Goal: Task Accomplishment & Management: Manage account settings

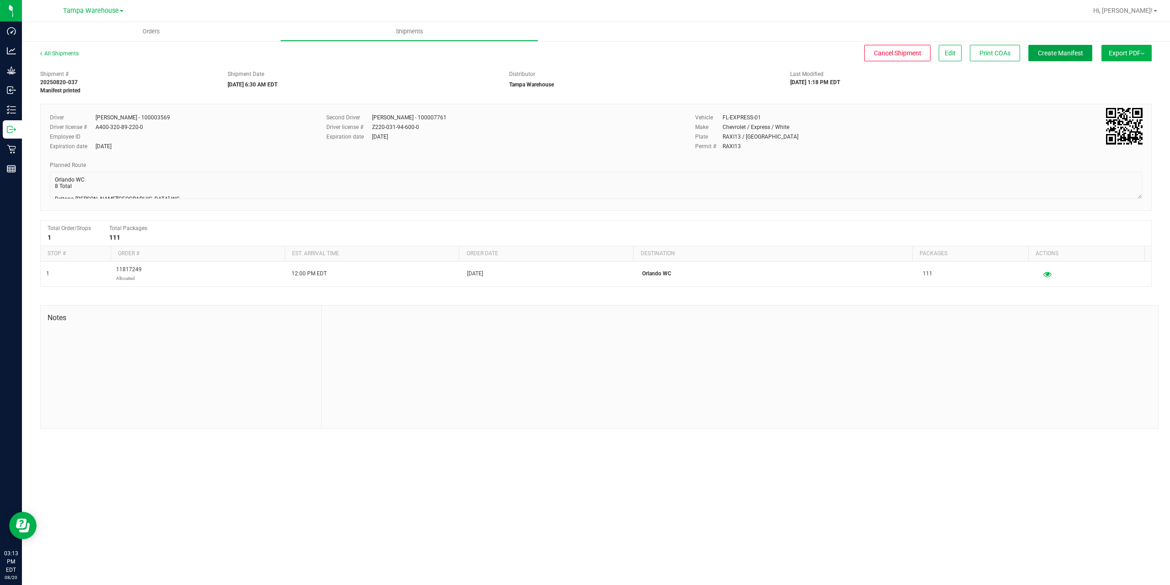
click at [1041, 57] on span "Create Manifest" at bounding box center [1060, 52] width 45 height 7
click at [1042, 57] on button "Ship Transfer" at bounding box center [1062, 53] width 59 height 16
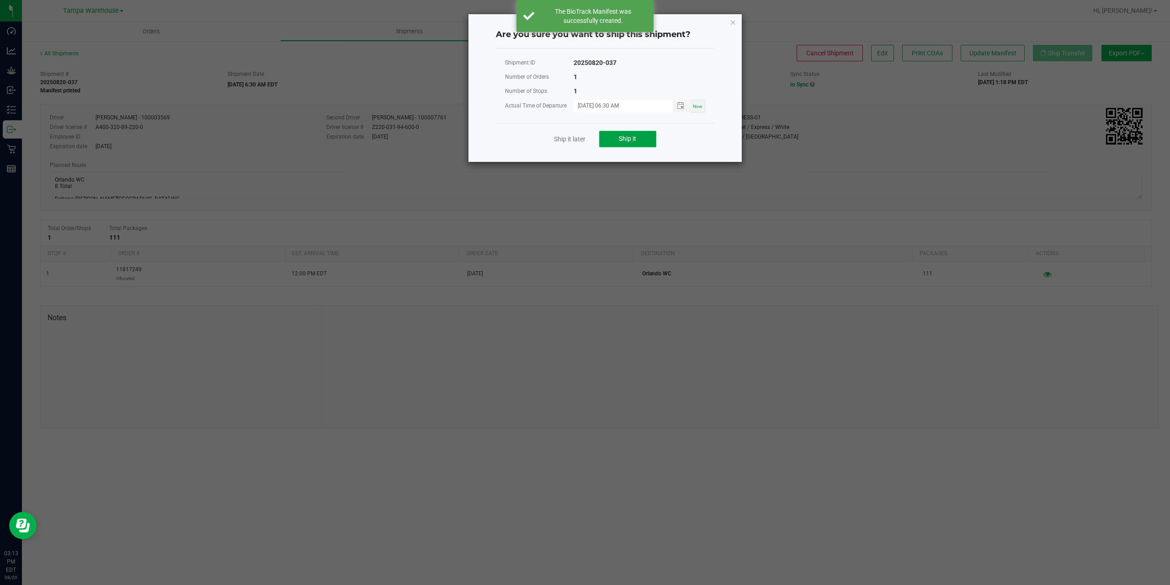
click at [626, 145] on button "Ship it" at bounding box center [627, 139] width 57 height 16
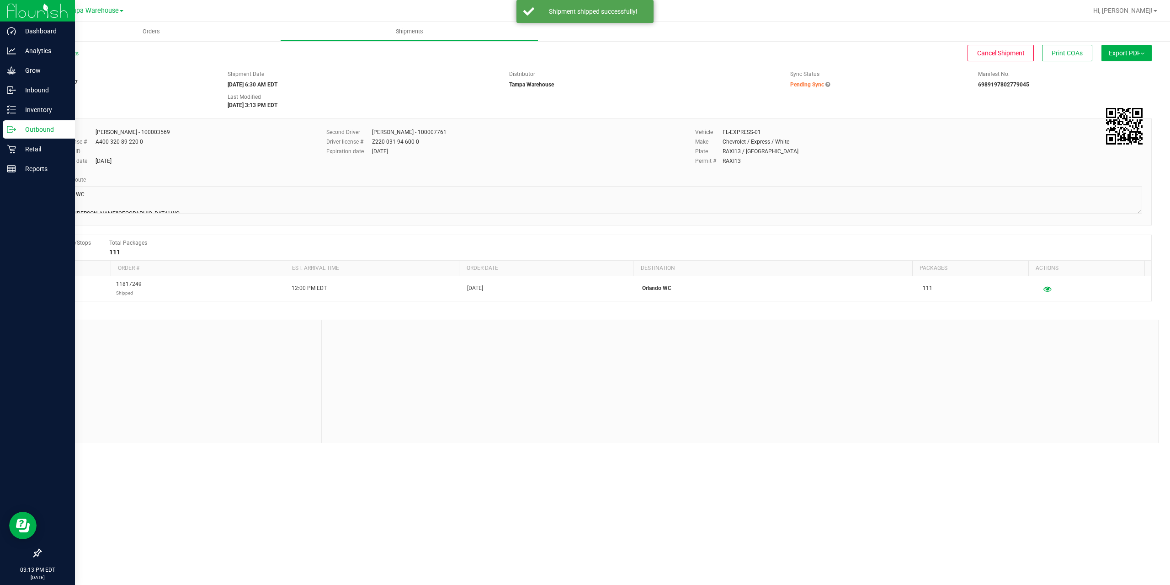
click at [12, 128] on icon at bounding box center [11, 129] width 9 height 9
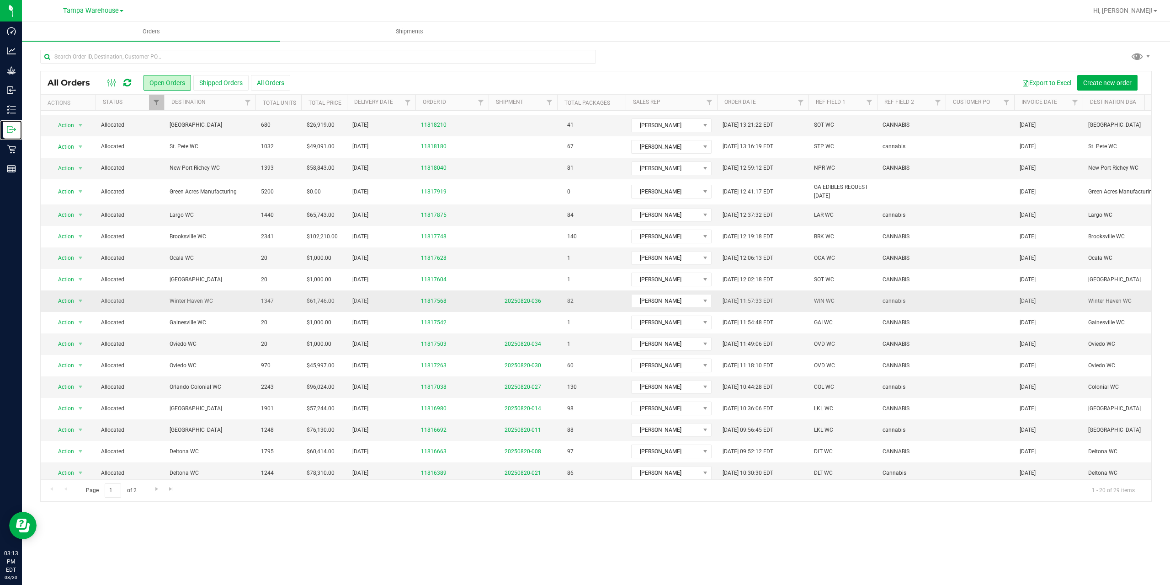
scroll to position [71, 0]
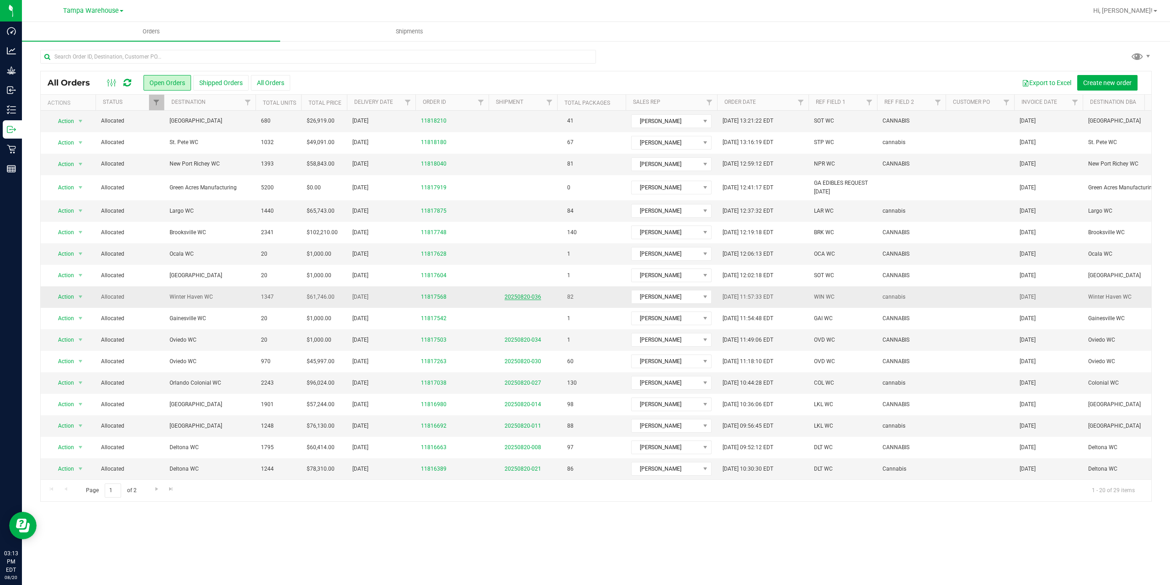
click at [518, 293] on link "20250820-036" at bounding box center [523, 296] width 37 height 6
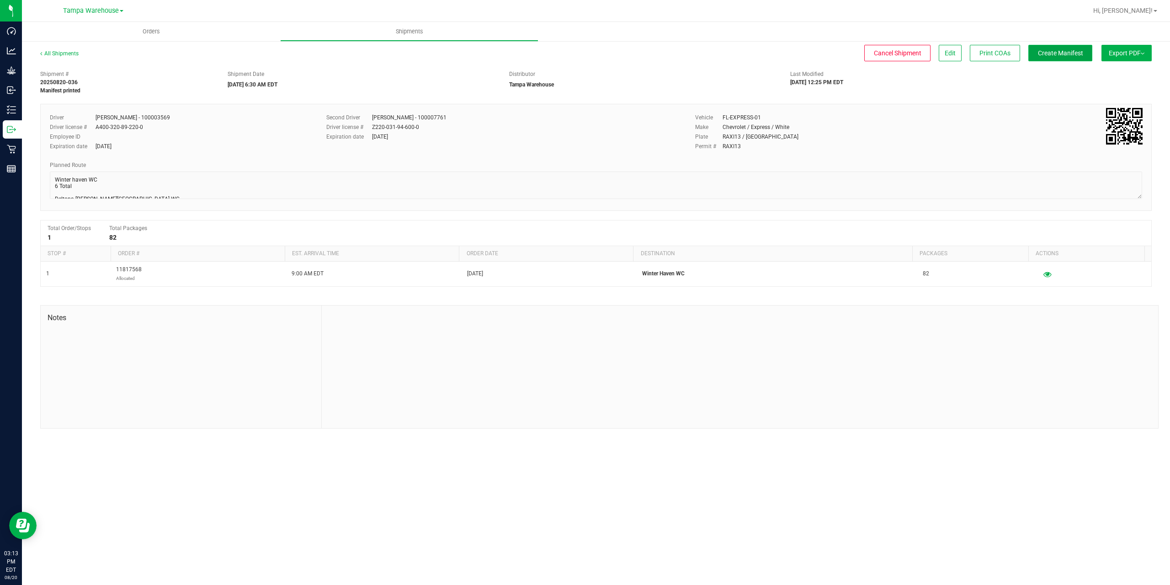
click at [1060, 57] on button "Create Manifest" at bounding box center [1060, 53] width 64 height 16
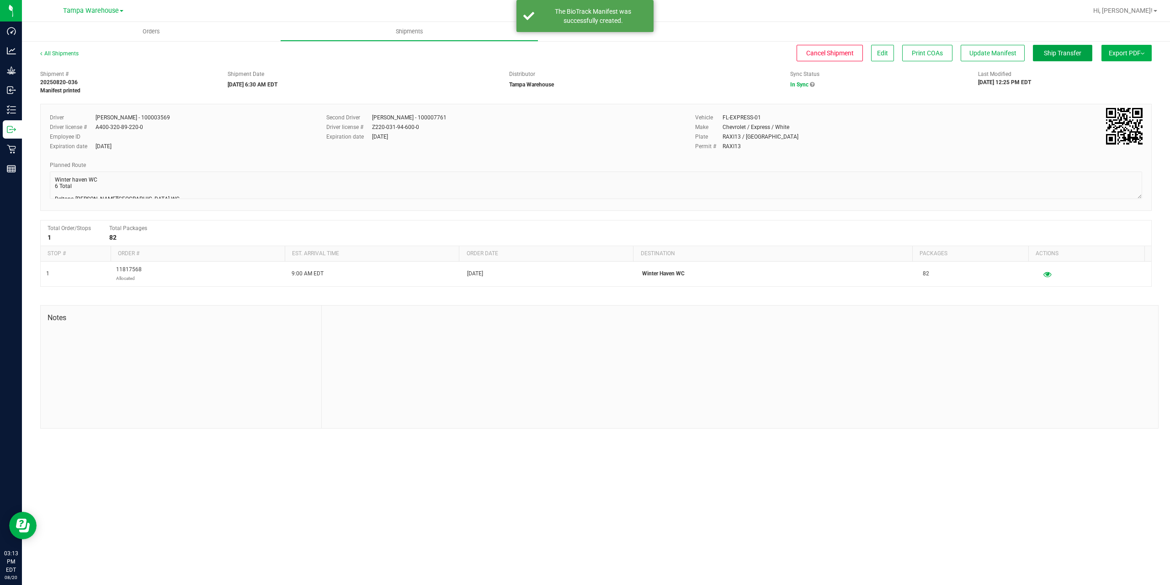
click at [1060, 57] on button "Ship Transfer" at bounding box center [1062, 53] width 59 height 16
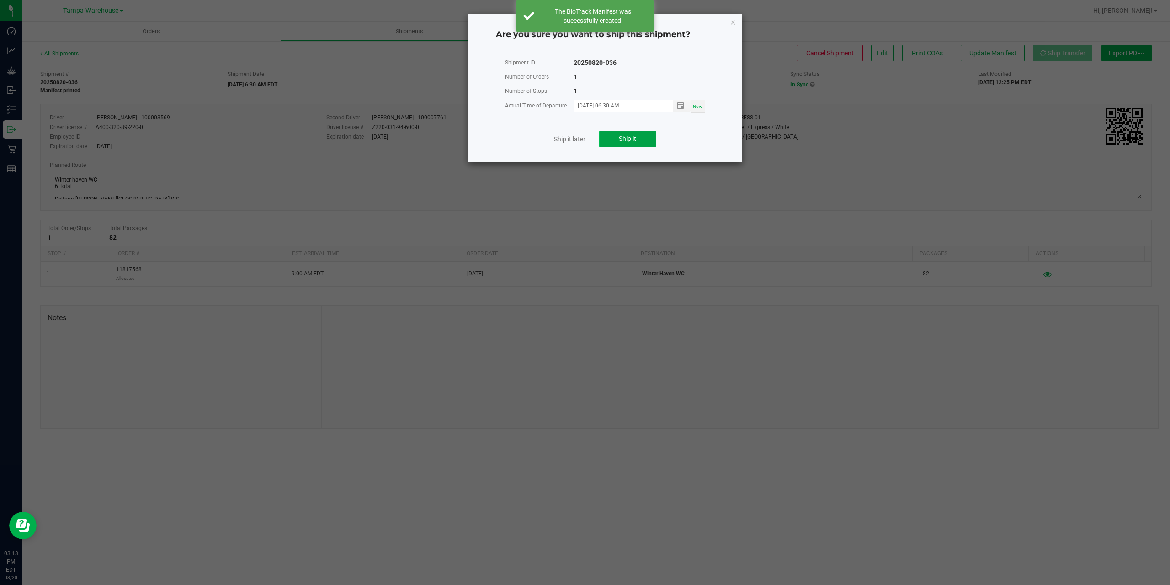
click at [622, 138] on span "Ship it" at bounding box center [627, 138] width 17 height 7
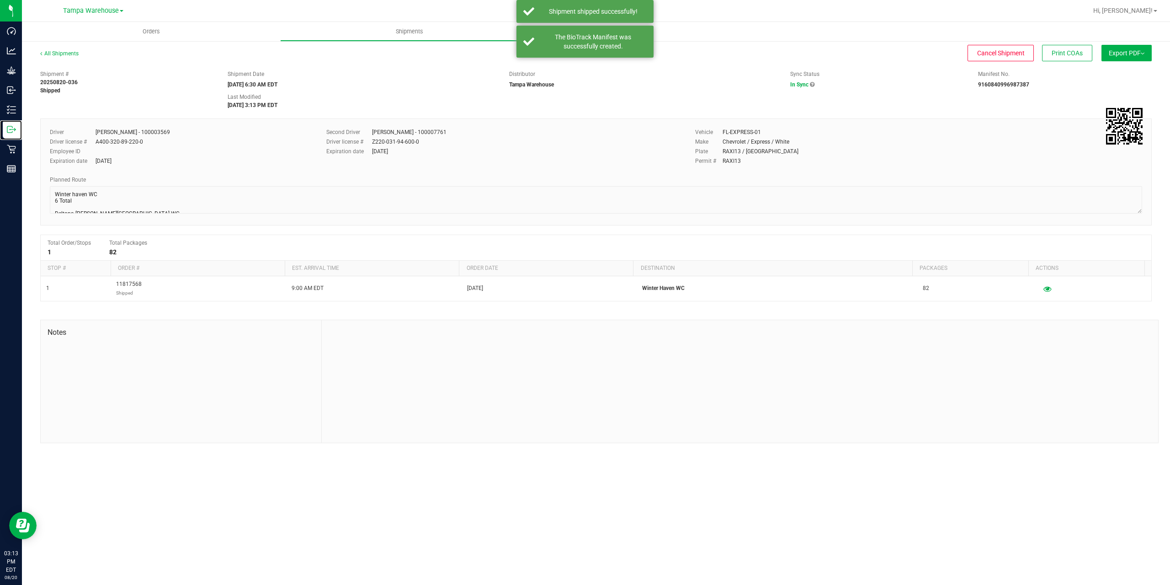
click at [11, 129] on line at bounding box center [13, 129] width 5 height 0
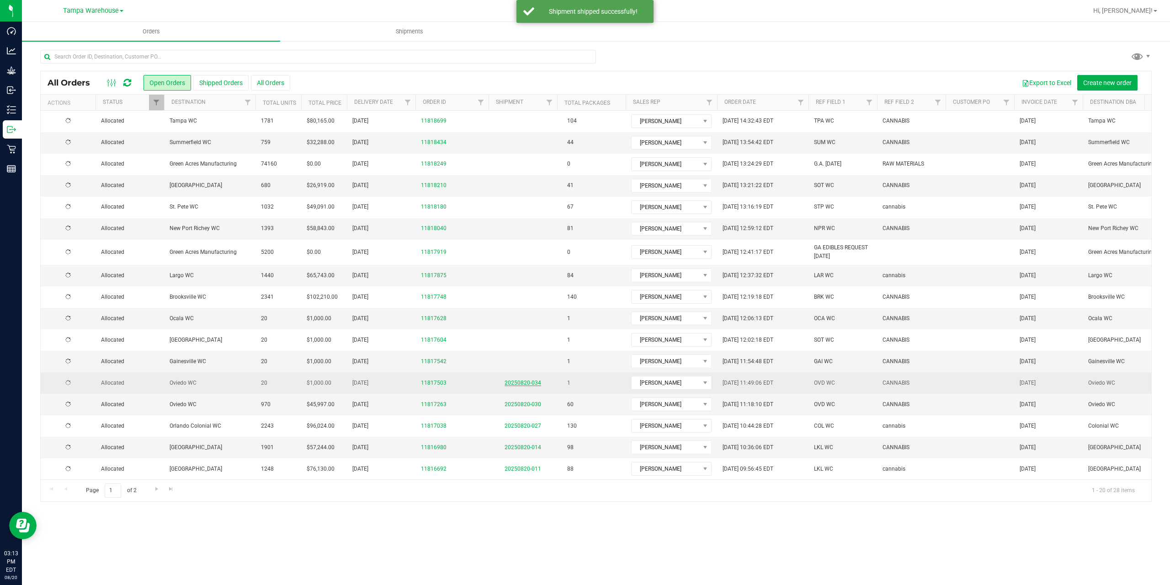
click at [516, 382] on link "20250820-034" at bounding box center [523, 382] width 37 height 6
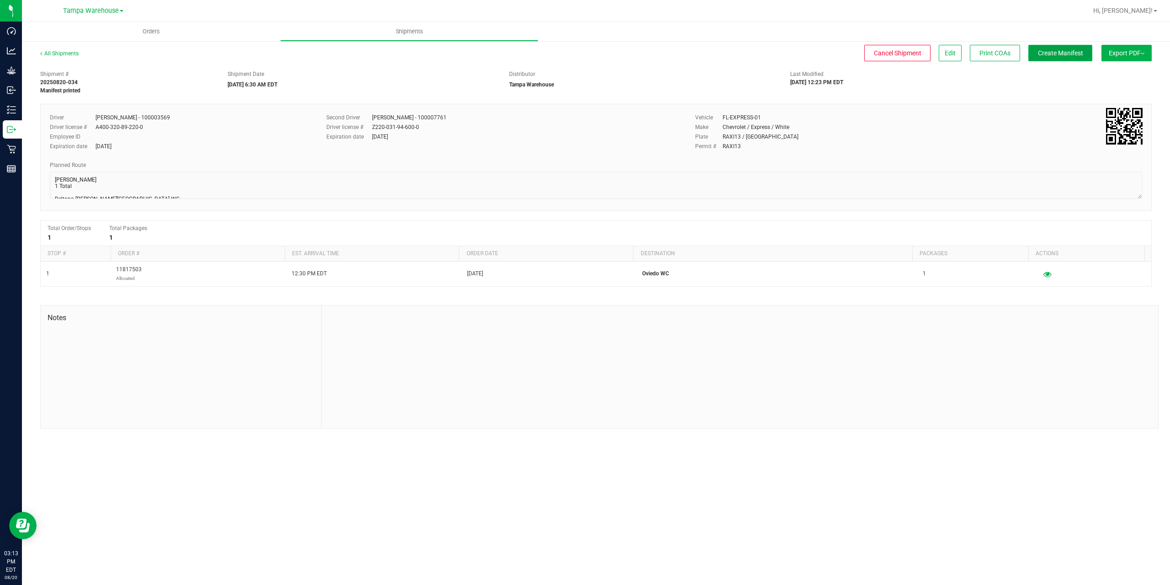
click at [1070, 53] on span "Create Manifest" at bounding box center [1060, 52] width 45 height 7
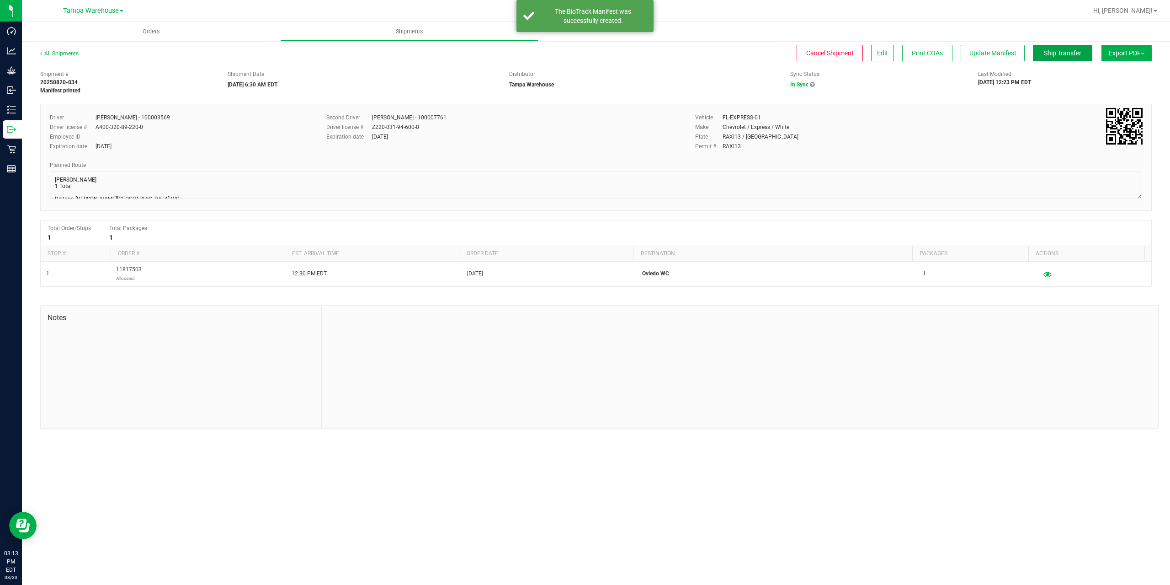
click at [1070, 53] on span "Ship Transfer" at bounding box center [1062, 52] width 37 height 7
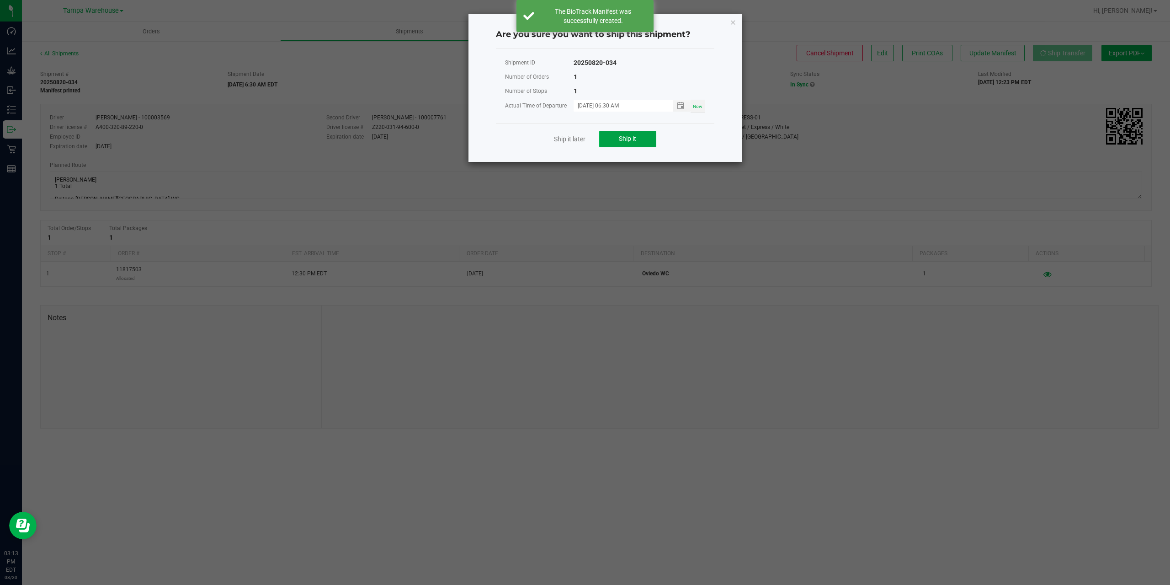
click at [628, 138] on span "Ship it" at bounding box center [627, 138] width 17 height 7
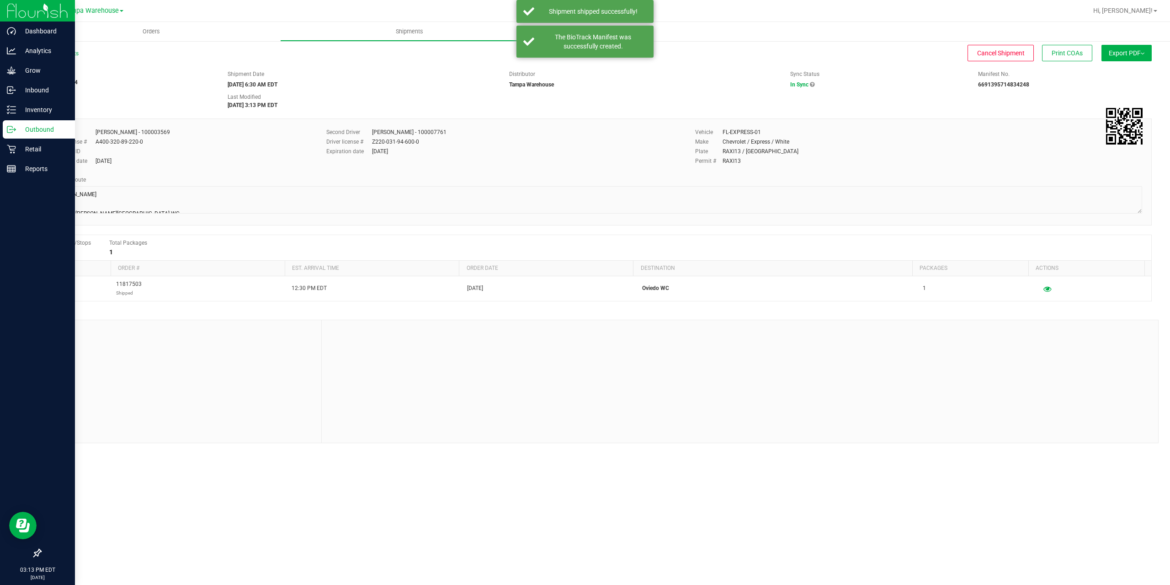
click at [15, 128] on icon at bounding box center [11, 129] width 9 height 9
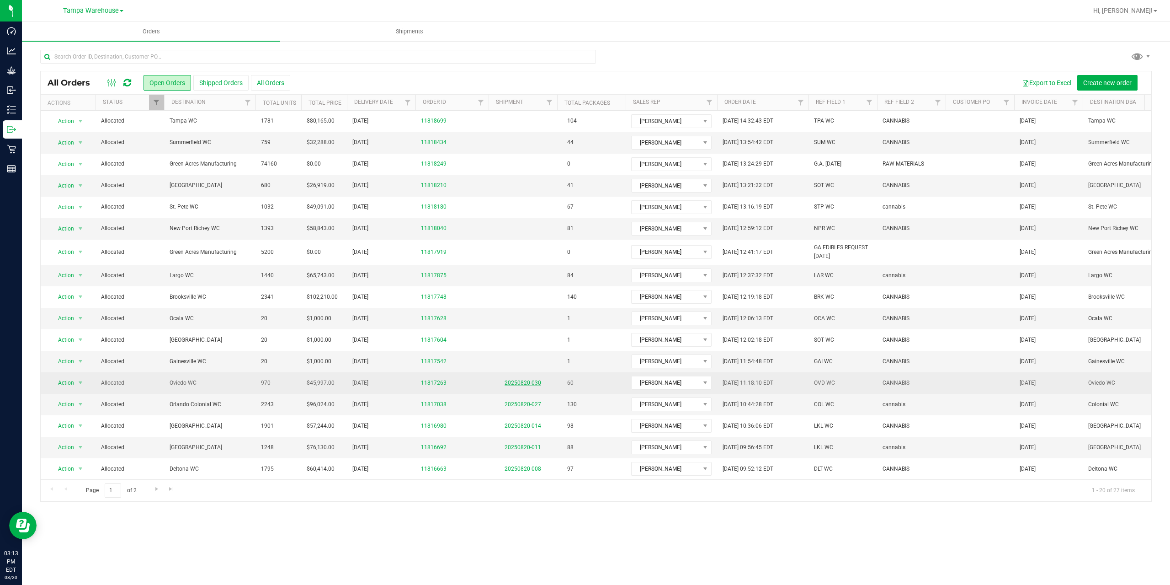
click at [518, 382] on link "20250820-030" at bounding box center [523, 382] width 37 height 6
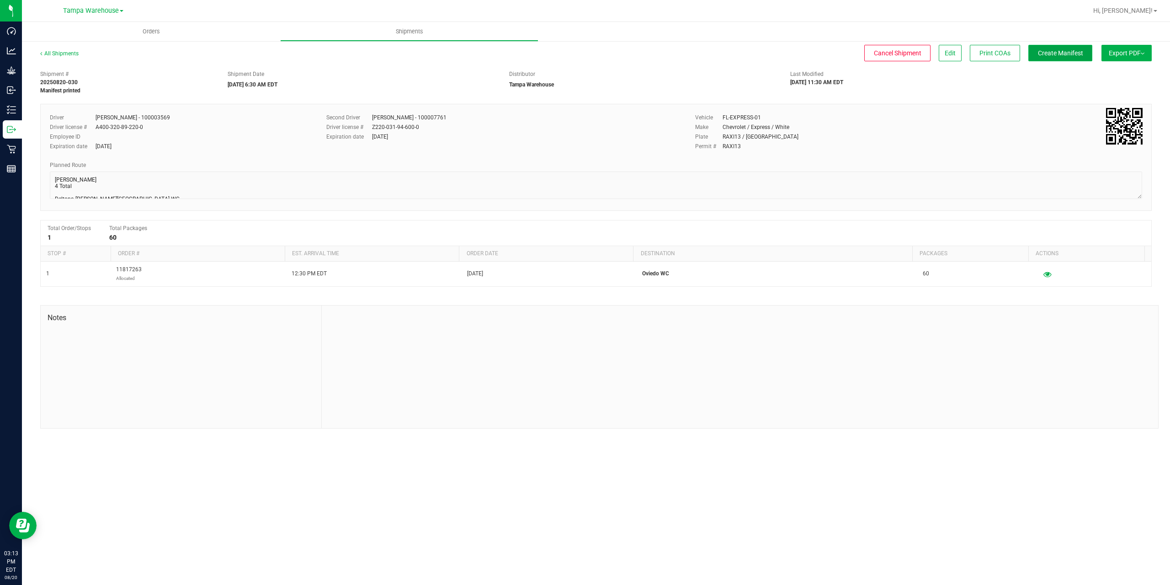
click at [1059, 49] on span "Create Manifest" at bounding box center [1060, 52] width 45 height 7
click at [1054, 55] on span "Ship Transfer" at bounding box center [1062, 52] width 37 height 7
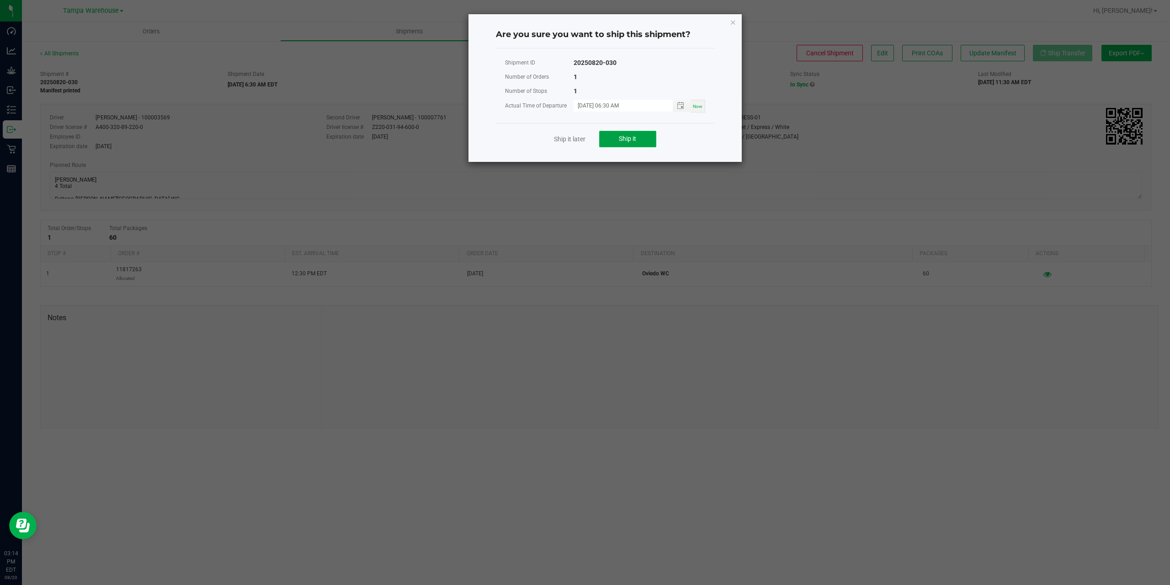
click at [620, 147] on button "Ship it" at bounding box center [627, 139] width 57 height 16
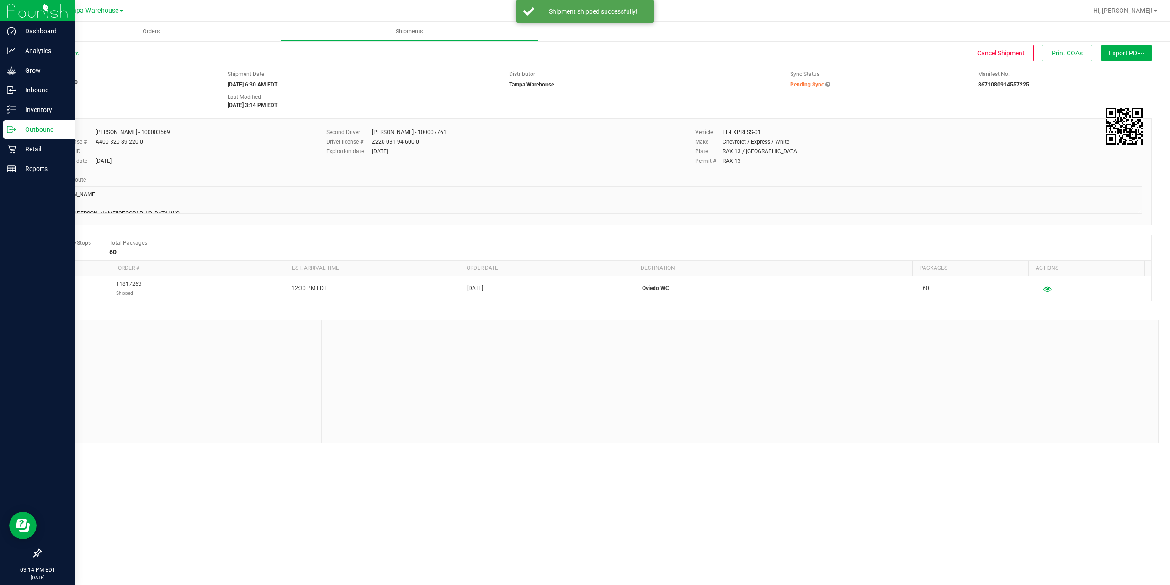
click at [11, 128] on icon at bounding box center [11, 129] width 9 height 9
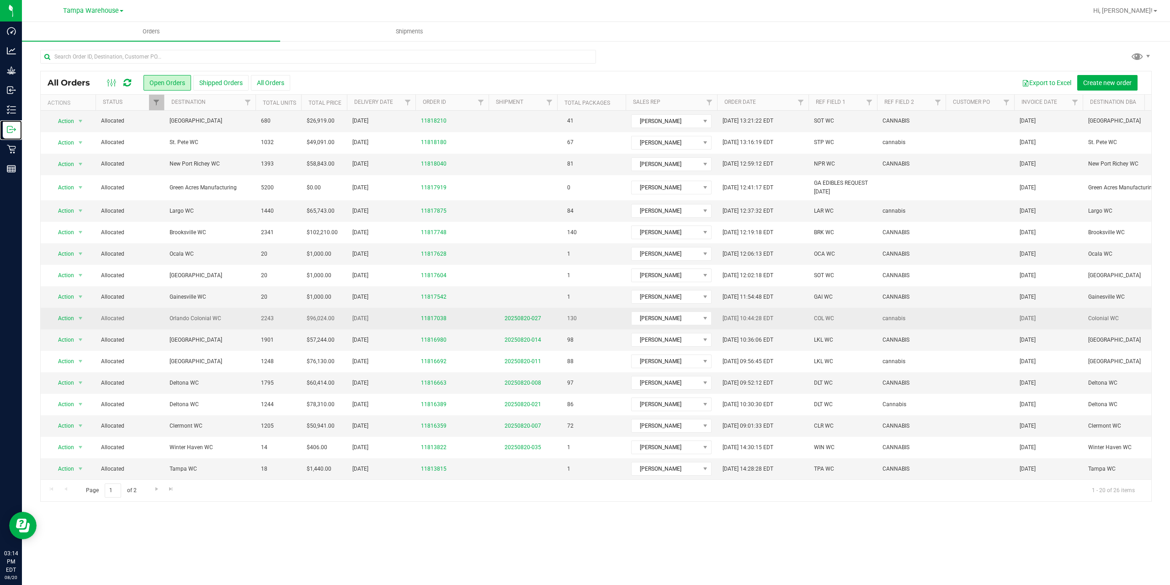
scroll to position [71, 0]
click at [511, 315] on link "20250820-027" at bounding box center [523, 318] width 37 height 6
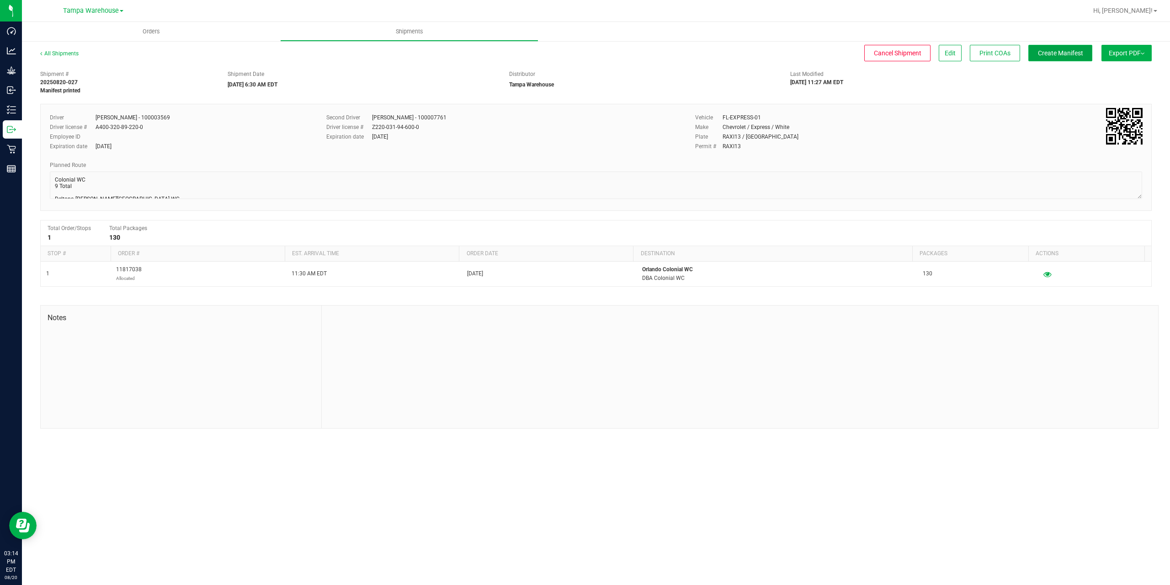
click at [1054, 57] on button "Create Manifest" at bounding box center [1060, 53] width 64 height 16
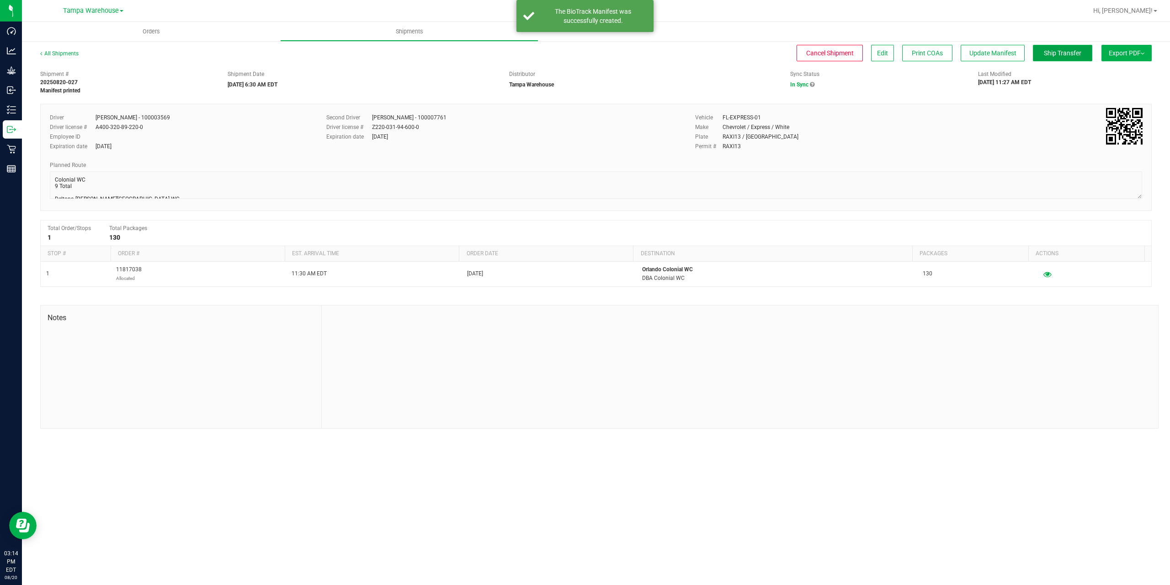
click at [1053, 59] on button "Ship Transfer" at bounding box center [1062, 53] width 59 height 16
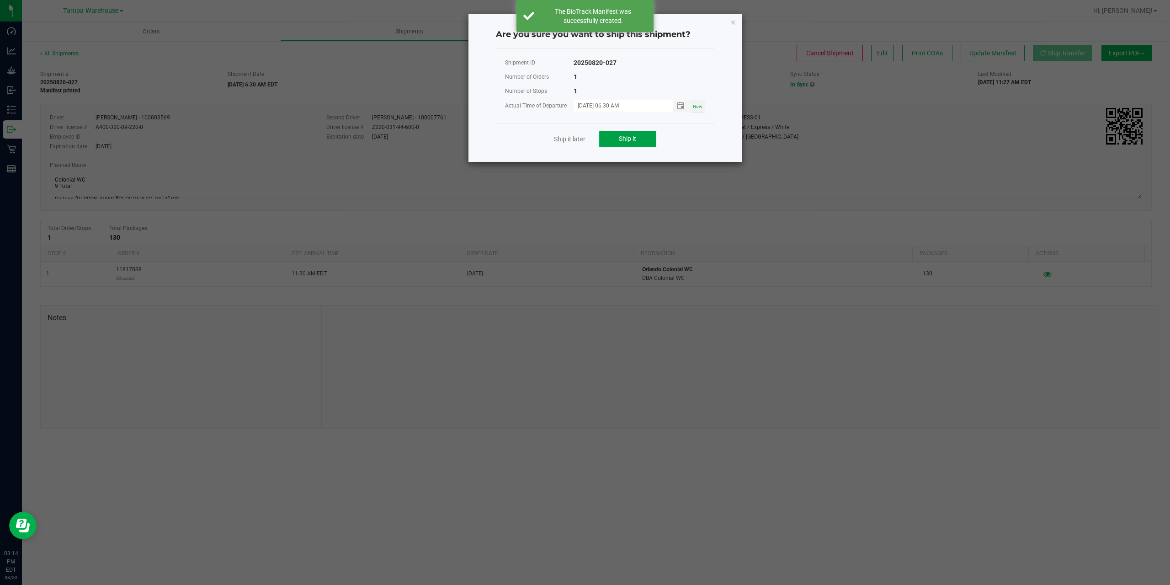
click at [649, 141] on button "Ship it" at bounding box center [627, 139] width 57 height 16
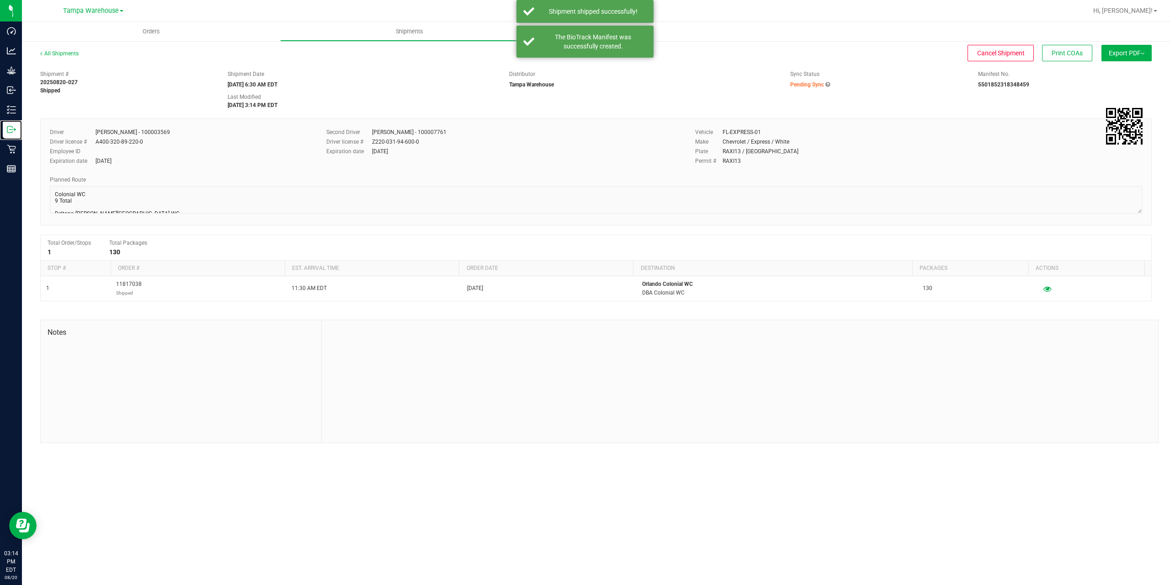
click at [15, 132] on icon at bounding box center [11, 129] width 9 height 9
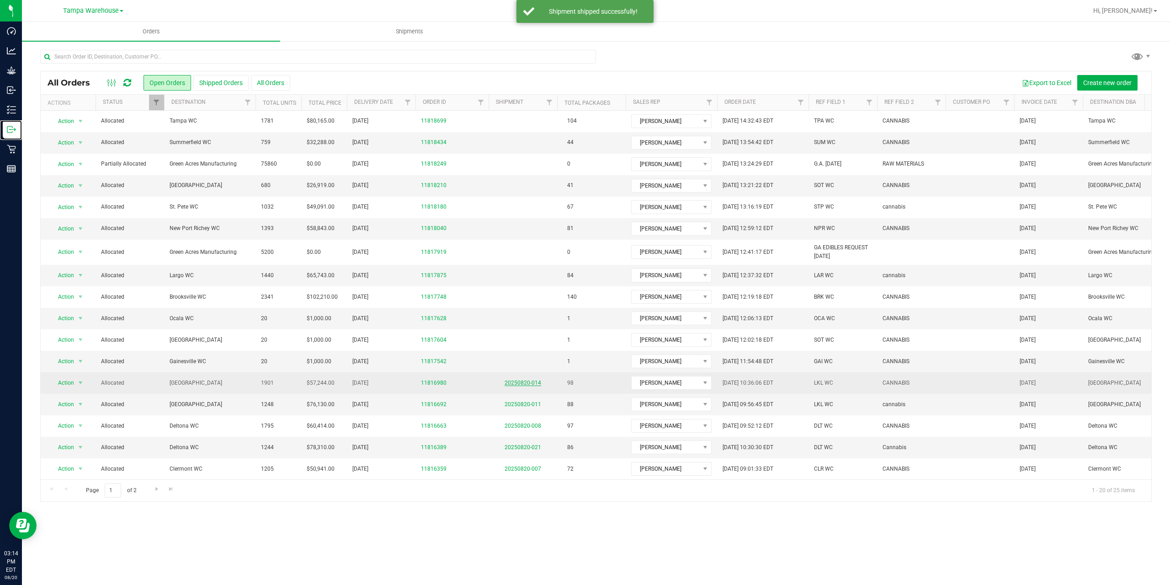
scroll to position [71, 0]
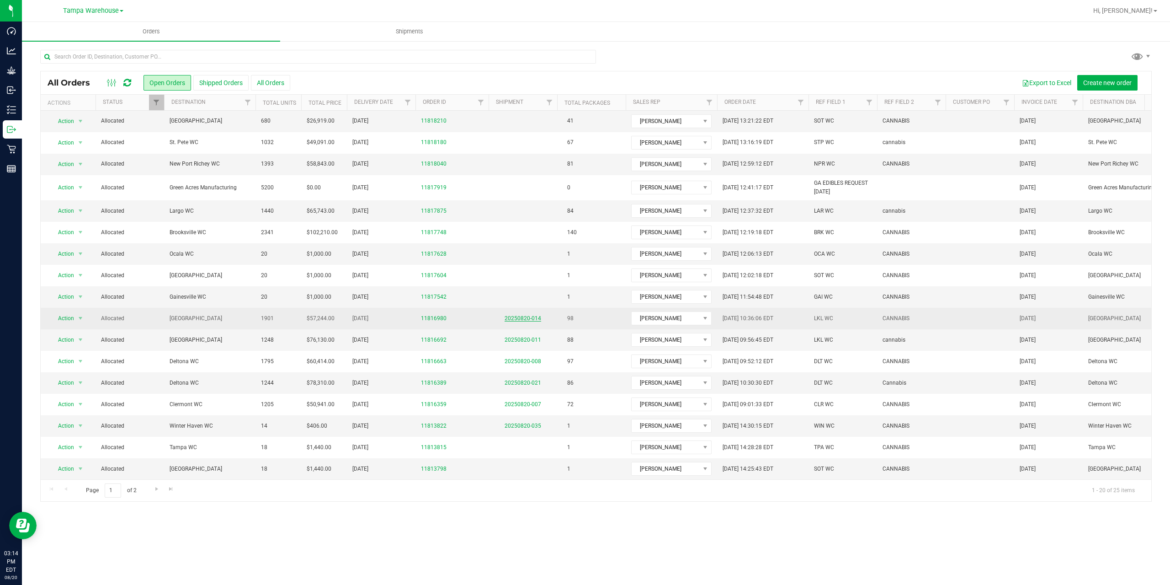
click at [520, 315] on link "20250820-014" at bounding box center [523, 318] width 37 height 6
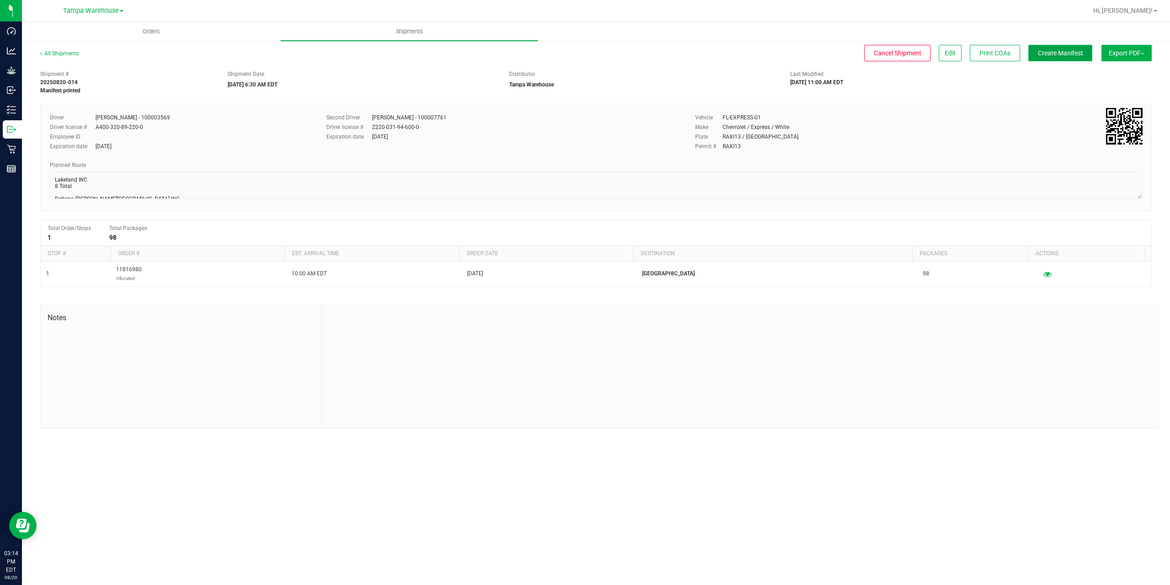
click at [1054, 53] on span "Create Manifest" at bounding box center [1060, 52] width 45 height 7
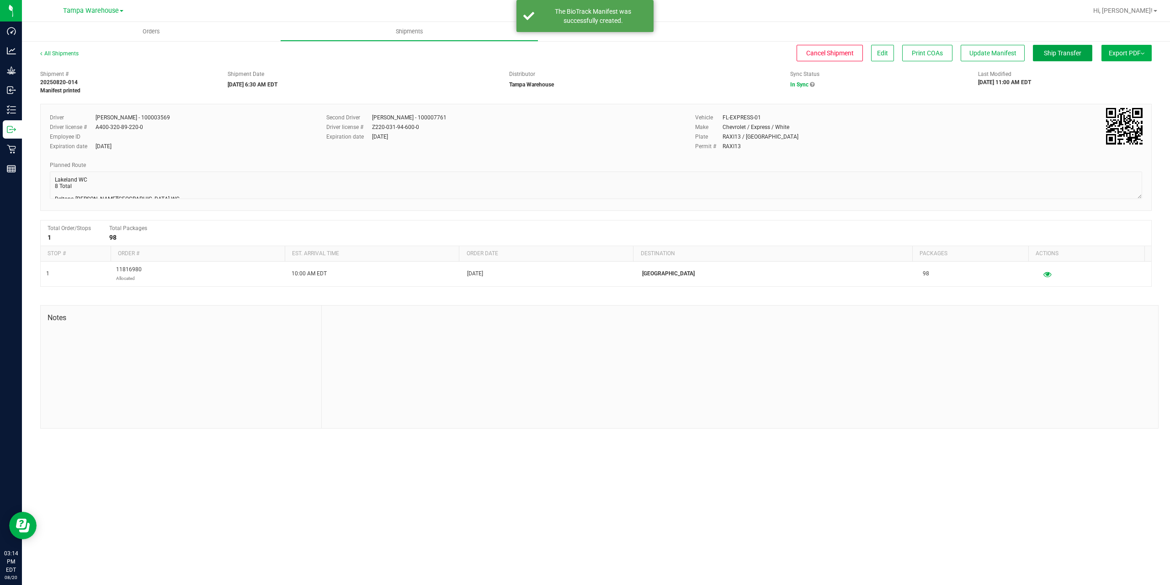
click at [1054, 53] on span "Ship Transfer" at bounding box center [1062, 52] width 37 height 7
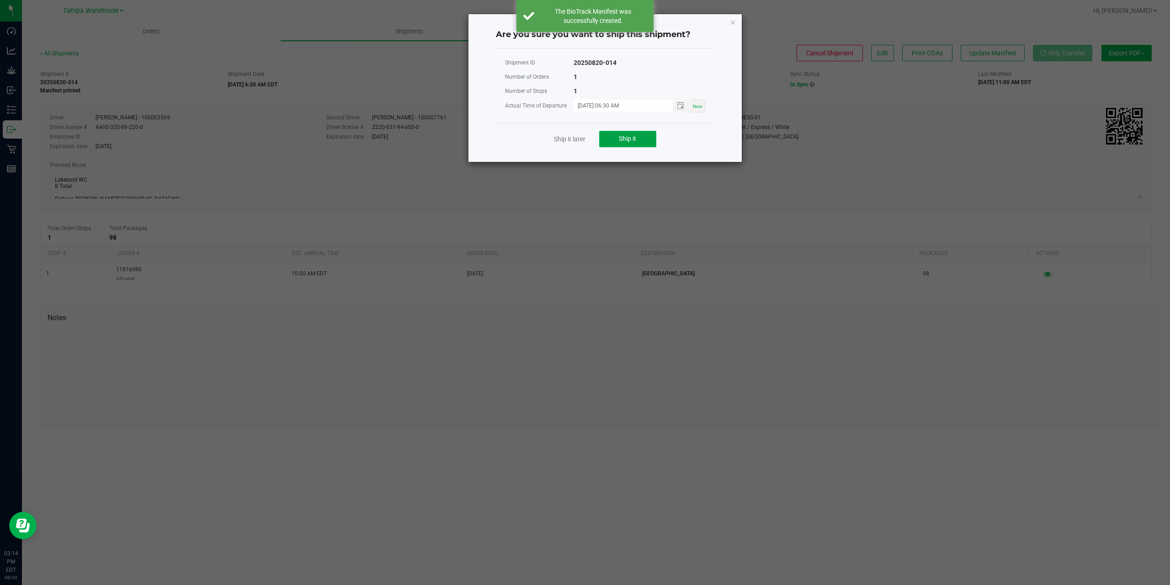
click at [617, 142] on button "Ship it" at bounding box center [627, 139] width 57 height 16
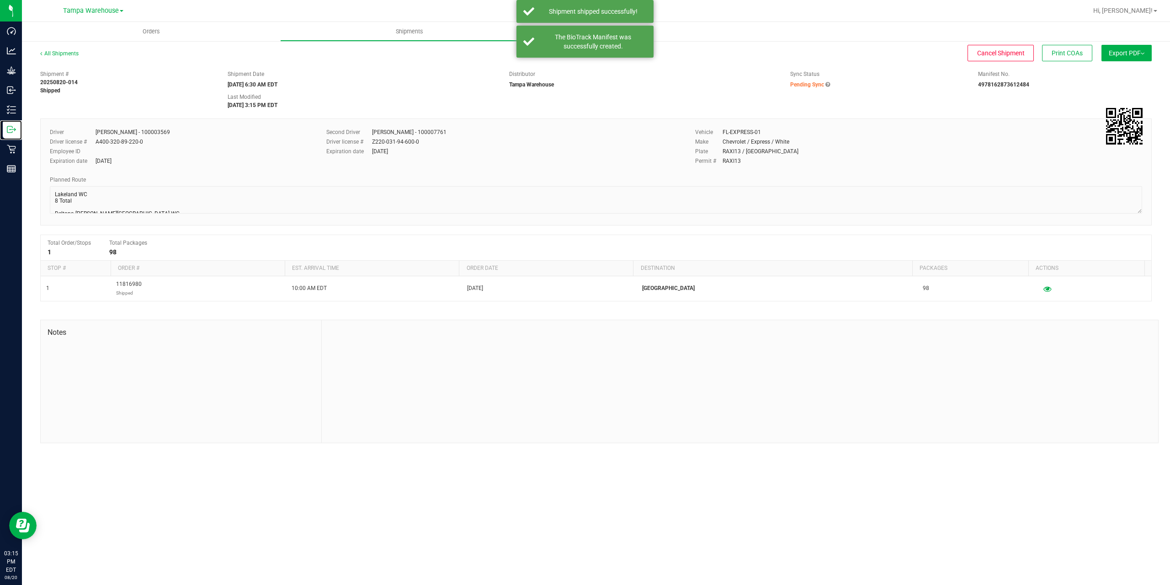
click at [12, 131] on icon at bounding box center [11, 129] width 9 height 9
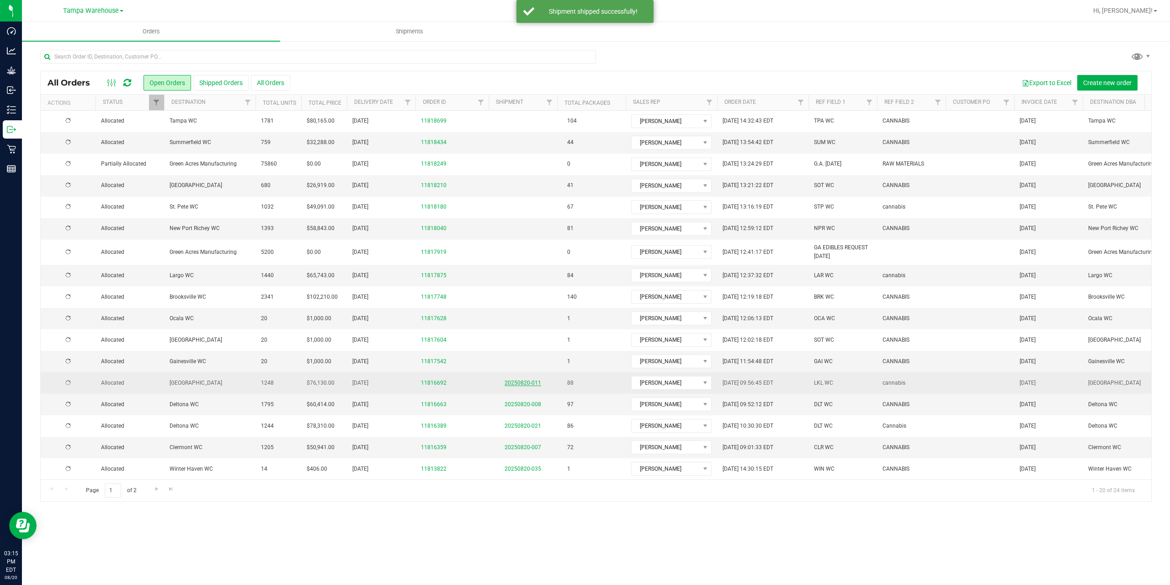
click at [519, 383] on link "20250820-011" at bounding box center [523, 382] width 37 height 6
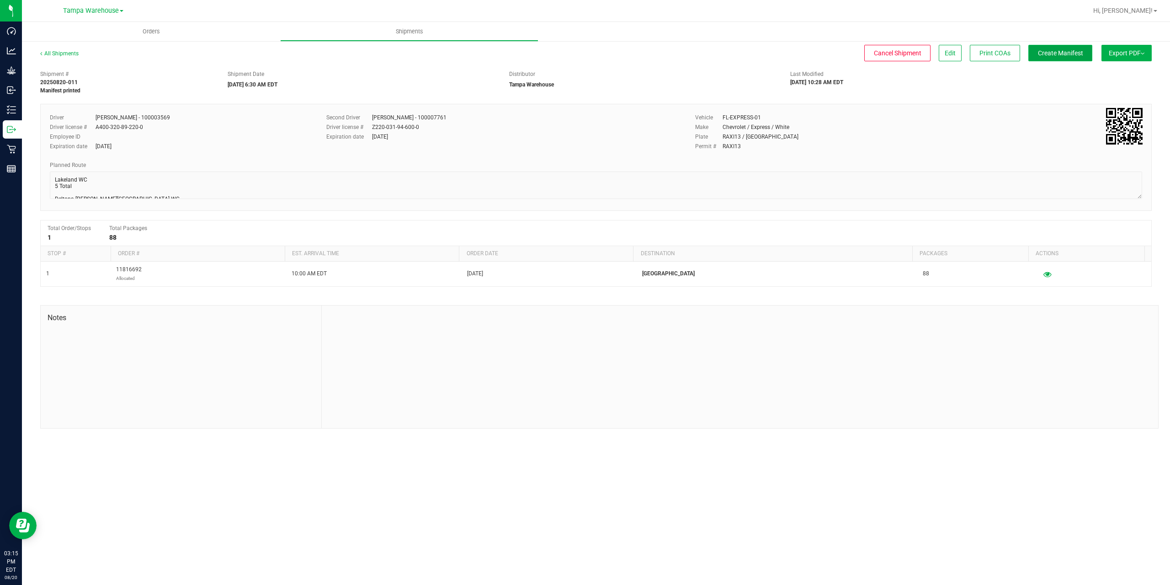
click at [1055, 52] on span "Create Manifest" at bounding box center [1060, 52] width 45 height 7
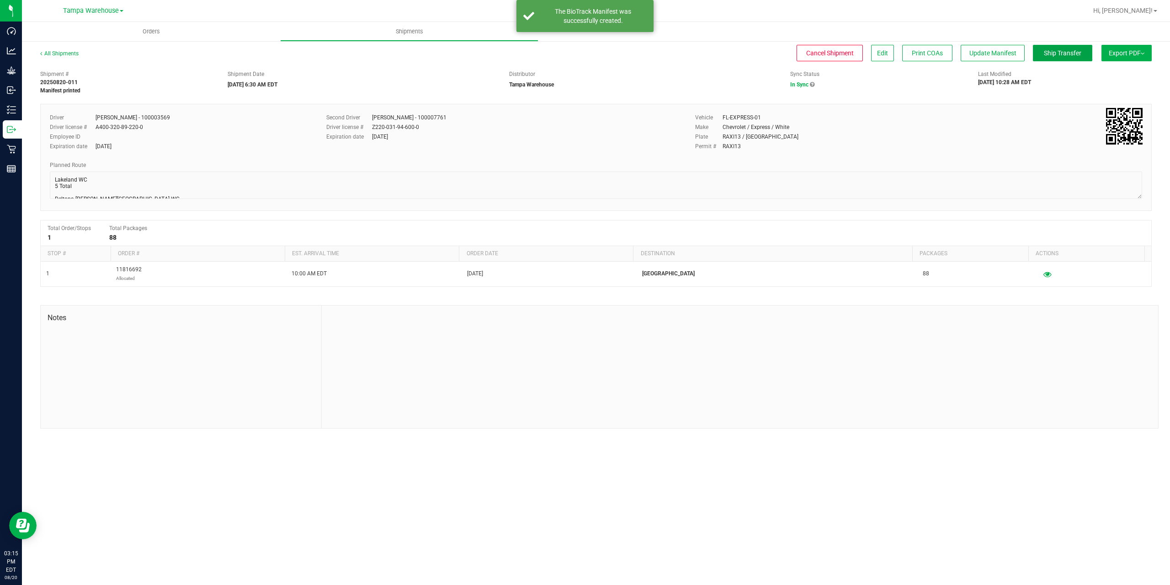
click at [1055, 52] on span "Ship Transfer" at bounding box center [1062, 52] width 37 height 7
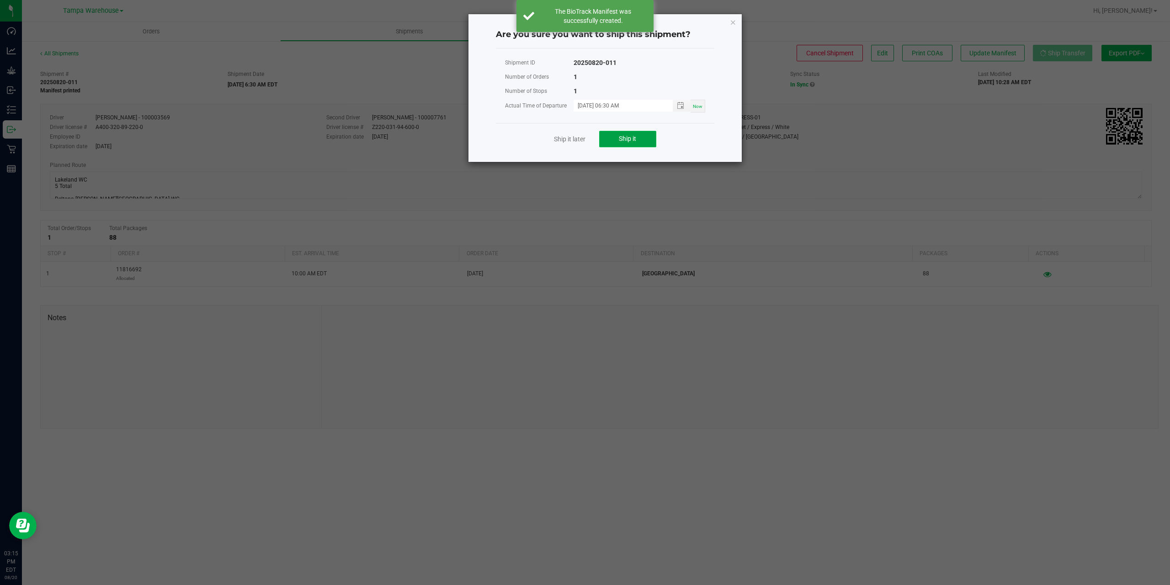
click at [634, 138] on span "Ship it" at bounding box center [627, 138] width 17 height 7
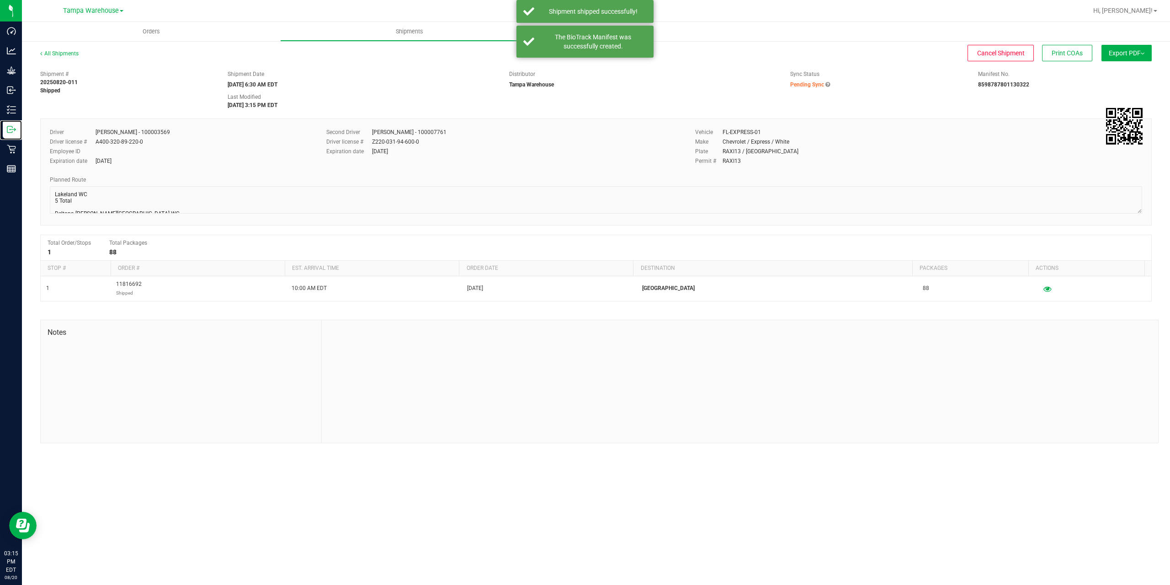
click at [10, 130] on icon at bounding box center [11, 129] width 9 height 9
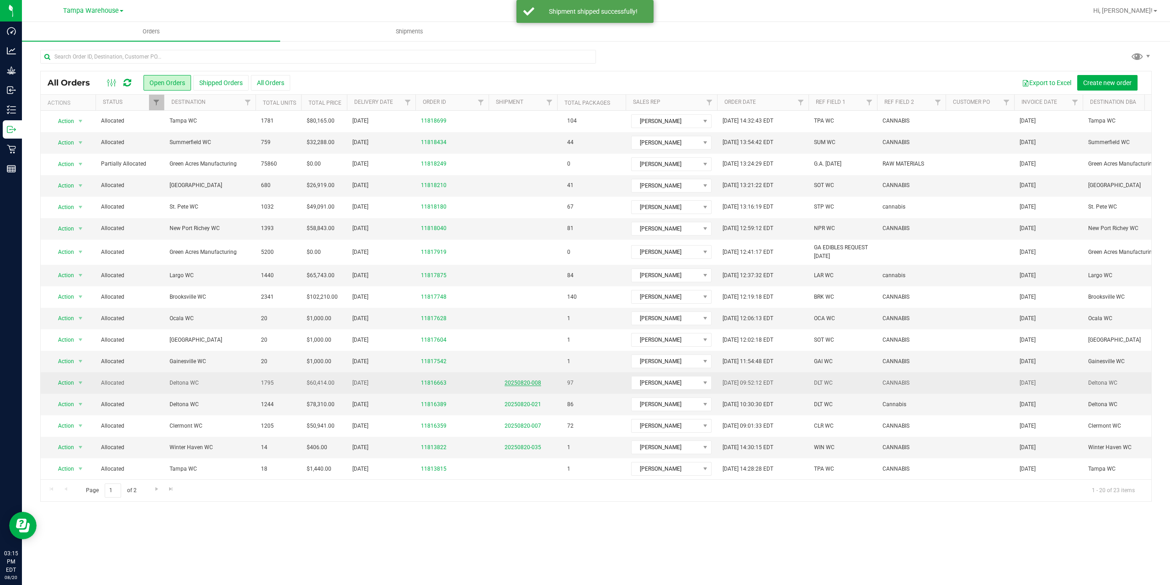
click at [531, 384] on link "20250820-008" at bounding box center [523, 382] width 37 height 6
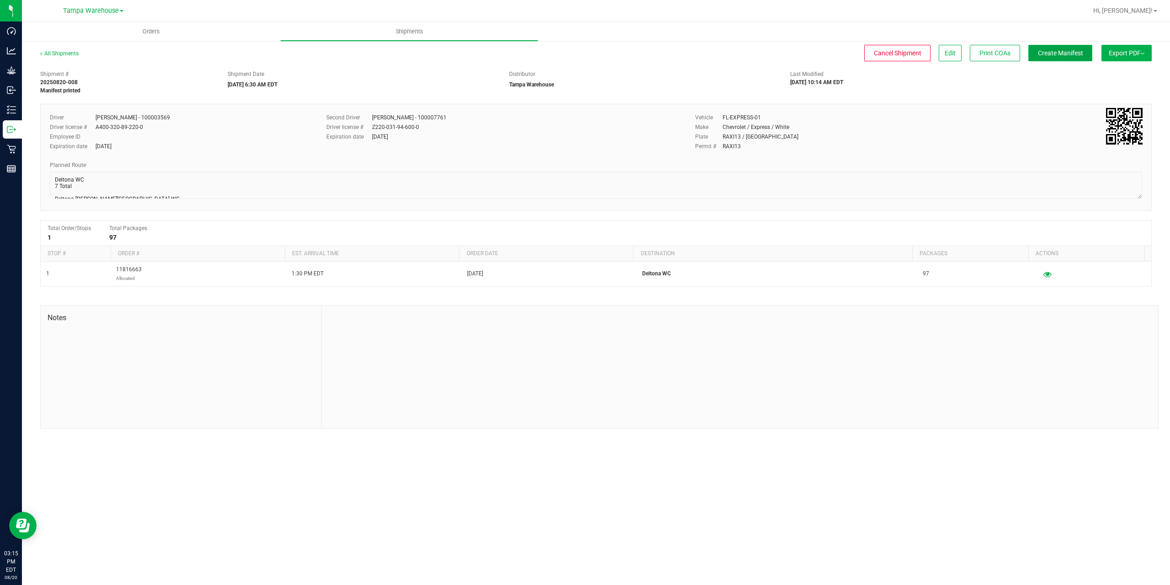
click at [1063, 55] on span "Create Manifest" at bounding box center [1060, 52] width 45 height 7
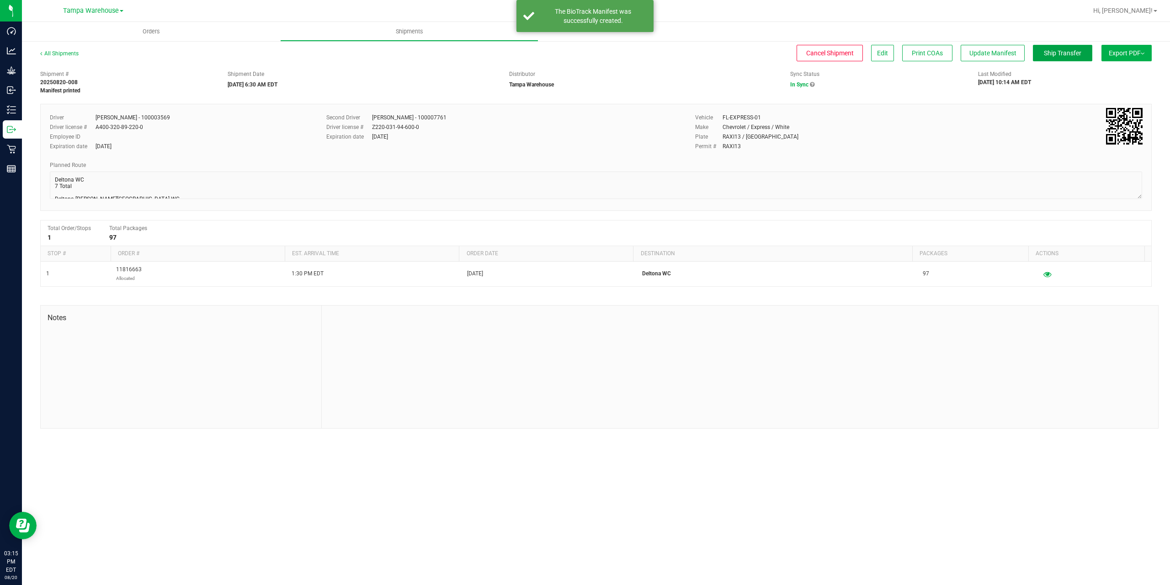
click at [1063, 55] on span "Ship Transfer" at bounding box center [1062, 52] width 37 height 7
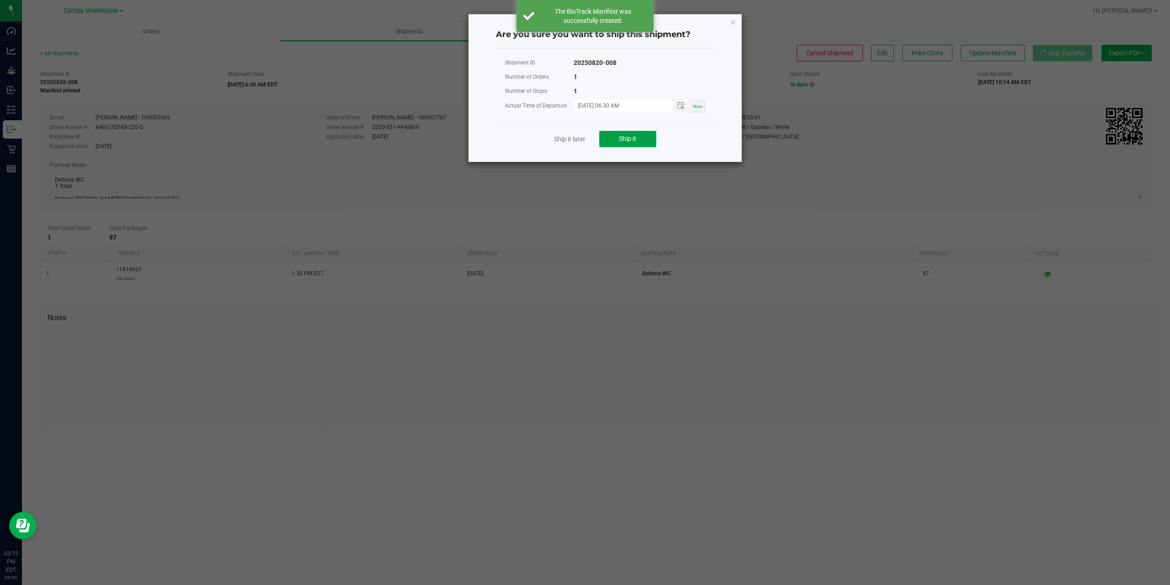
click at [641, 142] on button "Ship it" at bounding box center [627, 139] width 57 height 16
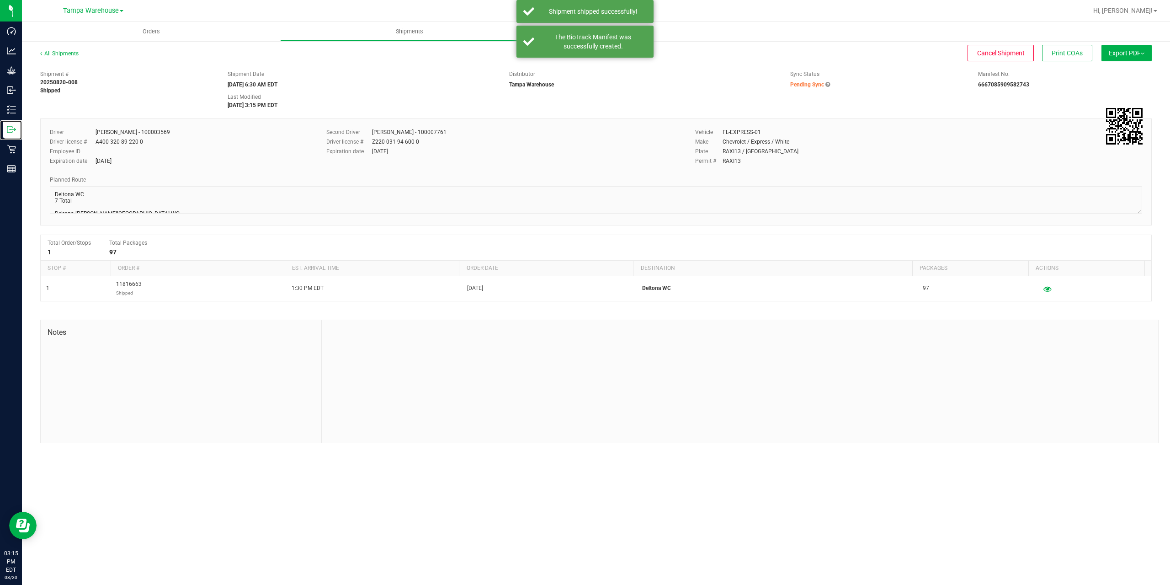
click at [15, 133] on icon at bounding box center [11, 129] width 9 height 9
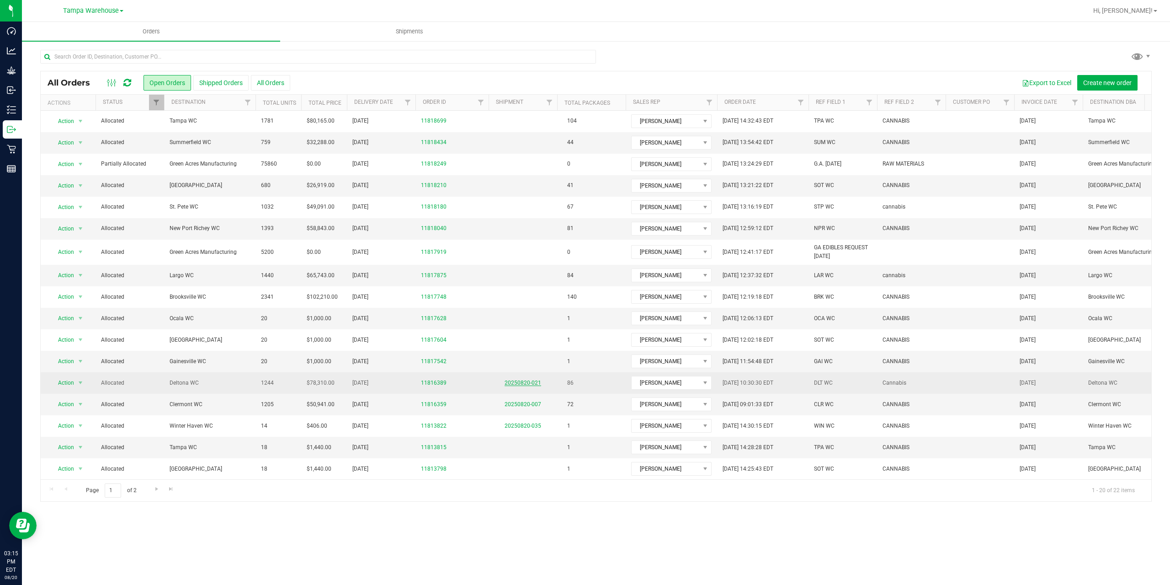
click at [521, 382] on link "20250820-021" at bounding box center [523, 382] width 37 height 6
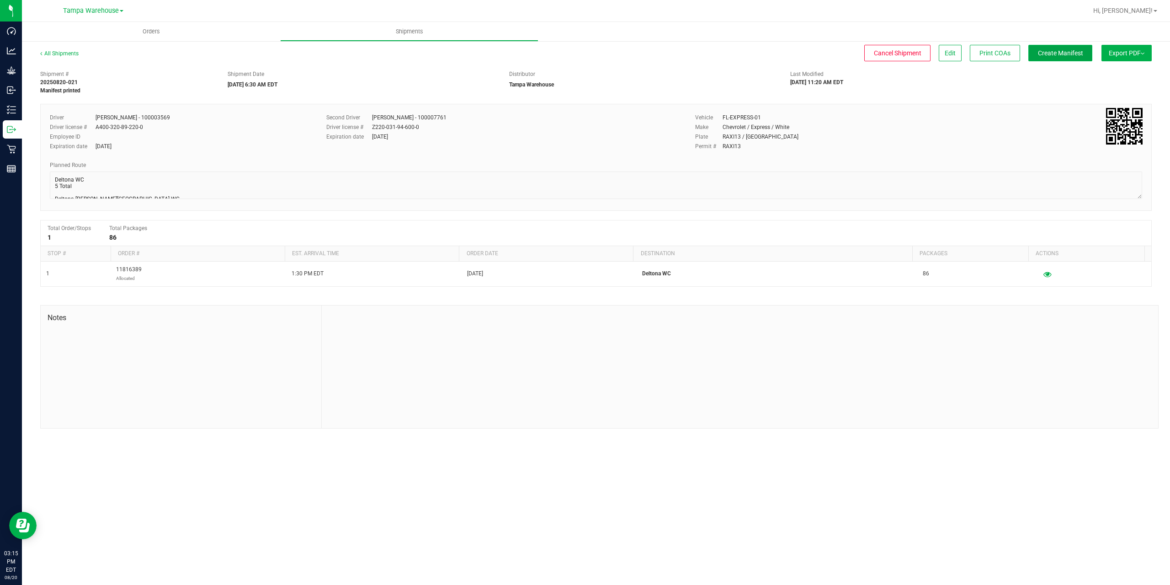
click at [1058, 50] on span "Create Manifest" at bounding box center [1060, 52] width 45 height 7
click at [1088, 50] on button "Ship Transfer" at bounding box center [1062, 53] width 59 height 16
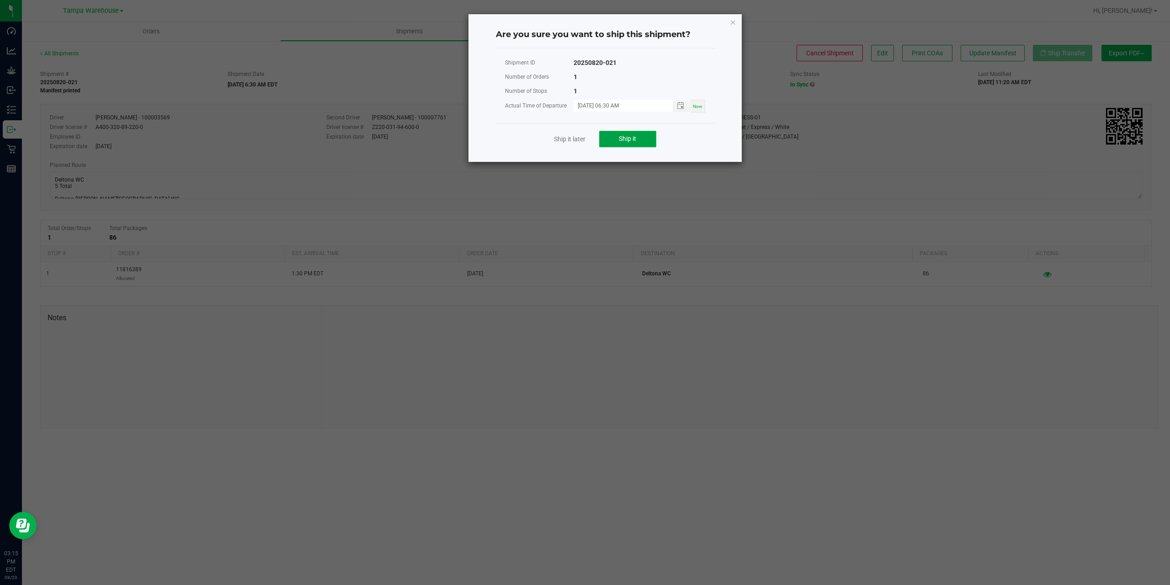
click at [641, 144] on button "Ship it" at bounding box center [627, 139] width 57 height 16
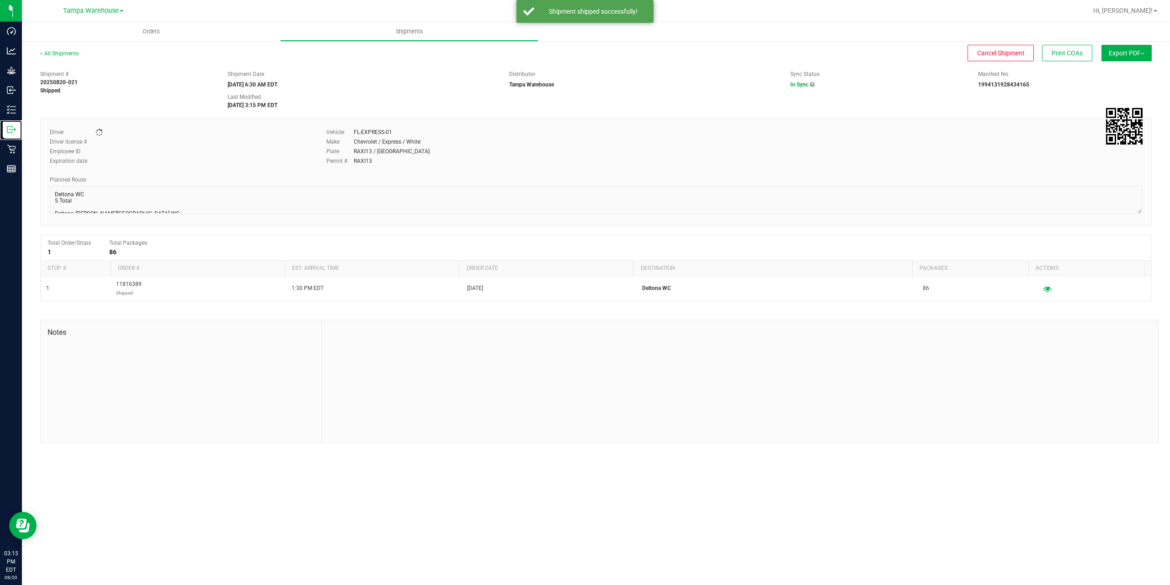
click at [12, 131] on icon at bounding box center [11, 129] width 9 height 9
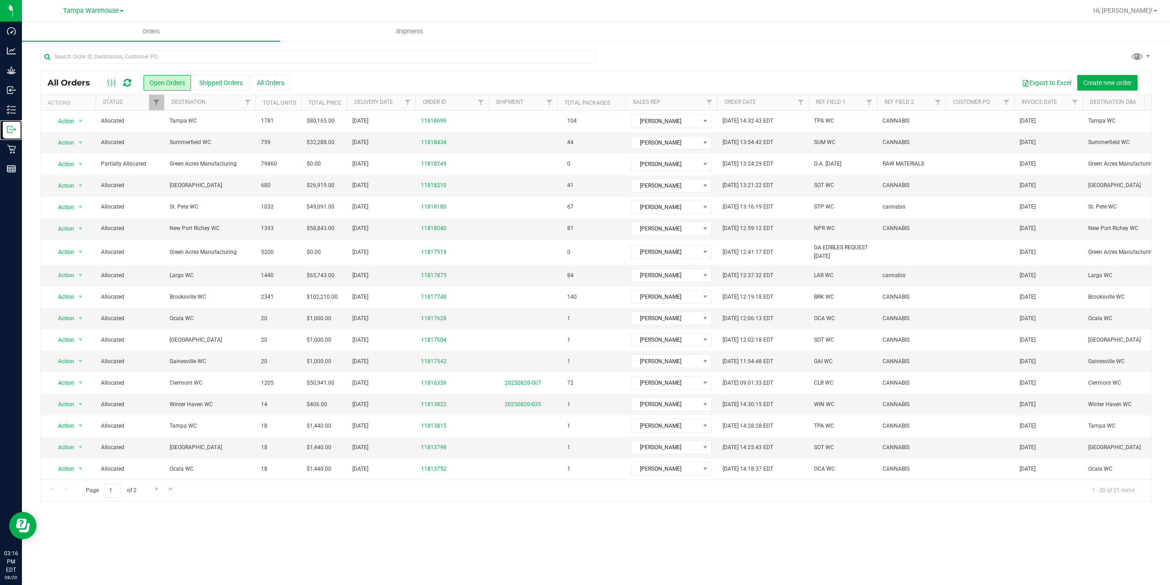
scroll to position [71, 0]
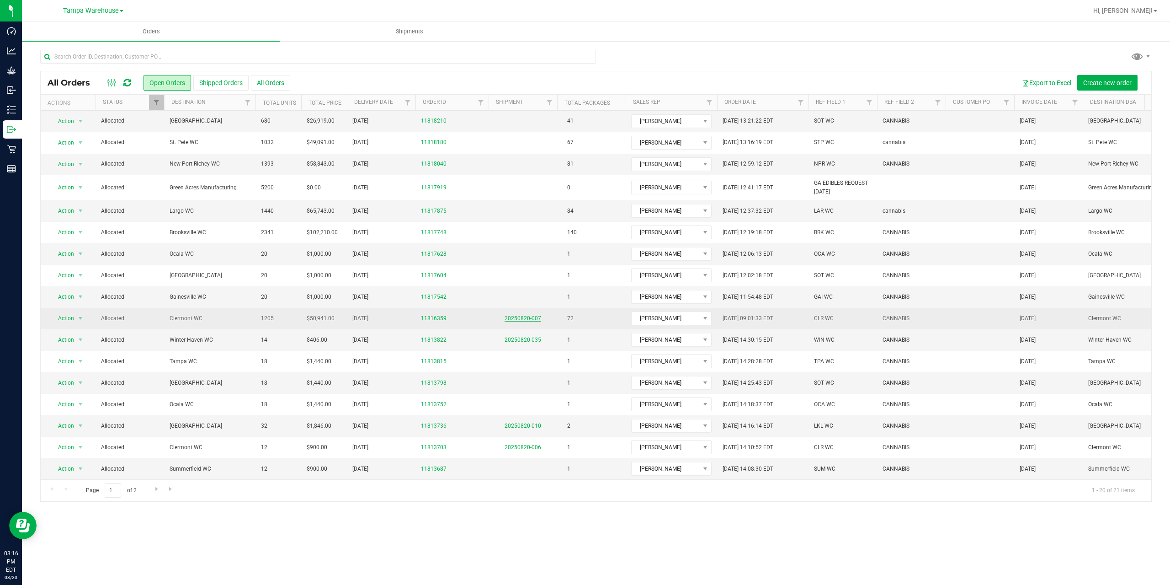
click at [526, 315] on link "20250820-007" at bounding box center [523, 318] width 37 height 6
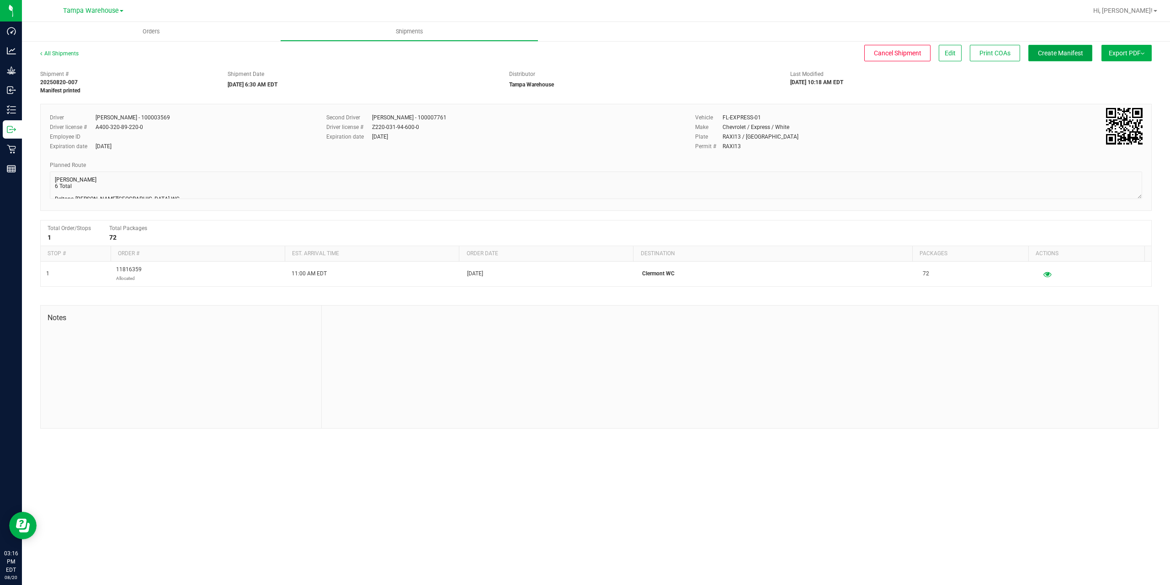
click at [1054, 54] on span "Create Manifest" at bounding box center [1060, 52] width 45 height 7
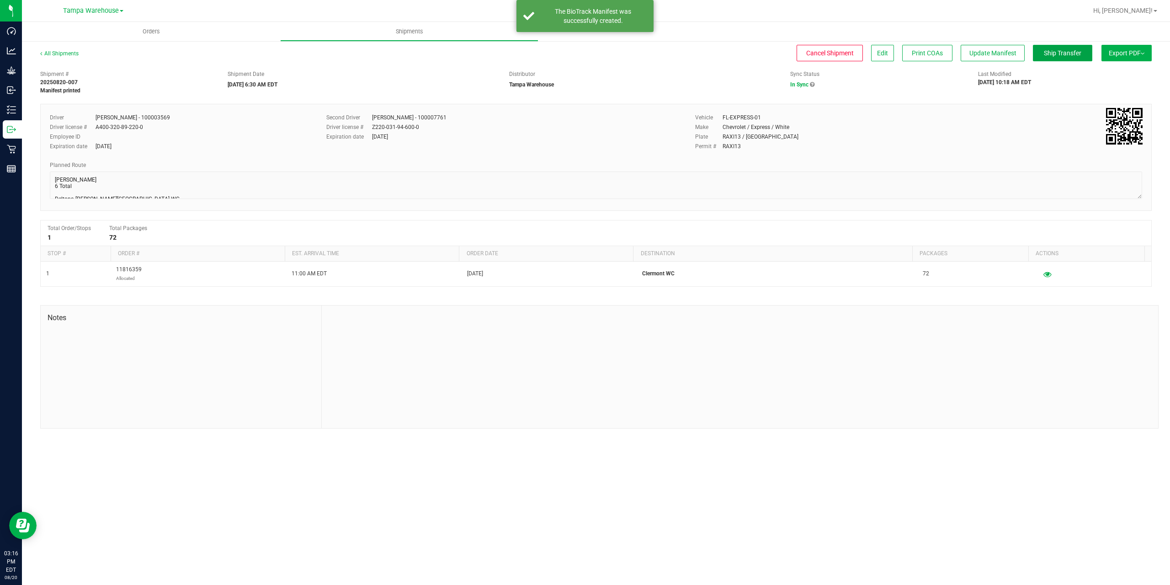
click at [1054, 54] on span "Ship Transfer" at bounding box center [1062, 52] width 37 height 7
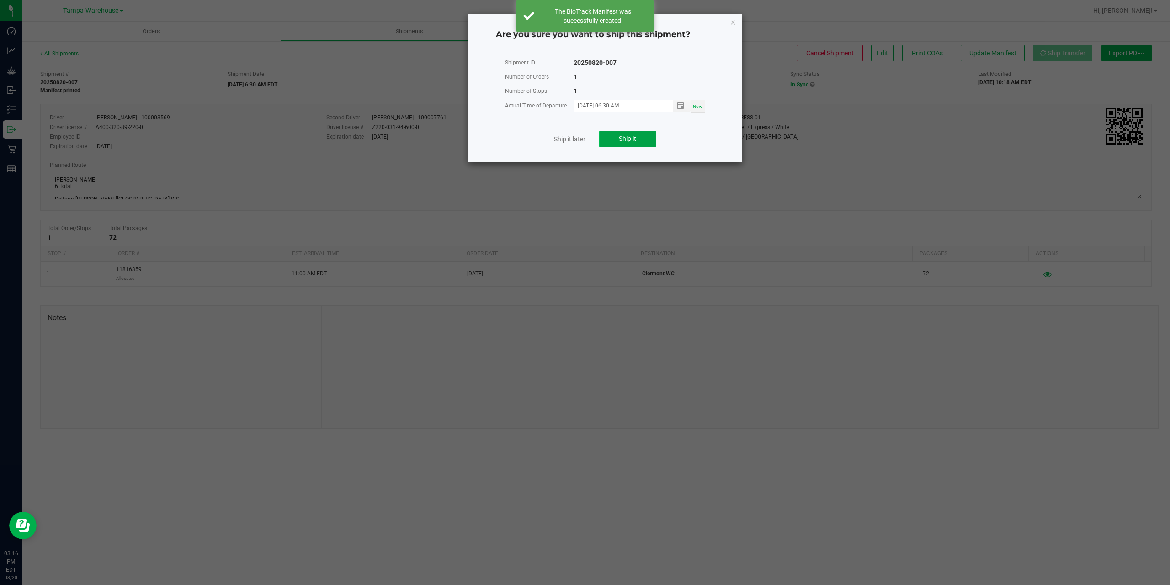
click at [617, 143] on button "Ship it" at bounding box center [627, 139] width 57 height 16
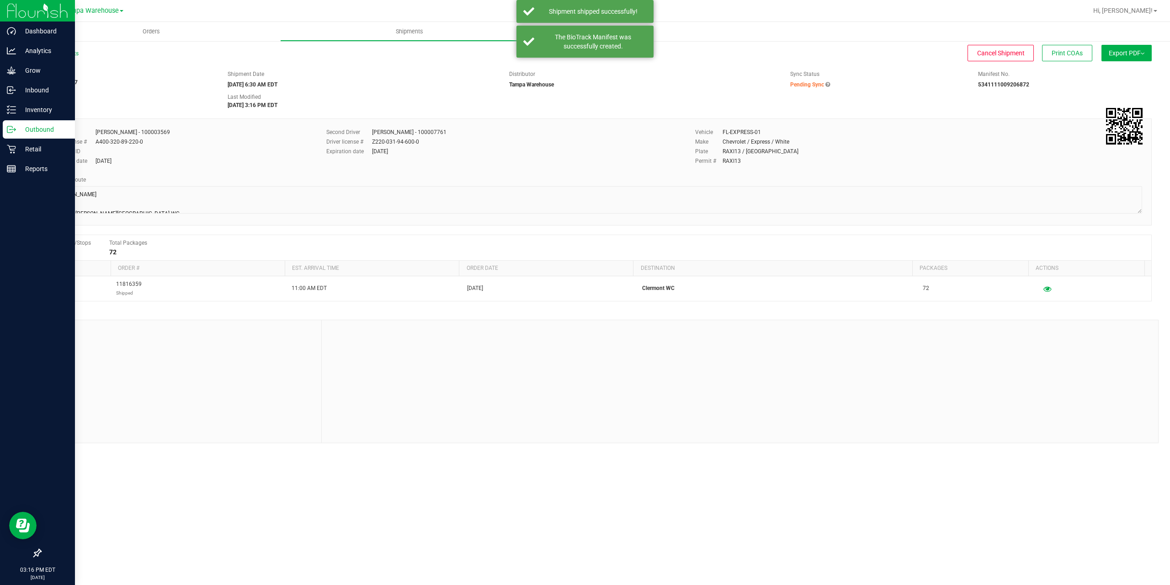
click at [21, 131] on p "Outbound" at bounding box center [43, 129] width 55 height 11
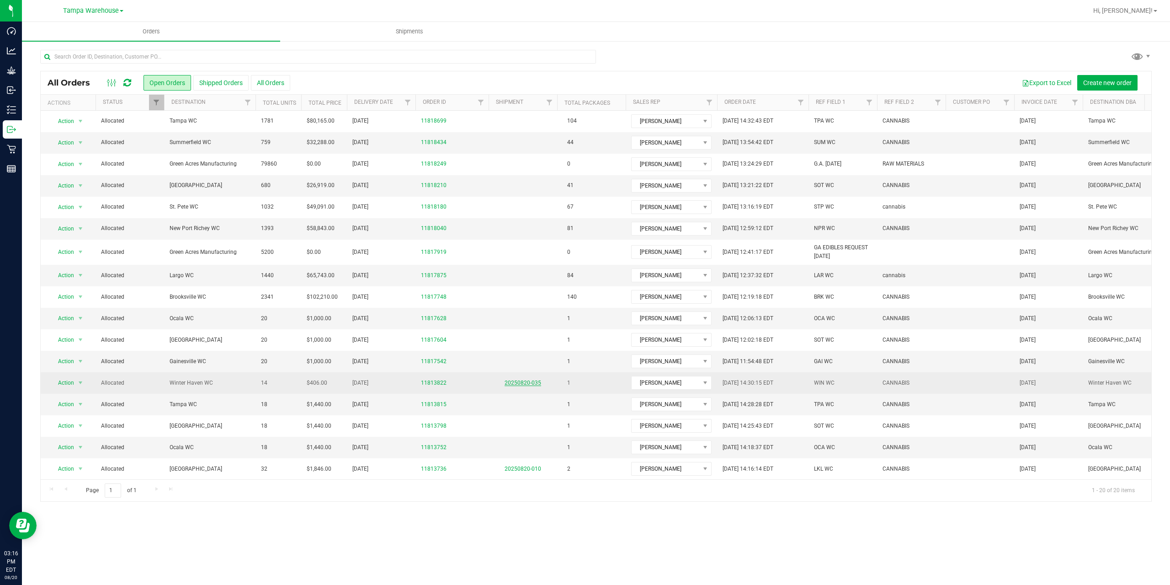
click at [532, 381] on link "20250820-035" at bounding box center [523, 382] width 37 height 6
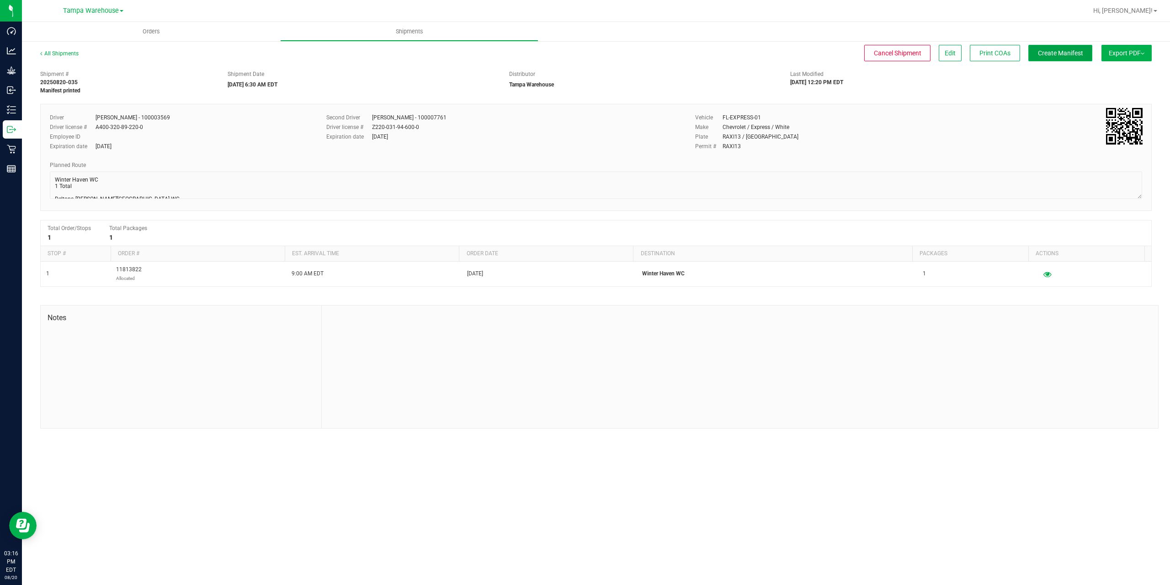
click at [1075, 54] on span "Create Manifest" at bounding box center [1060, 52] width 45 height 7
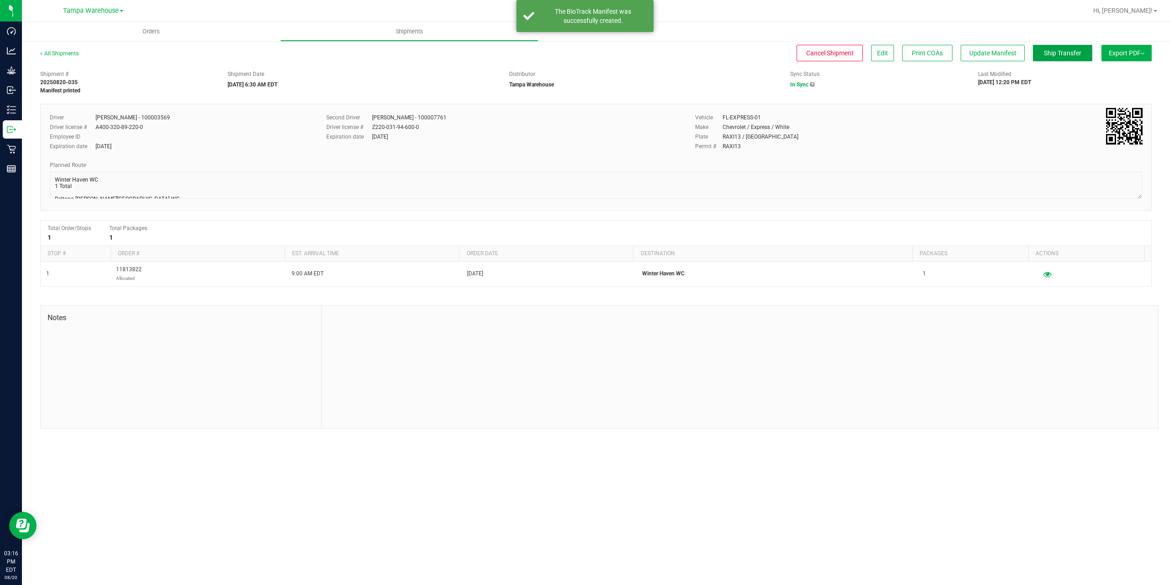
click at [1057, 53] on span "Ship Transfer" at bounding box center [1062, 52] width 37 height 7
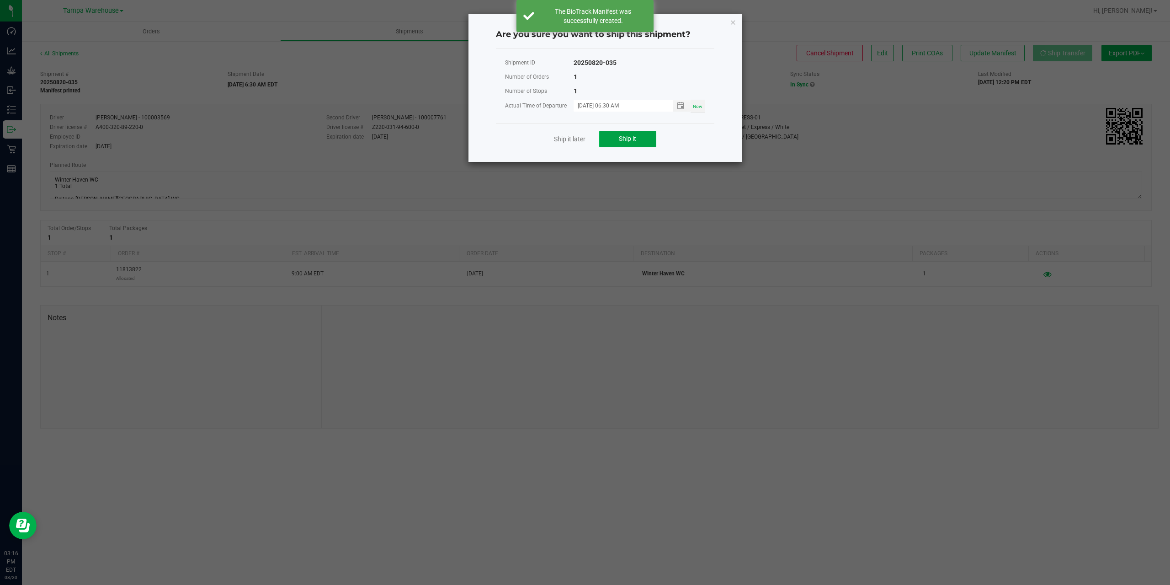
click at [634, 138] on span "Ship it" at bounding box center [627, 138] width 17 height 7
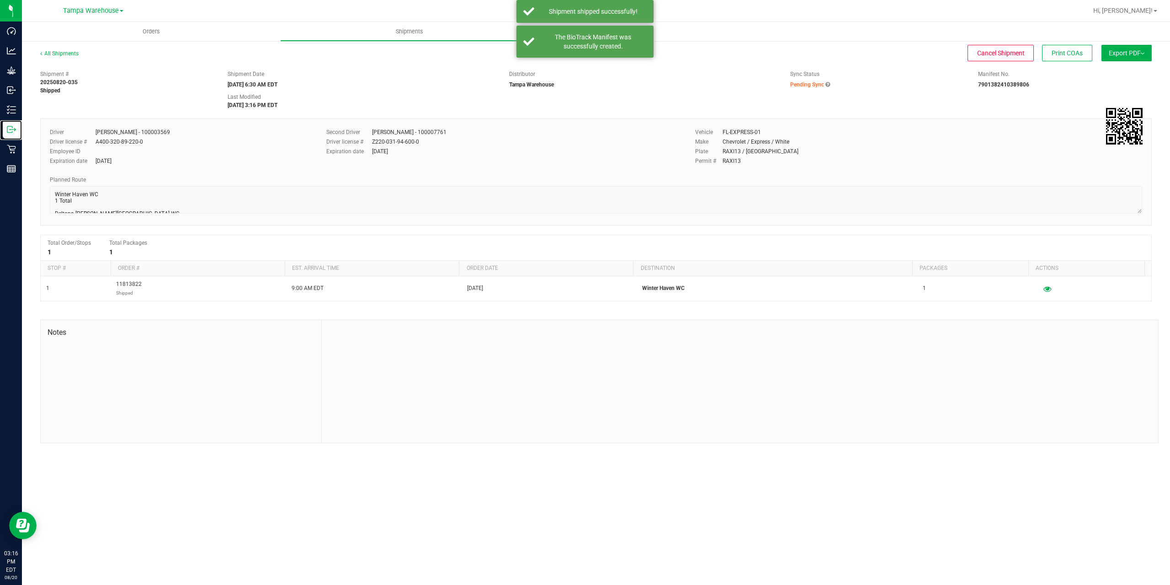
click at [13, 129] on line at bounding box center [13, 129] width 5 height 0
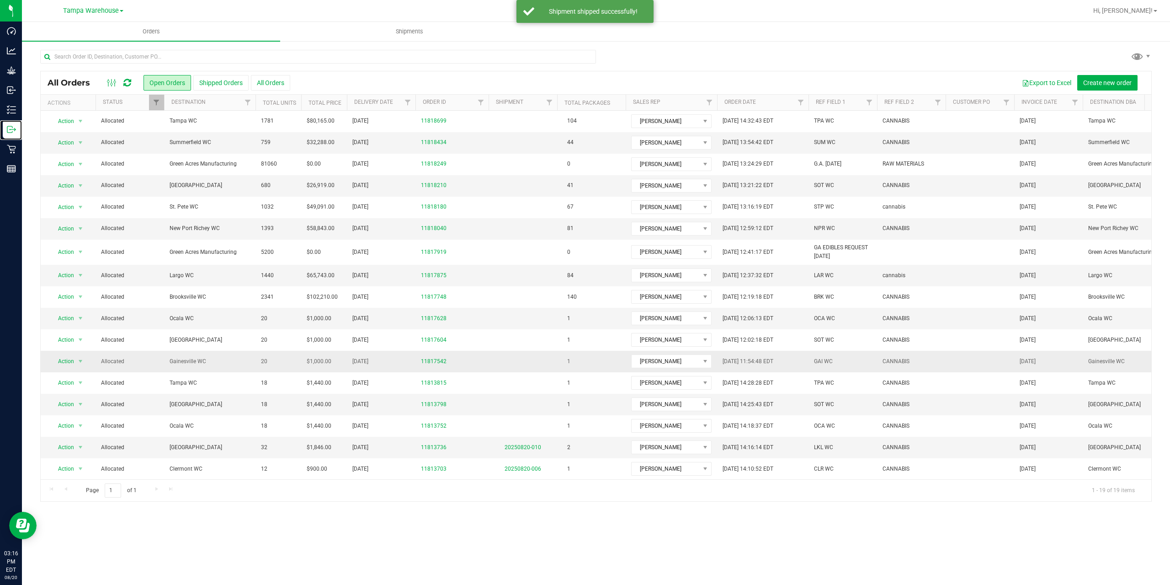
scroll to position [54, 0]
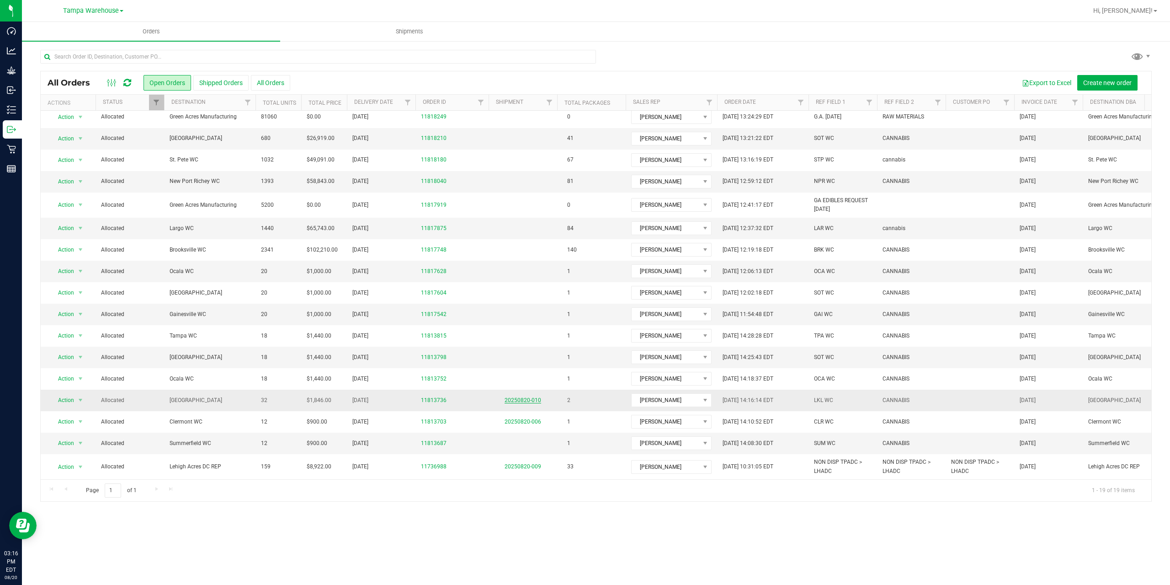
click at [526, 397] on link "20250820-010" at bounding box center [523, 400] width 37 height 6
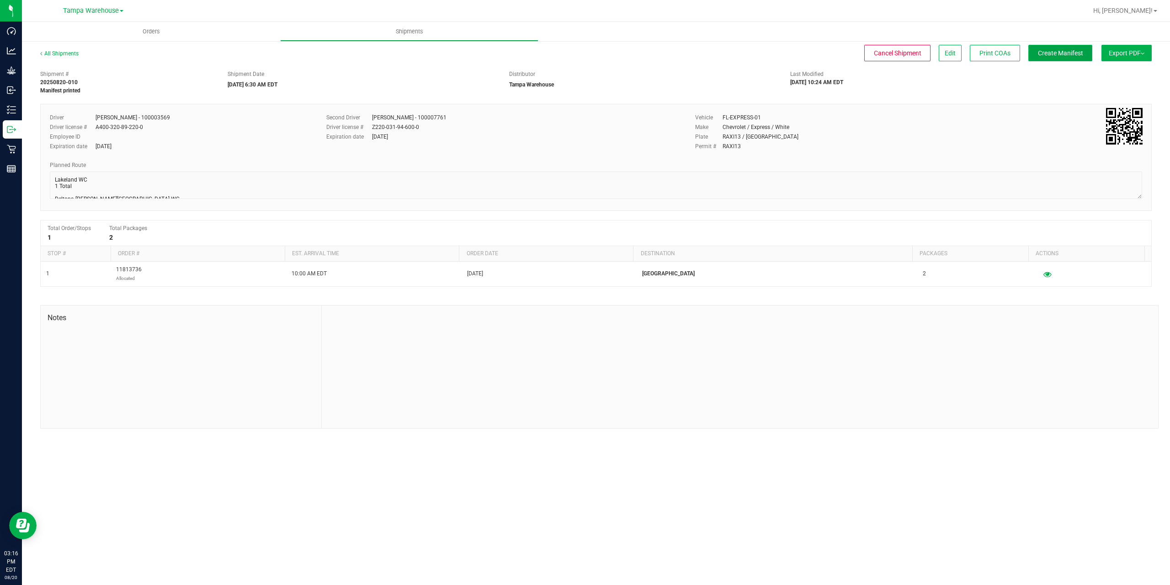
click at [1051, 56] on span "Create Manifest" at bounding box center [1060, 52] width 45 height 7
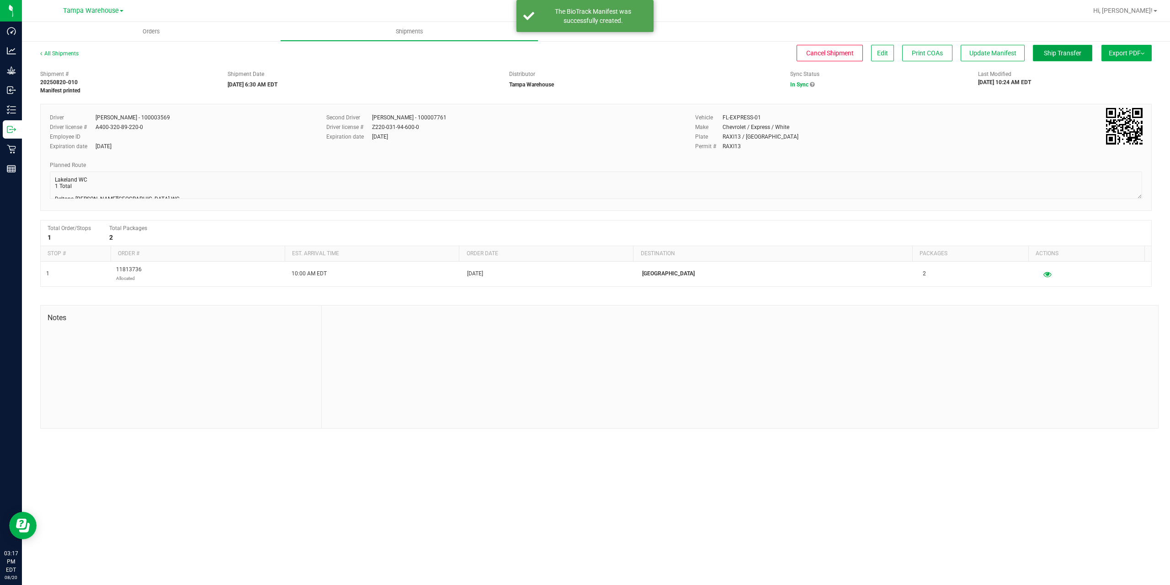
click at [1063, 49] on span "Ship Transfer" at bounding box center [1062, 52] width 37 height 7
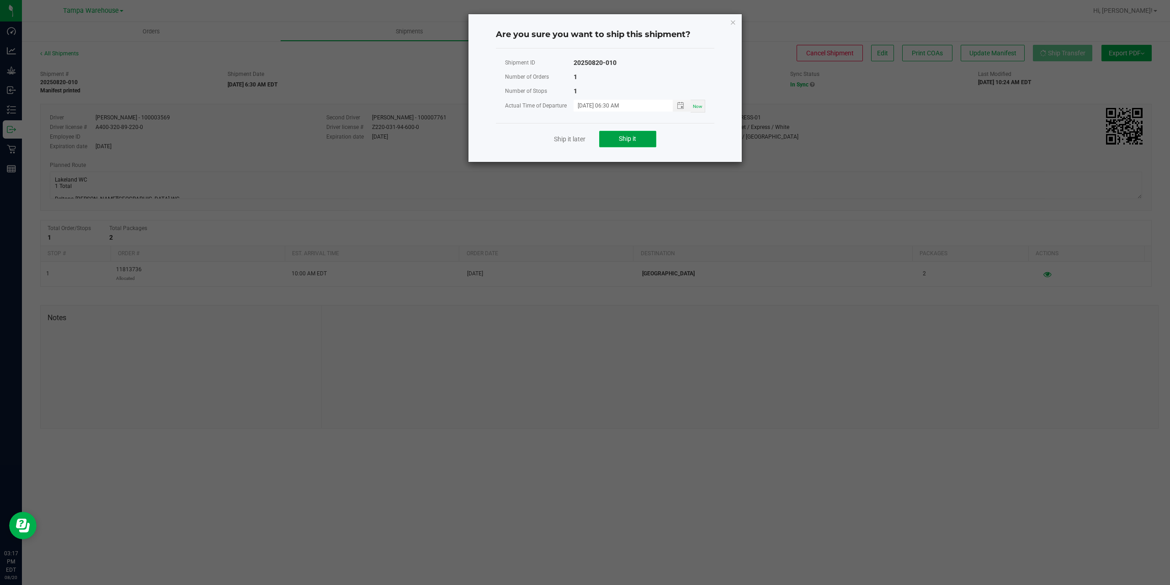
click at [642, 143] on button "Ship it" at bounding box center [627, 139] width 57 height 16
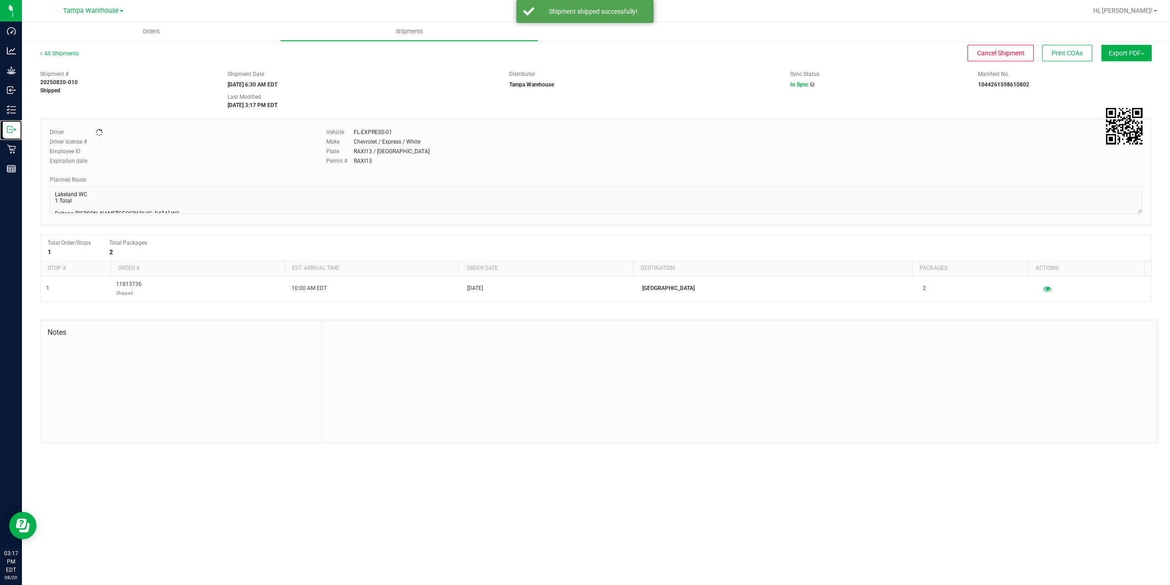
click at [15, 129] on line at bounding box center [13, 129] width 5 height 0
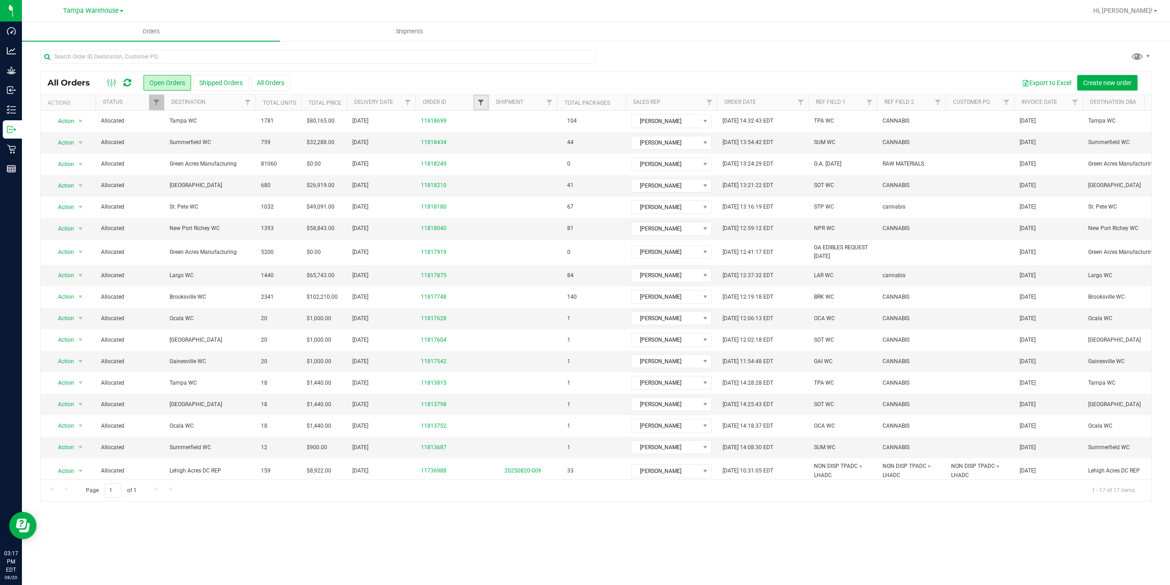
click at [479, 103] on span "Filter" at bounding box center [480, 102] width 7 height 7
type input "3815"
click at [479, 137] on button "Filter" at bounding box center [501, 147] width 44 height 20
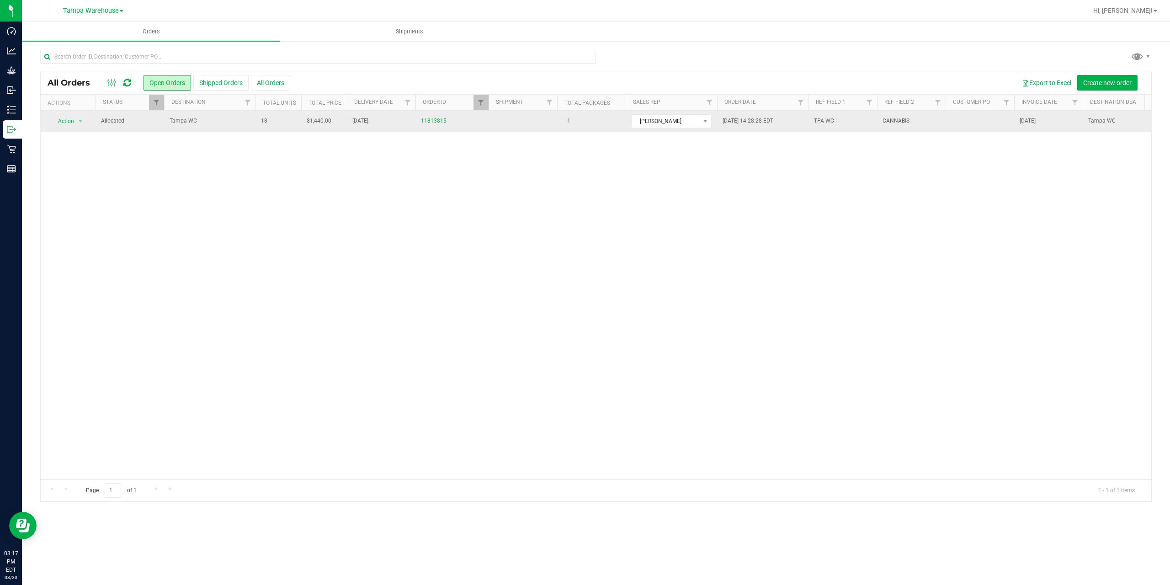
click at [232, 123] on span "Tampa WC" at bounding box center [210, 121] width 80 height 9
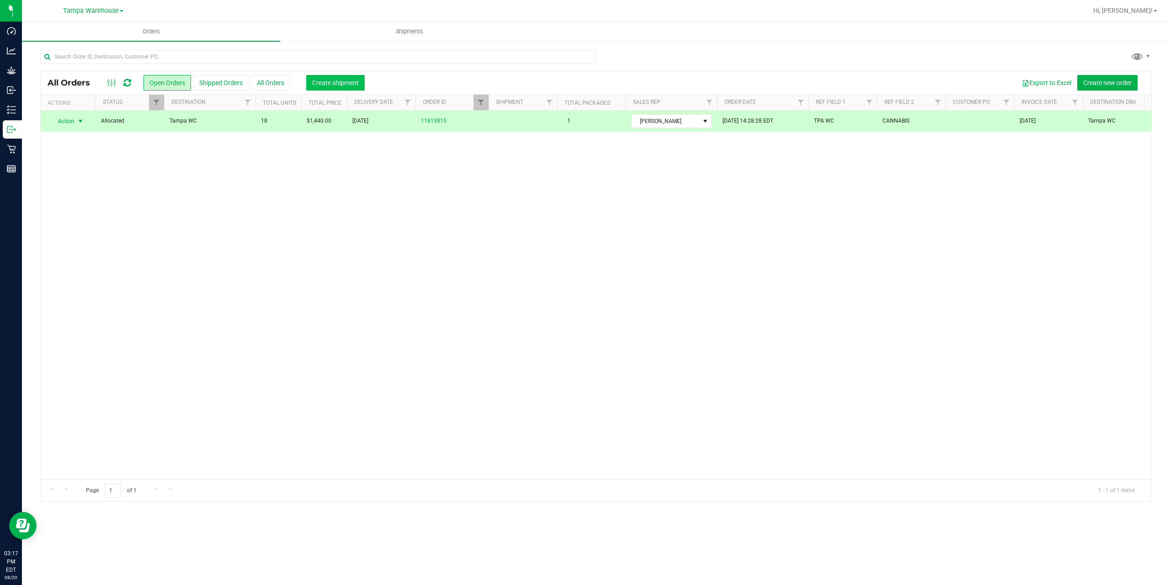
click at [323, 83] on span "Create shipment" at bounding box center [335, 82] width 47 height 7
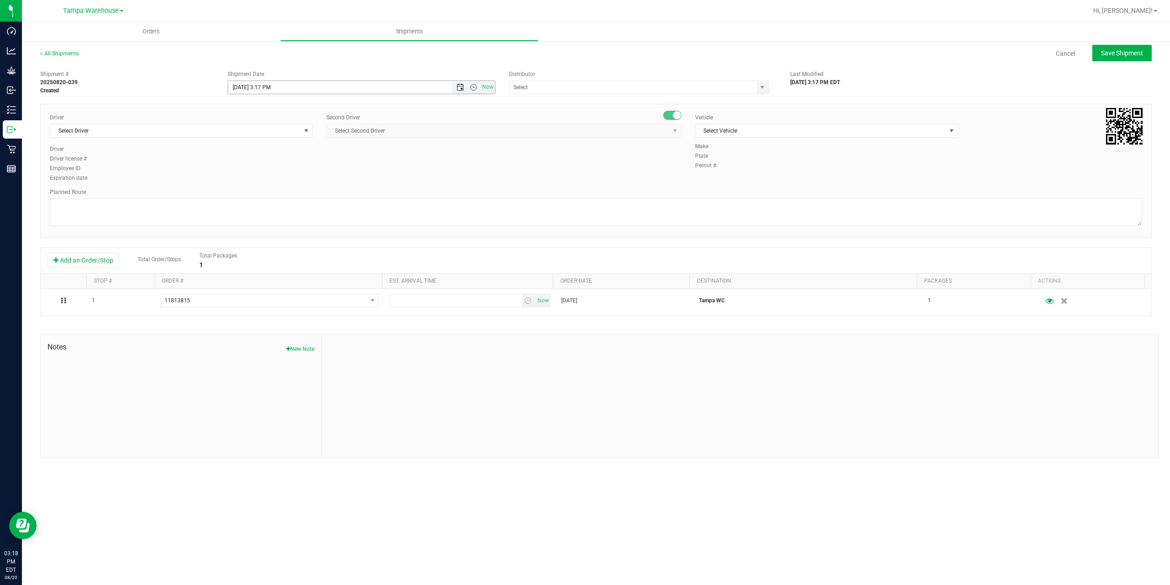
click at [460, 88] on span "Open the date view" at bounding box center [460, 87] width 7 height 7
click at [286, 184] on link "21" at bounding box center [289, 180] width 13 height 14
click at [470, 87] on span "Open the time view" at bounding box center [473, 87] width 7 height 7
click at [319, 163] on li "6:30 AM" at bounding box center [361, 164] width 266 height 12
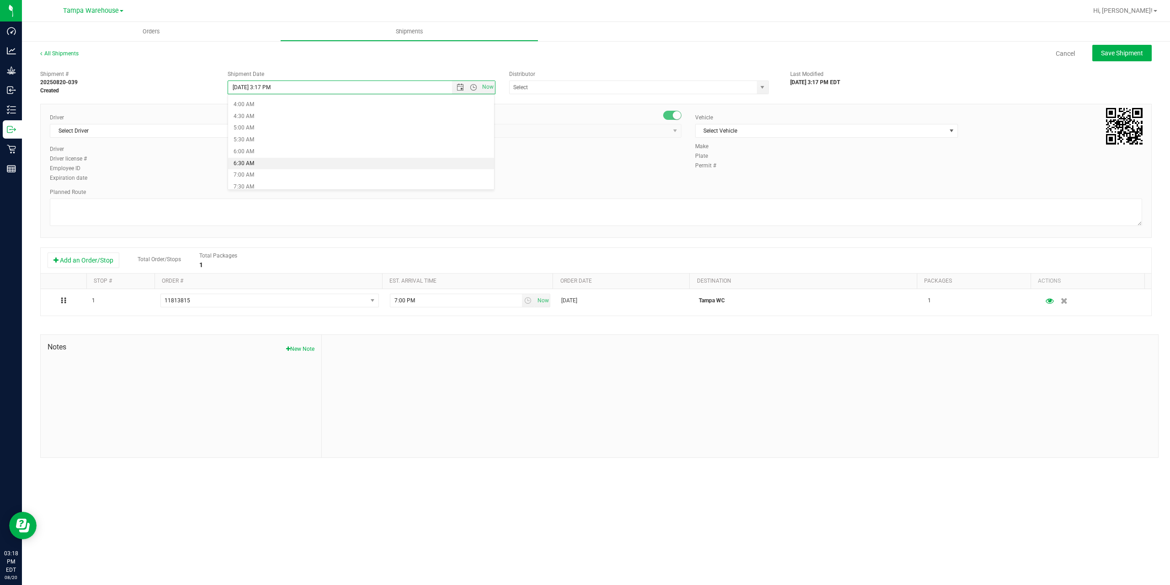
type input "8/21/2025 6:30 AM"
click at [564, 90] on input "text" at bounding box center [630, 87] width 240 height 13
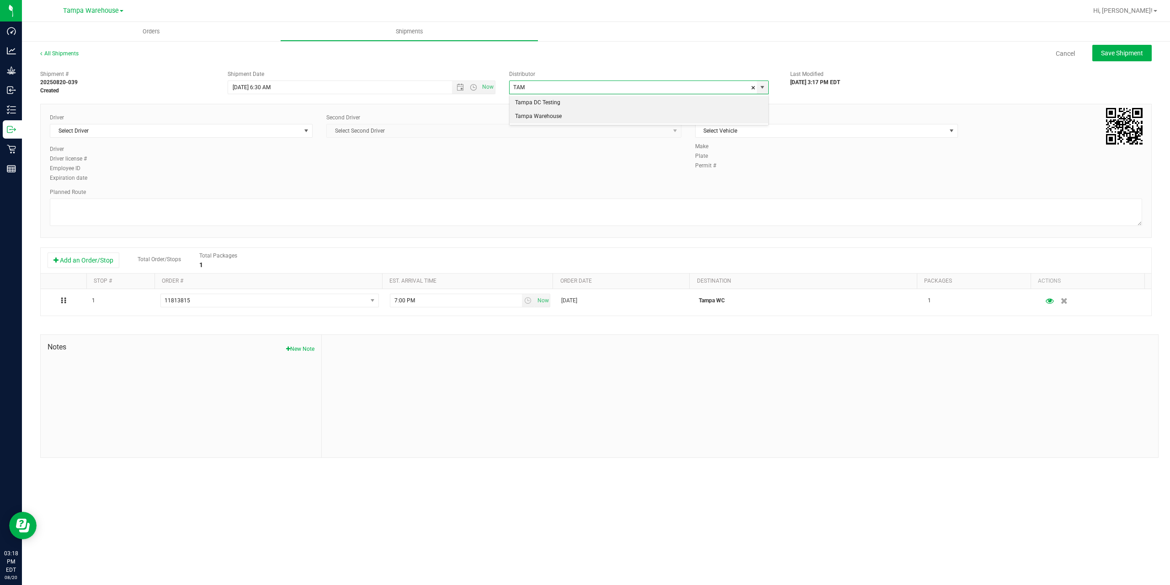
click at [550, 119] on li "Tampa Warehouse" at bounding box center [639, 117] width 259 height 14
type input "Tampa Warehouse"
click at [213, 132] on span "Select Driver" at bounding box center [175, 130] width 250 height 13
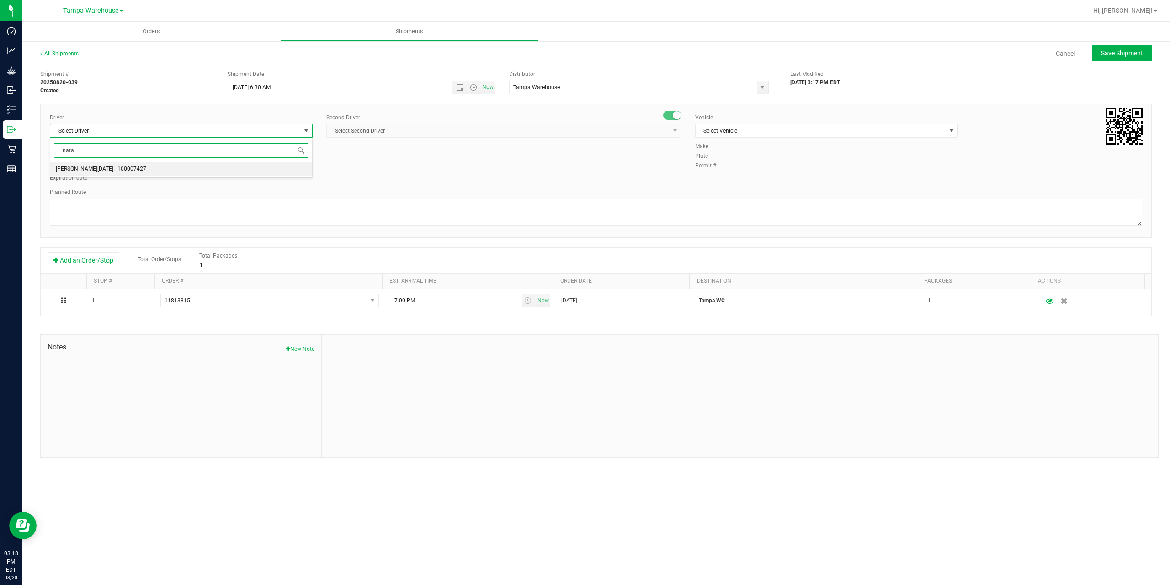
click at [123, 168] on span "Anthony Natale - 100007427" at bounding box center [101, 169] width 90 height 12
type input "nata"
click at [359, 126] on span "Select Second Driver" at bounding box center [498, 130] width 343 height 13
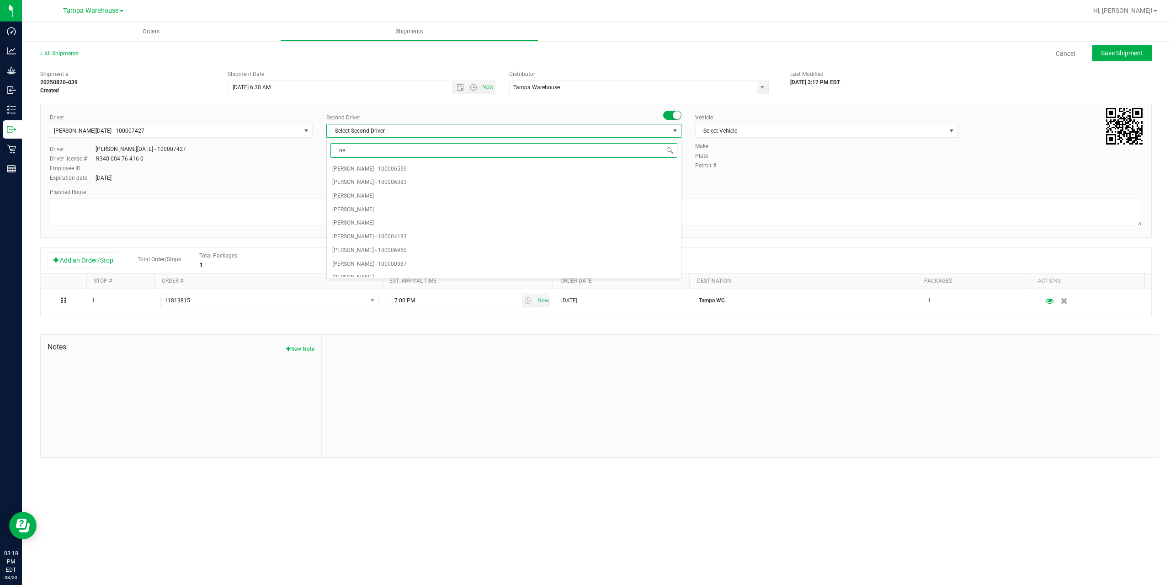
type input "ner"
click at [371, 169] on span "Shanquale Gardner - 100006366" at bounding box center [369, 169] width 75 height 12
click at [367, 128] on span "Shanquale Gardner - 100006366" at bounding box center [367, 131] width 75 height 6
type input "ner"
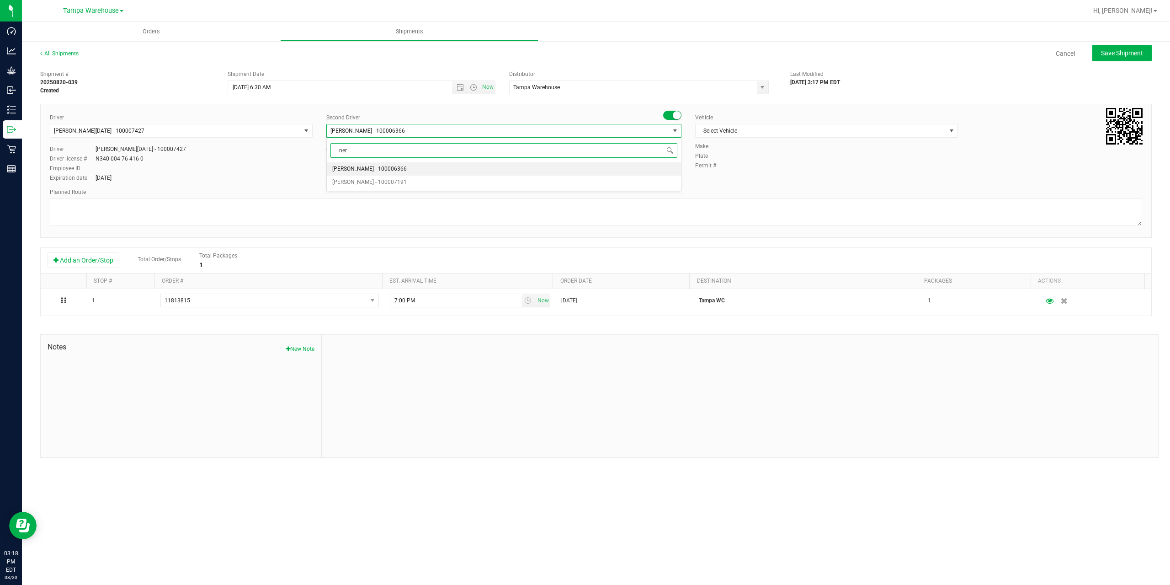
scroll to position [0, 0]
click at [349, 181] on span "Nicholas Pinero - 100007191" at bounding box center [369, 182] width 75 height 12
click at [755, 132] on span "Select Vehicle" at bounding box center [821, 130] width 250 height 13
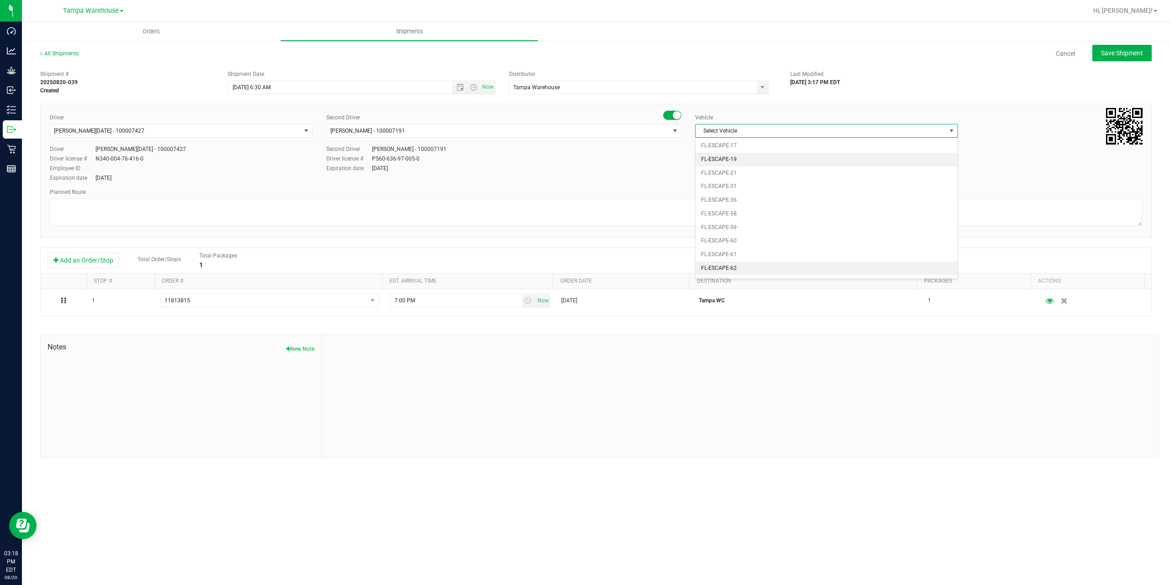
scroll to position [155, 0]
click at [769, 224] on li "FL-EXPRESS-03" at bounding box center [827, 222] width 262 height 14
click at [658, 220] on textarea at bounding box center [596, 211] width 1092 height 27
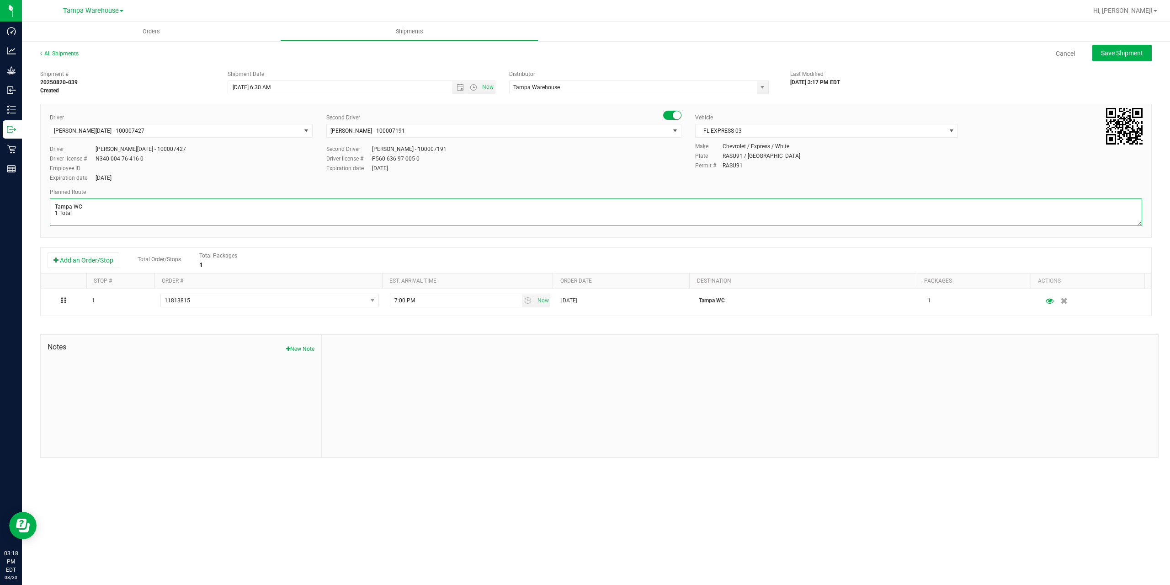
scroll to position [4, 0]
paste textarea "FT - PRE-ROLL - 0.5G - 5CT - GPE - HYB 0700926678208027"
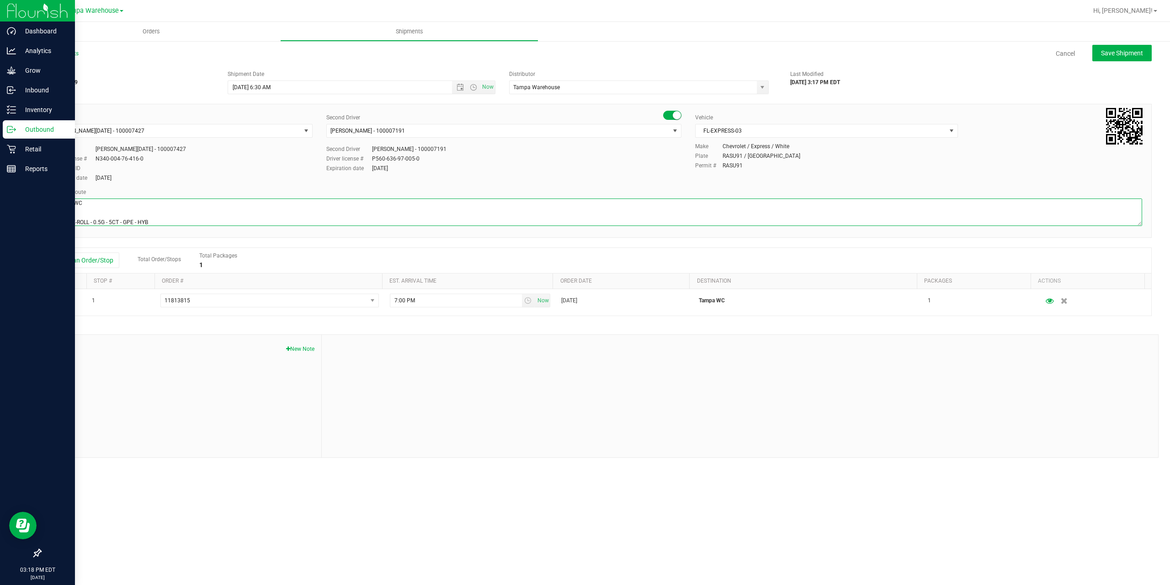
scroll to position [8, 0]
drag, startPoint x: 152, startPoint y: 220, endPoint x: 0, endPoint y: 215, distance: 151.8
click at [0, 215] on div "Dashboard Analytics Grow Inbound Inventory Outbound Retail Reports 03:18 PM EDT…" at bounding box center [585, 292] width 1170 height 585
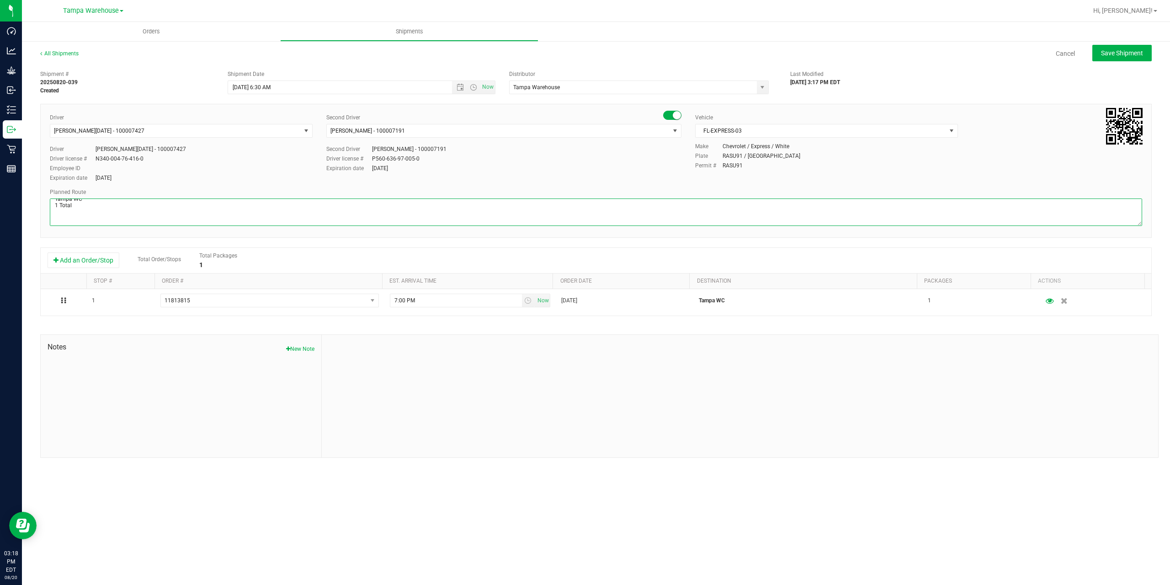
click at [92, 223] on textarea at bounding box center [596, 211] width 1092 height 27
paste textarea "Summerfield WC Ocala WC Brooksville WC New Port Richey WC Largo WC St. Pete WC …"
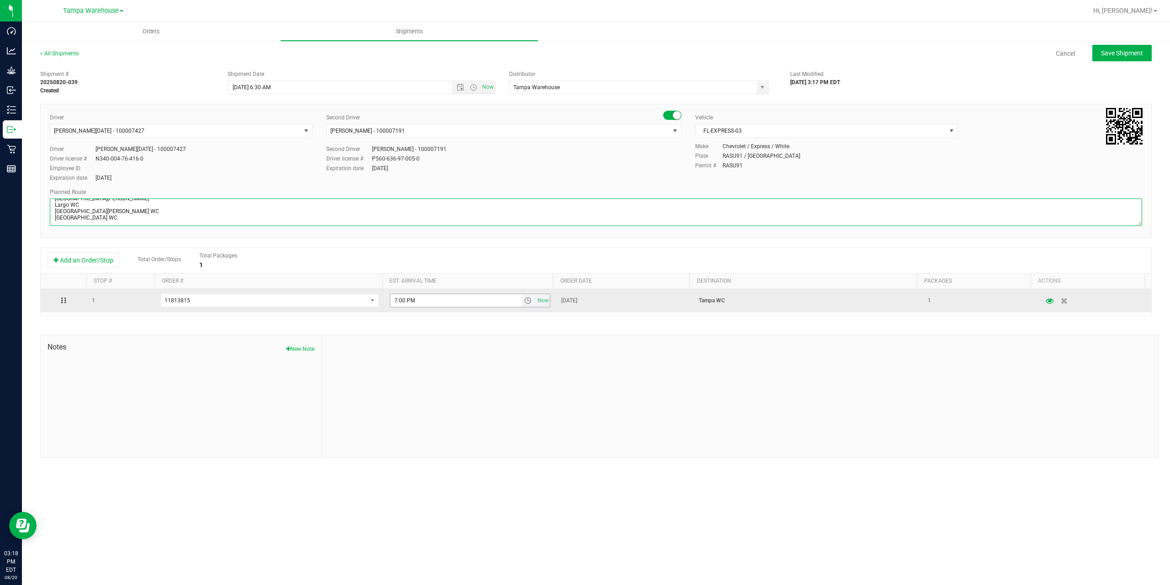
click at [524, 303] on span "select" at bounding box center [527, 300] width 7 height 7
type textarea "Tampa WC 1 Total Summerfield WC Ocala WC Brooksville WC New Port Richey WC Larg…"
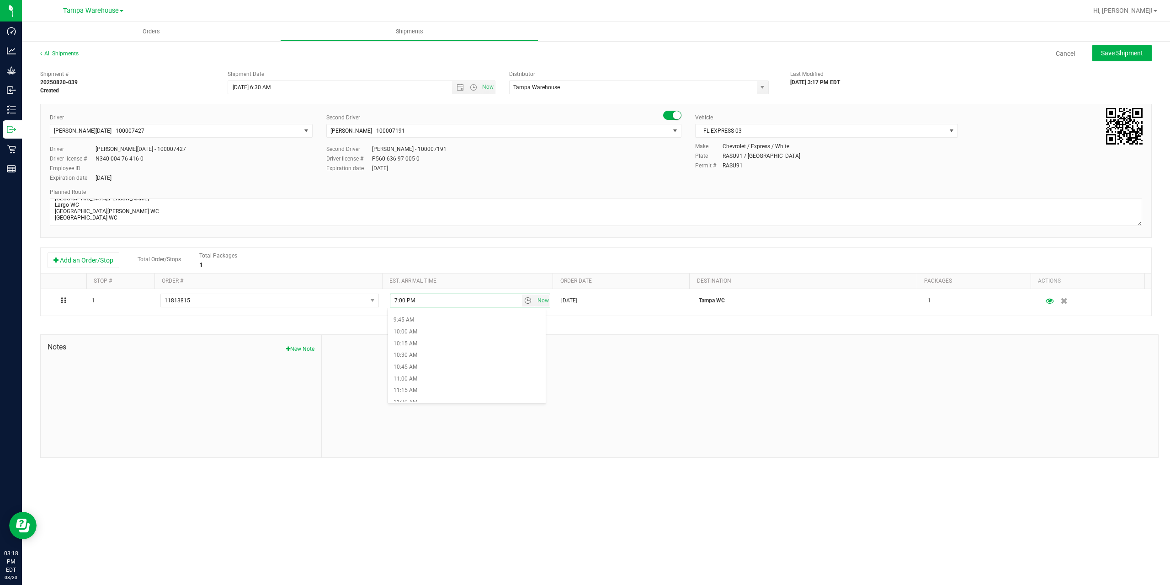
scroll to position [686, 0]
click at [418, 335] on li "3:00 PM" at bounding box center [467, 335] width 158 height 12
click at [1127, 45] on button "Save Shipment" at bounding box center [1121, 53] width 59 height 16
type input "8/21/2025 10:30 AM"
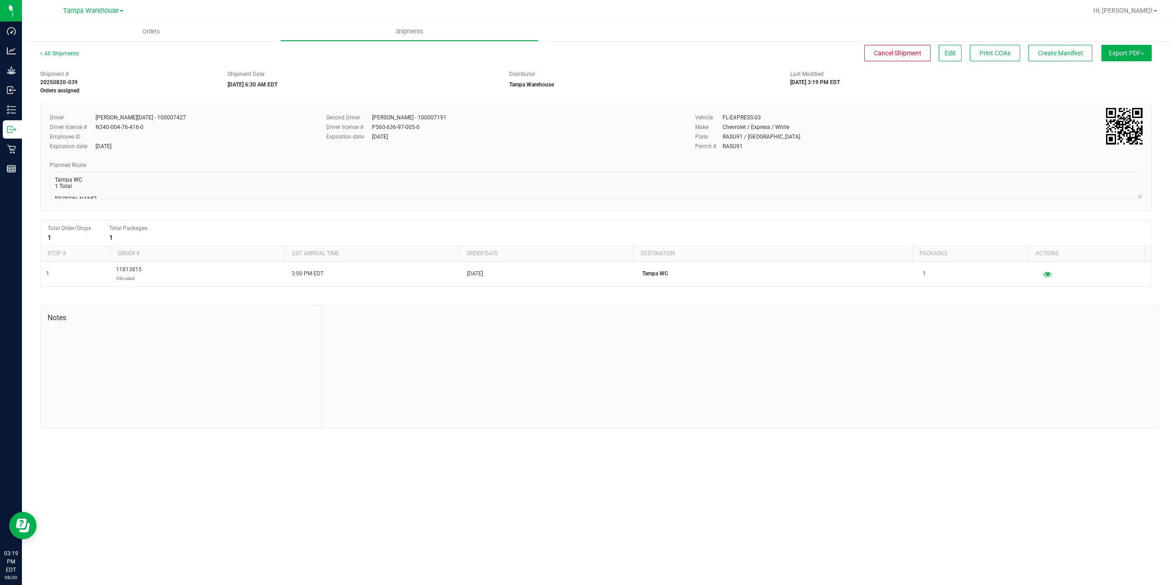
click at [1128, 49] on button "Export PDF" at bounding box center [1127, 53] width 50 height 16
click at [1123, 75] on span "Manifest by Package ID" at bounding box center [1113, 73] width 58 height 6
click at [10, 129] on circle at bounding box center [10, 129] width 1 height 1
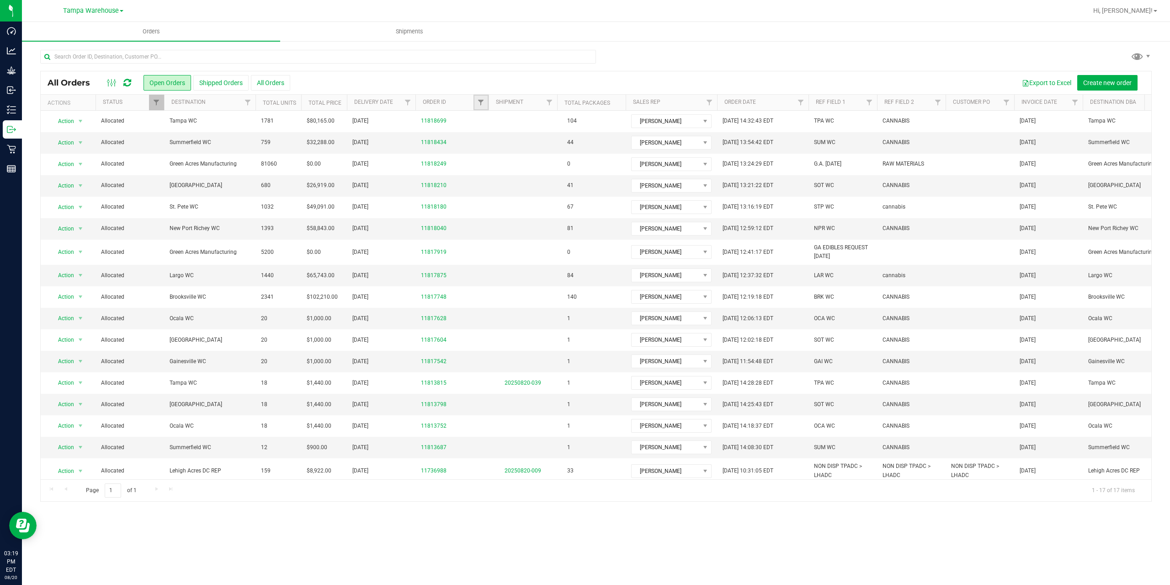
click at [479, 106] on link "Filter" at bounding box center [481, 103] width 15 height 16
type input "3687"
click at [479, 137] on button "Filter" at bounding box center [501, 147] width 44 height 20
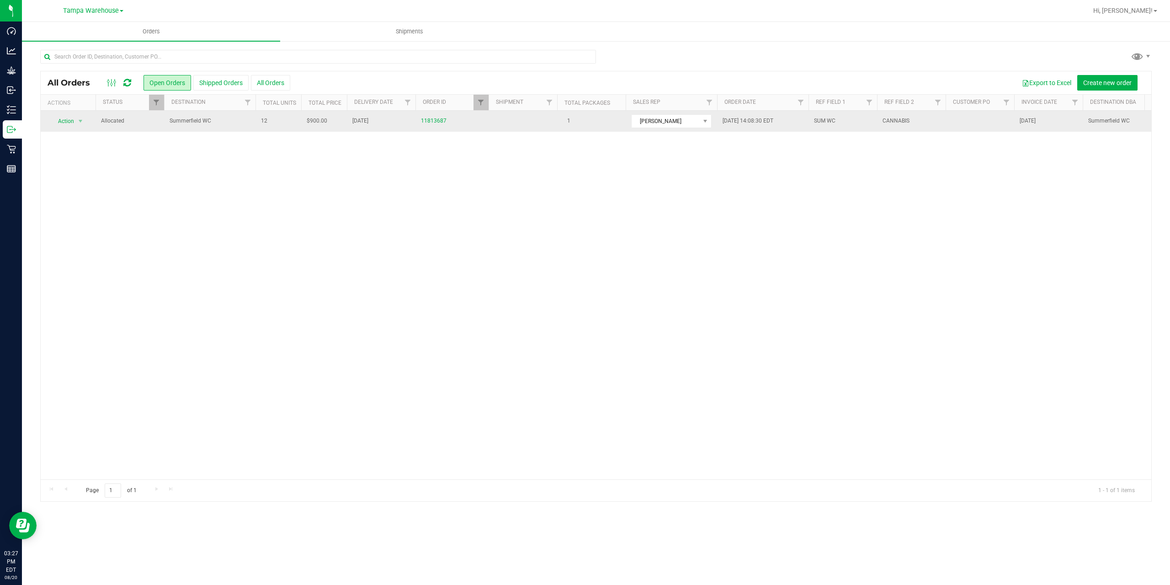
click at [233, 119] on span "Summerfield WC" at bounding box center [210, 121] width 80 height 9
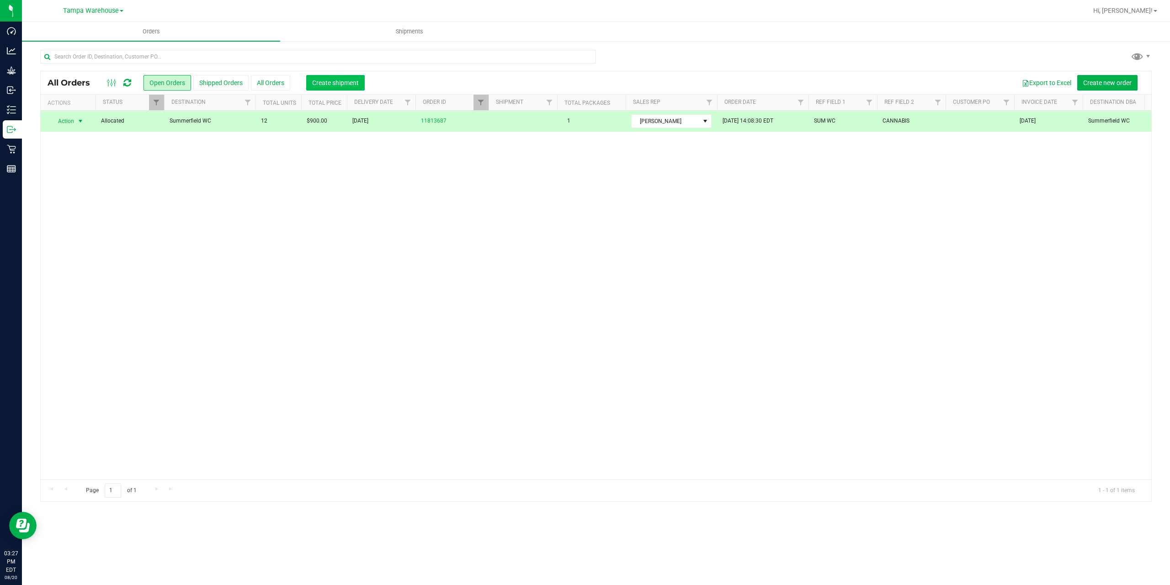
click at [324, 79] on span "Create shipment" at bounding box center [335, 82] width 47 height 7
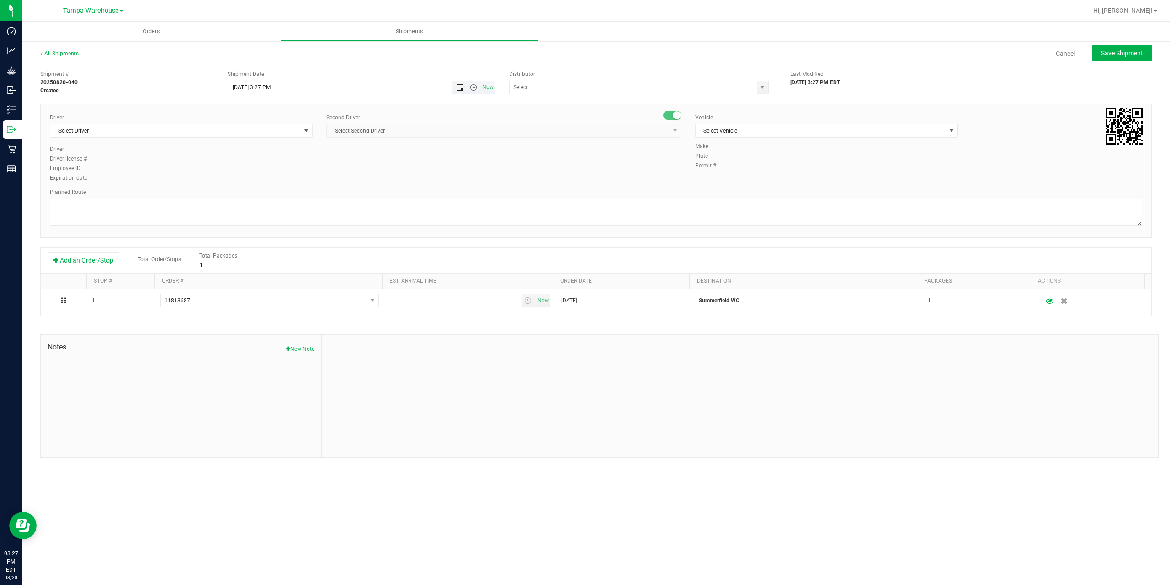
click at [458, 84] on span "Open the date view" at bounding box center [460, 87] width 7 height 7
click at [284, 182] on link "21" at bounding box center [289, 180] width 13 height 14
click at [472, 85] on span "Open the time view" at bounding box center [473, 87] width 7 height 7
click at [366, 165] on li "6:30 AM" at bounding box center [361, 164] width 266 height 12
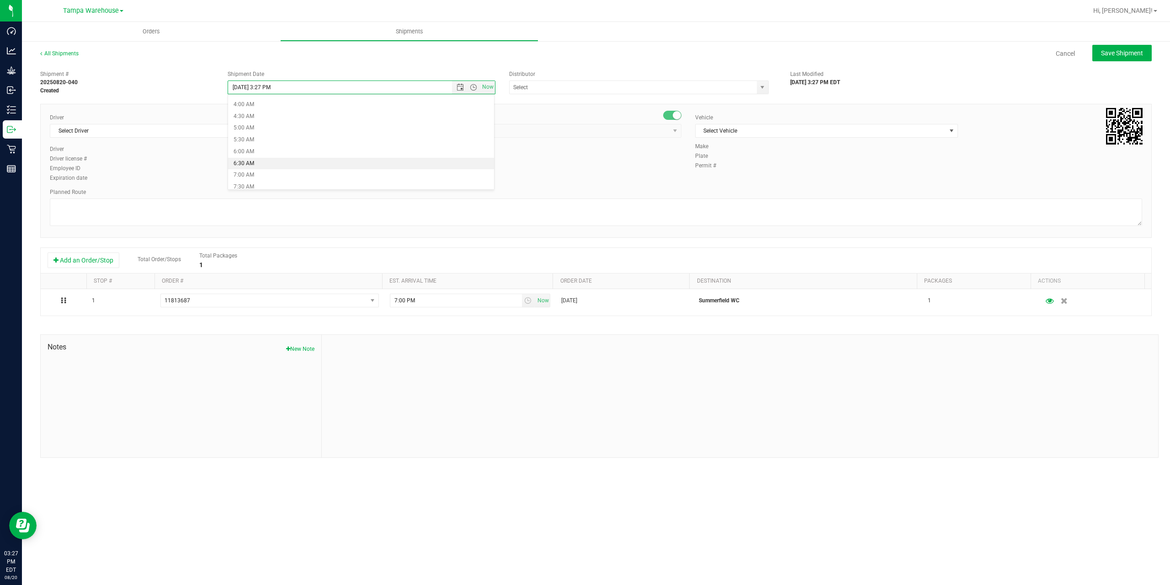
type input "8/21/2025 6:30 AM"
click at [544, 85] on input "text" at bounding box center [630, 87] width 240 height 13
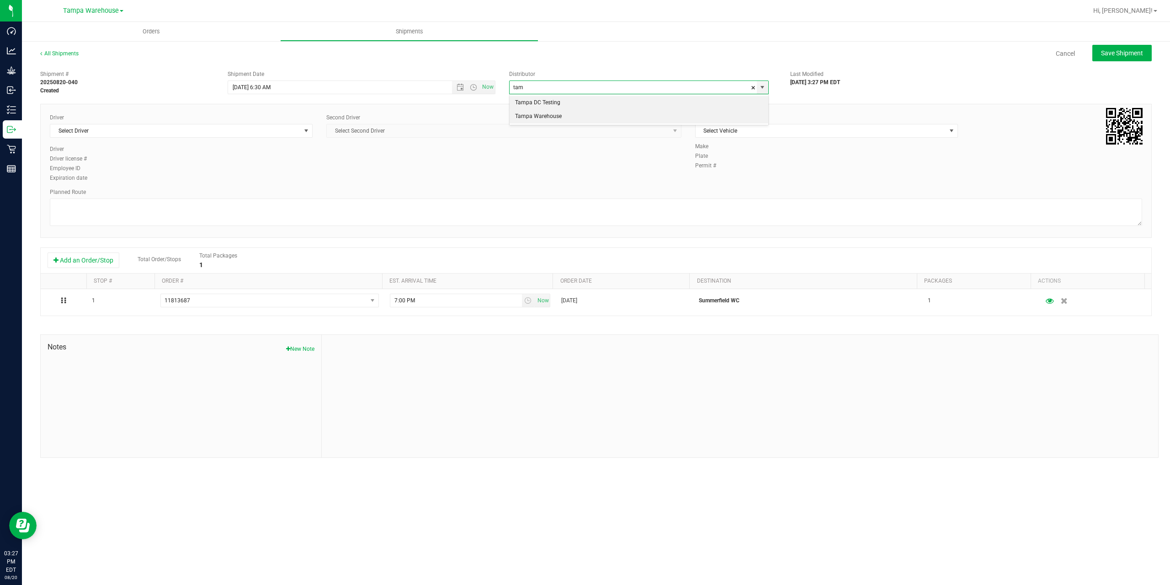
click at [528, 115] on li "Tampa Warehouse" at bounding box center [639, 117] width 259 height 14
type input "Tampa Warehouse"
click at [245, 126] on span "Select Driver" at bounding box center [175, 130] width 250 height 13
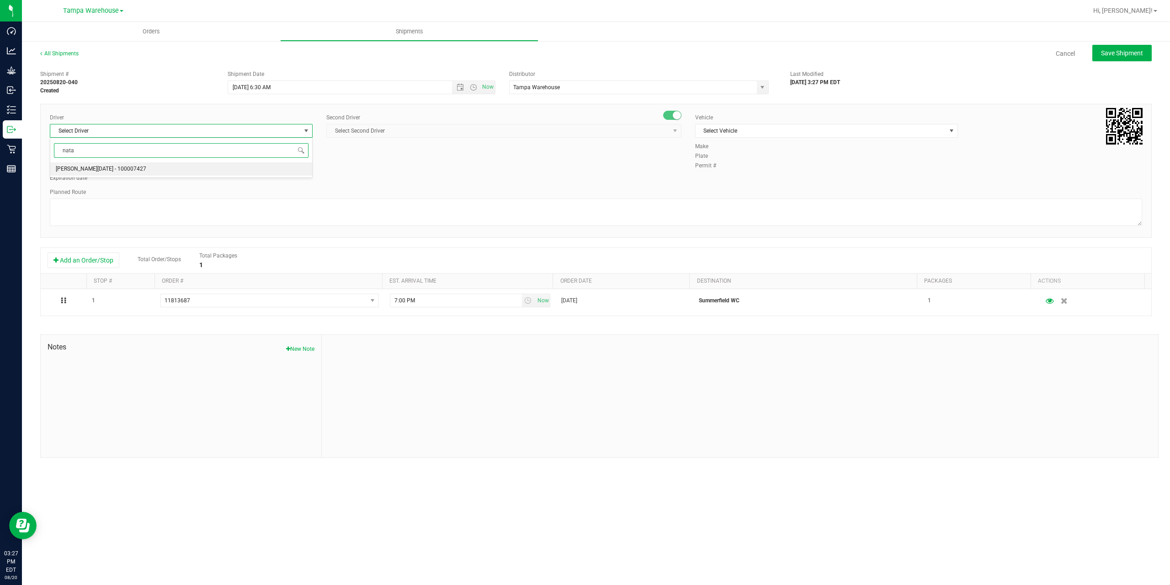
click at [135, 167] on li "Anthony Natale - 100007427" at bounding box center [181, 169] width 262 height 14
type input "nata"
click at [407, 129] on span "Select Second Driver" at bounding box center [498, 130] width 343 height 13
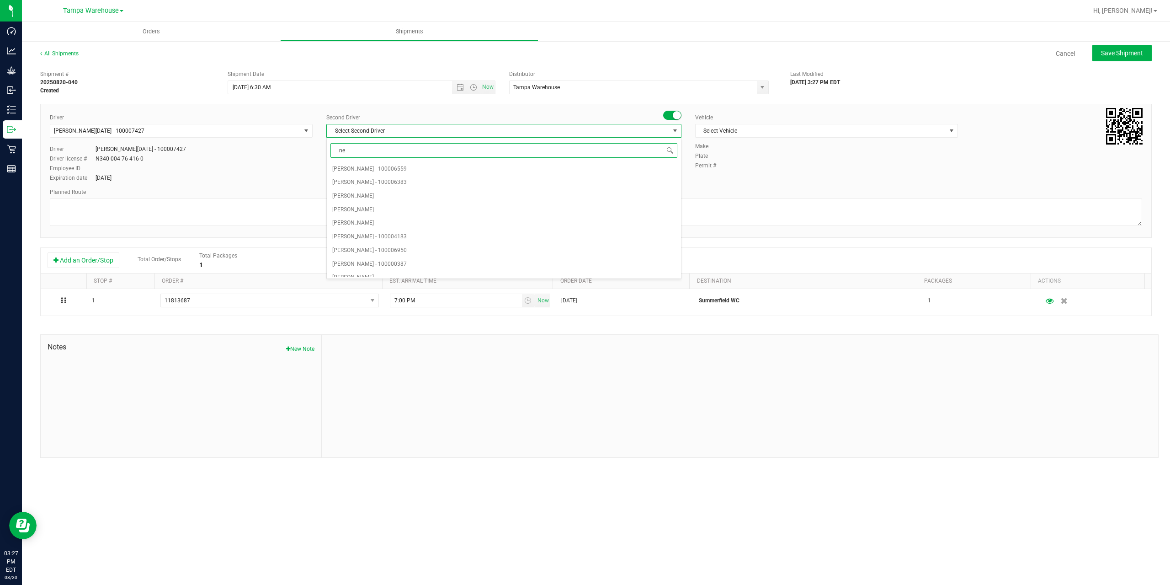
type input "ner"
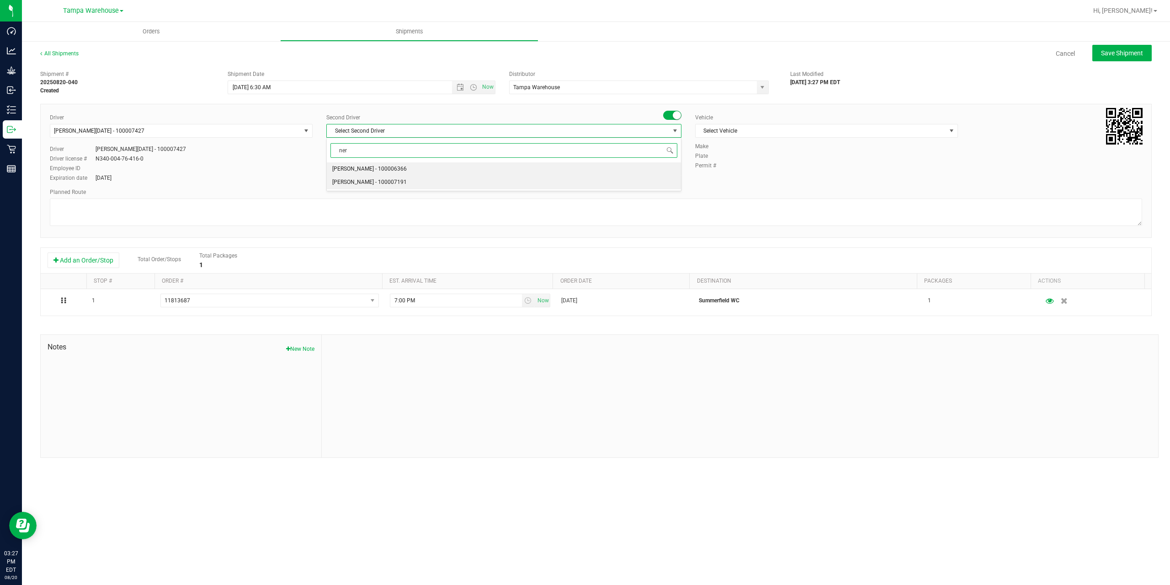
click at [384, 181] on span "Nicholas Pinero - 100007191" at bounding box center [369, 182] width 75 height 12
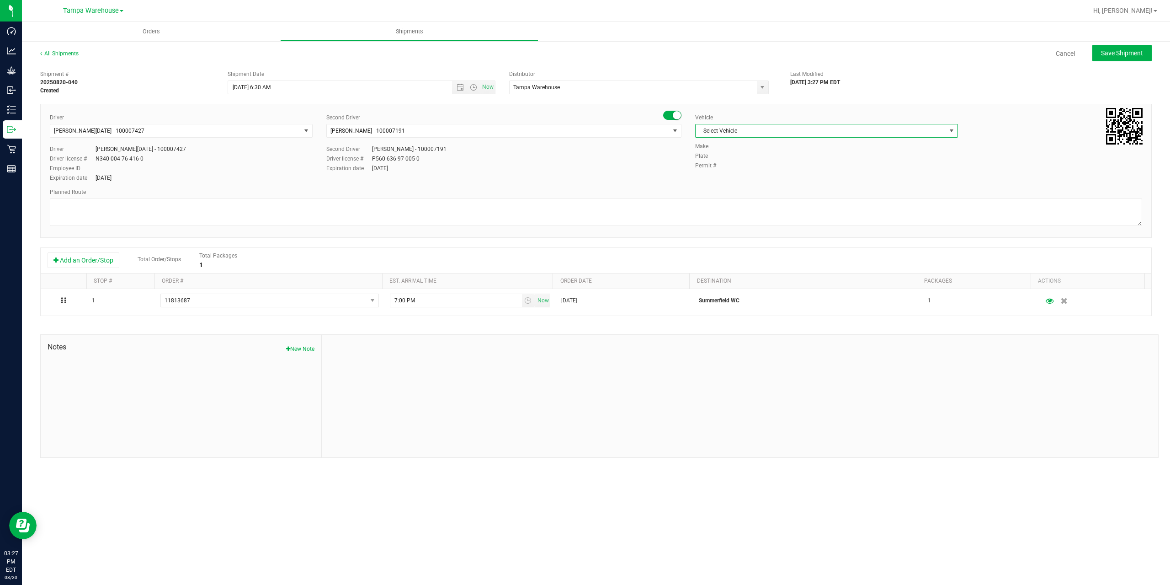
click at [744, 136] on span "Select Vehicle" at bounding box center [821, 130] width 250 height 13
click at [750, 179] on li "FL-EXPRESS-03" at bounding box center [827, 177] width 262 height 14
click at [658, 217] on textarea at bounding box center [596, 211] width 1092 height 27
paste textarea "Summerfield WC Ocala WC Brooksville WC New Port Richey WC Largo WC St. Pete WC …"
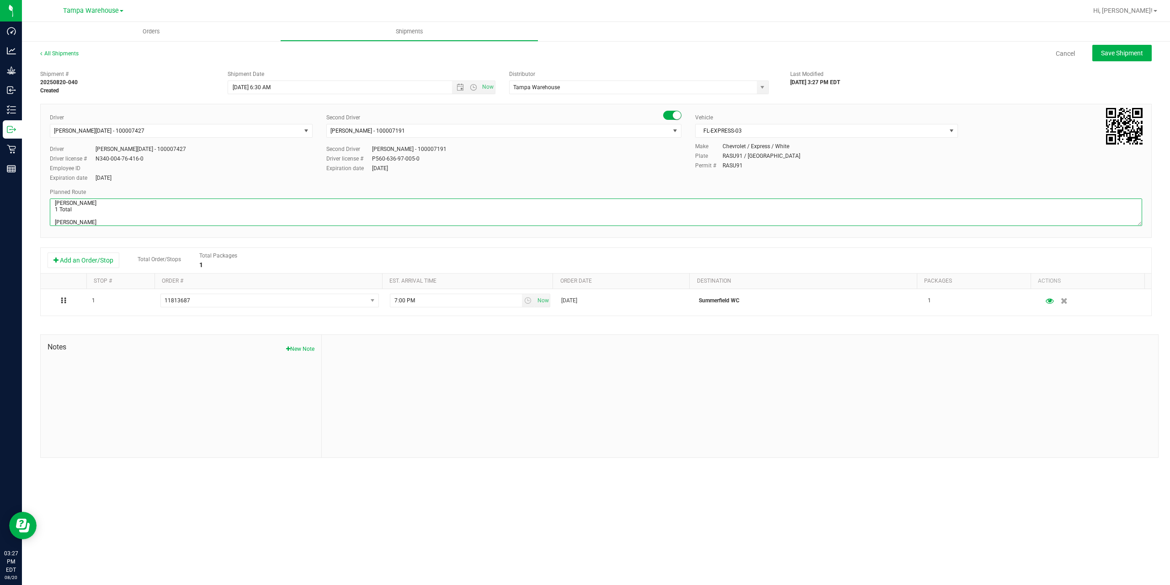
scroll to position [48, 0]
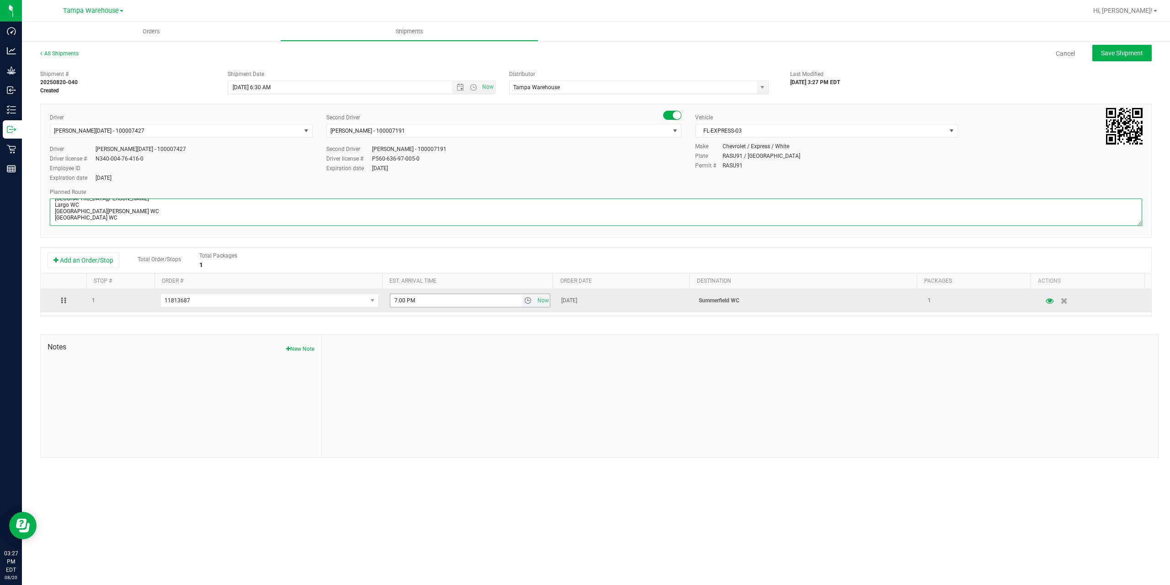
click at [524, 303] on span "select" at bounding box center [527, 300] width 7 height 7
type textarea "Summerfield WC 1 Total Summerfield WC Ocala WC Brooksville WC New Port Richey W…"
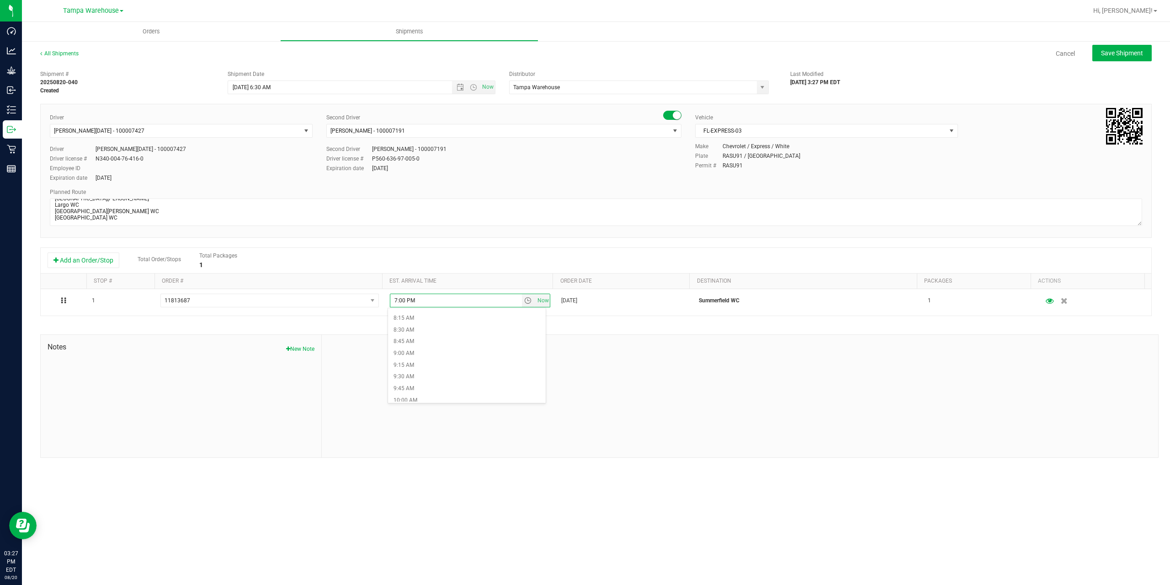
scroll to position [411, 0]
click at [430, 331] on li "9:00 AM" at bounding box center [467, 327] width 158 height 12
click at [469, 330] on div "Shipment # 20250820-040 Created Shipment Date 8/21/2025 6:30 AM Now Distributor…" at bounding box center [596, 262] width 1112 height 392
click at [1131, 56] on span "Save Shipment" at bounding box center [1122, 52] width 42 height 7
type input "8/21/2025 10:30 AM"
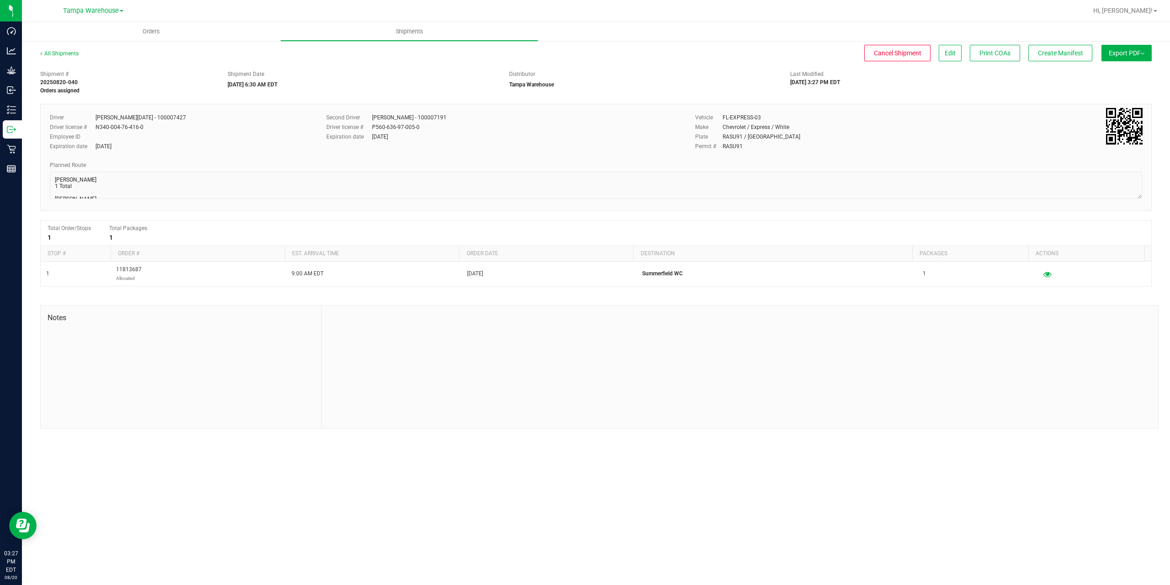
click at [1131, 56] on button "Export PDF" at bounding box center [1127, 53] width 50 height 16
click at [1131, 69] on li "Manifest by Package ID" at bounding box center [1124, 73] width 92 height 14
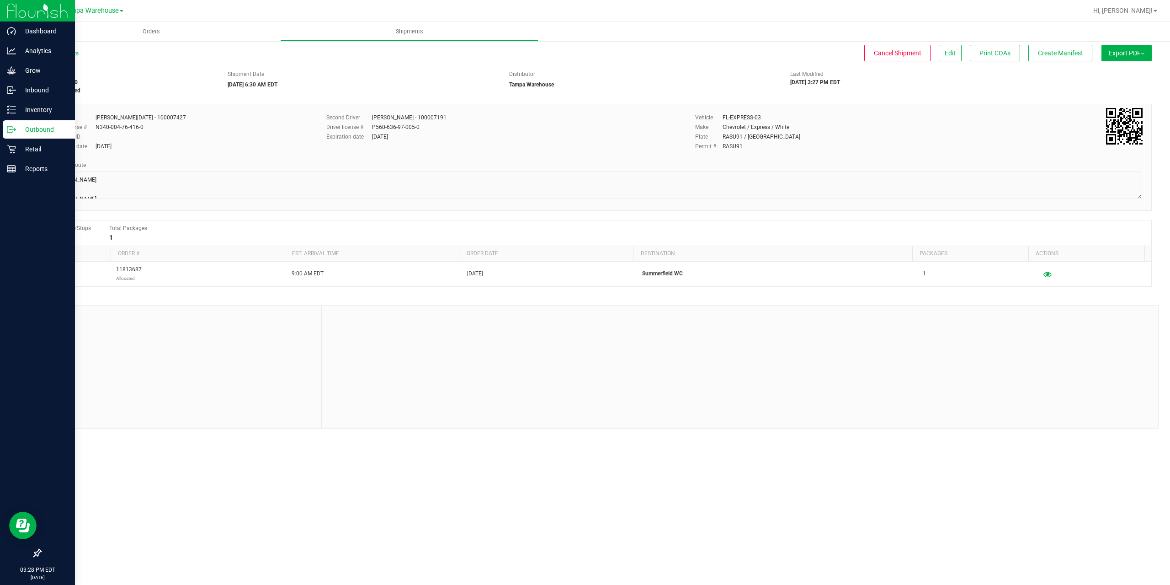
click at [19, 128] on p "Outbound" at bounding box center [43, 129] width 55 height 11
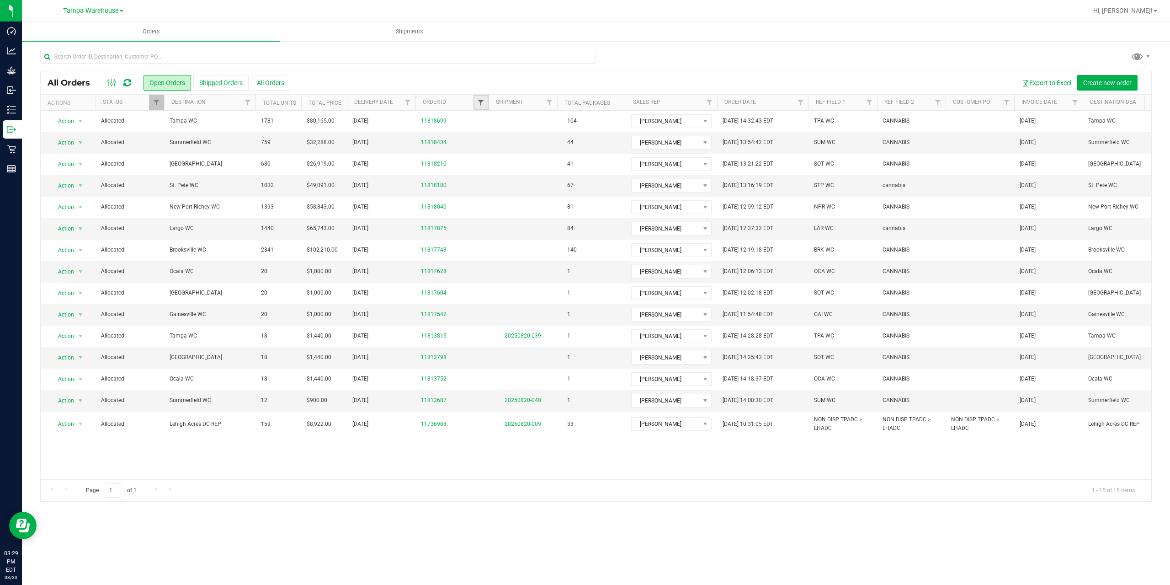
click at [484, 104] on span "Filter" at bounding box center [480, 102] width 7 height 7
type input "8434"
click at [479, 137] on button "Filter" at bounding box center [501, 147] width 44 height 20
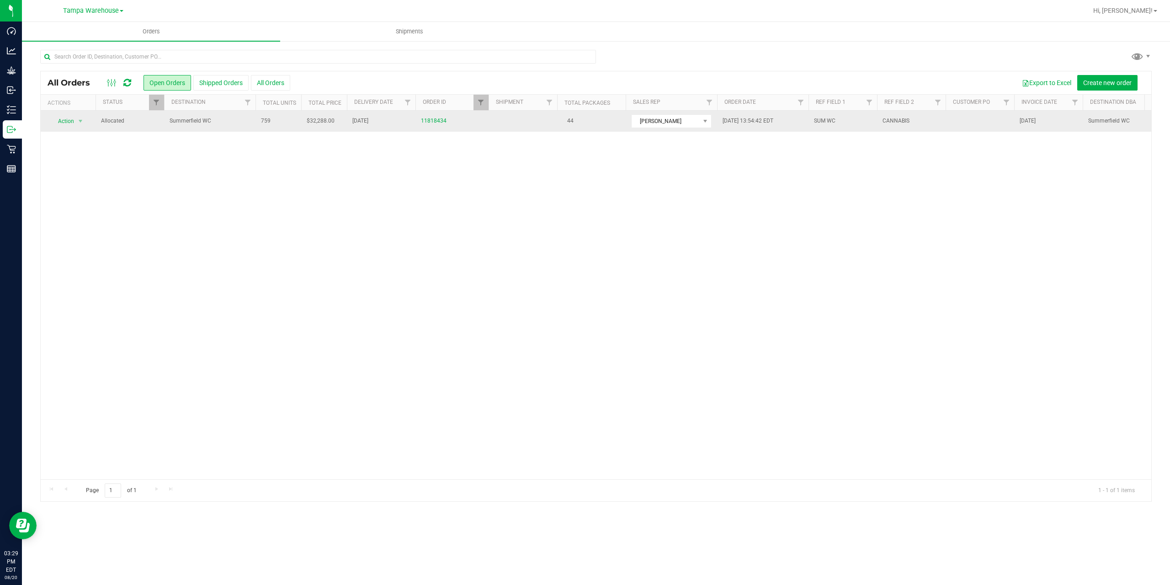
click at [239, 121] on span "Summerfield WC" at bounding box center [210, 121] width 80 height 9
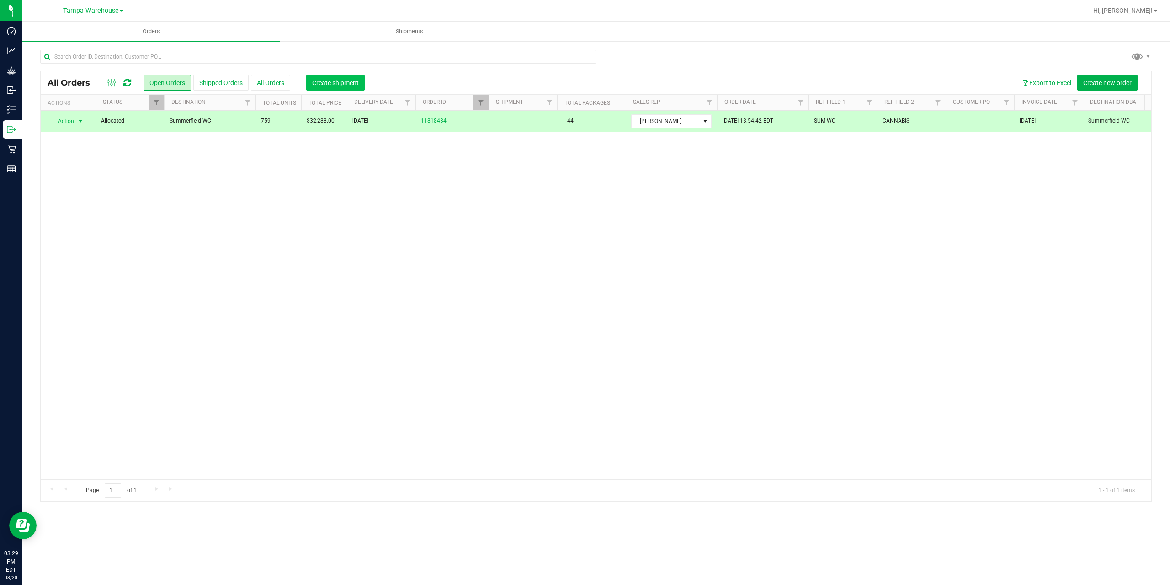
click at [345, 84] on span "Create shipment" at bounding box center [335, 82] width 47 height 7
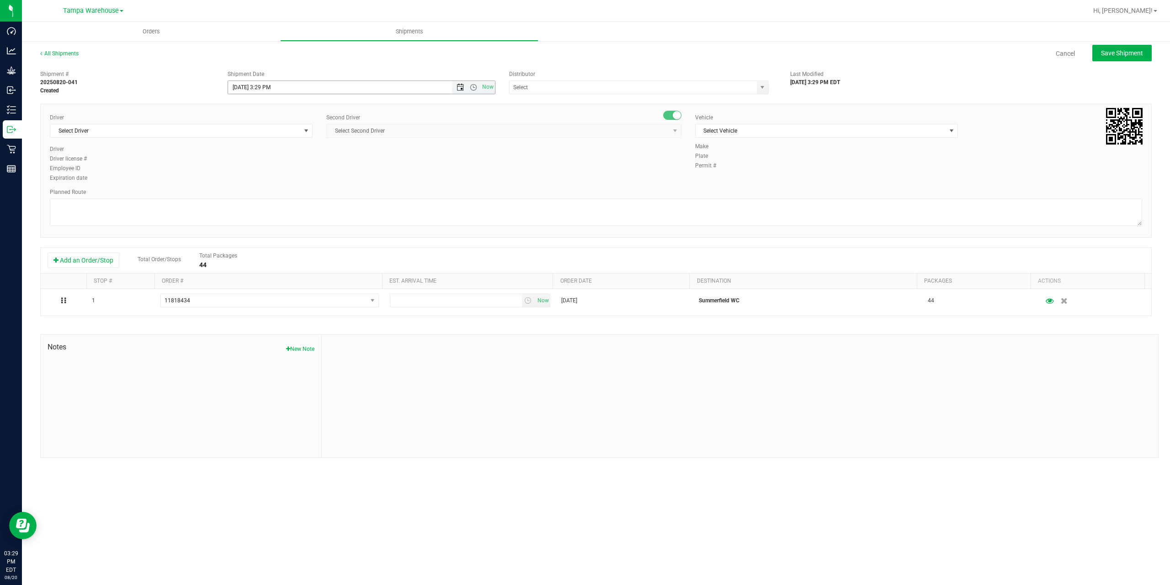
click at [460, 85] on span "Open the date view" at bounding box center [460, 87] width 7 height 7
click at [291, 180] on link "21" at bounding box center [289, 180] width 13 height 14
click at [475, 89] on span "Open the time view" at bounding box center [473, 87] width 7 height 7
click at [265, 162] on li "6:30 AM" at bounding box center [361, 164] width 266 height 12
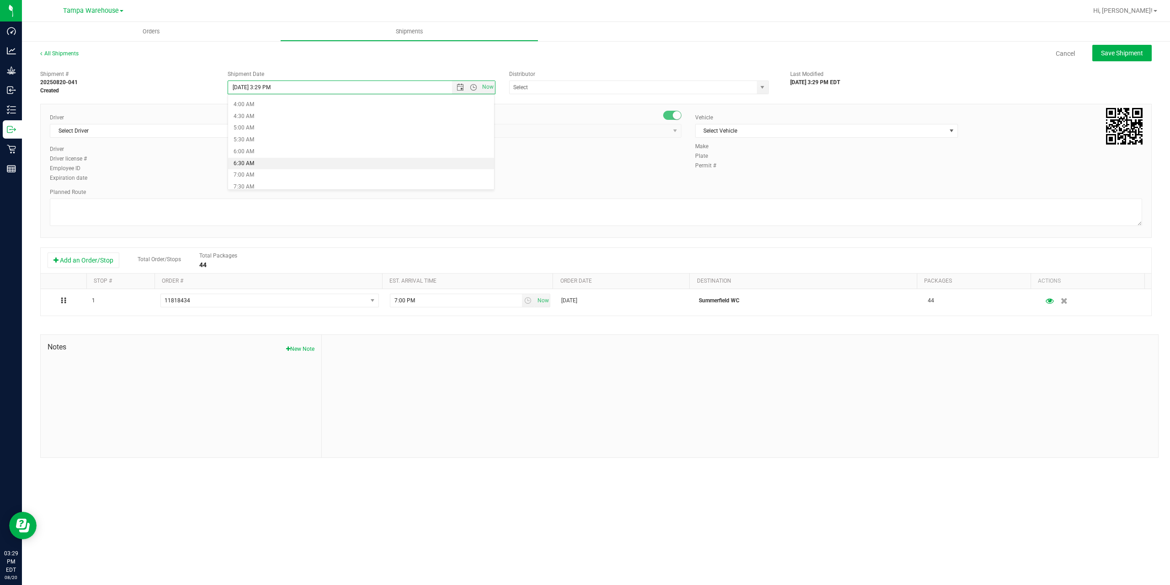
type input "8/21/2025 6:30 AM"
click at [542, 89] on input "text" at bounding box center [630, 87] width 240 height 13
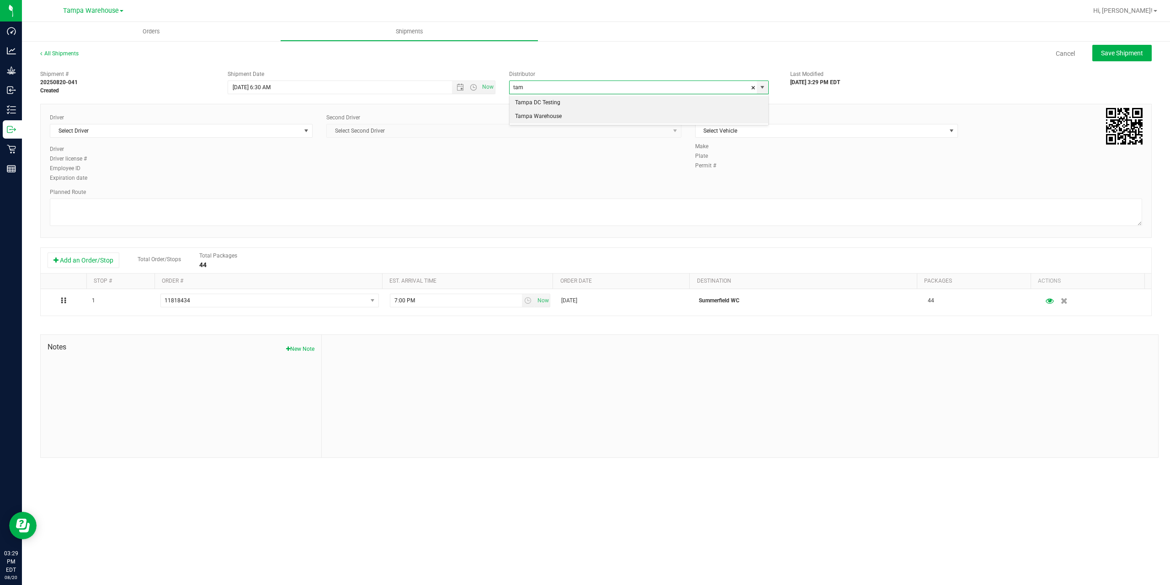
click at [553, 122] on li "Tampa Warehouse" at bounding box center [639, 117] width 259 height 14
type input "Tampa Warehouse"
click at [223, 133] on span "Select Driver" at bounding box center [175, 130] width 250 height 13
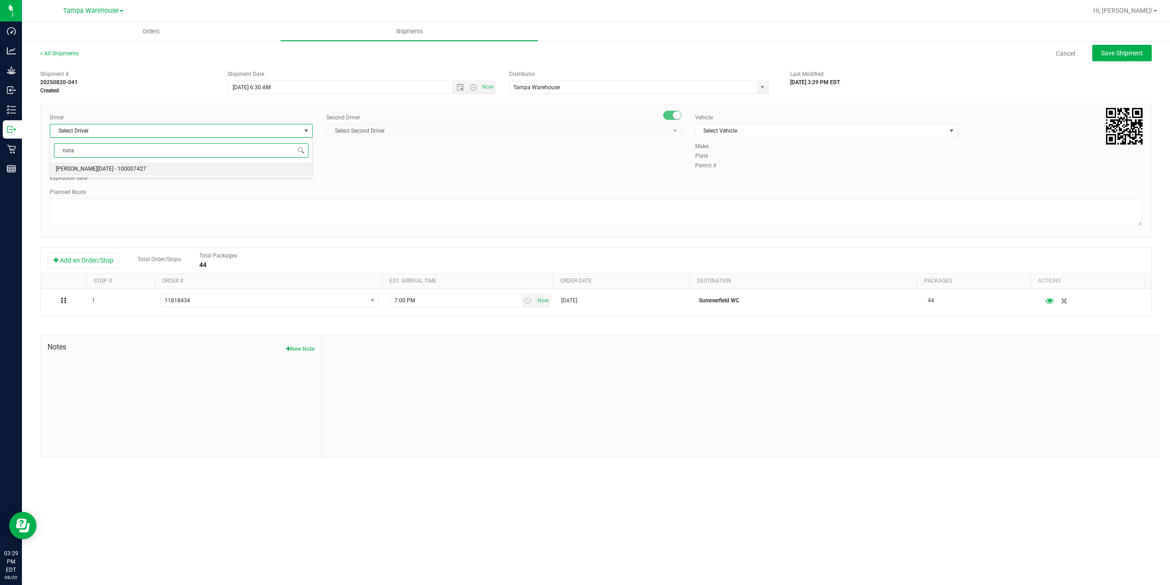
click at [124, 169] on span "Anthony Natale - 100007427" at bounding box center [101, 169] width 90 height 12
type input "nata"
click at [414, 126] on span "Select Second Driver" at bounding box center [498, 130] width 343 height 13
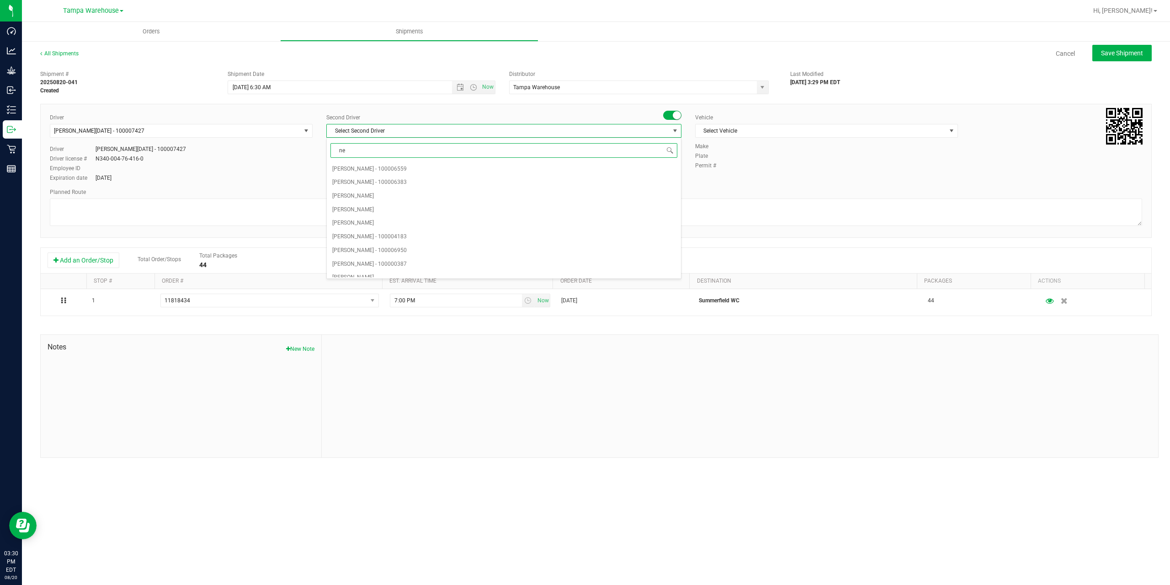
type input "ner"
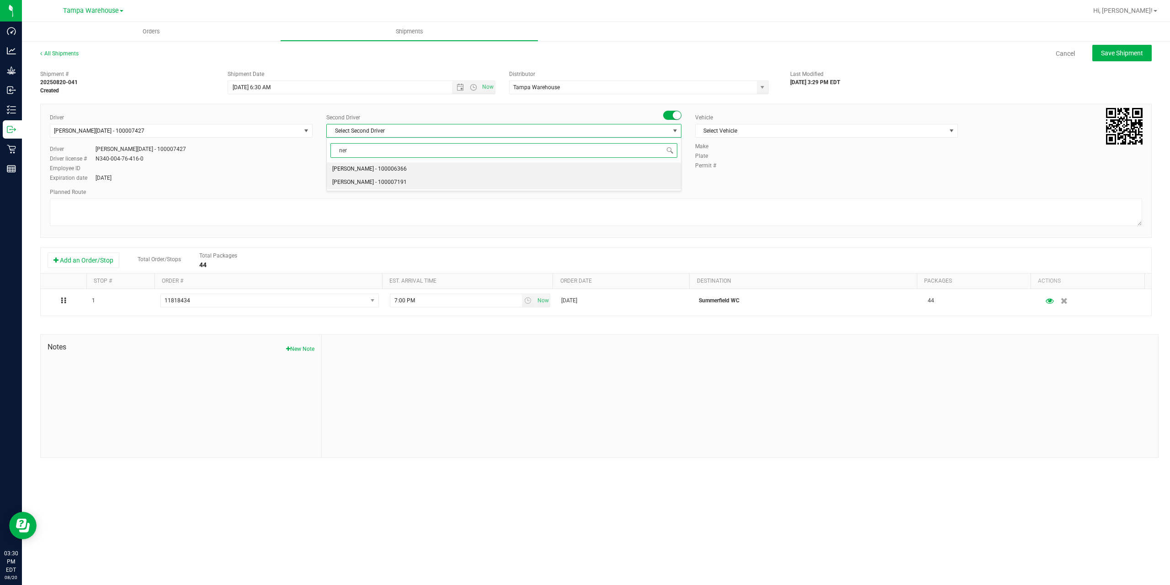
click at [404, 182] on li "Nicholas Pinero - 100007191" at bounding box center [504, 183] width 354 height 14
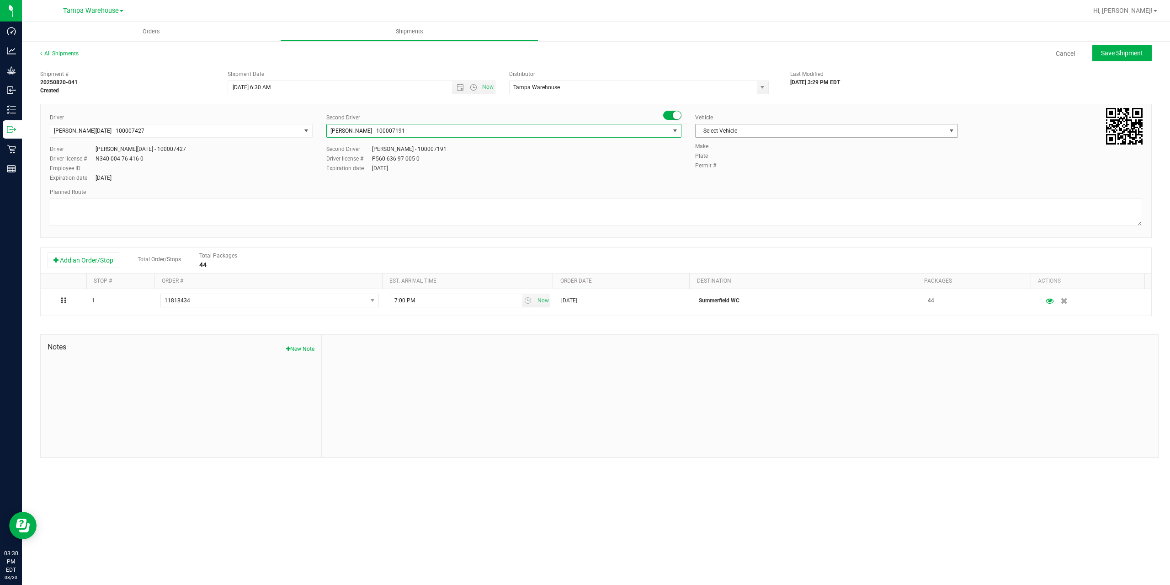
click at [731, 136] on span "Select Vehicle" at bounding box center [821, 130] width 250 height 13
click at [730, 215] on li "FL-EXPRESS-03" at bounding box center [827, 221] width 262 height 14
click at [670, 209] on textarea at bounding box center [596, 211] width 1092 height 27
paste textarea "Summerfield WC Ocala WC Brooksville WC New Port Richey WC Largo WC St. Pete WC …"
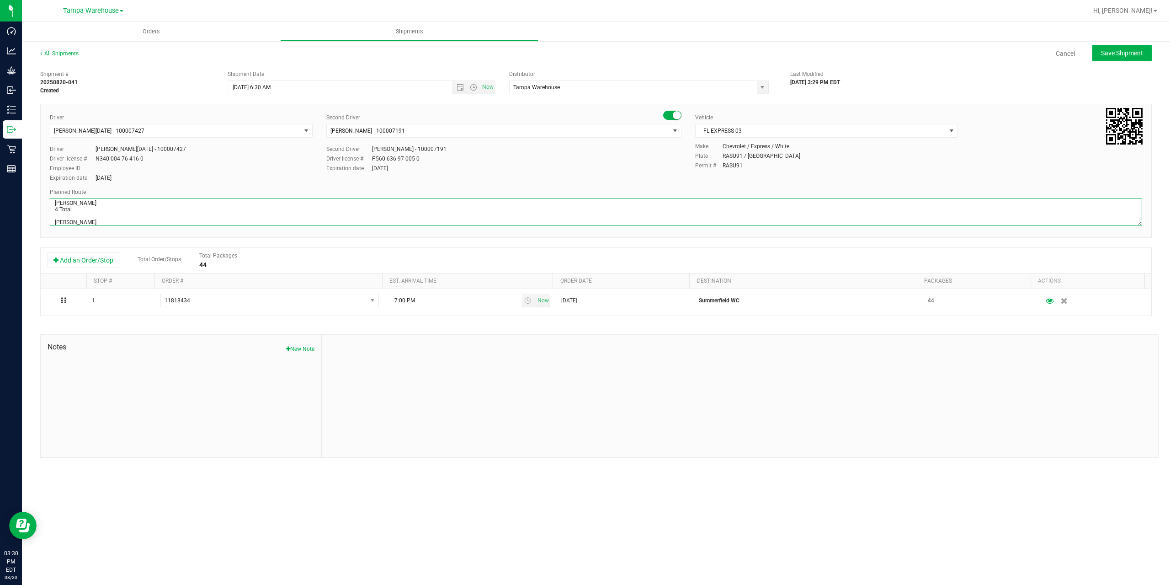
scroll to position [48, 0]
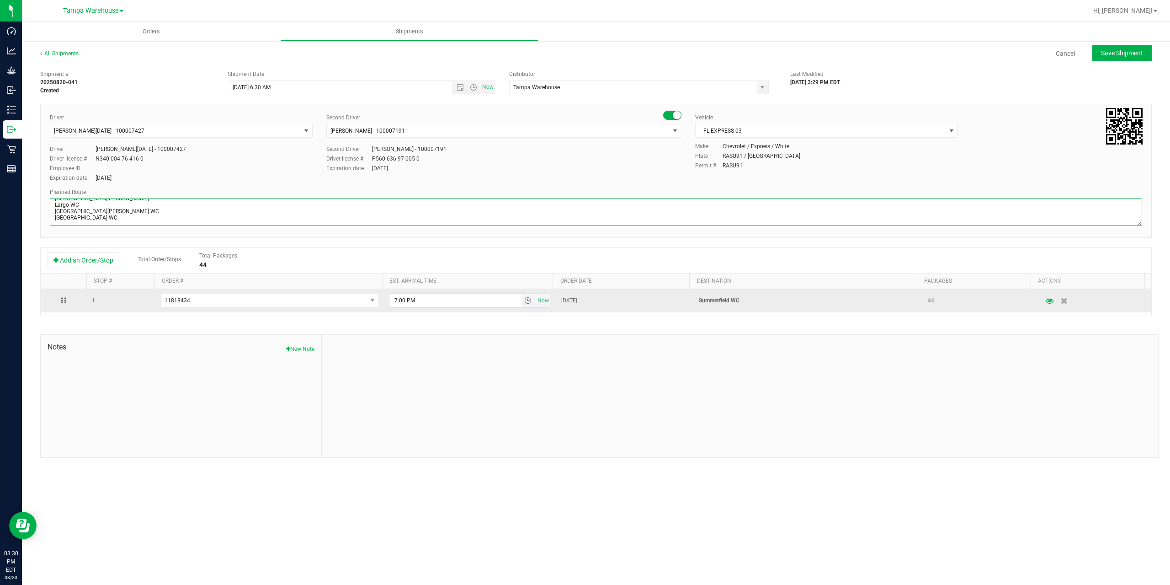
click at [527, 298] on span "select" at bounding box center [527, 300] width 7 height 7
type textarea "Summerfield WC 4 Total Summerfield WC Ocala WC Brooksville WC New Port Richey W…"
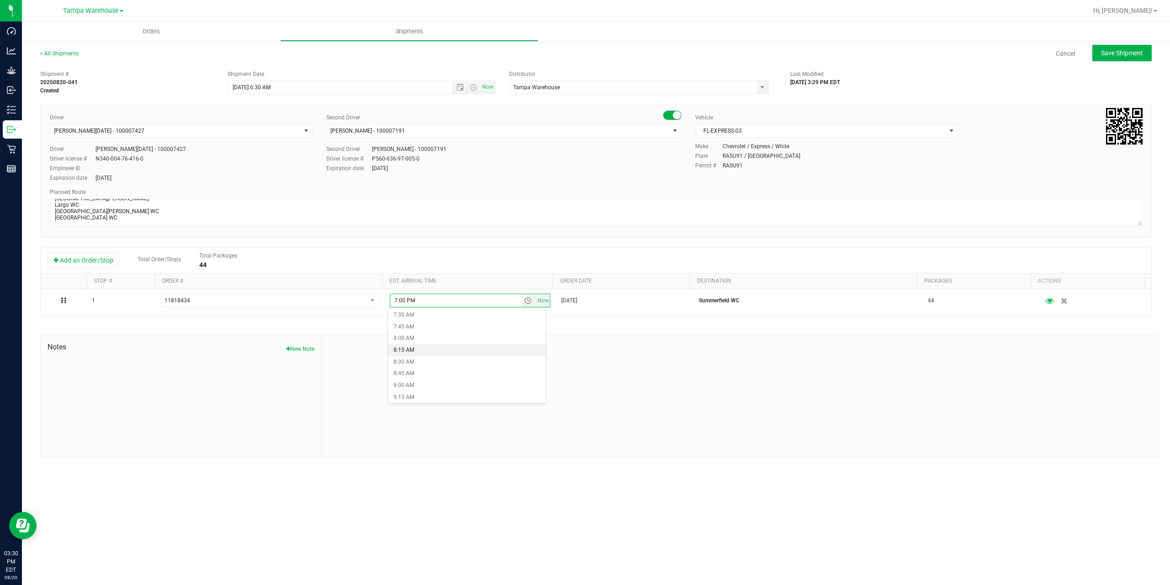
scroll to position [366, 0]
click at [435, 370] on li "9:00 AM" at bounding box center [467, 373] width 158 height 12
click at [1104, 53] on span "Save Shipment" at bounding box center [1122, 52] width 42 height 7
type input "8/21/2025 10:30 AM"
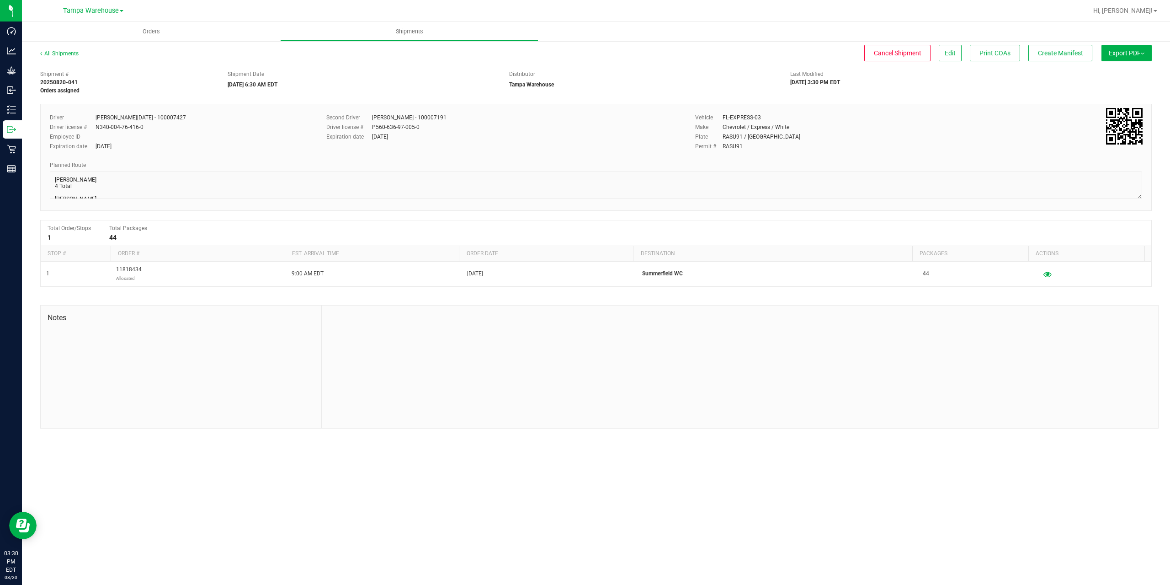
click at [1116, 52] on button "Export PDF" at bounding box center [1127, 53] width 50 height 16
click at [1115, 72] on span "Manifest by Package ID" at bounding box center [1113, 73] width 58 height 6
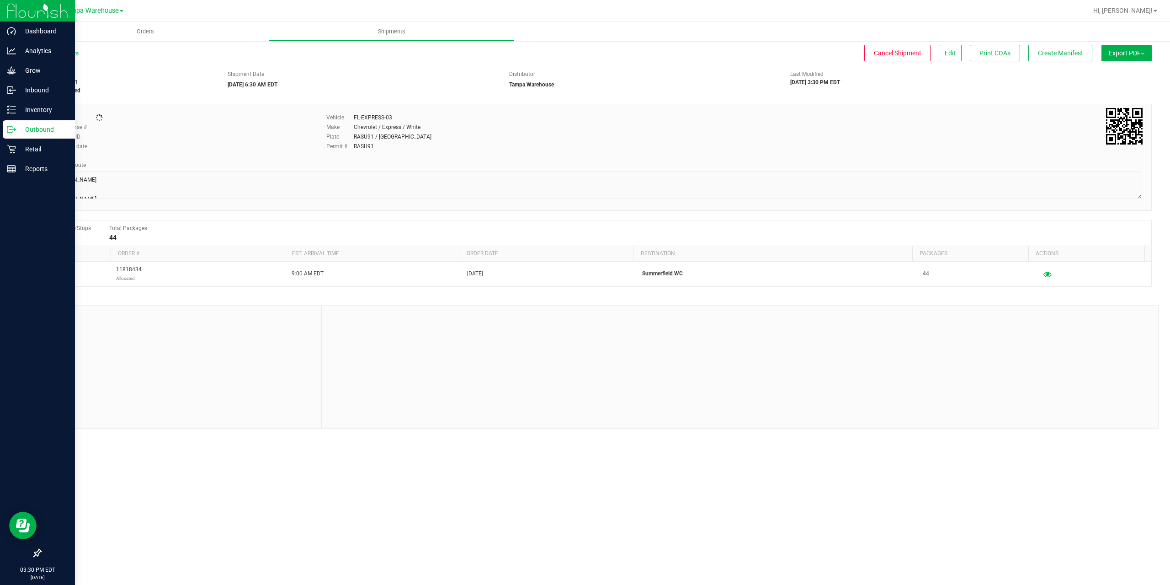
click at [14, 127] on icon at bounding box center [11, 129] width 9 height 9
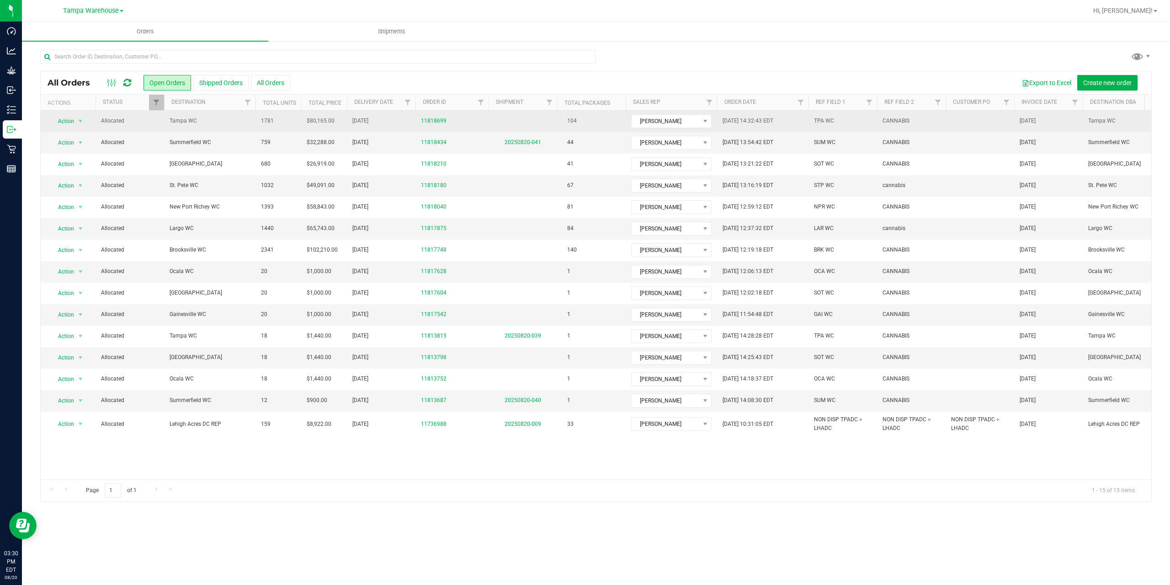
click at [220, 124] on span "Tampa WC" at bounding box center [210, 121] width 80 height 9
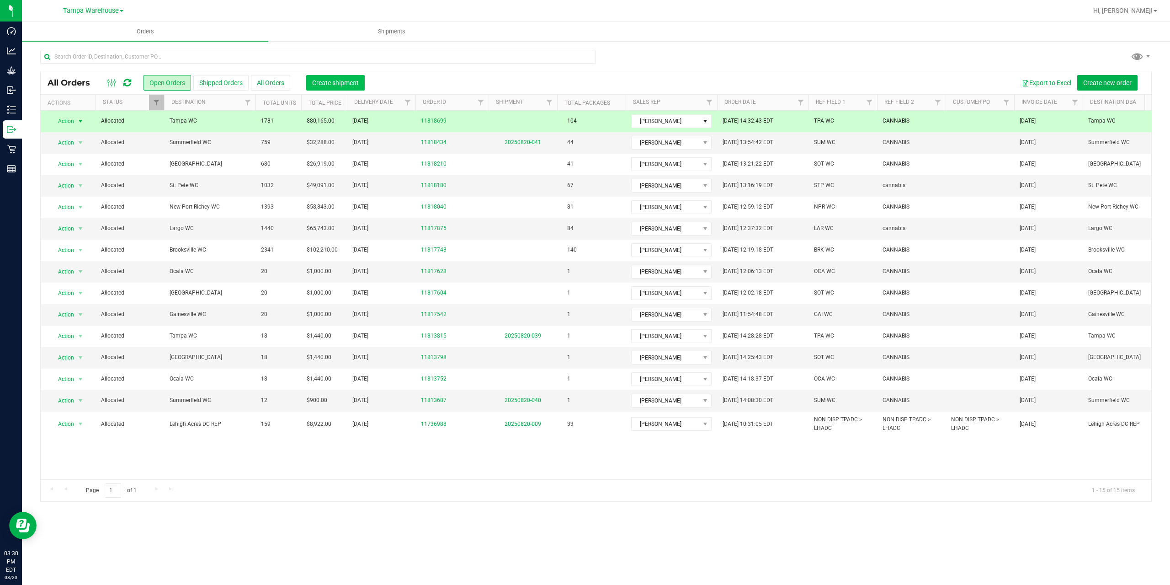
click at [348, 80] on span "Create shipment" at bounding box center [335, 82] width 47 height 7
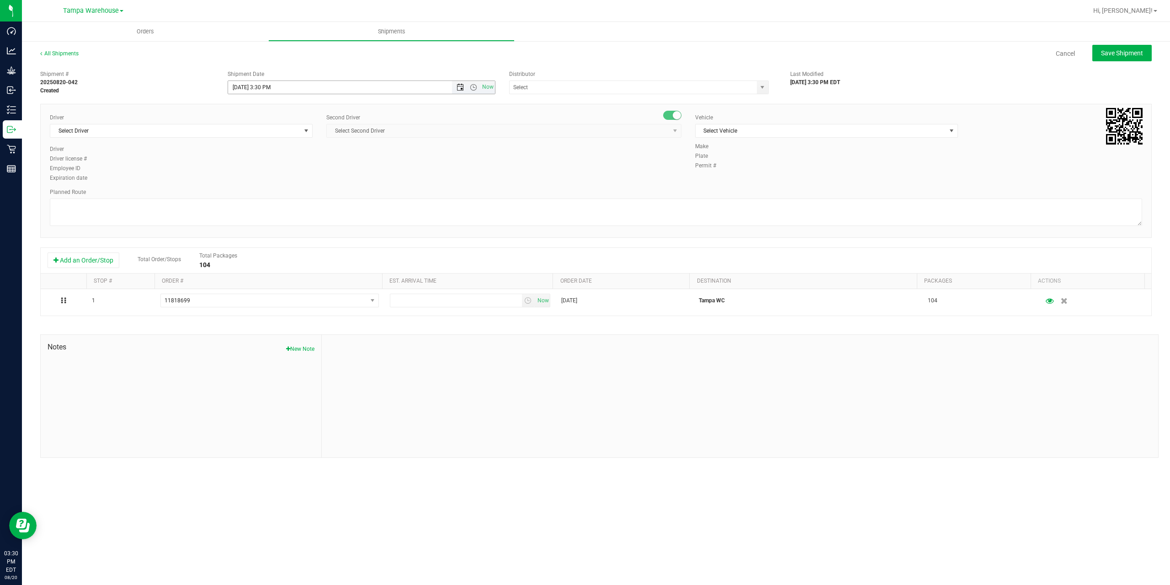
click at [459, 89] on span "Open the date view" at bounding box center [460, 87] width 7 height 7
click at [289, 181] on link "21" at bounding box center [289, 180] width 13 height 14
click at [476, 86] on span "Open the time view" at bounding box center [473, 87] width 7 height 7
click at [266, 117] on li "6:30 PM" at bounding box center [361, 118] width 266 height 12
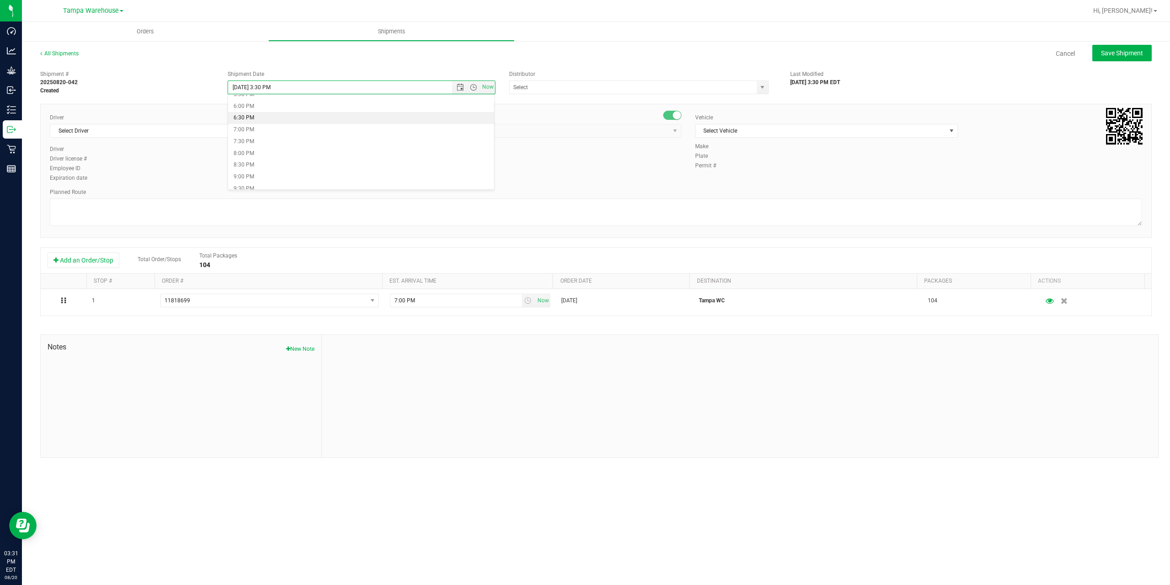
type input "8/21/2025 6:30 PM"
click at [544, 90] on input "text" at bounding box center [630, 87] width 240 height 13
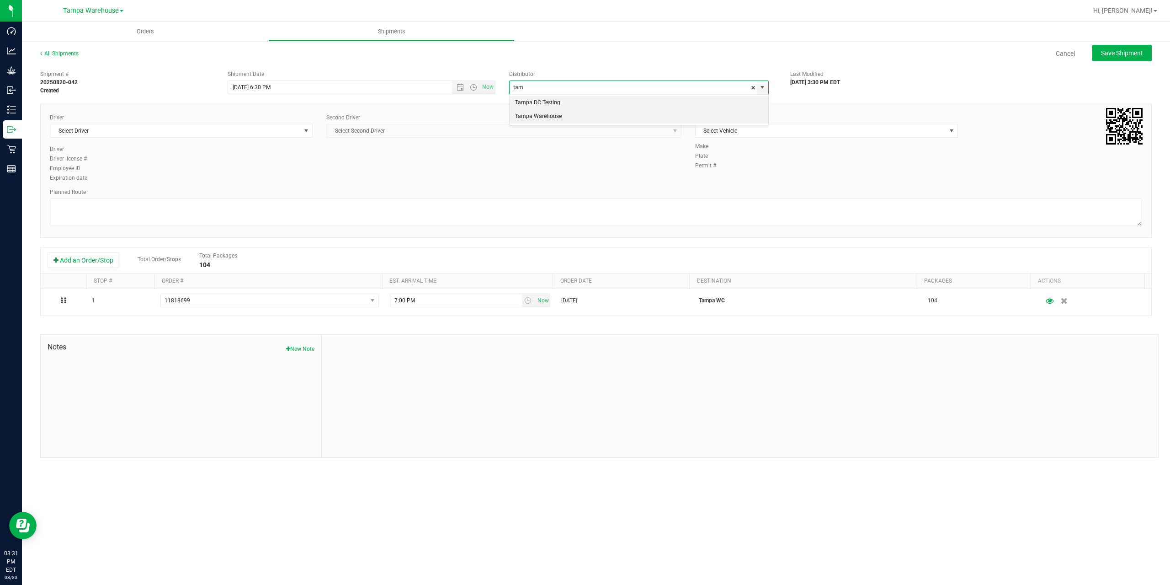
click at [533, 114] on li "Tampa Warehouse" at bounding box center [639, 117] width 259 height 14
type input "Tampa Warehouse"
click at [192, 137] on span "Select Driver" at bounding box center [175, 130] width 250 height 13
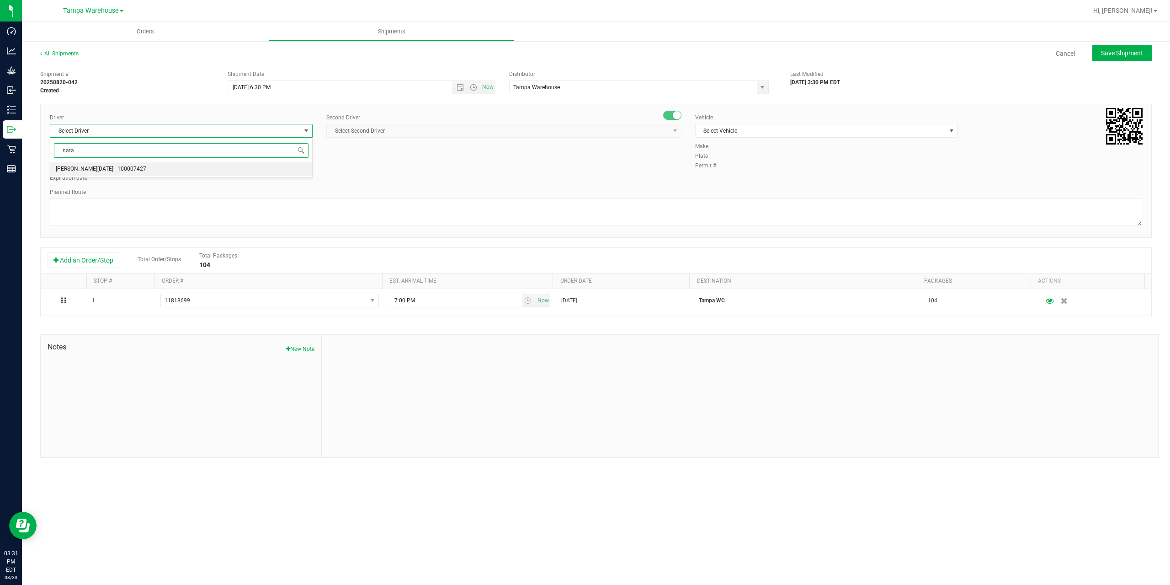
click at [121, 165] on span "Anthony Natale - 100007427" at bounding box center [101, 169] width 90 height 12
type input "nata"
click at [365, 131] on span "Select Second Driver" at bounding box center [498, 130] width 343 height 13
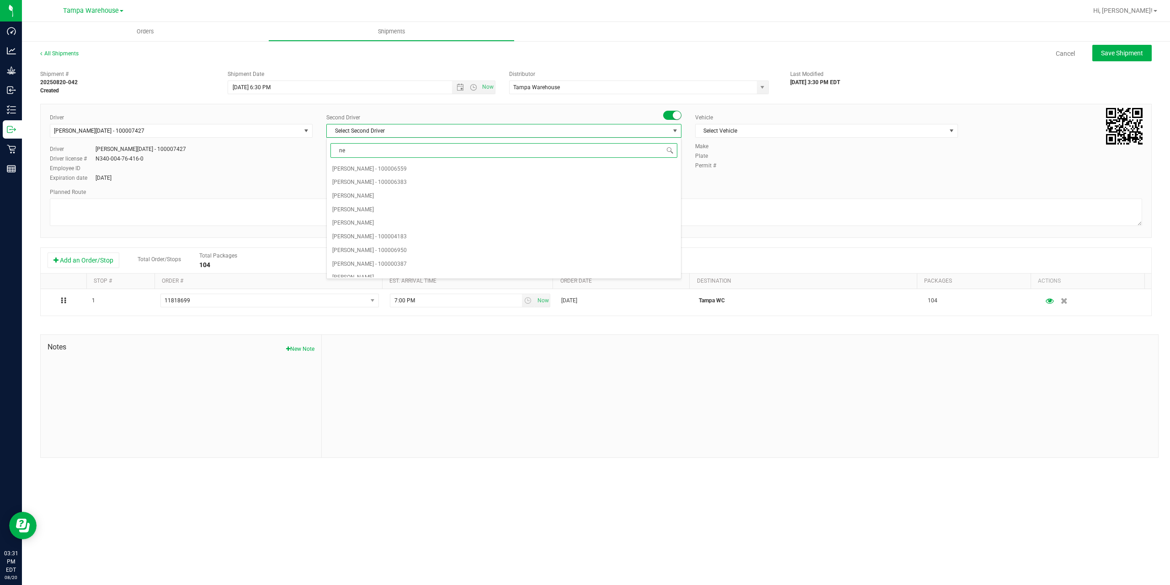
type input "ner"
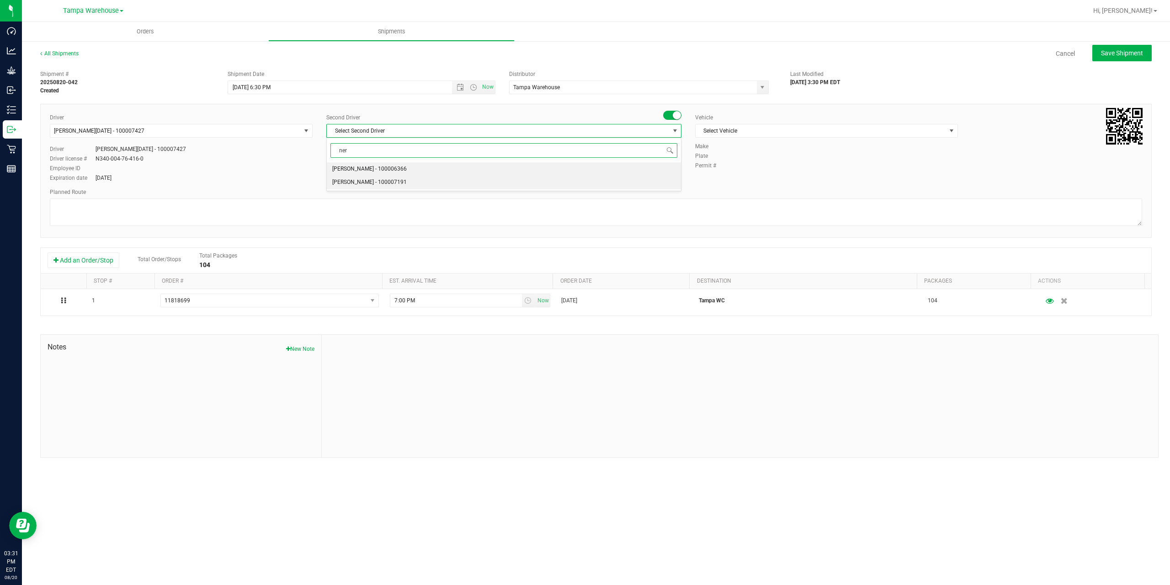
click at [372, 182] on span "Nicholas Pinero - 100007191" at bounding box center [369, 182] width 75 height 12
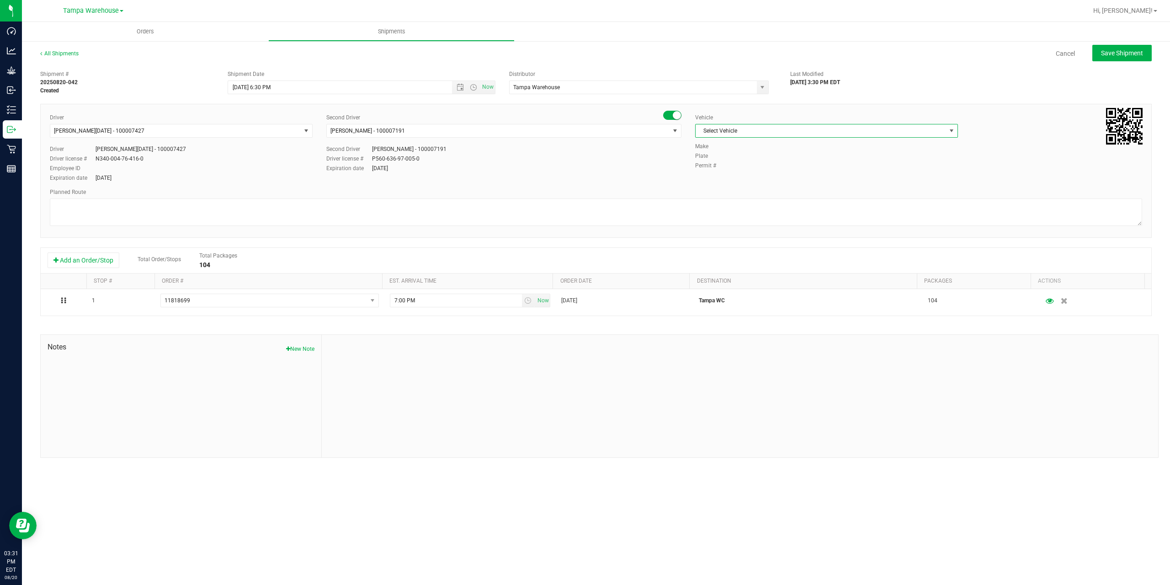
click at [795, 131] on span "Select Vehicle" at bounding box center [821, 130] width 250 height 13
click at [769, 176] on li "FL-EXPRESS-03" at bounding box center [827, 177] width 262 height 14
click at [239, 218] on textarea at bounding box center [596, 211] width 1092 height 27
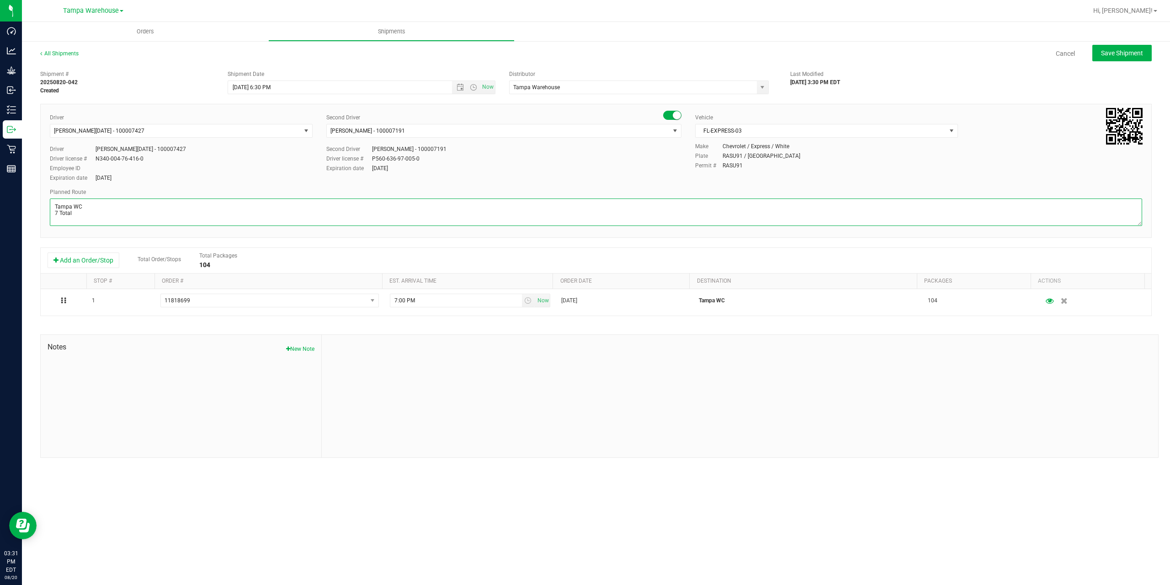
paste textarea "Summerfield WC Ocala WC Brooksville WC New Port Richey WC Largo WC St. Pete WC …"
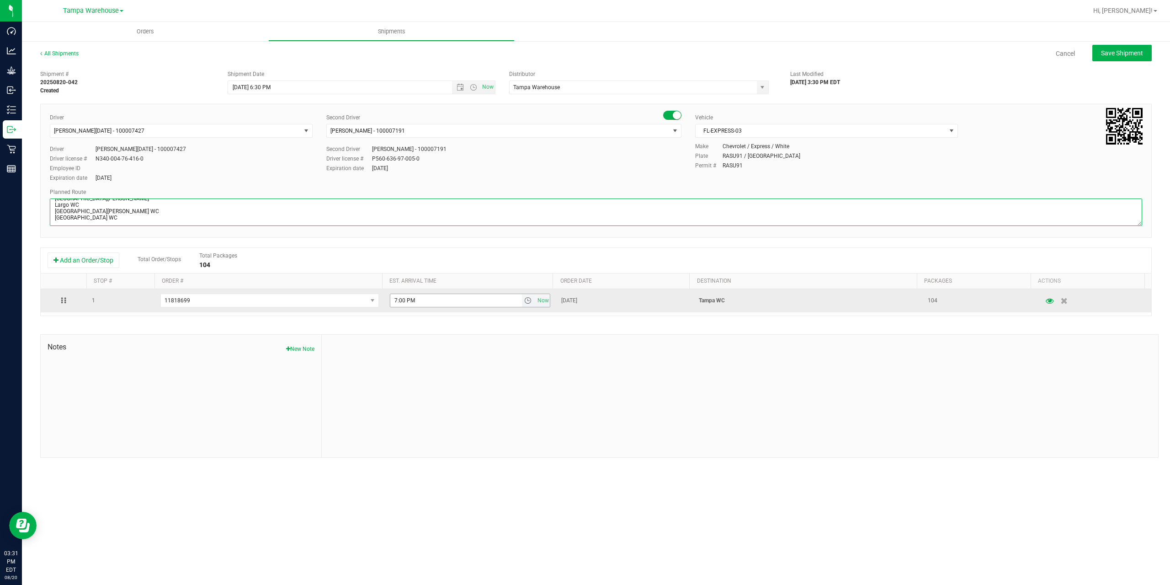
click at [525, 301] on span "select" at bounding box center [527, 300] width 7 height 7
type textarea "Tampa WC 7 Total Summerfield WC Ocala WC Brooksville WC New Port Richey WC Larg…"
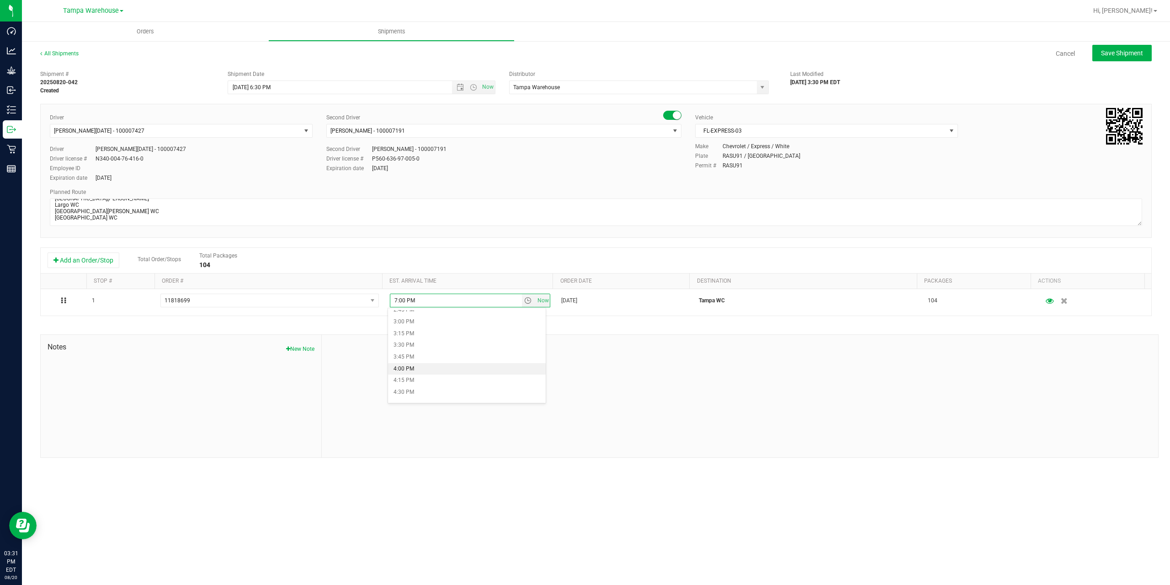
scroll to position [686, 0]
click at [432, 333] on li "3:00 PM" at bounding box center [467, 335] width 158 height 12
click at [1118, 58] on button "Save Shipment" at bounding box center [1121, 53] width 59 height 16
type input "8/21/2025 10:30 PM"
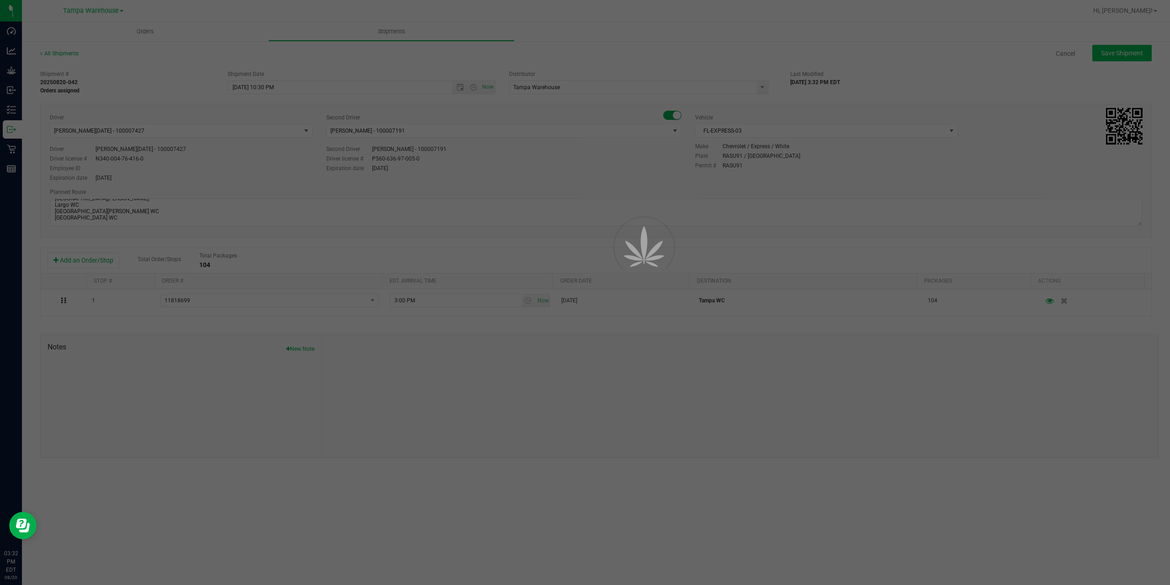
click at [1118, 58] on div at bounding box center [585, 292] width 1170 height 585
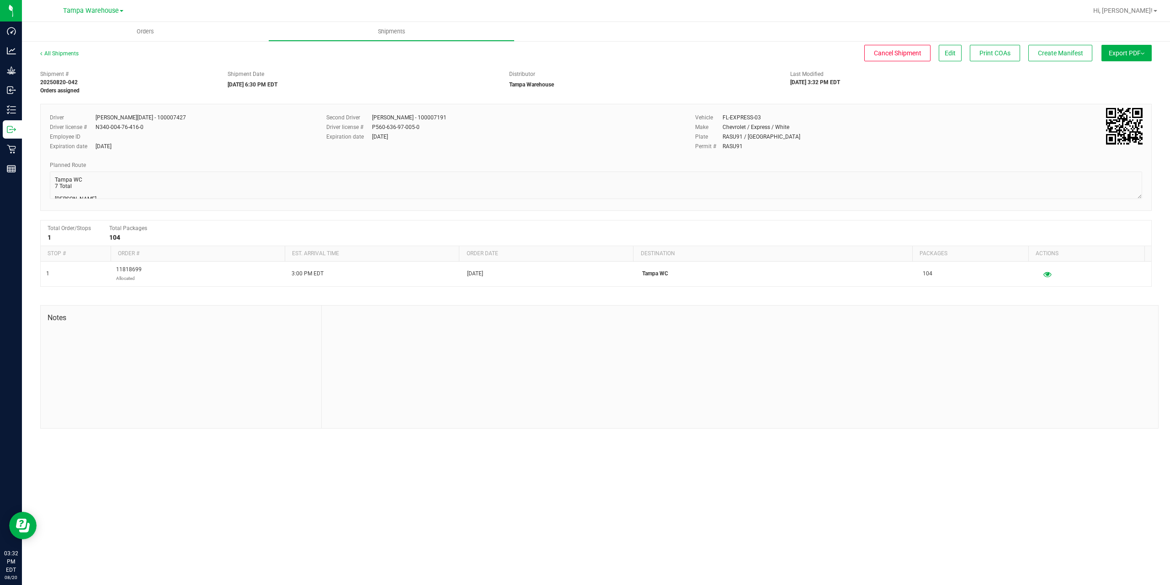
click at [1118, 58] on button "Export PDF" at bounding box center [1127, 53] width 50 height 16
click at [1112, 76] on span "Manifest by Package ID" at bounding box center [1113, 73] width 58 height 6
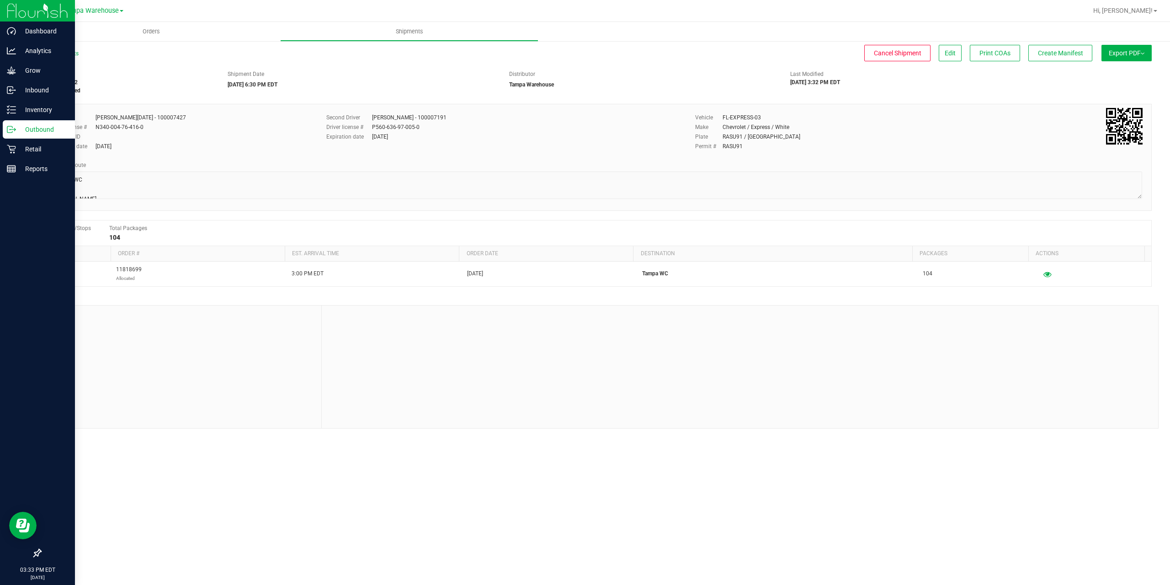
click at [5, 131] on div "Outbound" at bounding box center [39, 129] width 72 height 18
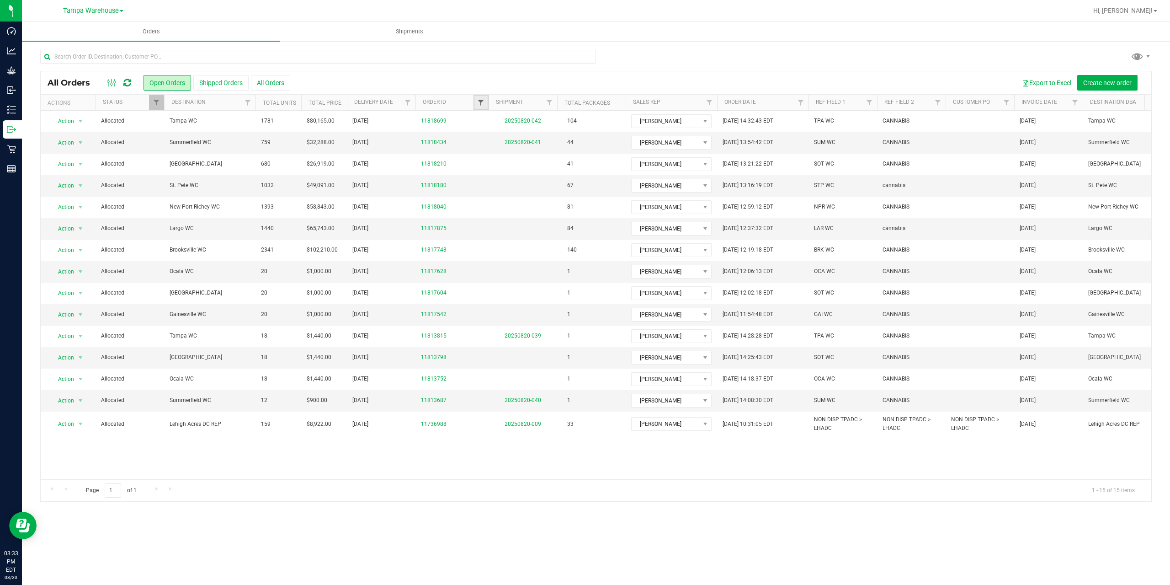
click at [479, 106] on span "Filter" at bounding box center [480, 102] width 7 height 7
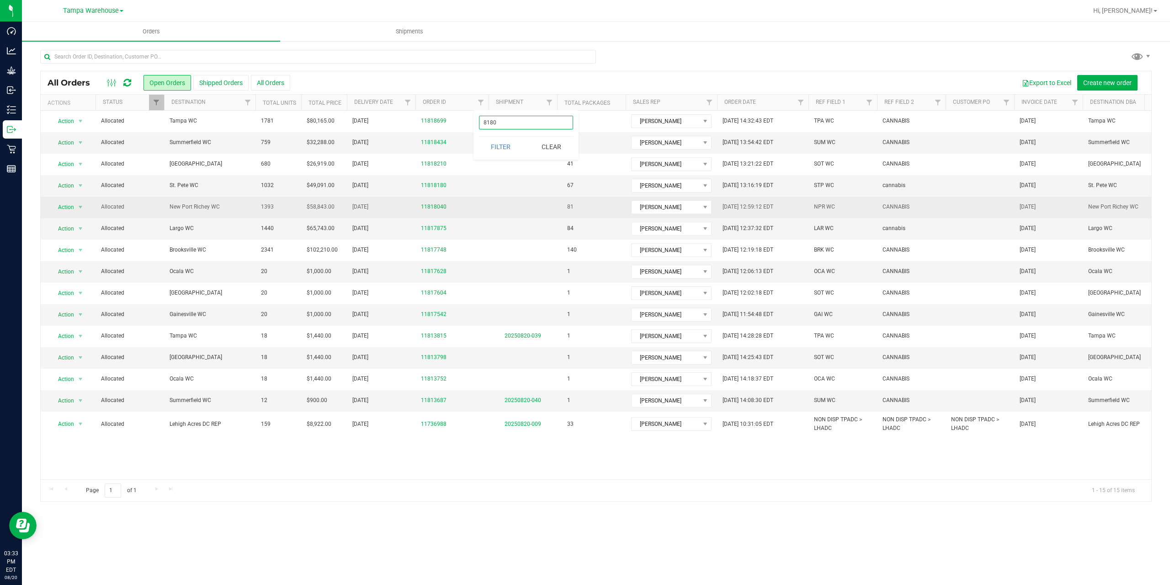
type input "8180"
click at [500, 201] on td at bounding box center [523, 207] width 69 height 21
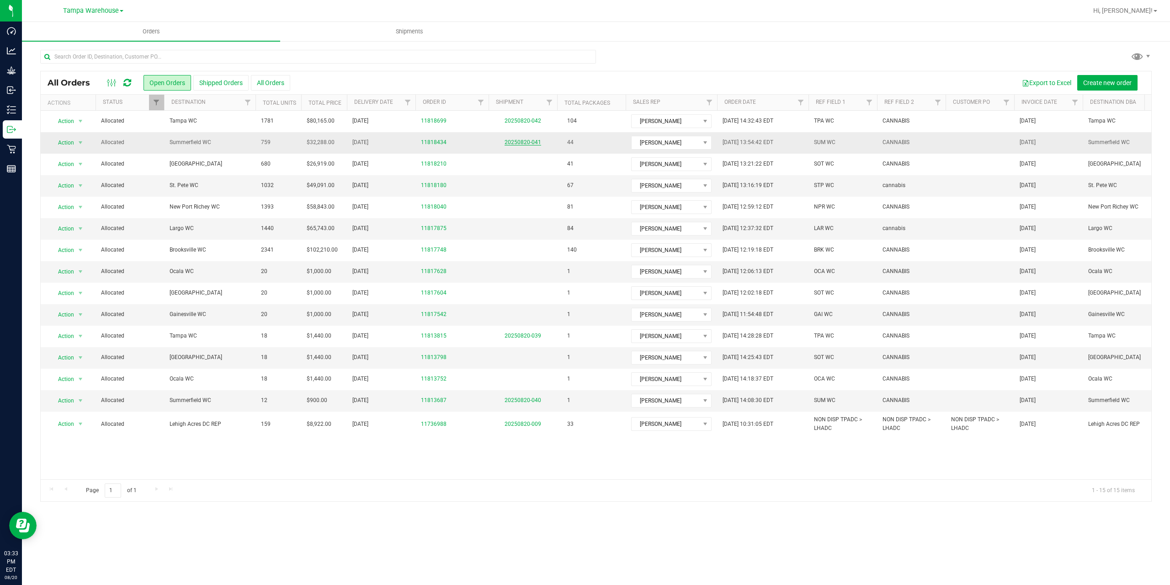
click at [521, 144] on link "20250820-041" at bounding box center [523, 142] width 37 height 6
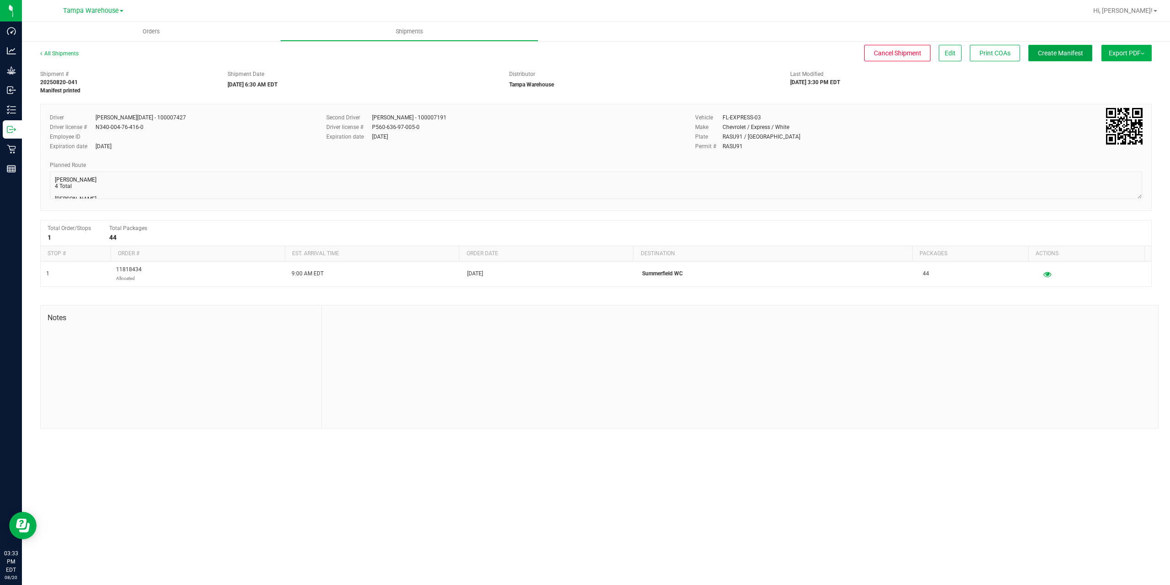
click at [1049, 56] on span "Create Manifest" at bounding box center [1060, 52] width 45 height 7
click at [1049, 56] on span "Ship Transfer" at bounding box center [1062, 52] width 37 height 7
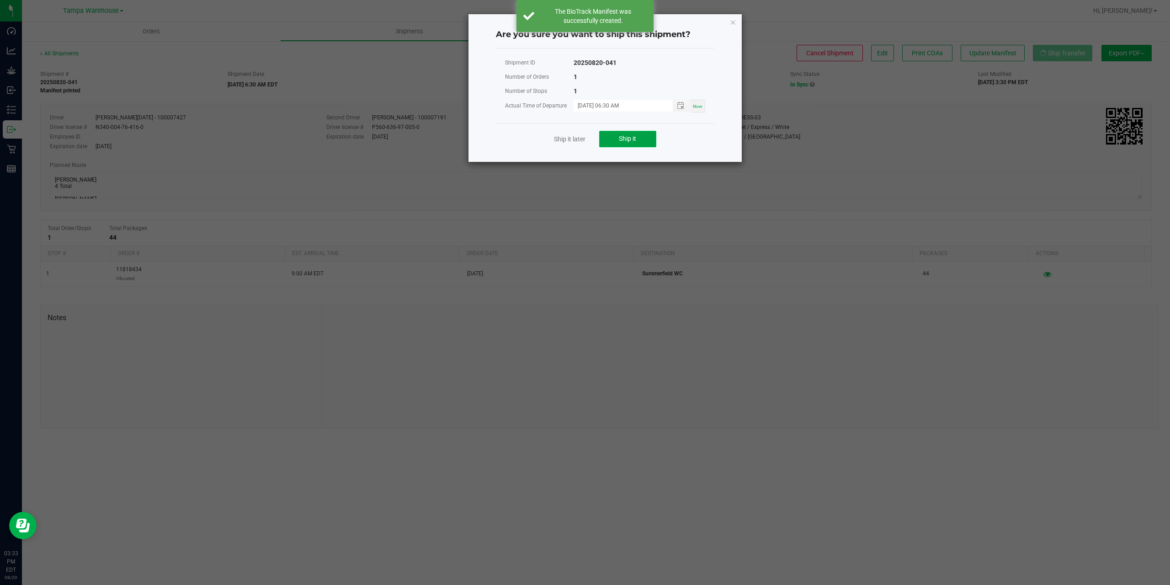
click at [609, 144] on button "Ship it" at bounding box center [627, 139] width 57 height 16
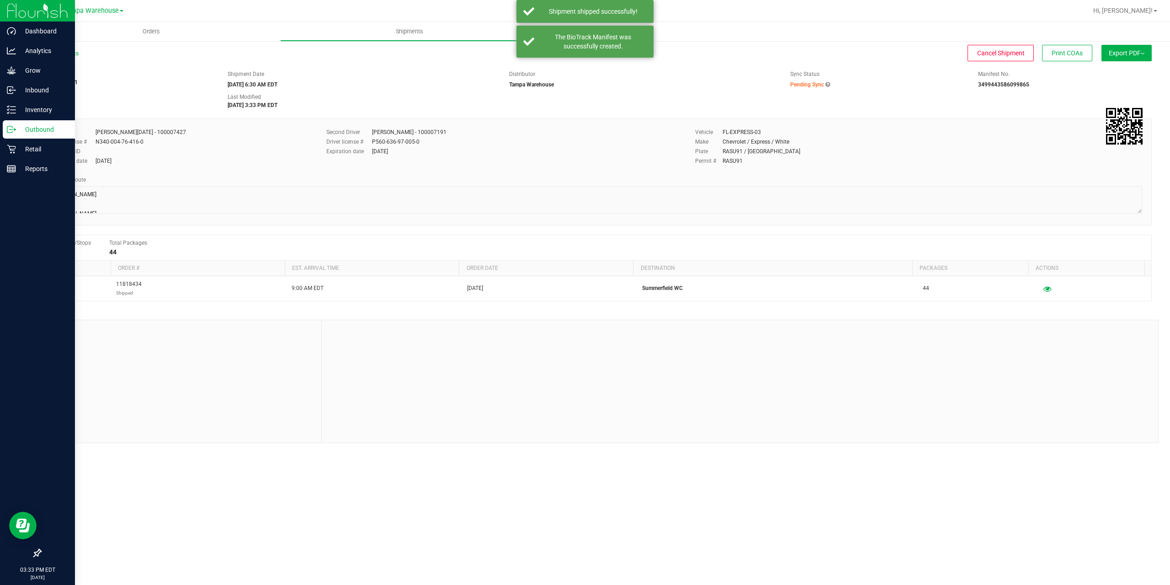
click at [12, 128] on icon at bounding box center [11, 129] width 9 height 9
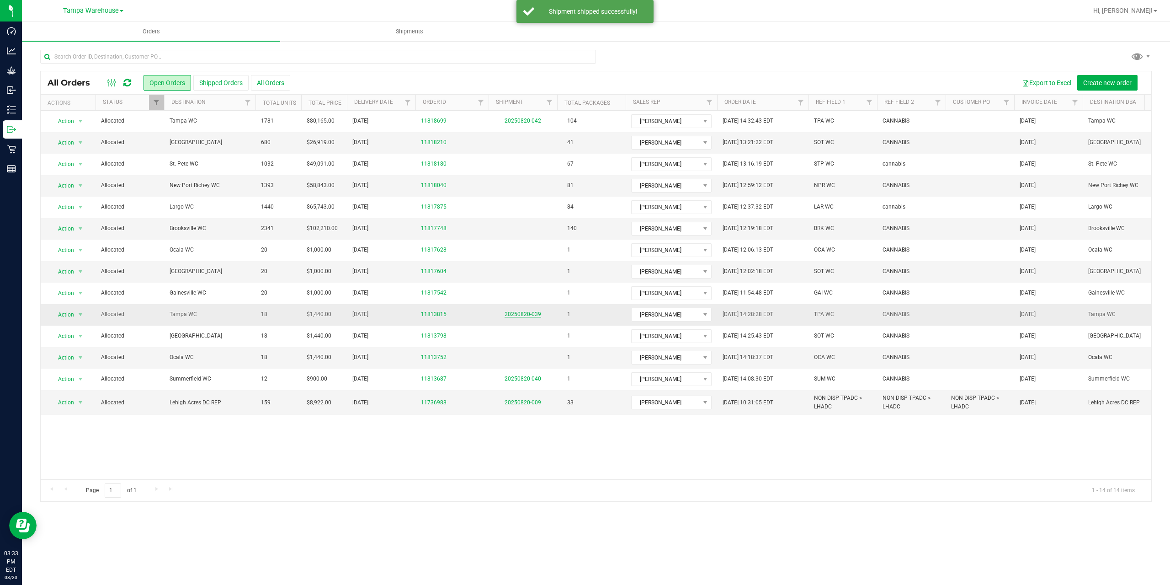
click at [507, 314] on link "20250820-039" at bounding box center [523, 314] width 37 height 6
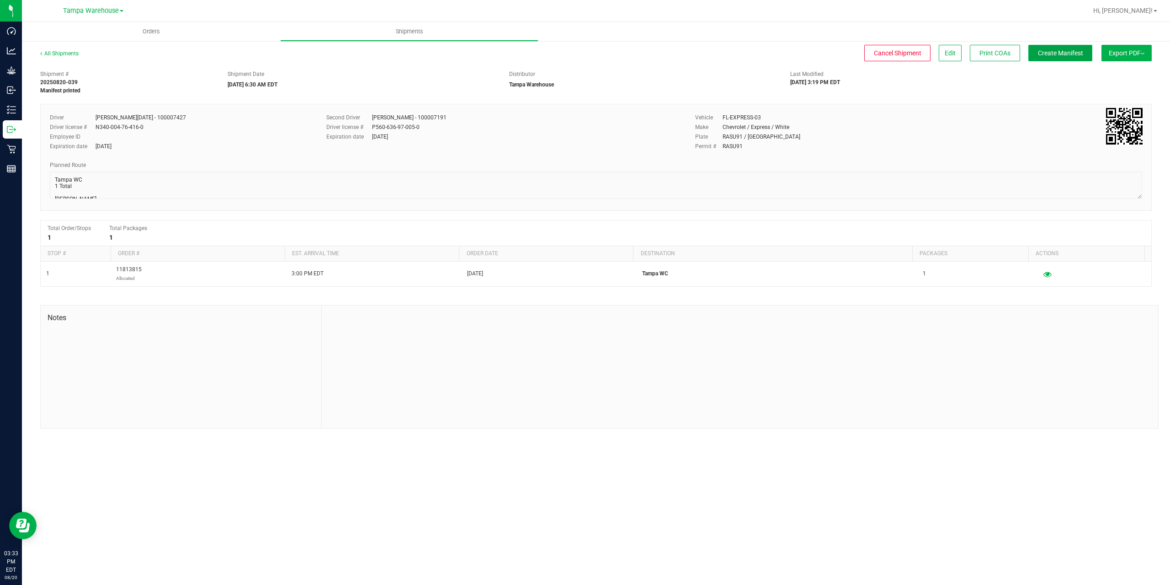
click at [1065, 56] on span "Create Manifest" at bounding box center [1060, 52] width 45 height 7
click at [1073, 58] on button "Ship Transfer" at bounding box center [1062, 53] width 59 height 16
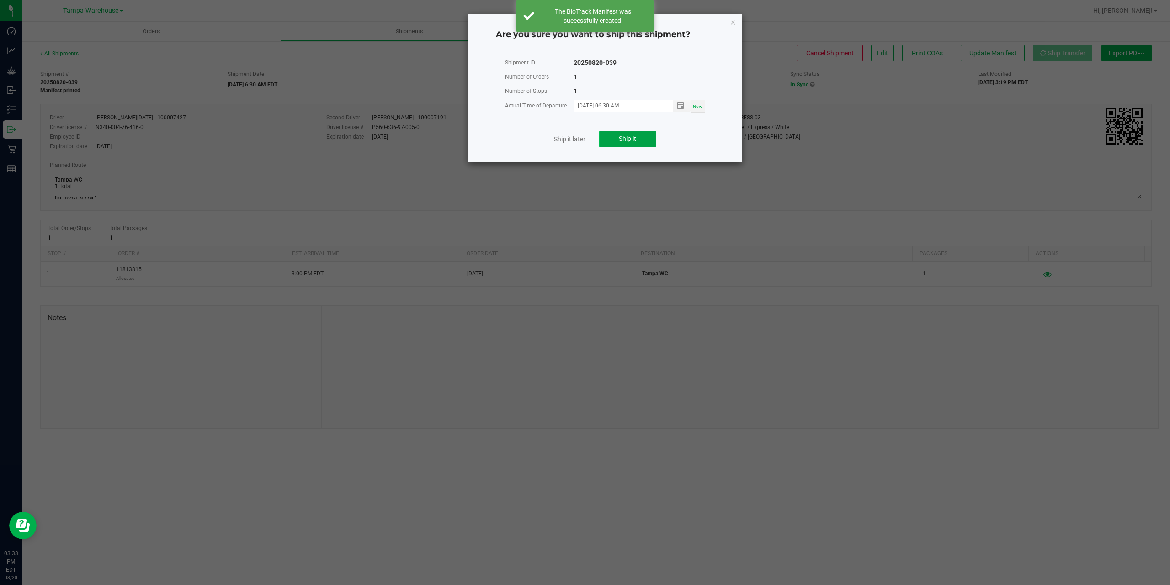
click at [613, 143] on button "Ship it" at bounding box center [627, 139] width 57 height 16
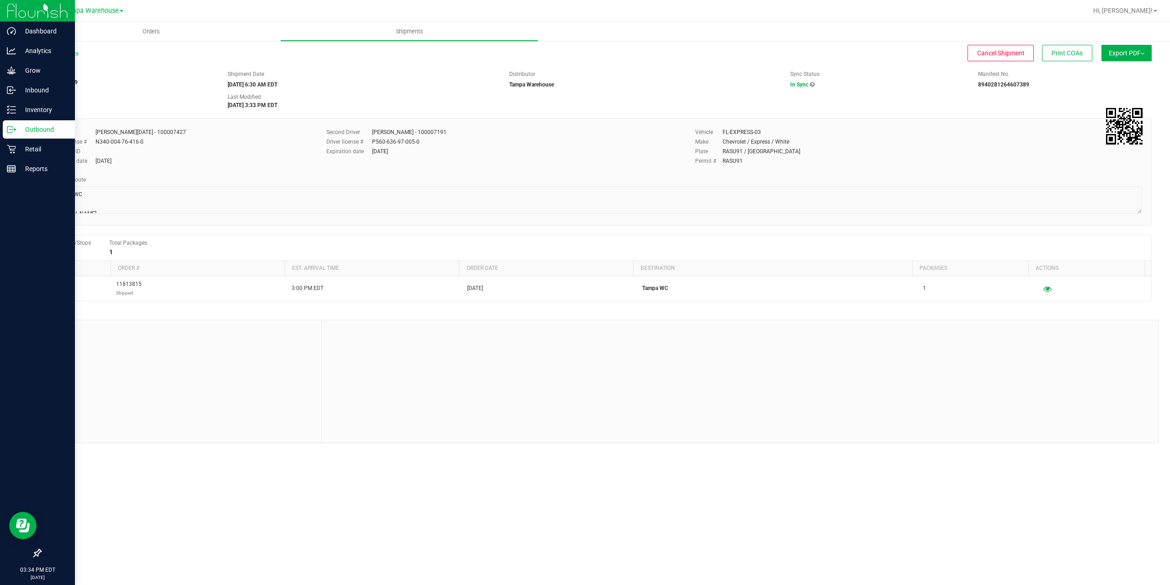
click at [16, 130] on icon at bounding box center [11, 129] width 9 height 9
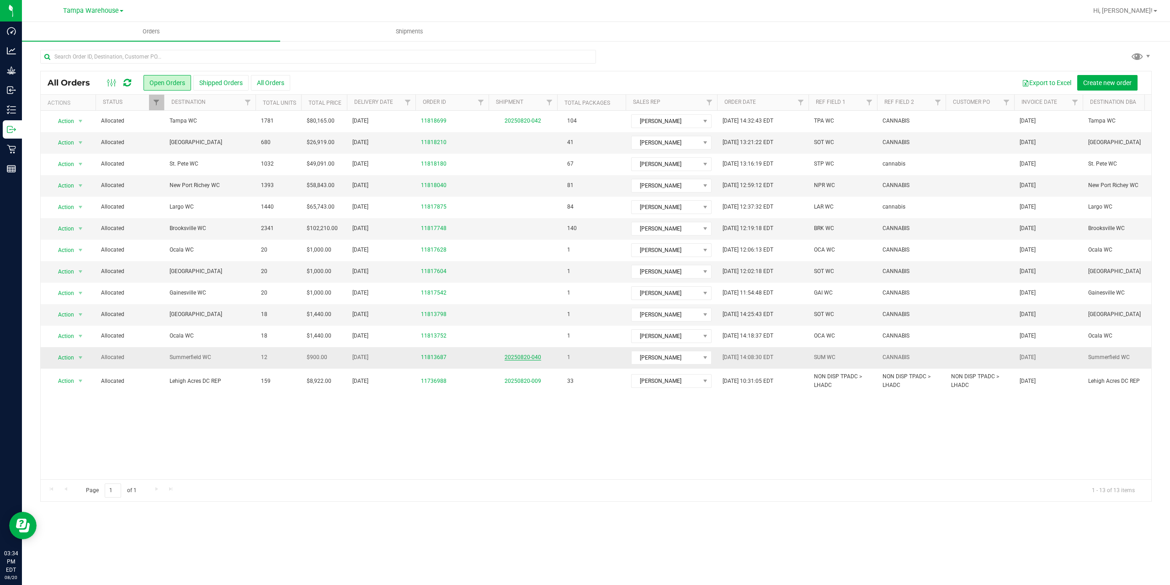
click at [522, 357] on link "20250820-040" at bounding box center [523, 357] width 37 height 6
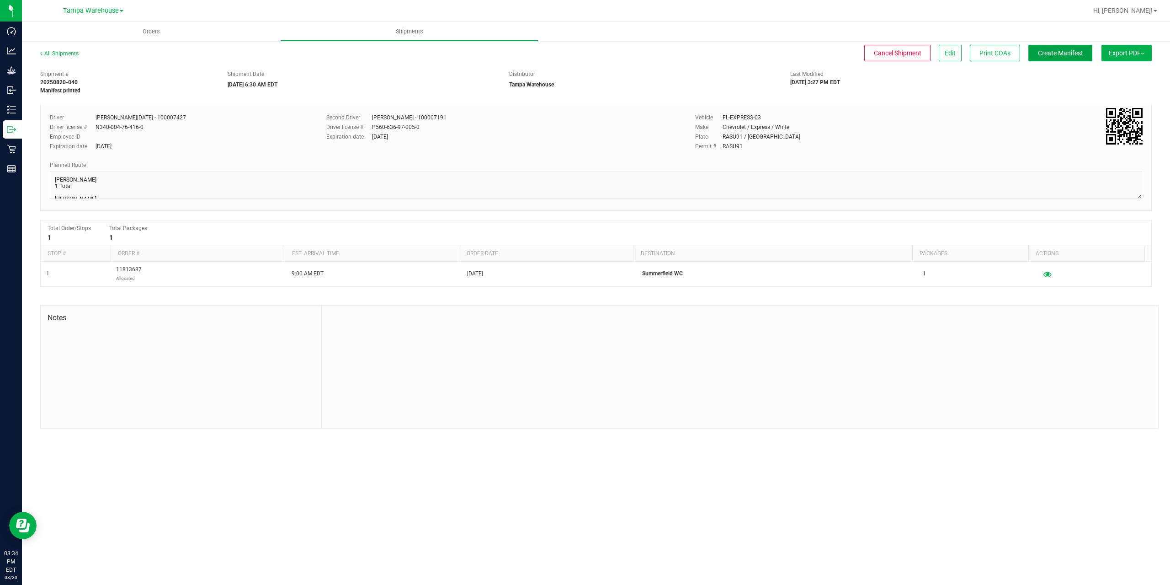
click at [1075, 50] on span "Create Manifest" at bounding box center [1060, 52] width 45 height 7
click at [1075, 50] on span "Ship Transfer" at bounding box center [1062, 52] width 37 height 7
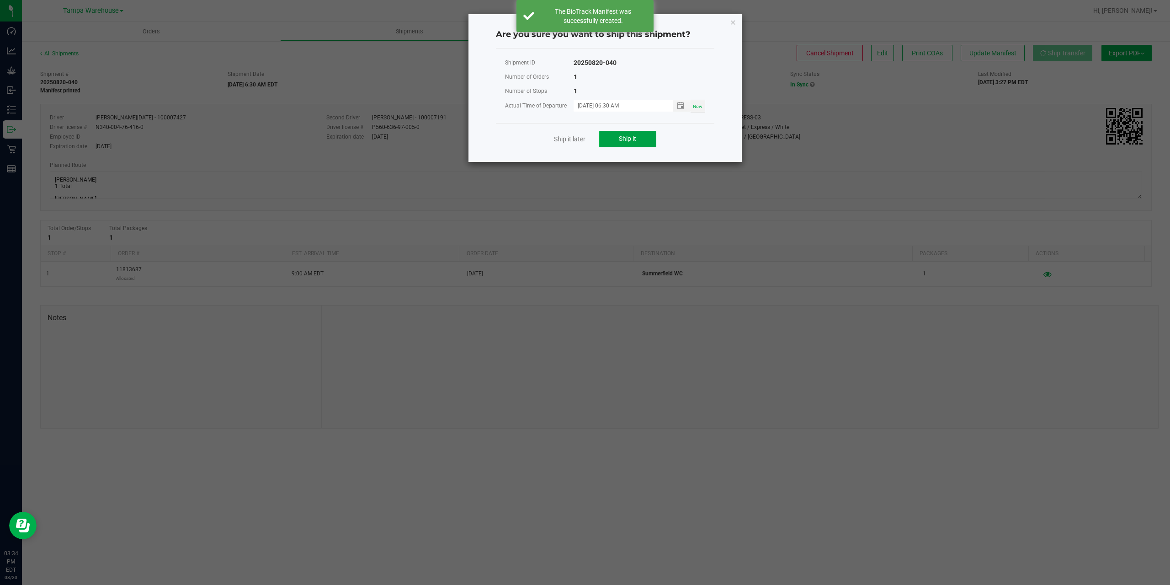
click at [639, 139] on button "Ship it" at bounding box center [627, 139] width 57 height 16
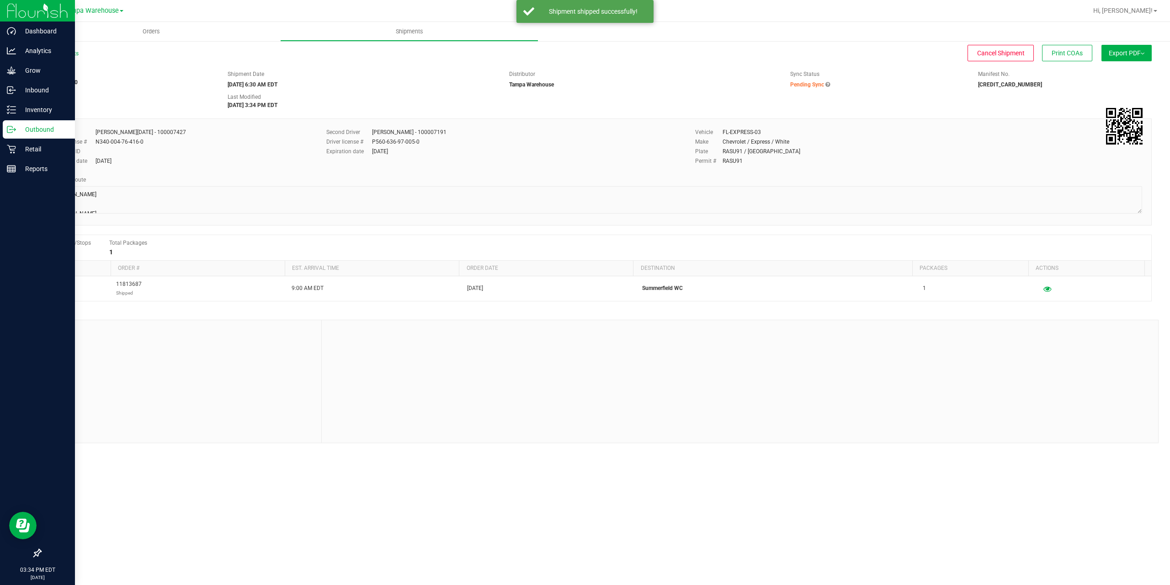
click at [12, 129] on line at bounding box center [13, 129] width 5 height 0
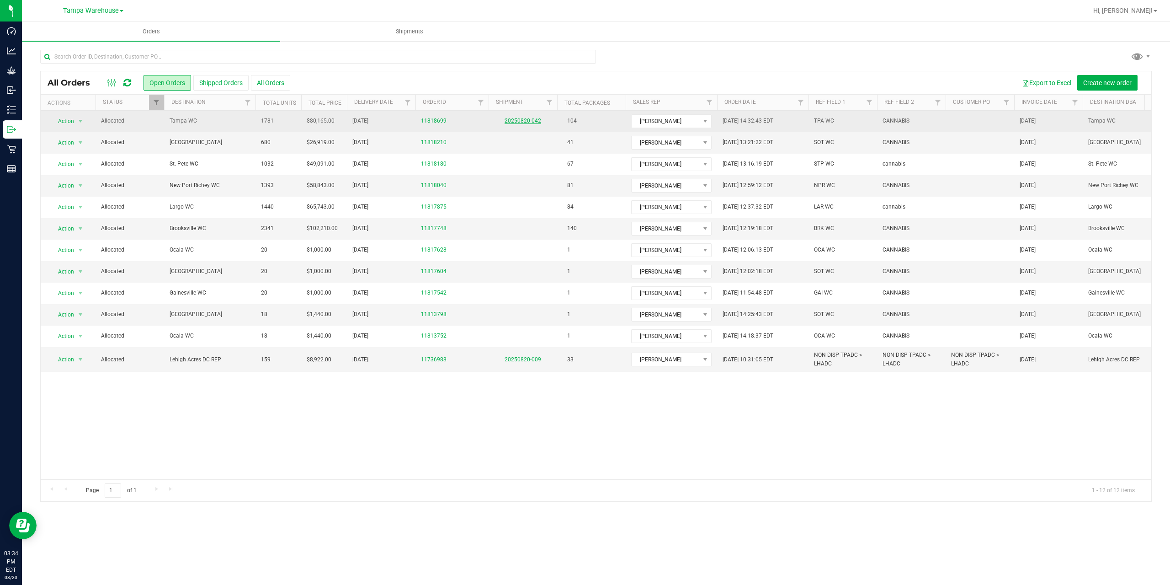
click at [522, 118] on link "20250820-042" at bounding box center [523, 120] width 37 height 6
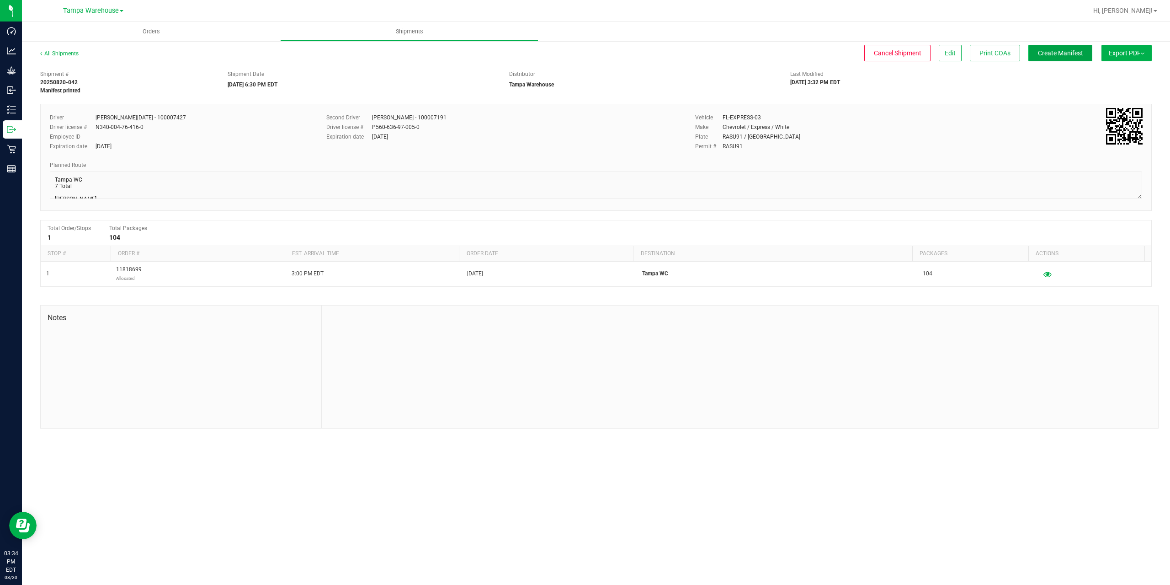
click at [1070, 54] on span "Create Manifest" at bounding box center [1060, 52] width 45 height 7
click at [1053, 59] on button "Ship Transfer" at bounding box center [1062, 53] width 59 height 16
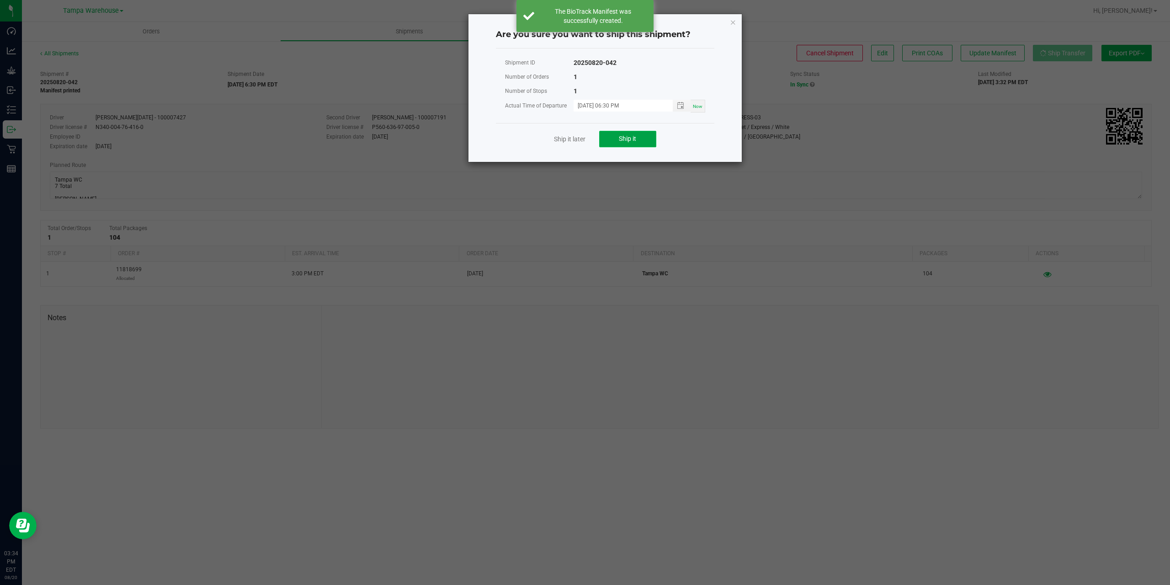
click at [648, 139] on button "Ship it" at bounding box center [627, 139] width 57 height 16
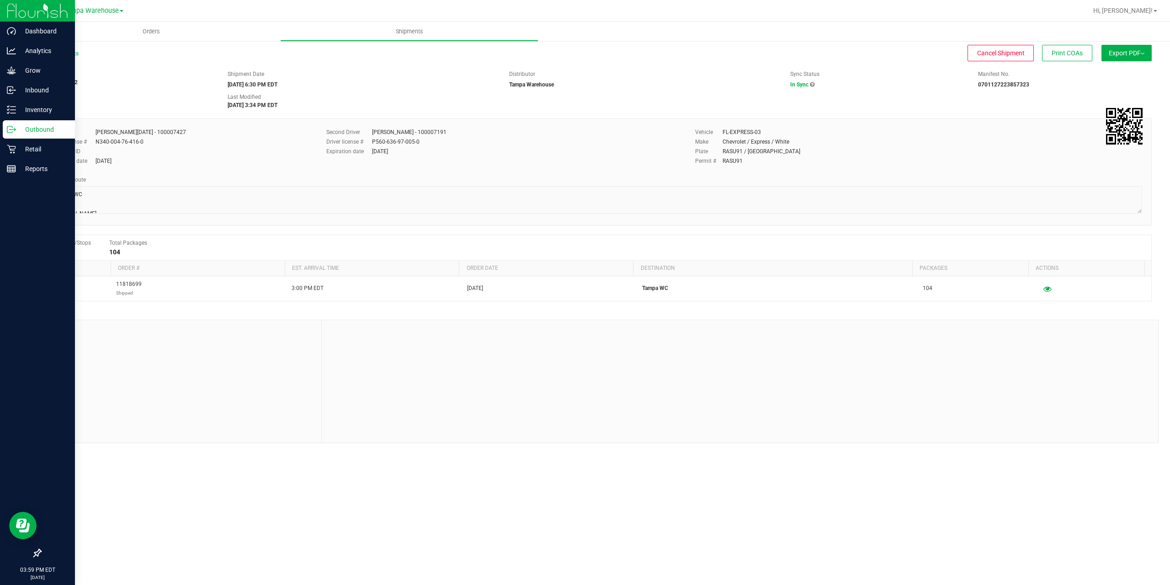
click at [38, 124] on p "Outbound" at bounding box center [43, 129] width 55 height 11
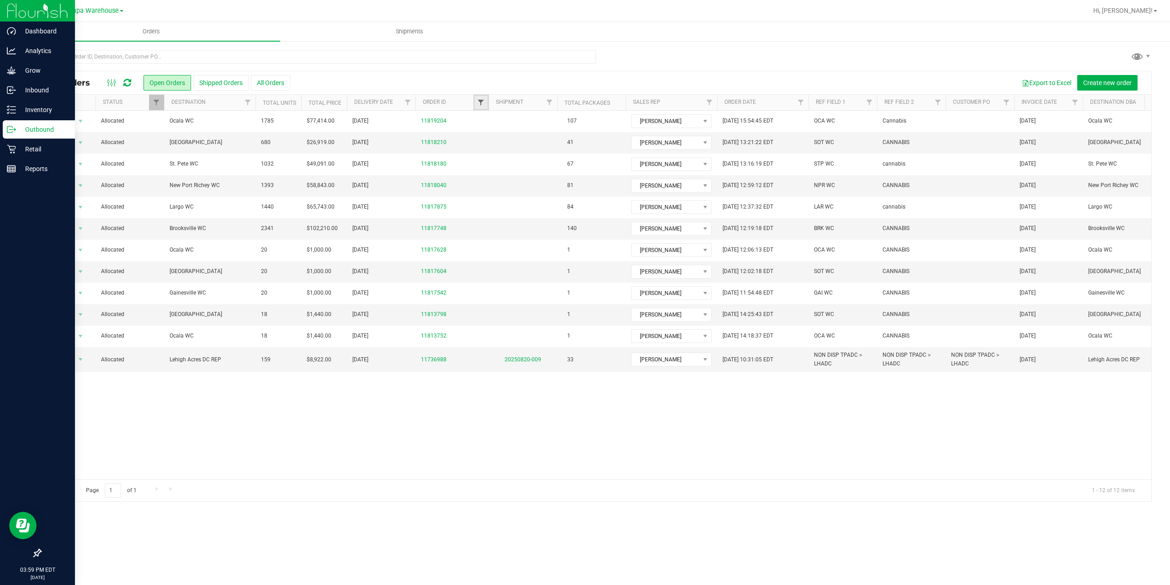
click at [479, 102] on span "Filter" at bounding box center [480, 102] width 7 height 7
type input "8180"
click at [479, 137] on button "Filter" at bounding box center [501, 147] width 44 height 20
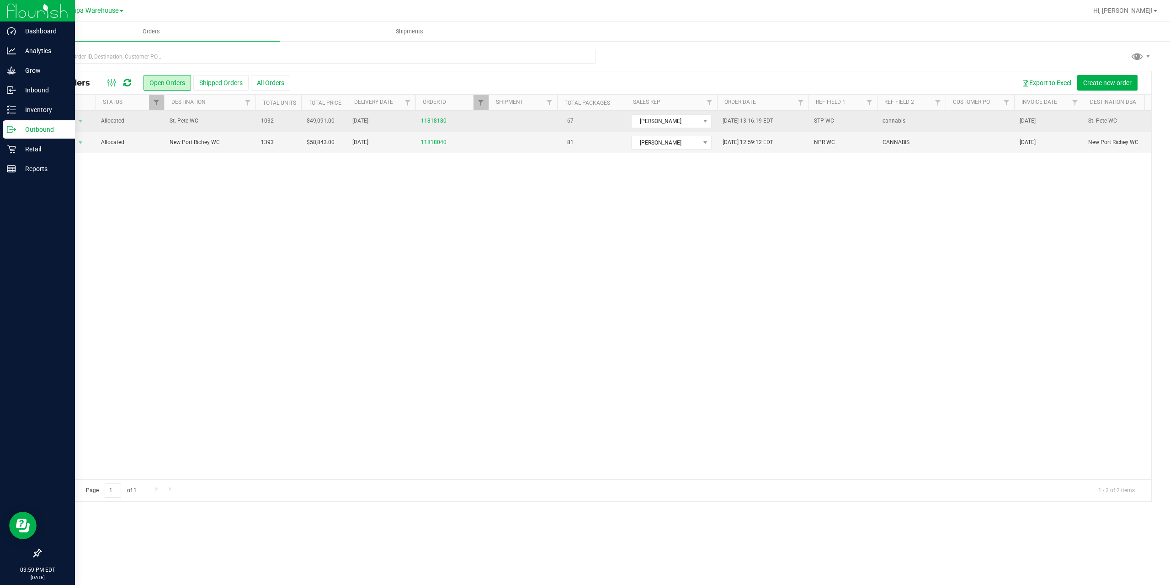
click at [222, 119] on span "St. Pete WC" at bounding box center [210, 121] width 80 height 9
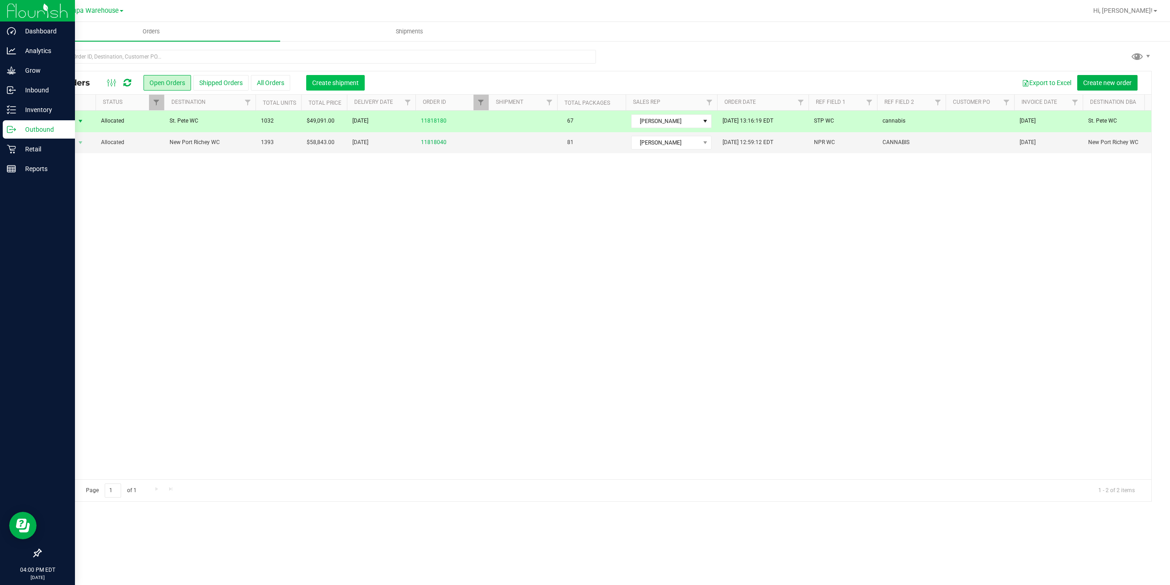
click at [332, 85] on button "Create shipment" at bounding box center [335, 83] width 59 height 16
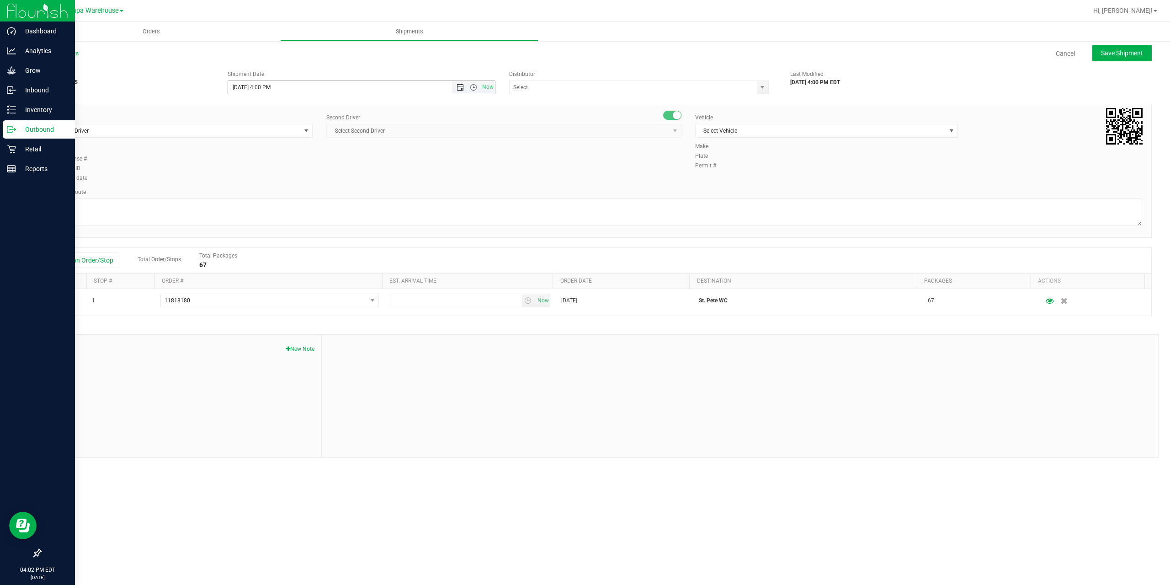
click at [458, 87] on span "Open the date view" at bounding box center [460, 87] width 7 height 7
click at [287, 177] on link "21" at bounding box center [289, 180] width 13 height 14
click at [474, 90] on span "Open the time view" at bounding box center [473, 87] width 7 height 7
click at [317, 130] on li "6:00 AM" at bounding box center [361, 133] width 266 height 12
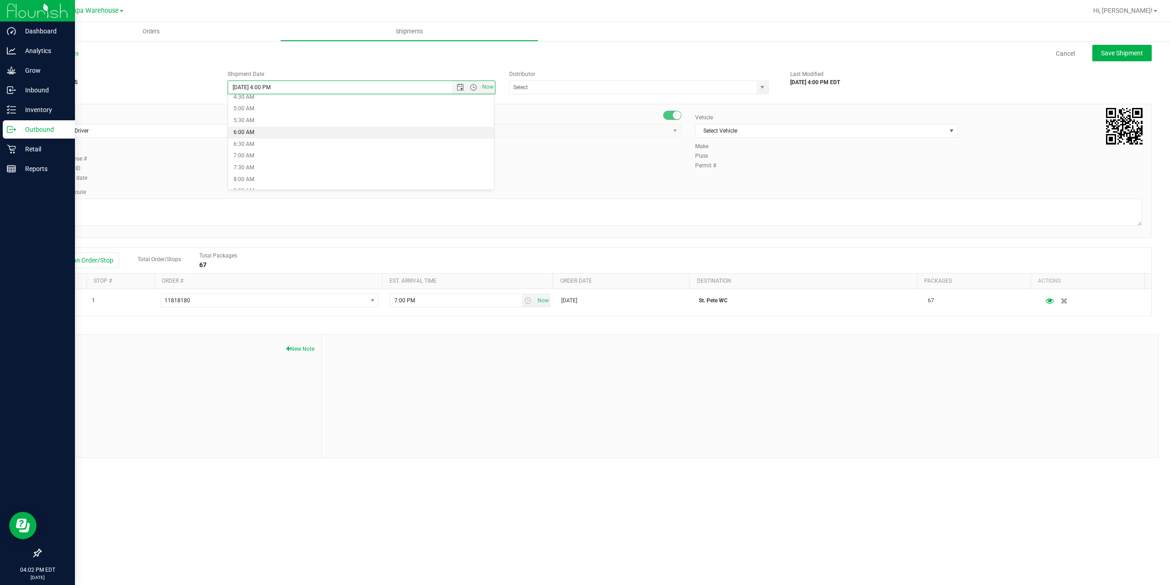
type input "8/21/2025 6:00 AM"
click at [548, 85] on input "text" at bounding box center [630, 87] width 240 height 13
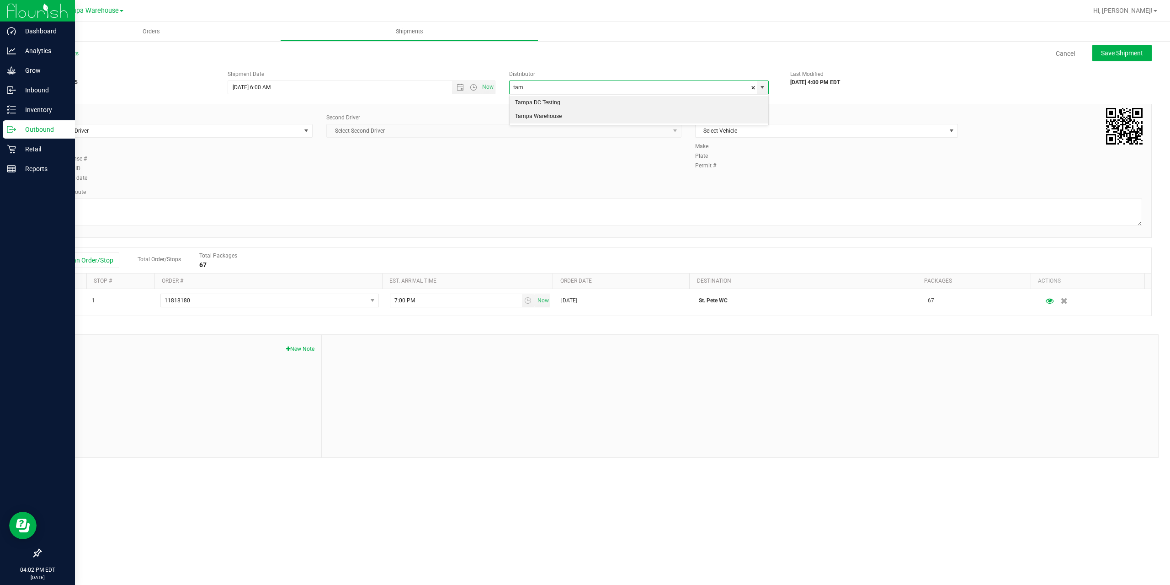
click at [534, 117] on li "Tampa Warehouse" at bounding box center [639, 117] width 259 height 14
type input "Tampa Warehouse"
click at [264, 131] on span "Select Driver" at bounding box center [175, 130] width 250 height 13
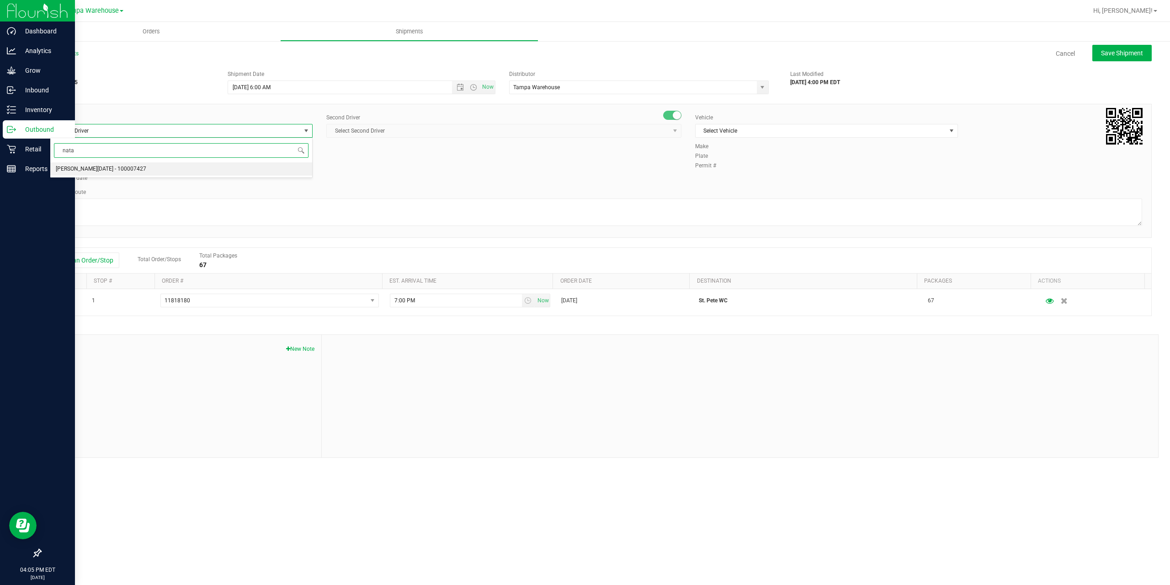
click at [256, 169] on li "Anthony Natale - 100007427" at bounding box center [181, 169] width 262 height 14
type input "nata"
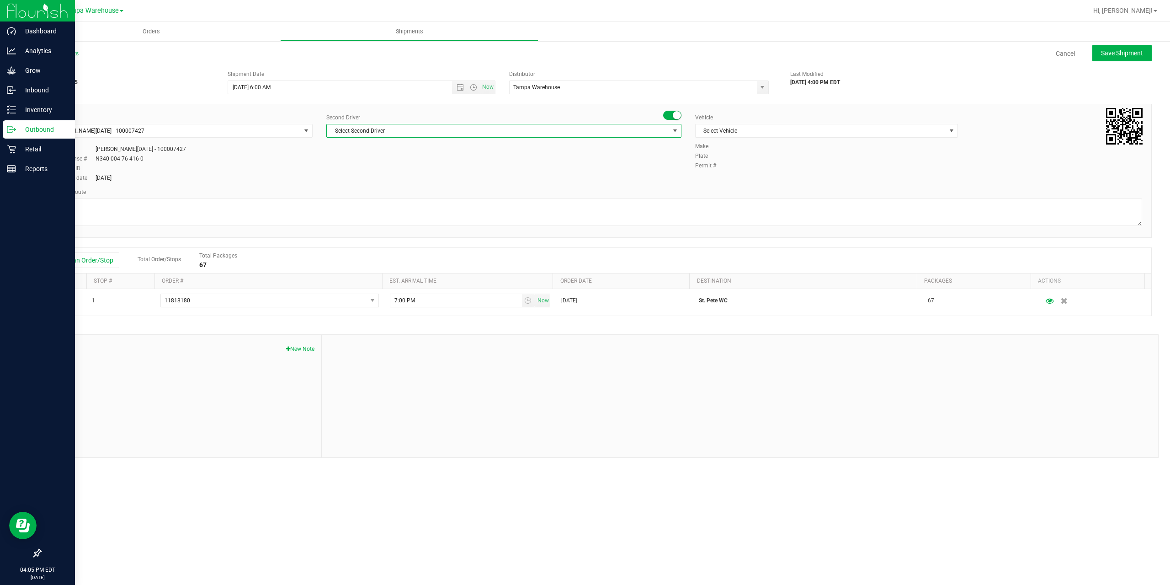
click at [424, 134] on span "Select Second Driver" at bounding box center [498, 130] width 343 height 13
type input "ner"
click at [413, 181] on li "Nicholas Pinero - 100007191" at bounding box center [504, 183] width 354 height 14
click at [865, 127] on span "Select Vehicle" at bounding box center [821, 130] width 250 height 13
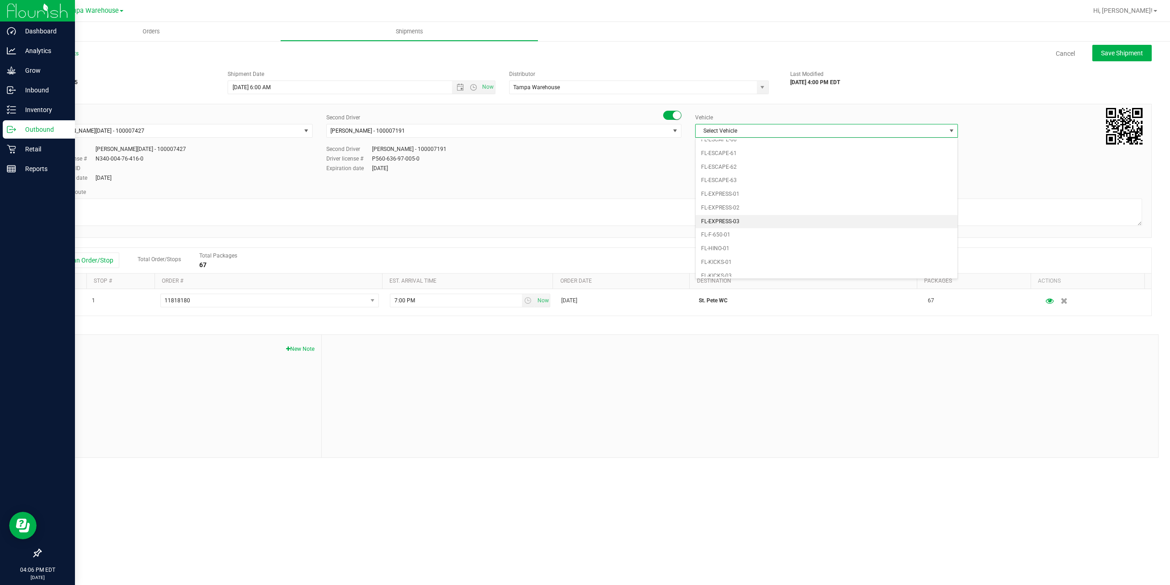
click at [756, 226] on li "FL-EXPRESS-03" at bounding box center [827, 222] width 262 height 14
click at [713, 214] on textarea at bounding box center [596, 211] width 1092 height 27
paste textarea "Summerfield WC Ocala WC Brooksville WC New Port Richey WC Largo WC St. Pete WC …"
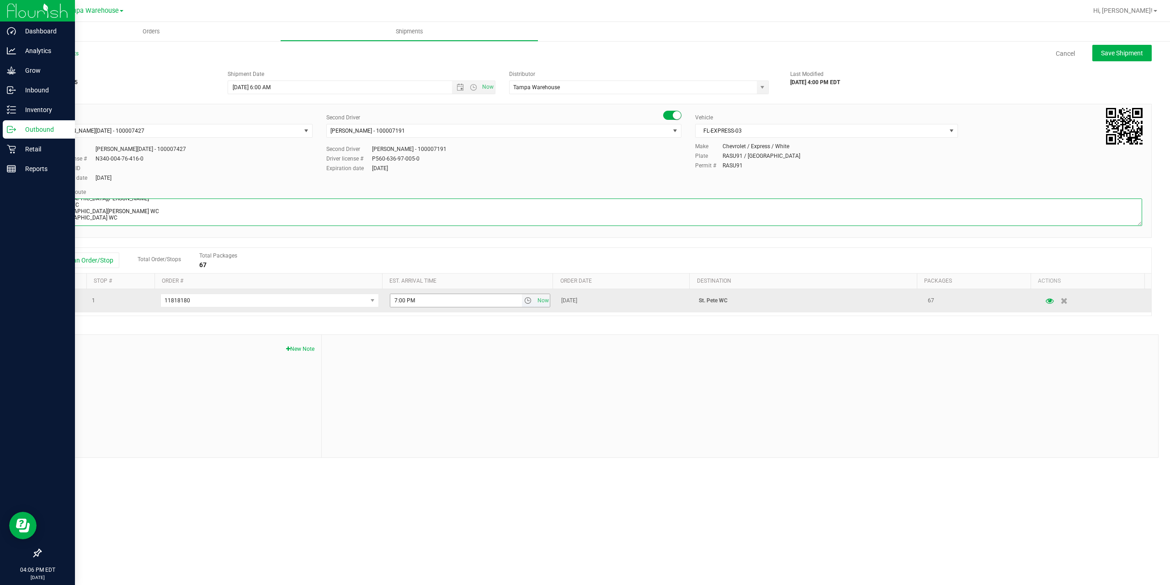
type textarea "St. Pete WC 5 Total Summerfield WC Ocala WC Brooksville WC New Port Richey WC L…"
click at [394, 299] on input "7:00 PM" at bounding box center [456, 300] width 132 height 13
type input "1:30 PM"
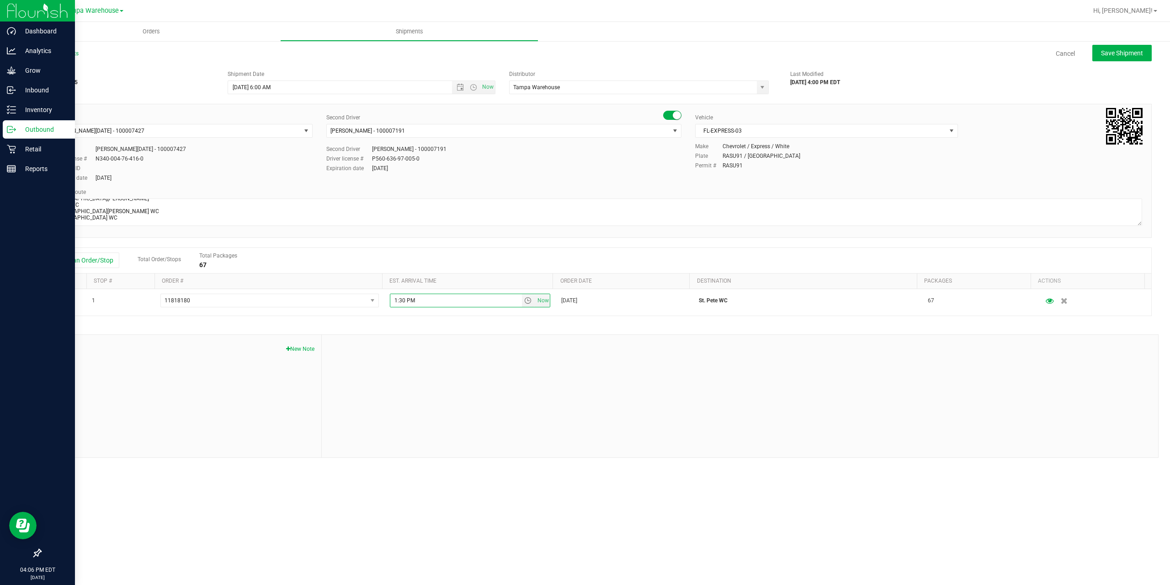
click at [576, 332] on div "Shipment # 20250820-045 Created Shipment Date 8/21/2025 6:00 AM Now Distributor…" at bounding box center [596, 262] width 1112 height 392
click at [1118, 55] on span "Save Shipment" at bounding box center [1122, 52] width 42 height 7
type input "8/21/2025 10:00 AM"
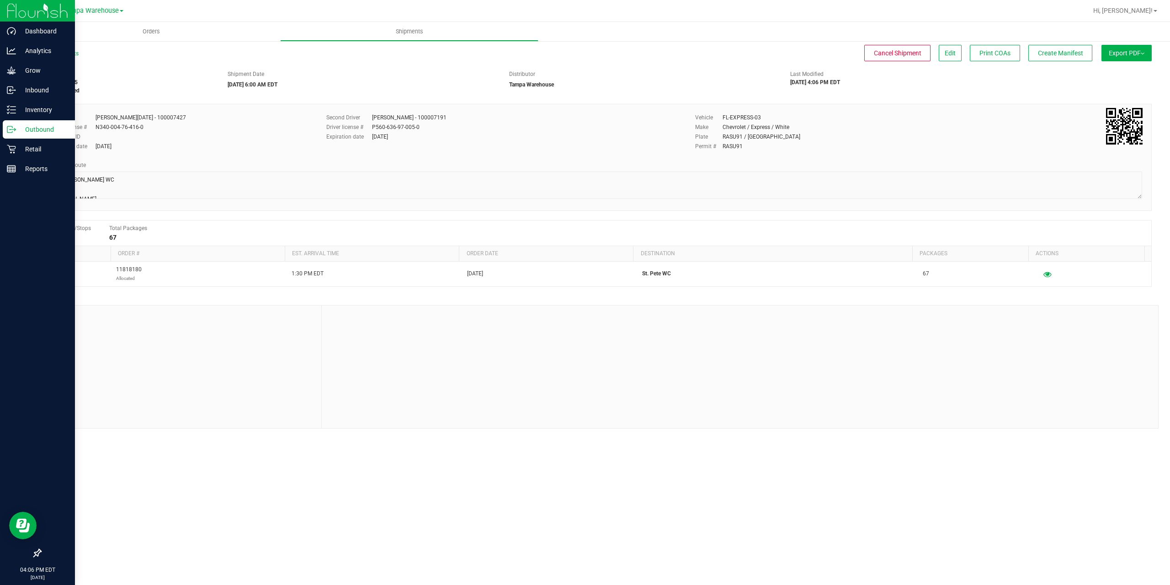
click at [1118, 55] on button "Export PDF" at bounding box center [1127, 53] width 50 height 16
click at [1115, 74] on span "Manifest by Package ID" at bounding box center [1113, 73] width 58 height 6
click at [7, 131] on icon at bounding box center [11, 129] width 9 height 9
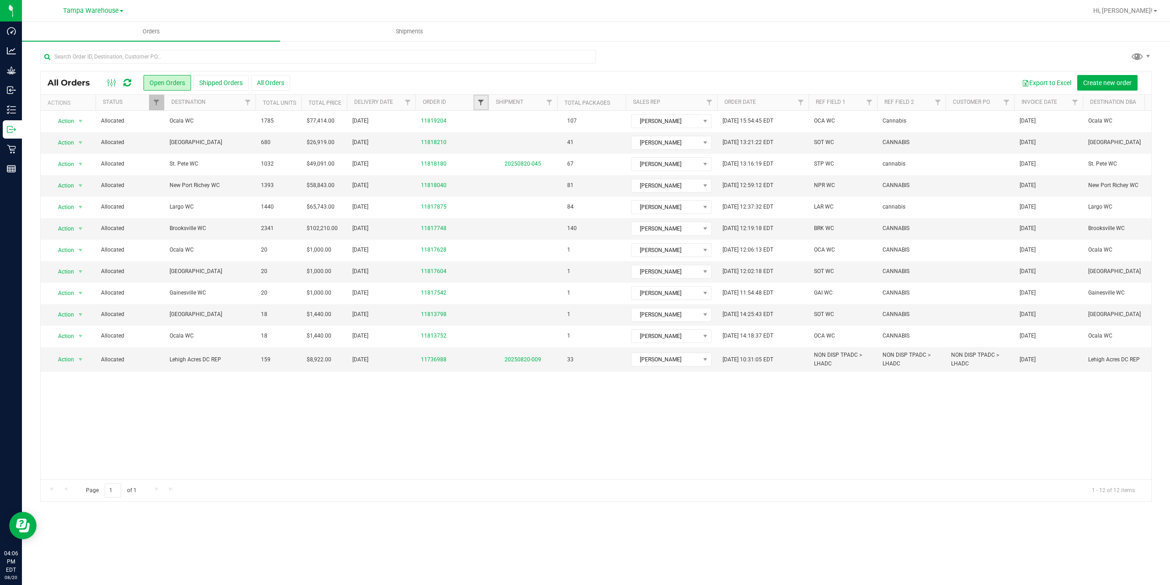
click at [480, 99] on span "Filter" at bounding box center [480, 102] width 7 height 7
type input "3798"
click at [479, 137] on button "Filter" at bounding box center [501, 147] width 44 height 20
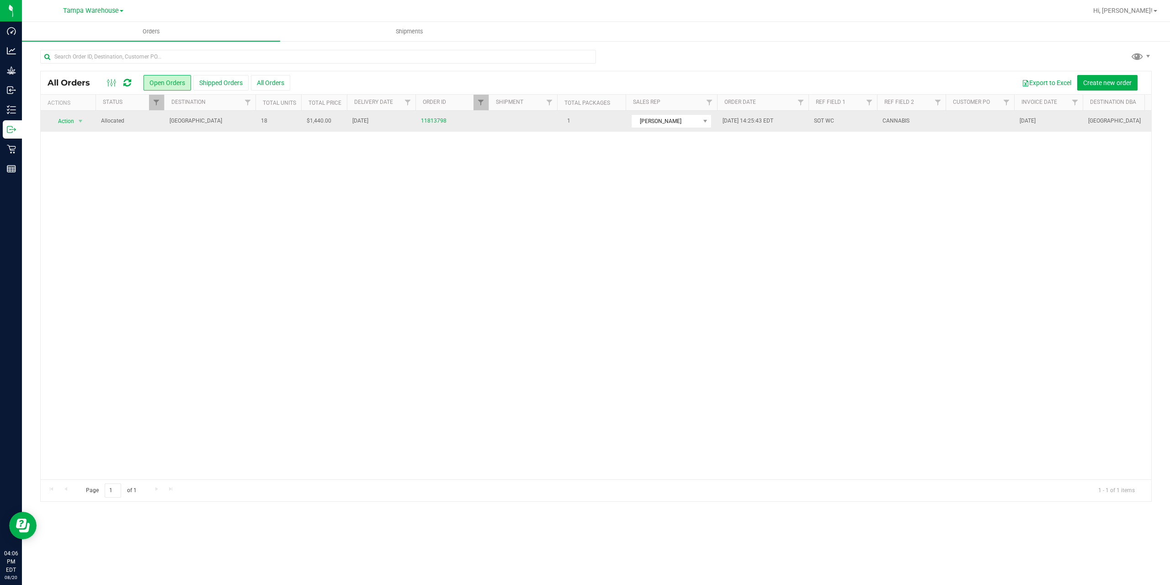
click at [243, 125] on span "South Tampa WC" at bounding box center [210, 121] width 80 height 9
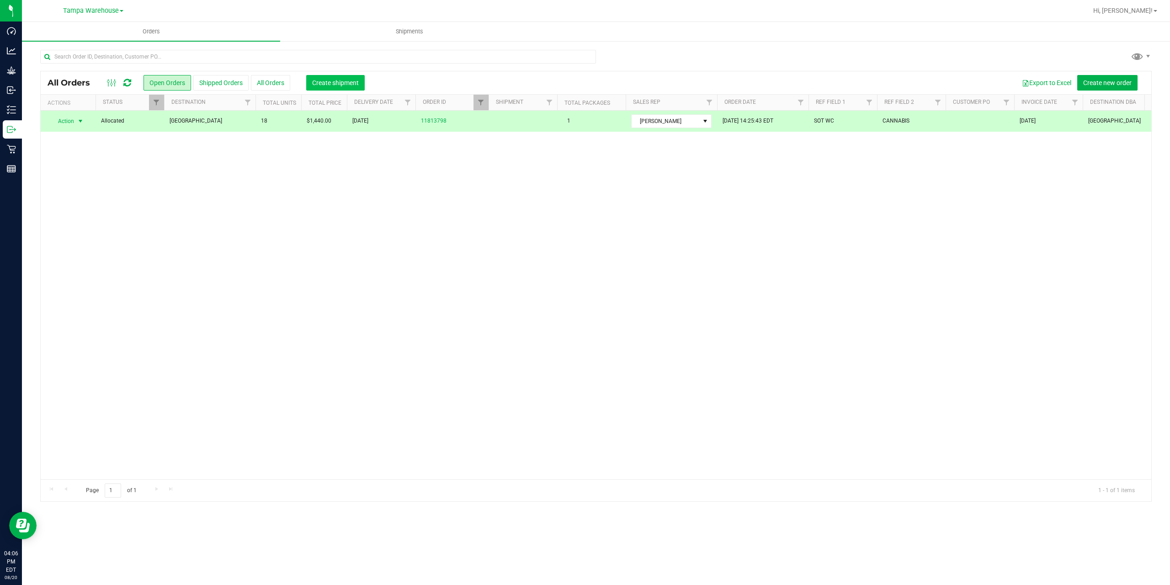
click at [333, 88] on button "Create shipment" at bounding box center [335, 83] width 59 height 16
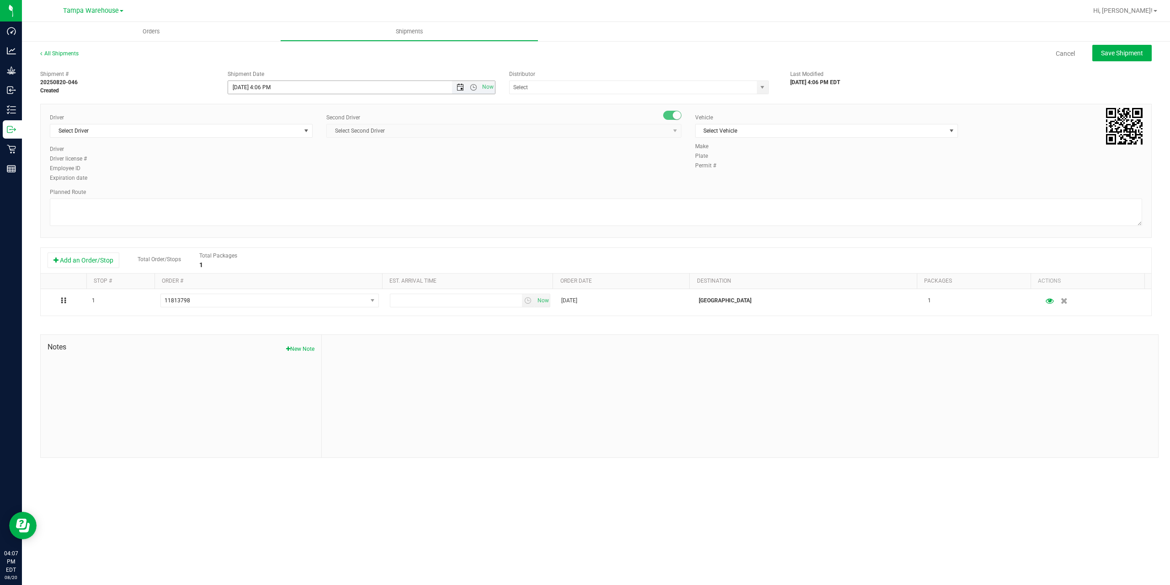
click at [460, 90] on span "Open the date view" at bounding box center [460, 87] width 7 height 7
click at [285, 182] on link "21" at bounding box center [289, 180] width 13 height 14
click at [473, 88] on span "Open the time view" at bounding box center [473, 87] width 7 height 7
click at [269, 163] on li "6:30 AM" at bounding box center [361, 164] width 266 height 12
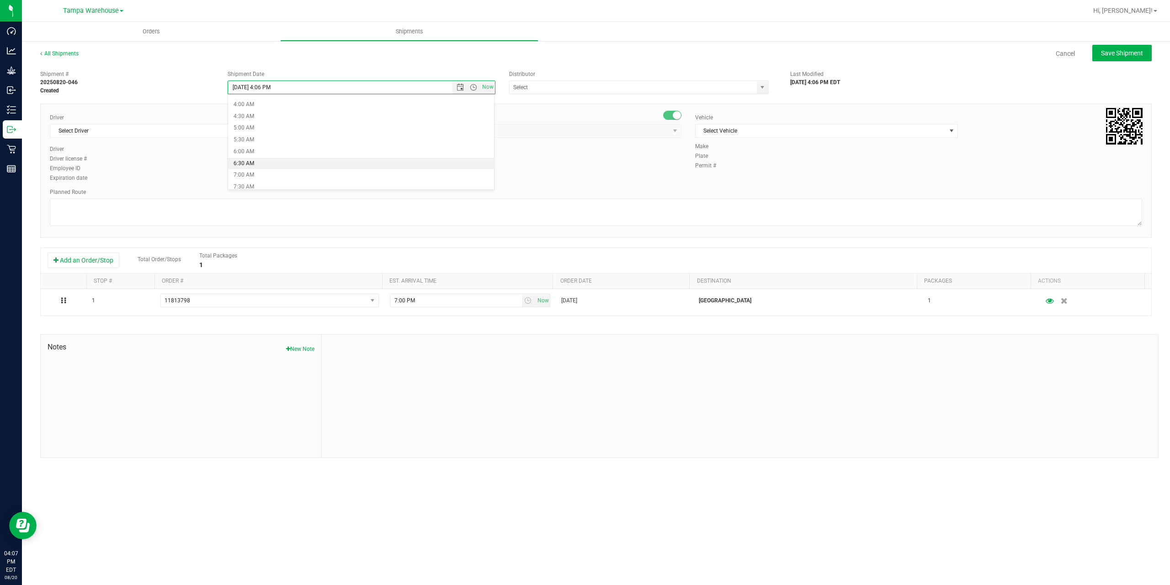
type input "8/21/2025 6:30 AM"
click at [535, 89] on input "text" at bounding box center [630, 87] width 240 height 13
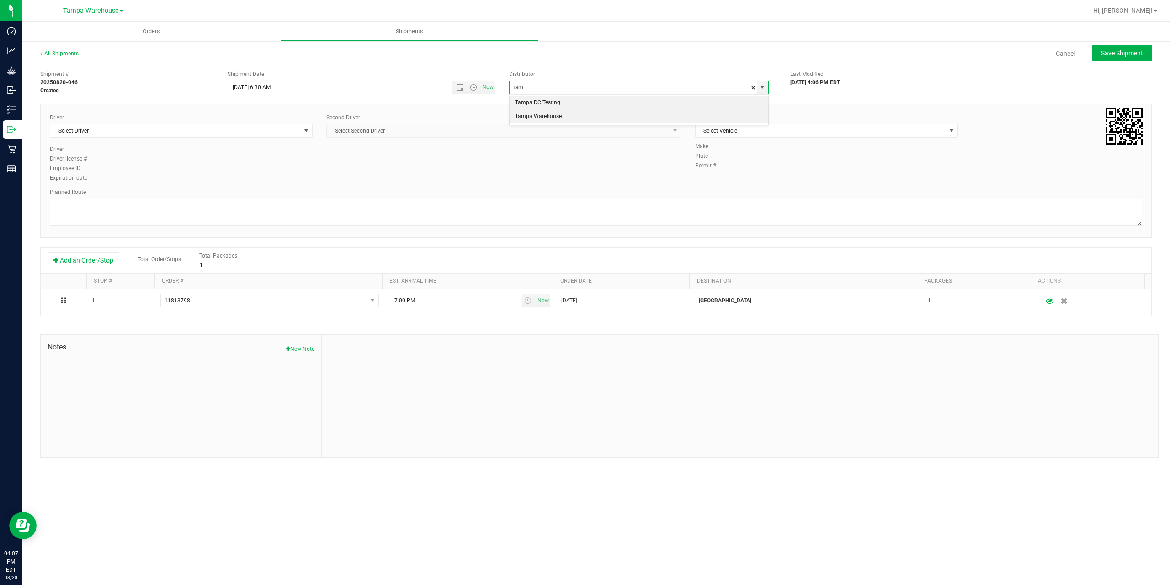
click at [532, 112] on li "Tampa Warehouse" at bounding box center [639, 117] width 259 height 14
type input "Tampa Warehouse"
click at [236, 133] on span "Select Driver" at bounding box center [175, 130] width 250 height 13
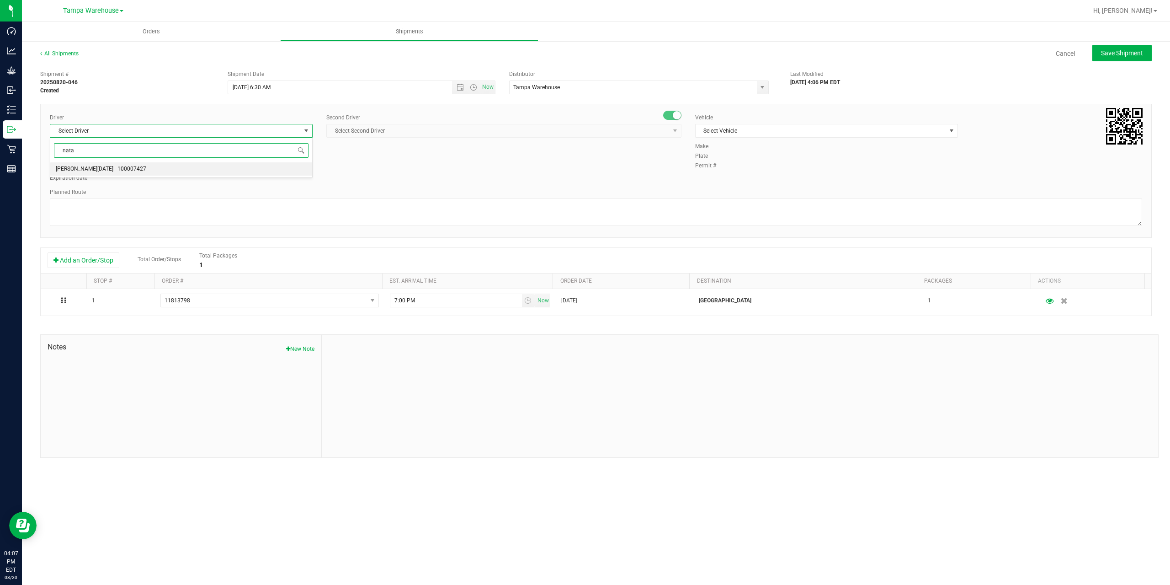
click at [105, 170] on span "Anthony Natale - 100007427" at bounding box center [101, 169] width 90 height 12
type input "nata"
click at [367, 130] on span "Select Second Driver" at bounding box center [498, 130] width 343 height 13
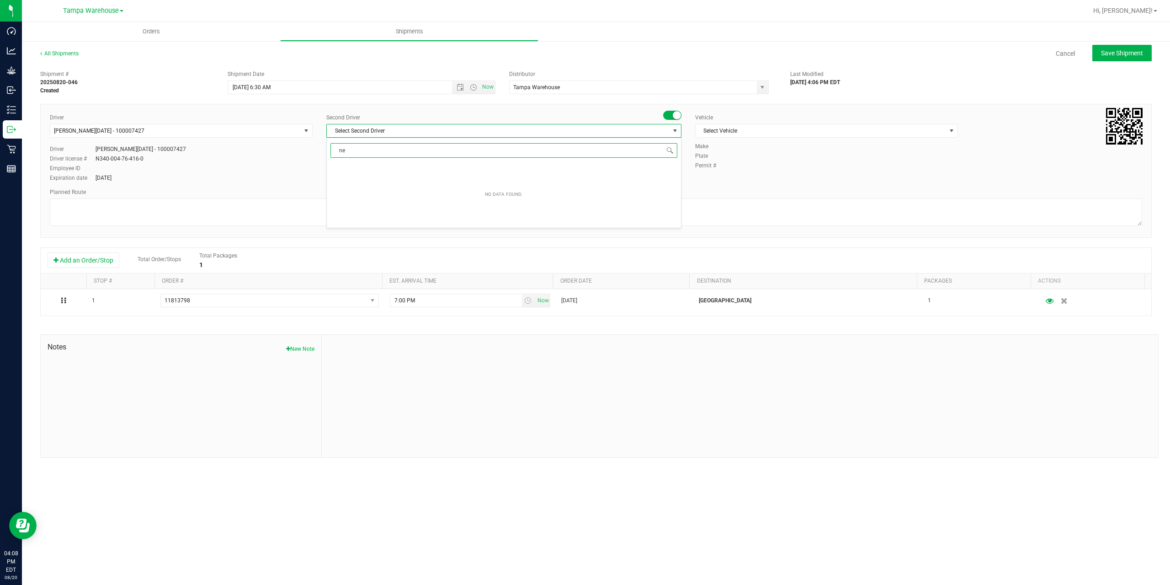
type input "ner"
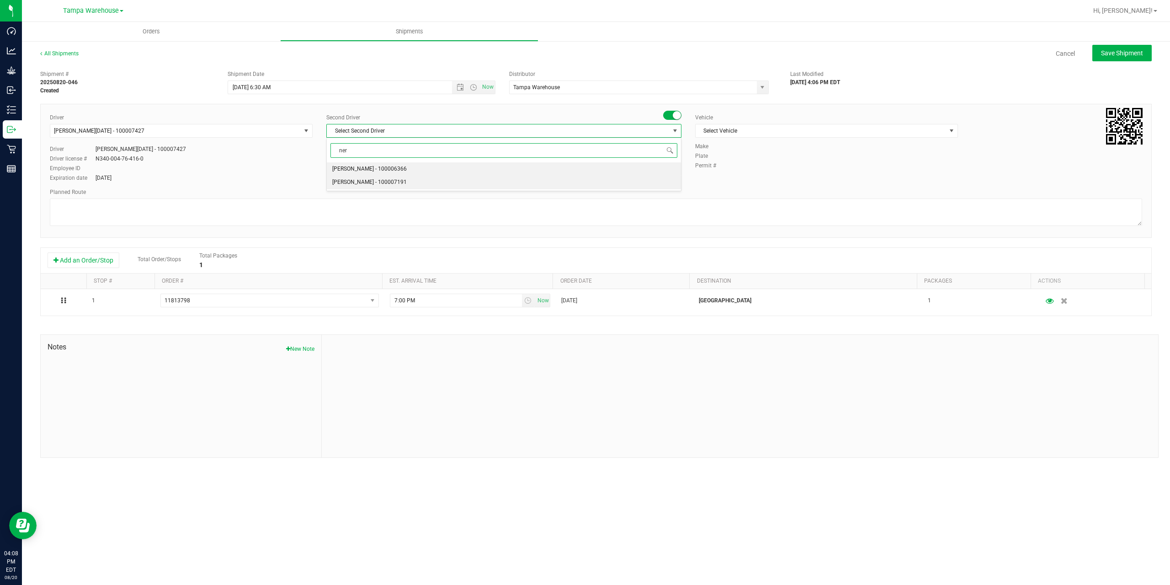
click at [374, 186] on span "Nicholas Pinero - 100007191" at bounding box center [369, 182] width 75 height 12
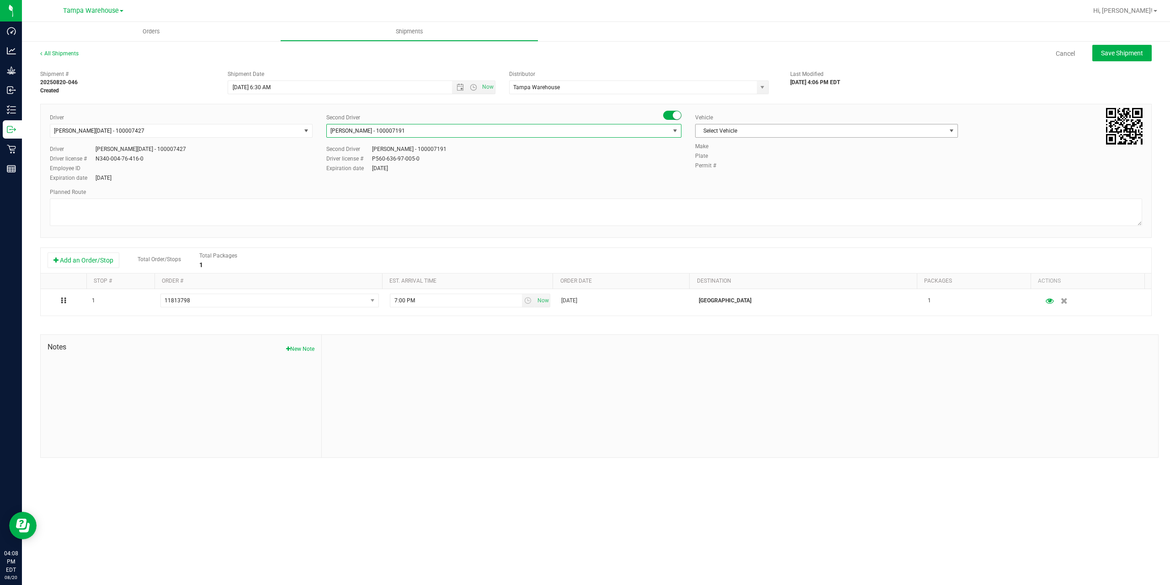
click at [792, 130] on span "Select Vehicle" at bounding box center [821, 130] width 250 height 13
click at [742, 273] on li "FL-EXPRESS-03" at bounding box center [827, 277] width 262 height 14
click at [684, 217] on textarea at bounding box center [596, 211] width 1092 height 27
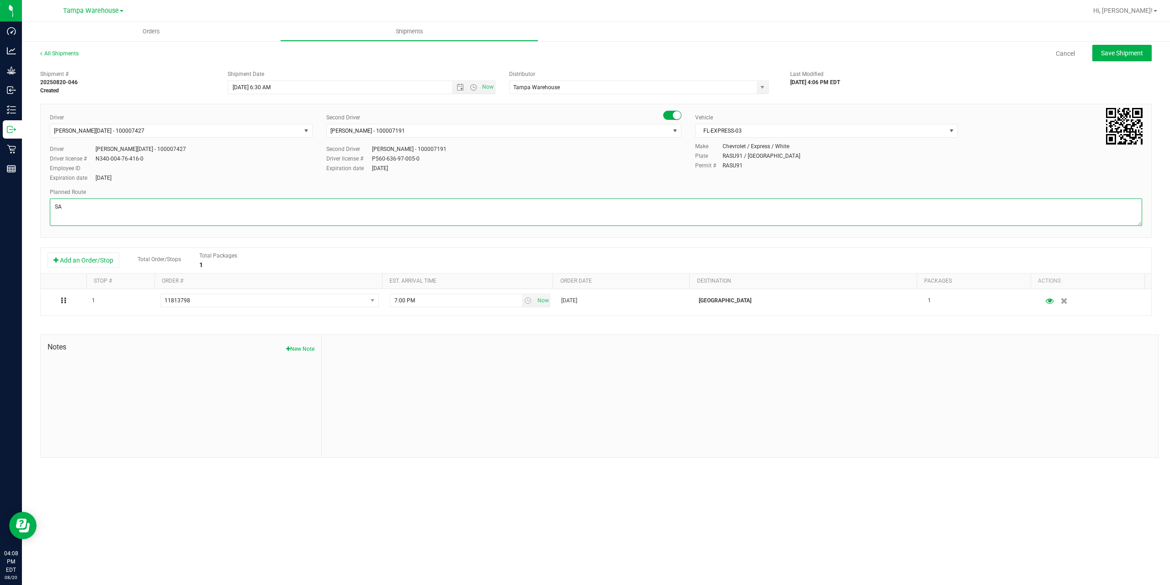
type textarea "S"
paste textarea "Summerfield WC Ocala WC Brooksville WC New Port Richey WC Largo WC St. Pete WC …"
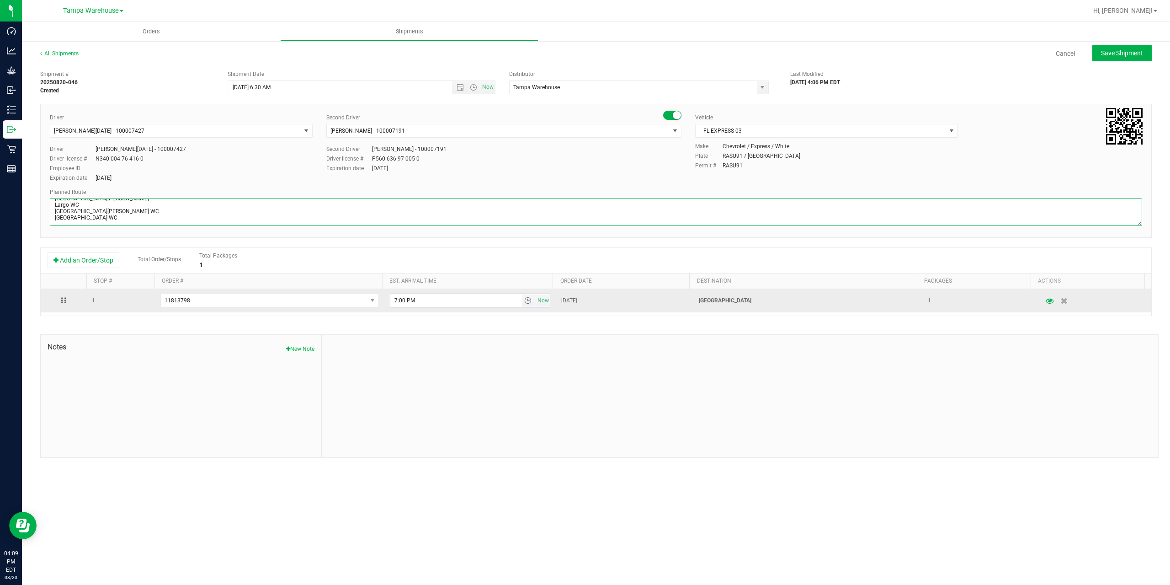
click at [525, 302] on span "select" at bounding box center [527, 300] width 7 height 7
type textarea "South Tampa WC 1 Total Summerfield WC Ocala WC Brooksville WC New Port Richey W…"
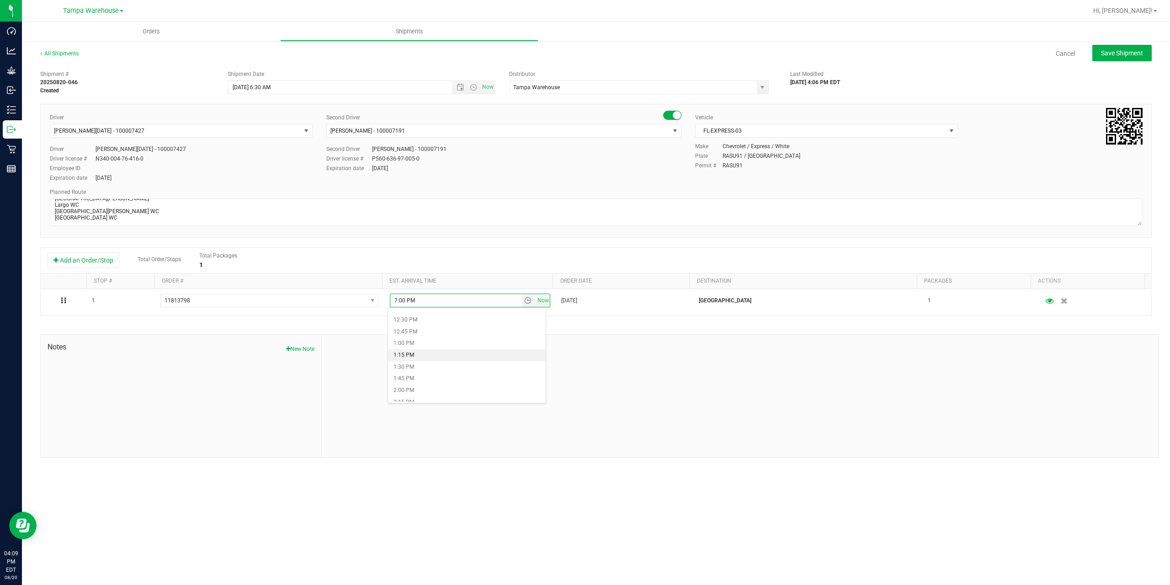
scroll to position [594, 0]
click at [416, 381] on li "2:00 PM" at bounding box center [467, 379] width 158 height 12
click at [1119, 51] on span "Save Shipment" at bounding box center [1122, 52] width 42 height 7
type input "8/21/2025 10:30 AM"
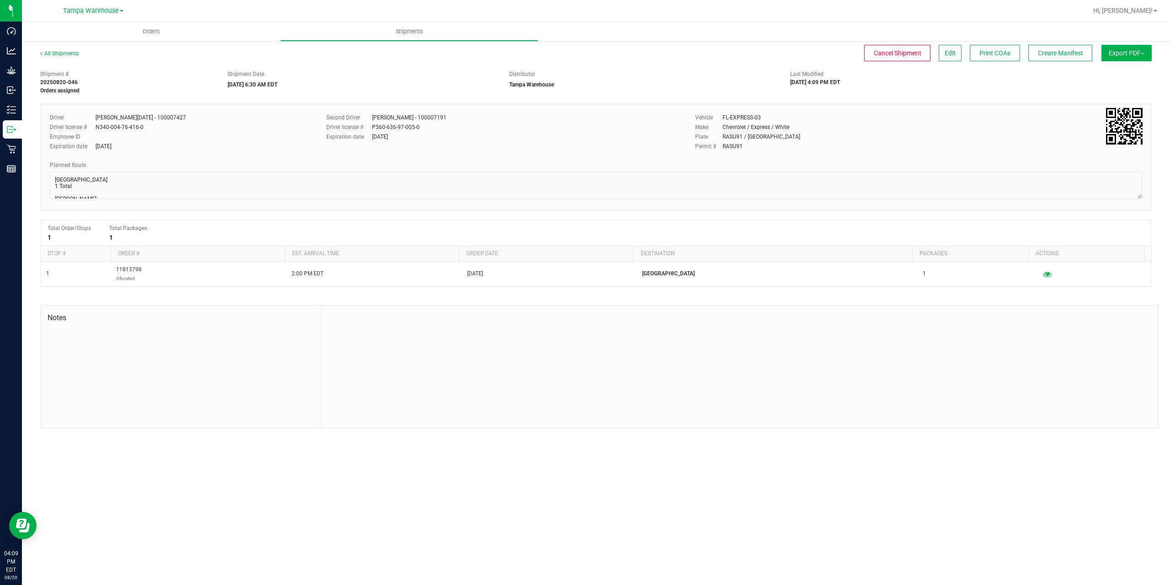
click at [1118, 55] on button "Export PDF" at bounding box center [1127, 53] width 50 height 16
click at [1121, 75] on span "Manifest by Package ID" at bounding box center [1113, 73] width 58 height 6
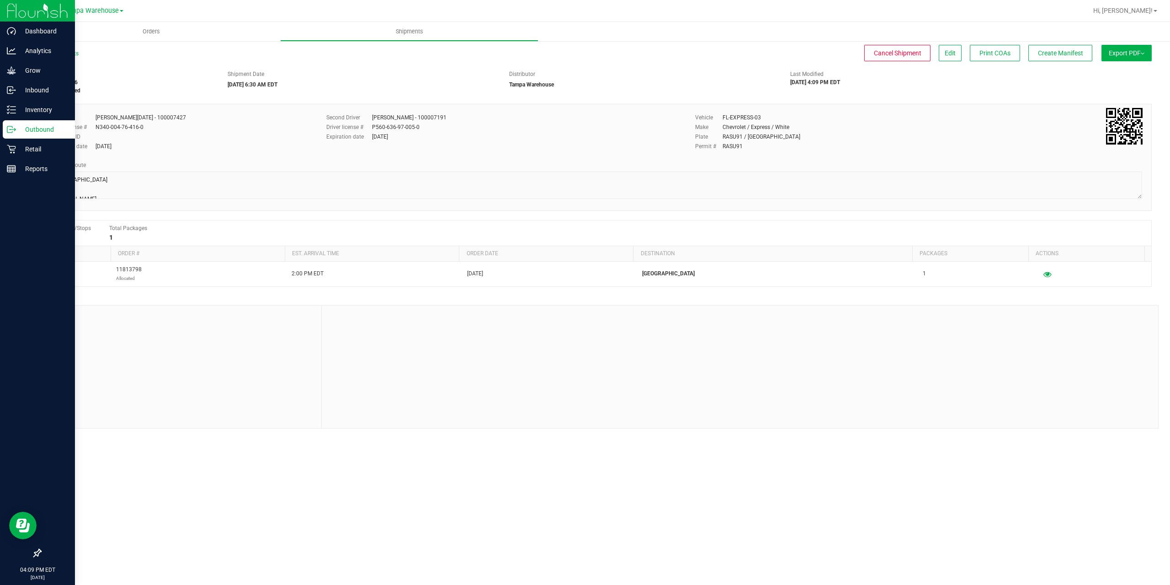
click at [14, 133] on icon at bounding box center [11, 129] width 9 height 9
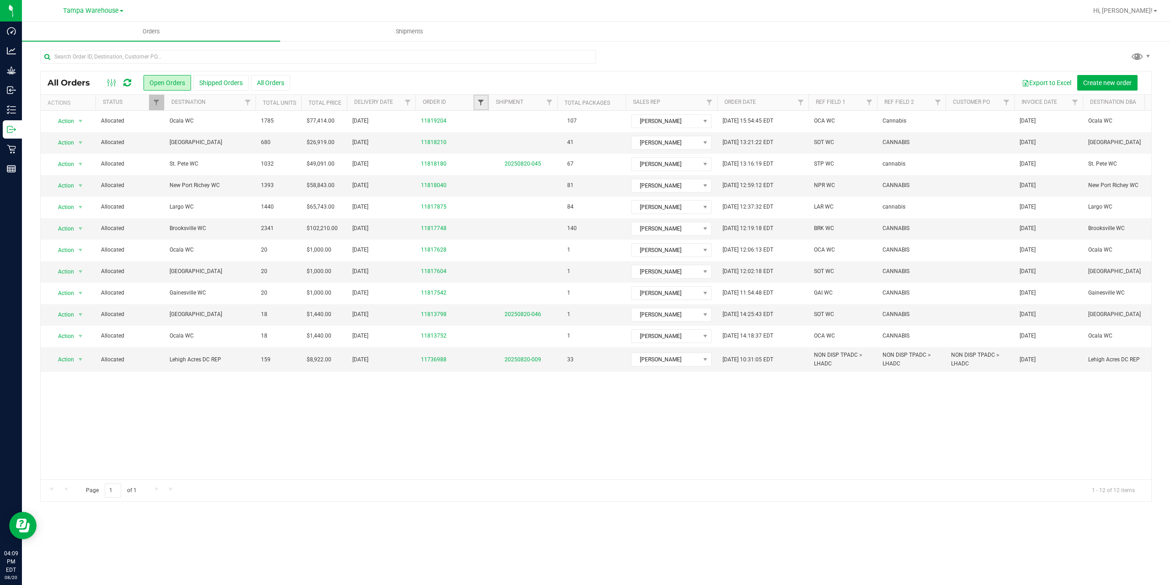
click at [480, 105] on span "Filter" at bounding box center [480, 102] width 7 height 7
type input "7604"
click at [479, 137] on button "Filter" at bounding box center [501, 147] width 44 height 20
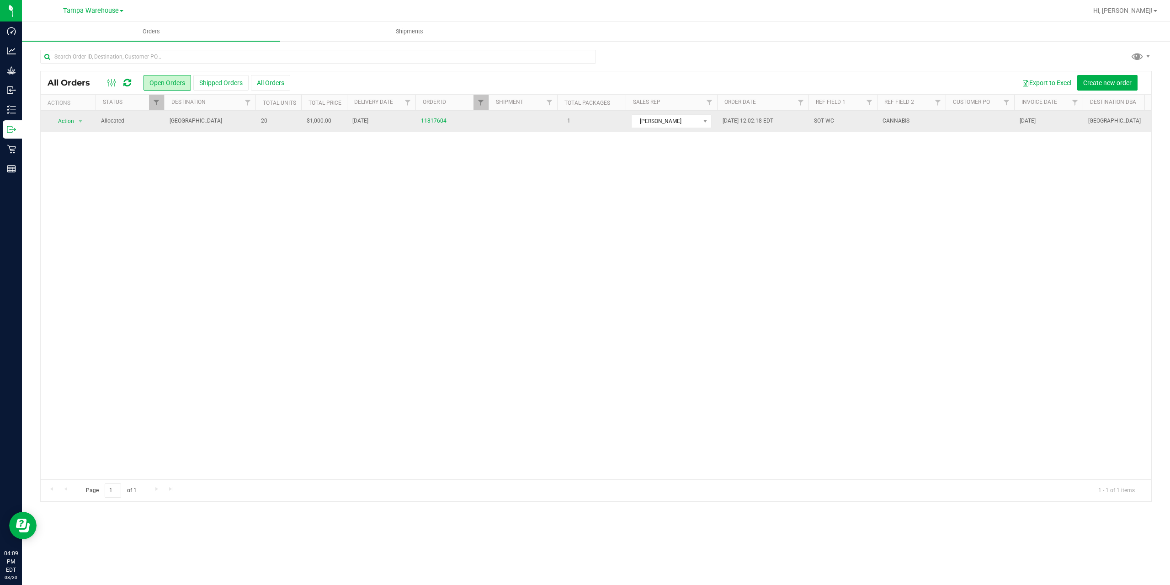
click at [221, 128] on td "South Tampa WC" at bounding box center [209, 121] width 91 height 21
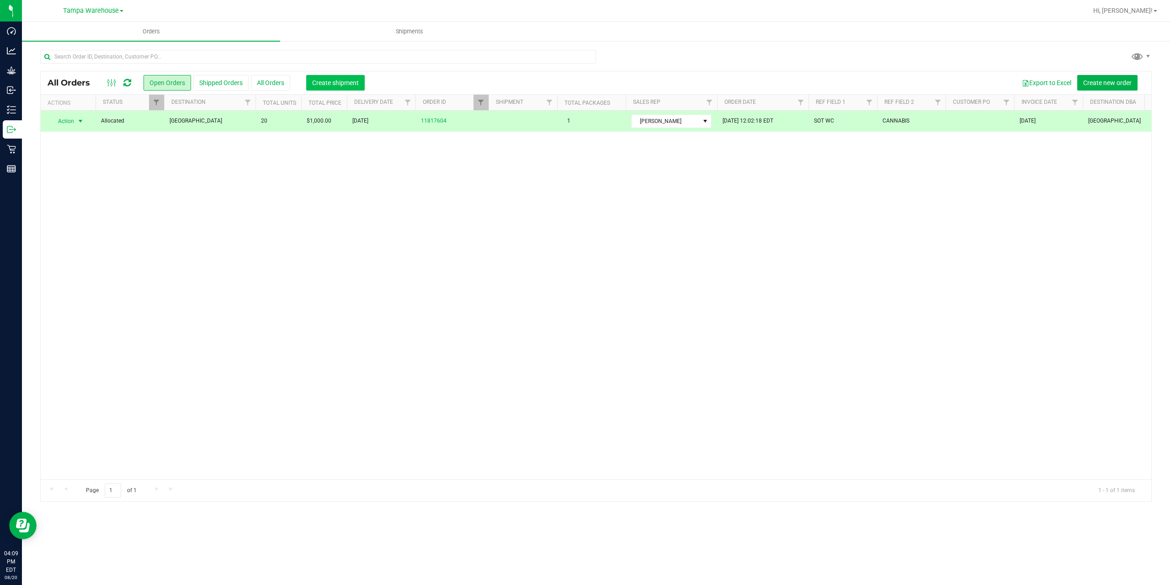
click at [330, 75] on button "Create shipment" at bounding box center [335, 83] width 59 height 16
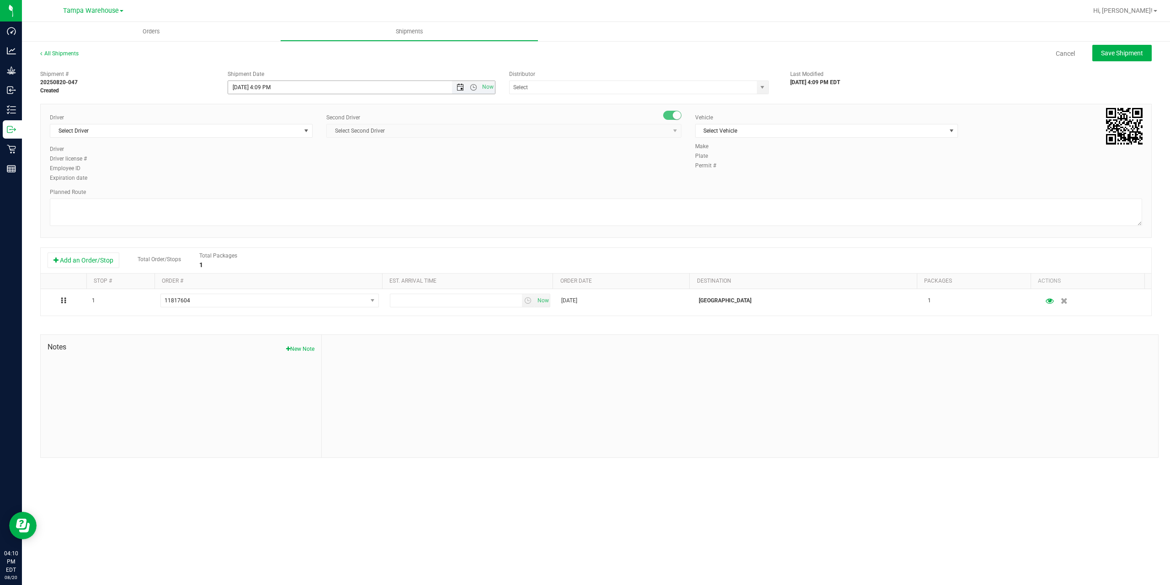
click at [461, 89] on span "Open the date view" at bounding box center [460, 87] width 7 height 7
click at [288, 180] on link "21" at bounding box center [289, 180] width 13 height 14
click at [473, 88] on span "Open the time view" at bounding box center [473, 87] width 7 height 7
click at [361, 163] on li "6:30 AM" at bounding box center [361, 164] width 266 height 12
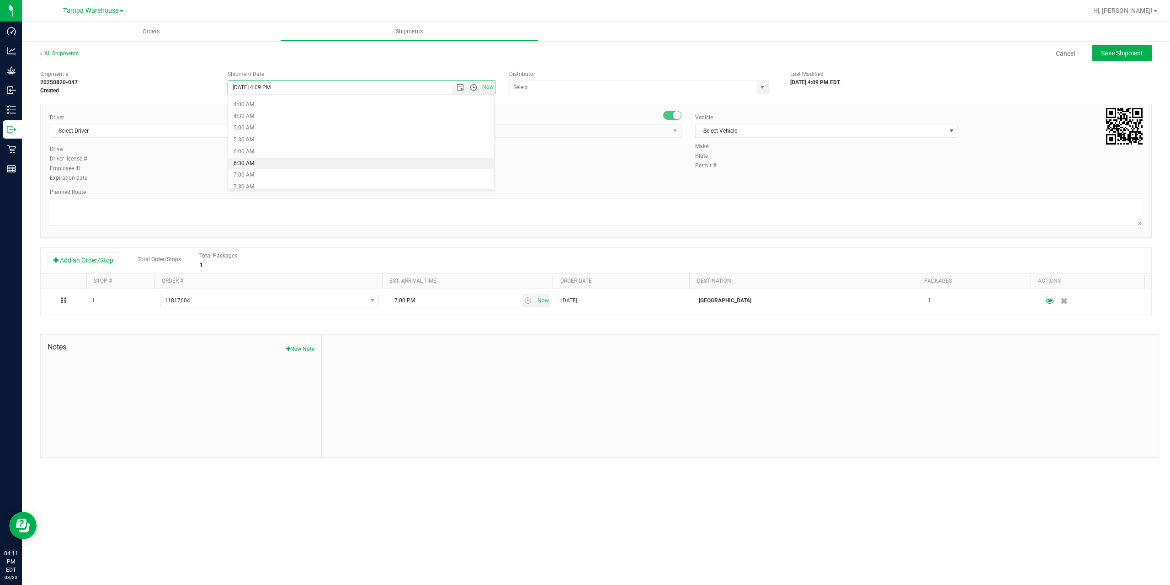
type input "8/21/2025 6:30 AM"
click at [570, 87] on input "text" at bounding box center [630, 87] width 240 height 13
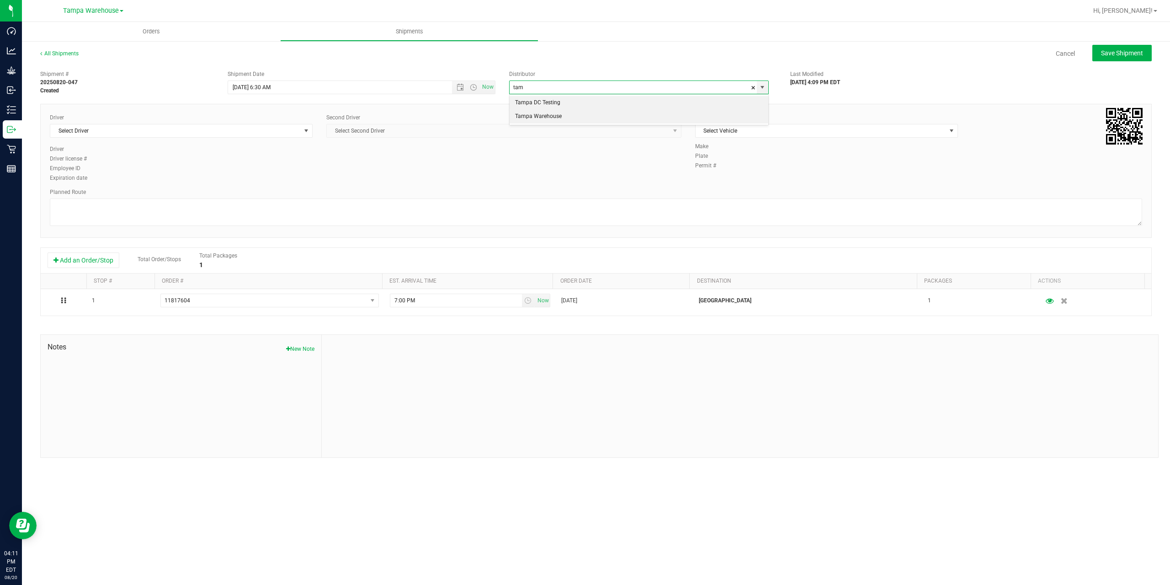
click at [564, 117] on li "Tampa Warehouse" at bounding box center [639, 117] width 259 height 14
type input "Tampa Warehouse"
click at [233, 128] on span "Select Driver" at bounding box center [175, 130] width 250 height 13
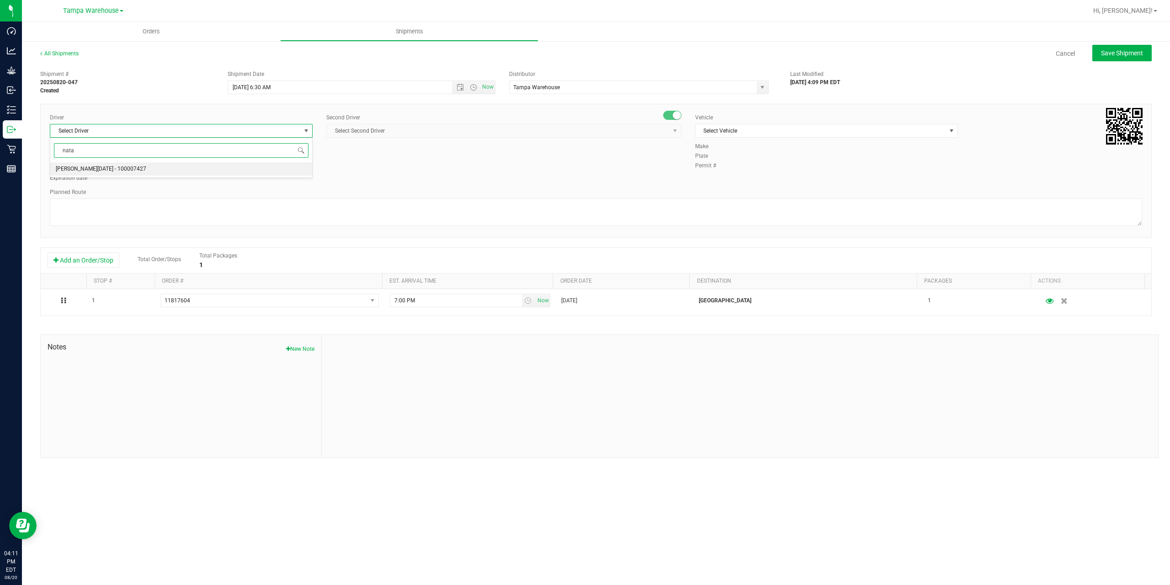
click at [240, 173] on li "Anthony Natale - 100007427" at bounding box center [181, 169] width 262 height 14
type input "nata"
click at [410, 127] on span "Select Second Driver" at bounding box center [498, 130] width 343 height 13
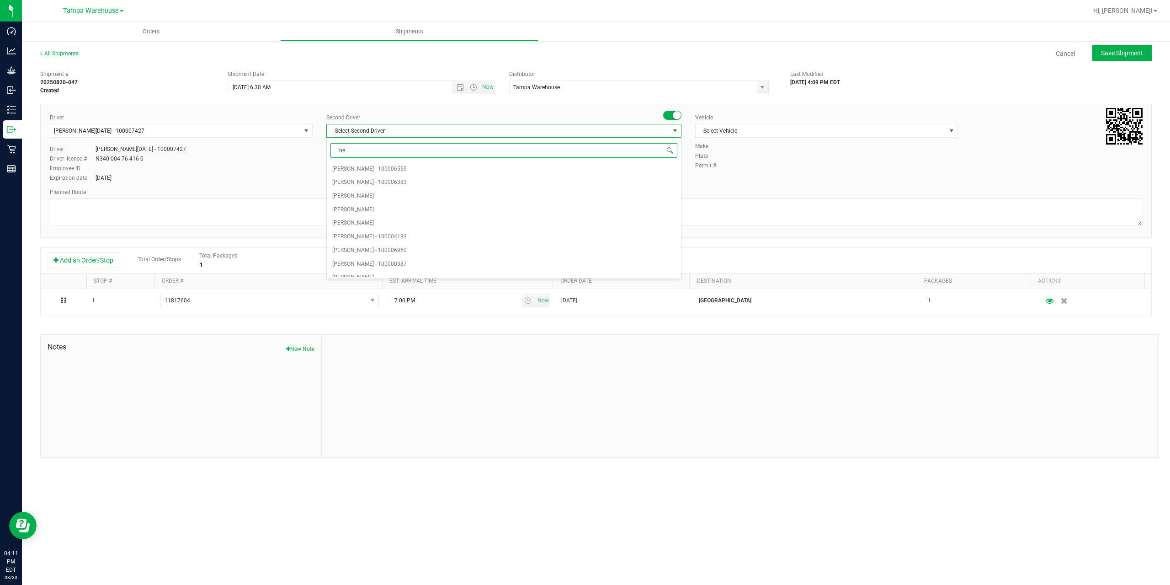
type input "ner"
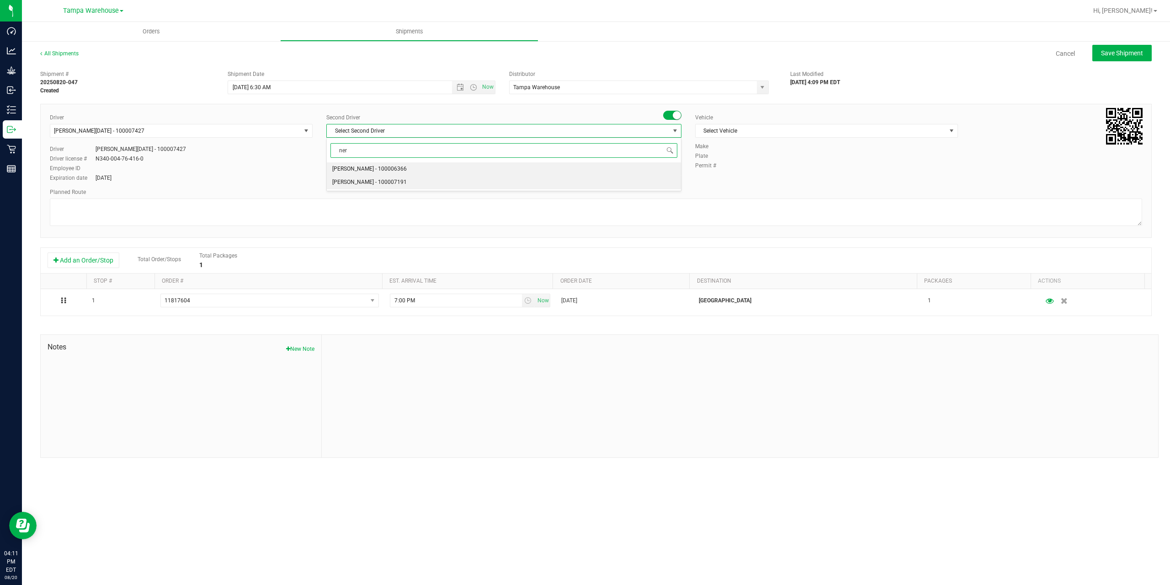
click at [421, 181] on li "Nicholas Pinero - 100007191" at bounding box center [504, 183] width 354 height 14
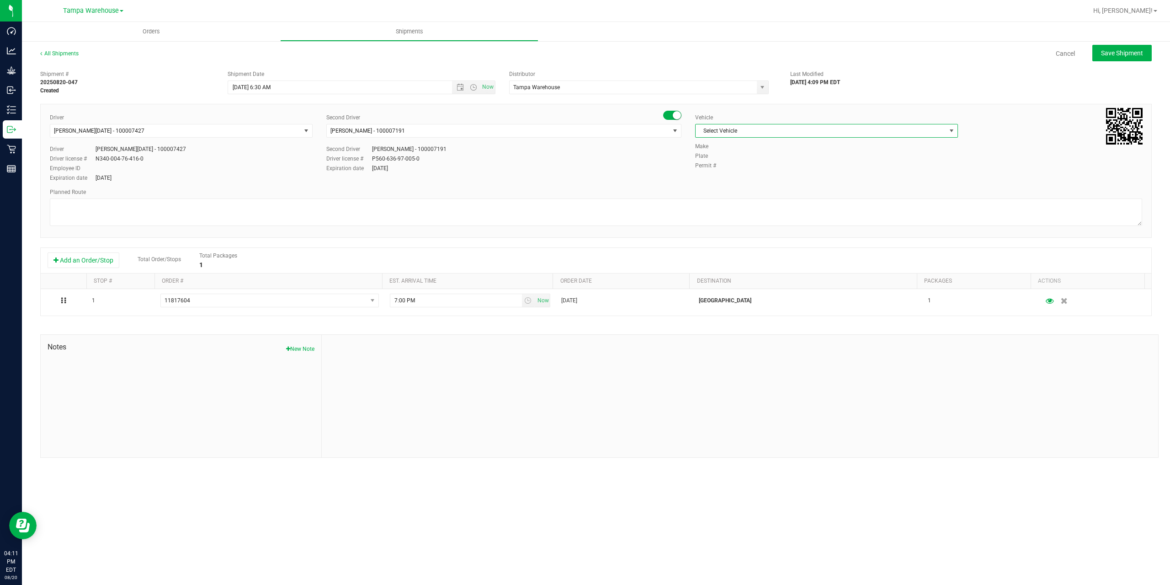
click at [776, 134] on span "Select Vehicle" at bounding box center [821, 130] width 250 height 13
click at [754, 166] on li "FL-EXPRESS-03" at bounding box center [827, 166] width 262 height 14
click at [643, 212] on textarea at bounding box center [596, 211] width 1092 height 27
paste textarea "Summerfield WC Ocala WC Brooksville WC New Port Richey WC Largo WC St. Pete WC …"
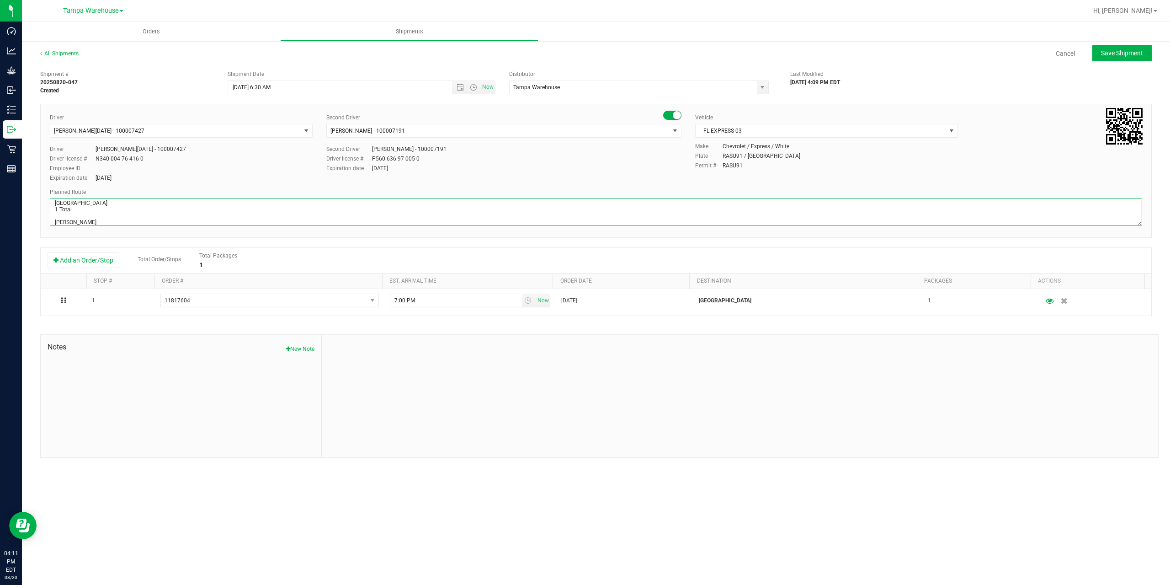
scroll to position [48, 0]
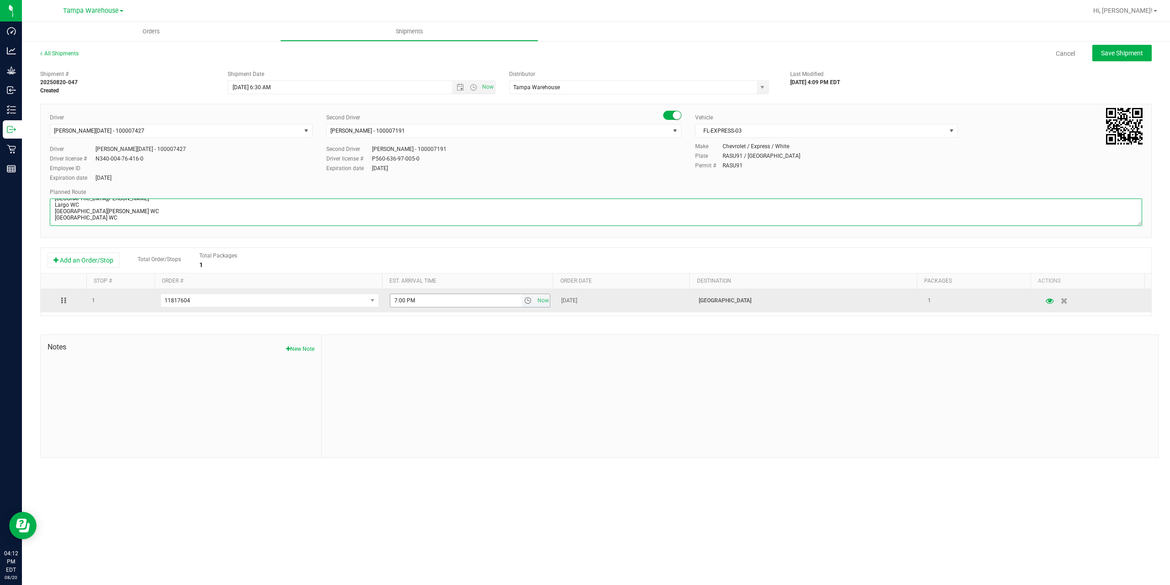
click at [524, 303] on span "select" at bounding box center [527, 300] width 7 height 7
type textarea "South Tampa WC 1 Total Summerfield WC Ocala WC Brooksville WC New Port Richey W…"
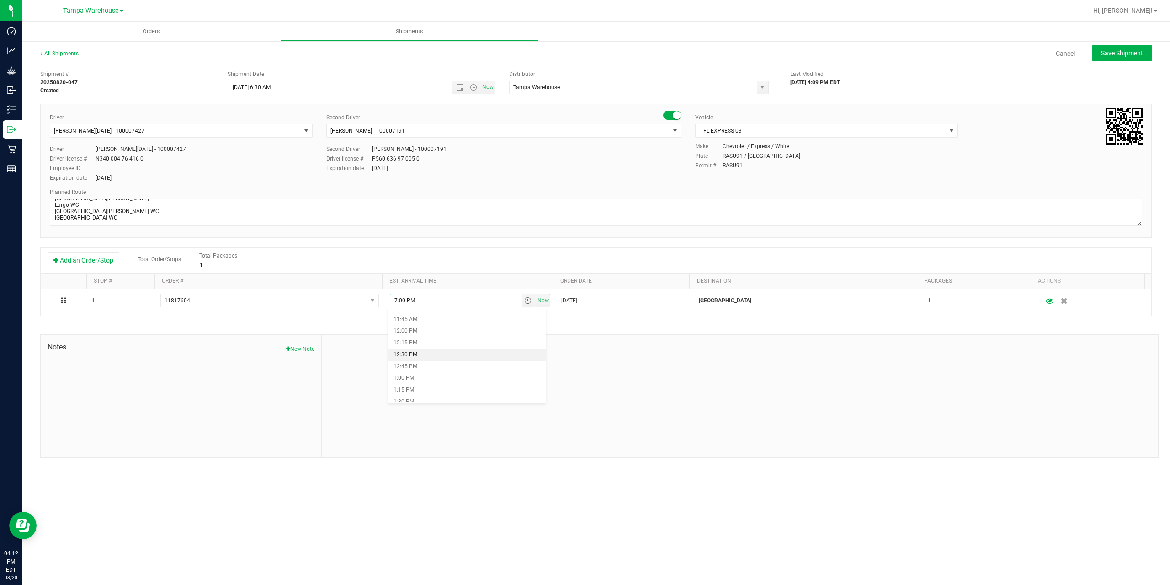
scroll to position [594, 0]
click at [439, 380] on li "2:00 PM" at bounding box center [467, 379] width 158 height 12
click at [1128, 59] on button "Save Shipment" at bounding box center [1121, 53] width 59 height 16
type input "8/21/2025 10:30 AM"
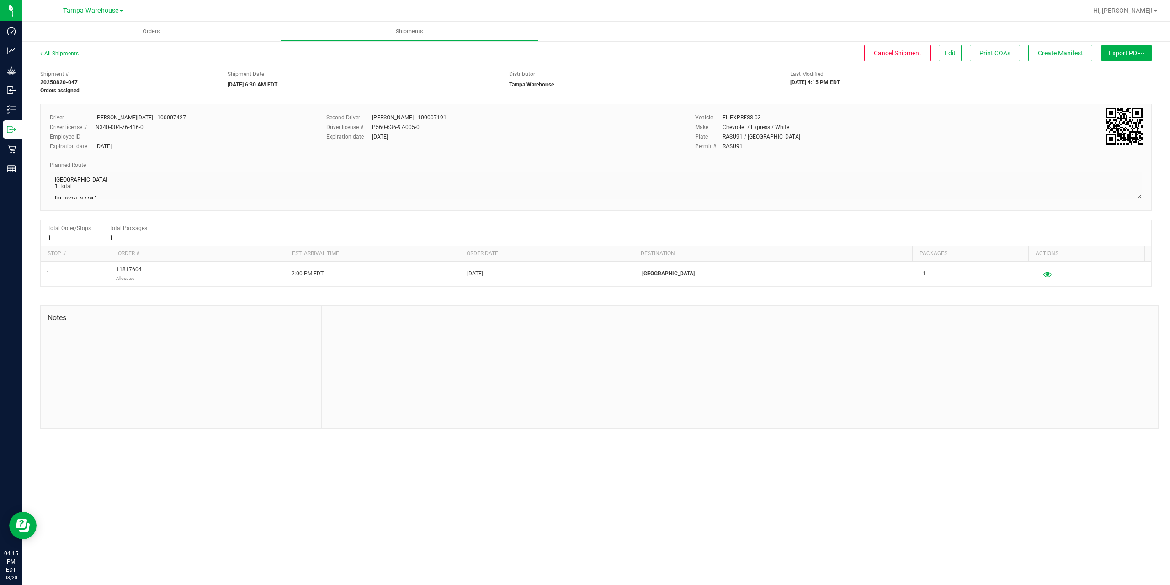
click at [1129, 53] on button "Export PDF" at bounding box center [1127, 53] width 50 height 16
click at [1118, 74] on span "Manifest by Package ID" at bounding box center [1113, 73] width 58 height 6
click at [12, 131] on icon at bounding box center [11, 129] width 9 height 9
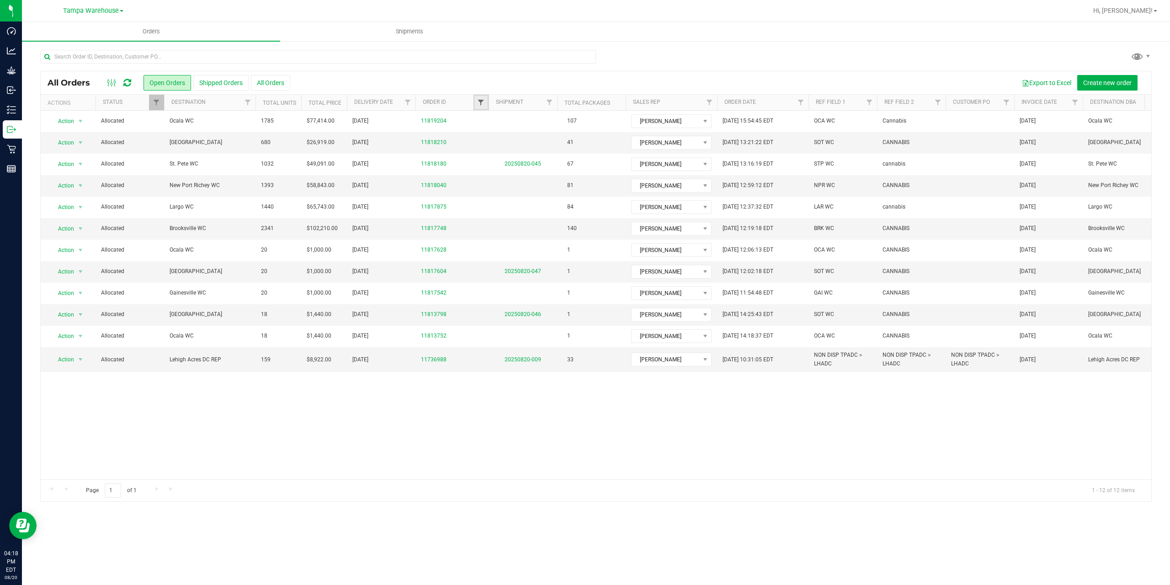
click at [483, 105] on span "Filter" at bounding box center [480, 102] width 7 height 7
click at [479, 137] on button "Filter" at bounding box center [501, 147] width 44 height 20
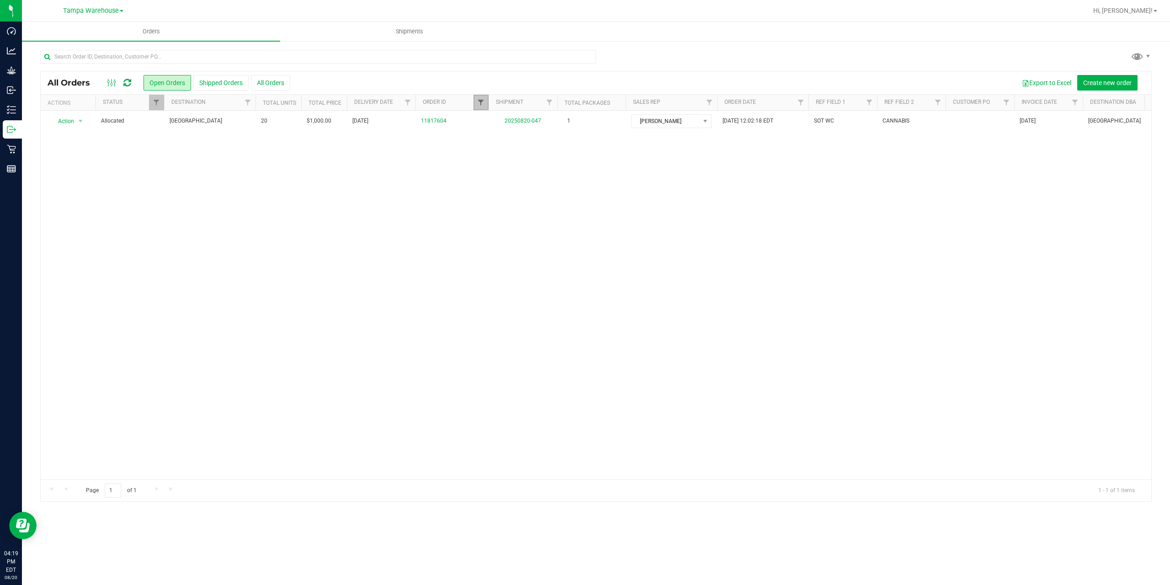
click at [479, 105] on span "Filter" at bounding box center [480, 102] width 7 height 7
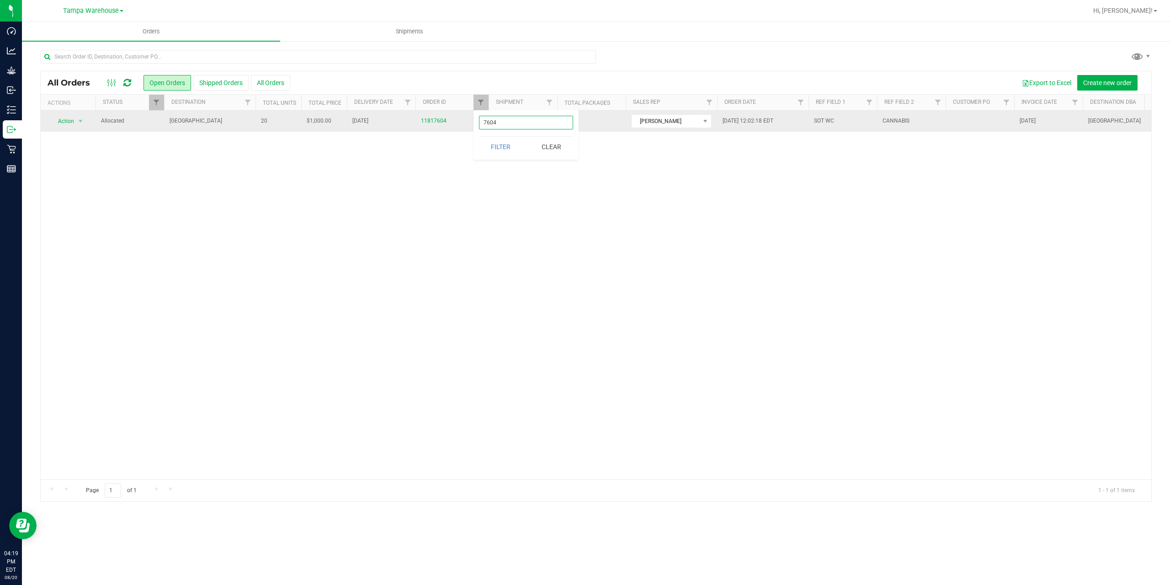
drag, startPoint x: 501, startPoint y: 122, endPoint x: 457, endPoint y: 124, distance: 44.9
click at [457, 127] on body "Dashboard Analytics Grow Inbound Inventory Outbound Retail Reports 04:19 PM EDT…" at bounding box center [585, 292] width 1170 height 585
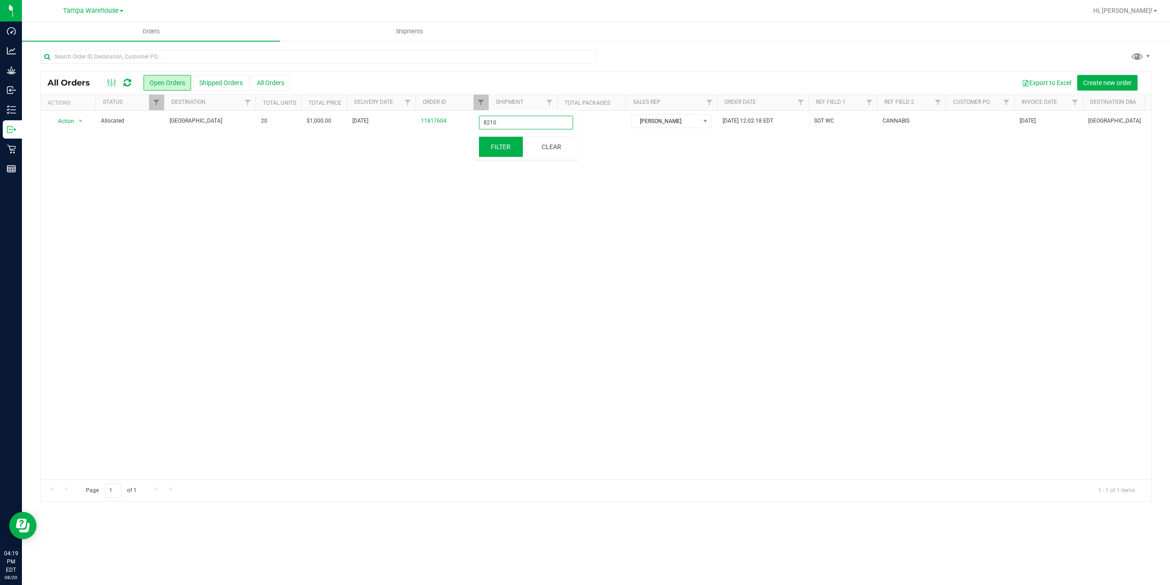
type input "8210"
click at [511, 145] on button "Filter" at bounding box center [501, 147] width 44 height 20
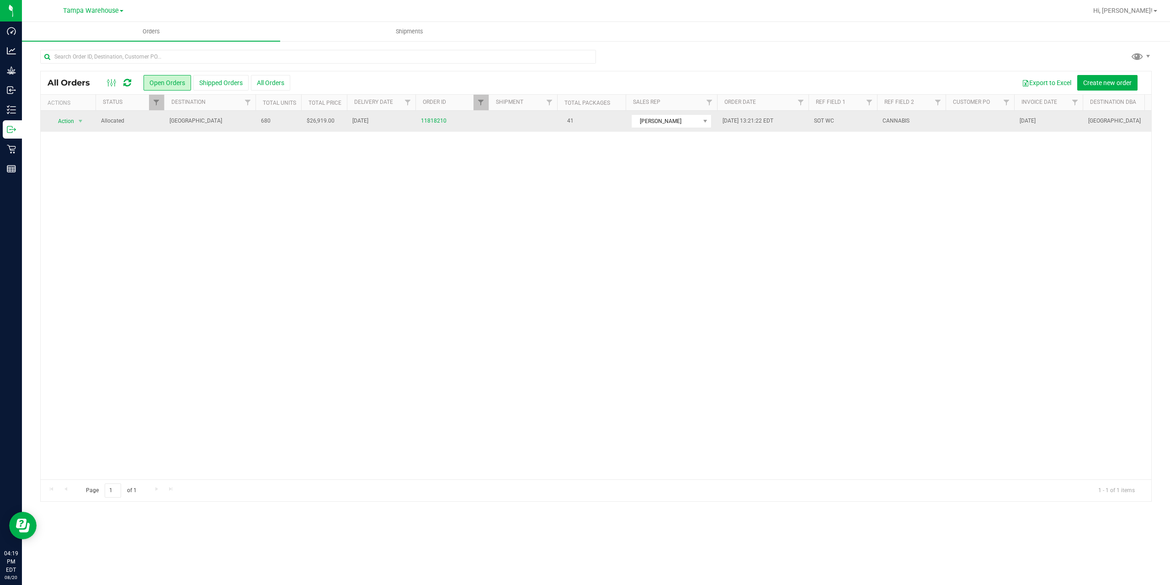
click at [231, 124] on span "South Tampa WC" at bounding box center [210, 121] width 80 height 9
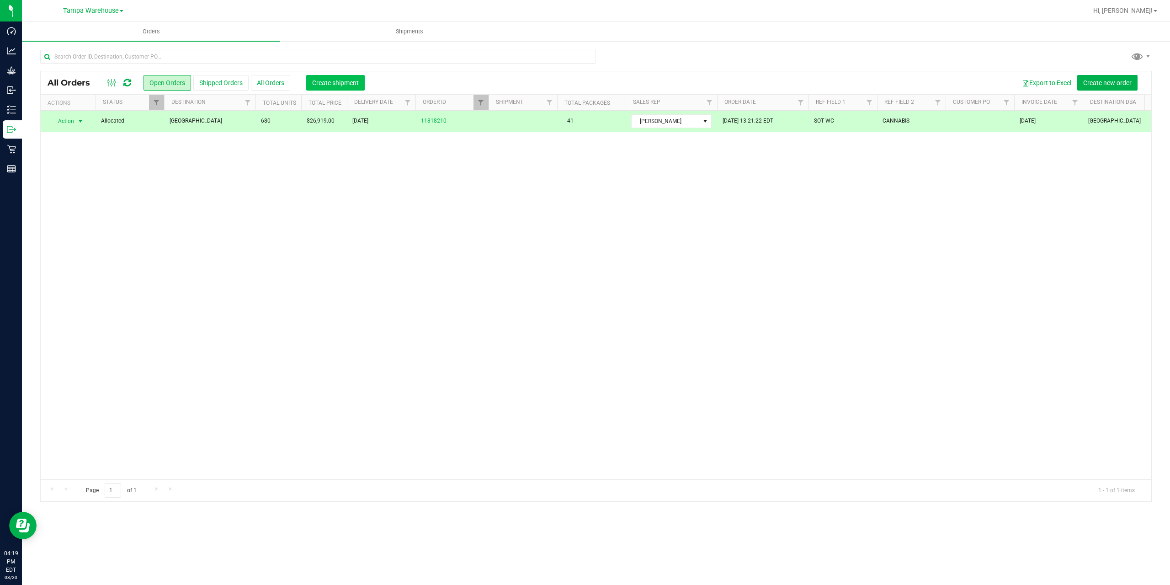
click at [316, 85] on span "Create shipment" at bounding box center [335, 82] width 47 height 7
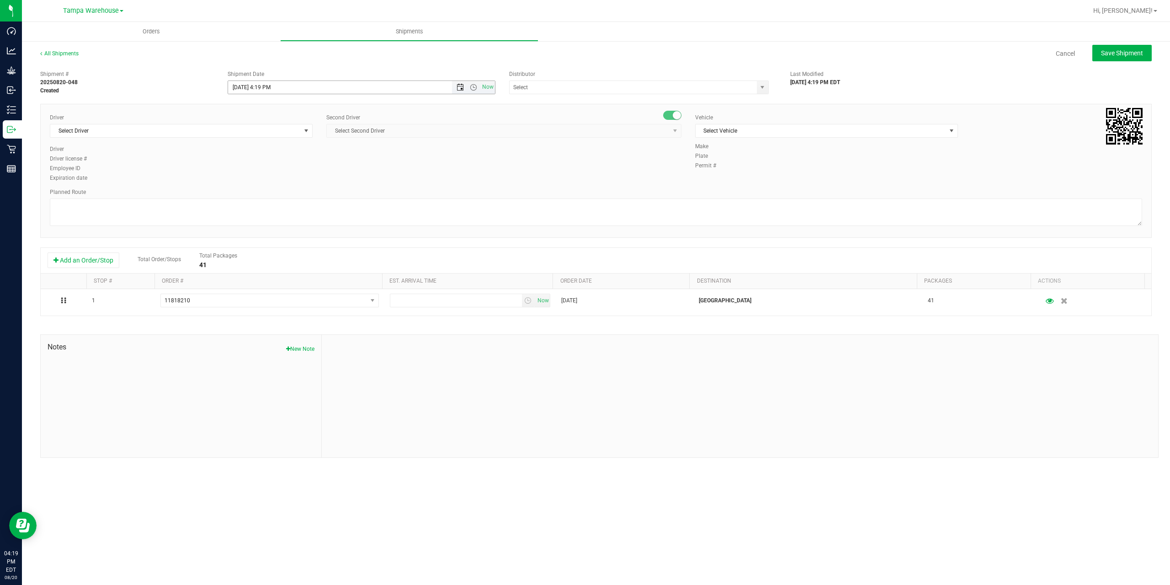
click at [458, 88] on span "Open the date view" at bounding box center [460, 87] width 7 height 7
click at [288, 180] on link "21" at bounding box center [289, 180] width 13 height 14
click at [474, 86] on span "Open the time view" at bounding box center [473, 87] width 7 height 7
click at [286, 162] on li "6:30 AM" at bounding box center [361, 164] width 266 height 12
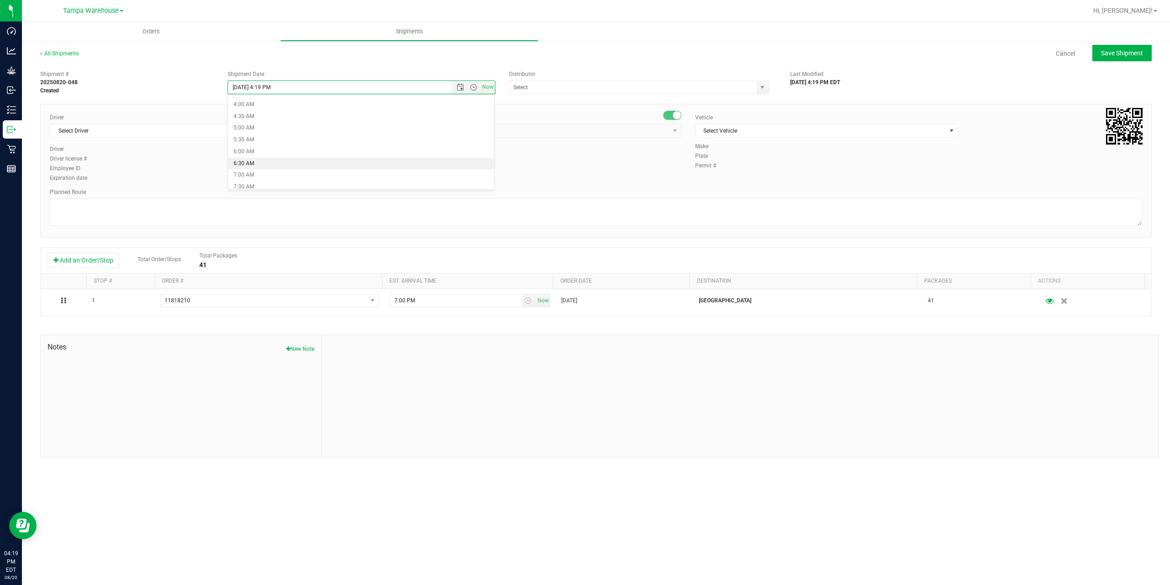
type input "8/21/2025 6:30 AM"
click at [582, 86] on input "text" at bounding box center [630, 87] width 240 height 13
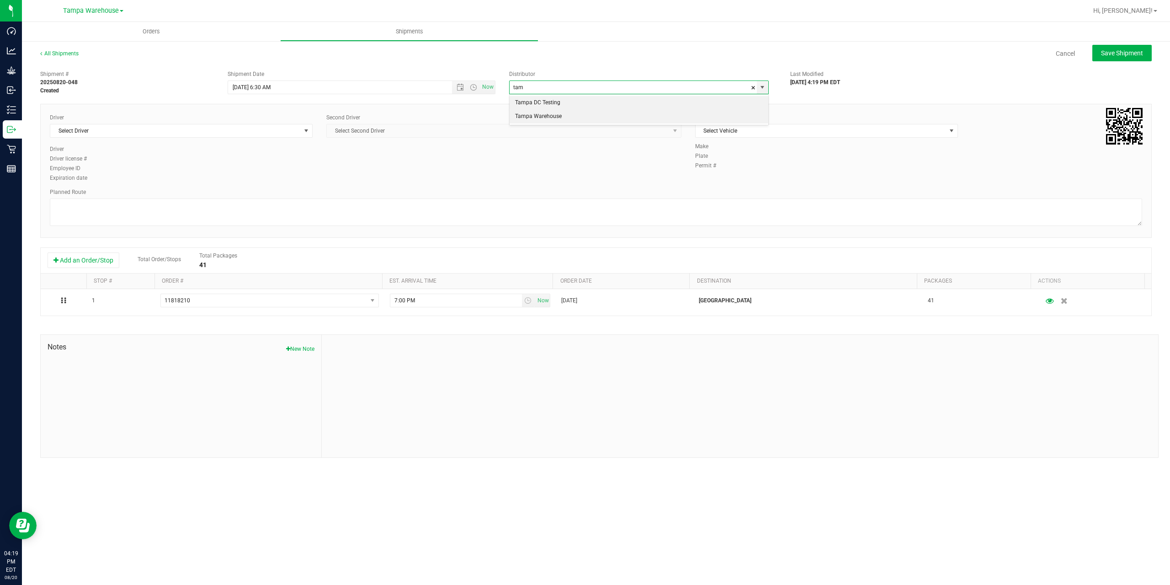
click at [581, 119] on li "Tampa Warehouse" at bounding box center [639, 117] width 259 height 14
type input "Tampa Warehouse"
click at [267, 131] on span "Select Driver" at bounding box center [175, 130] width 250 height 13
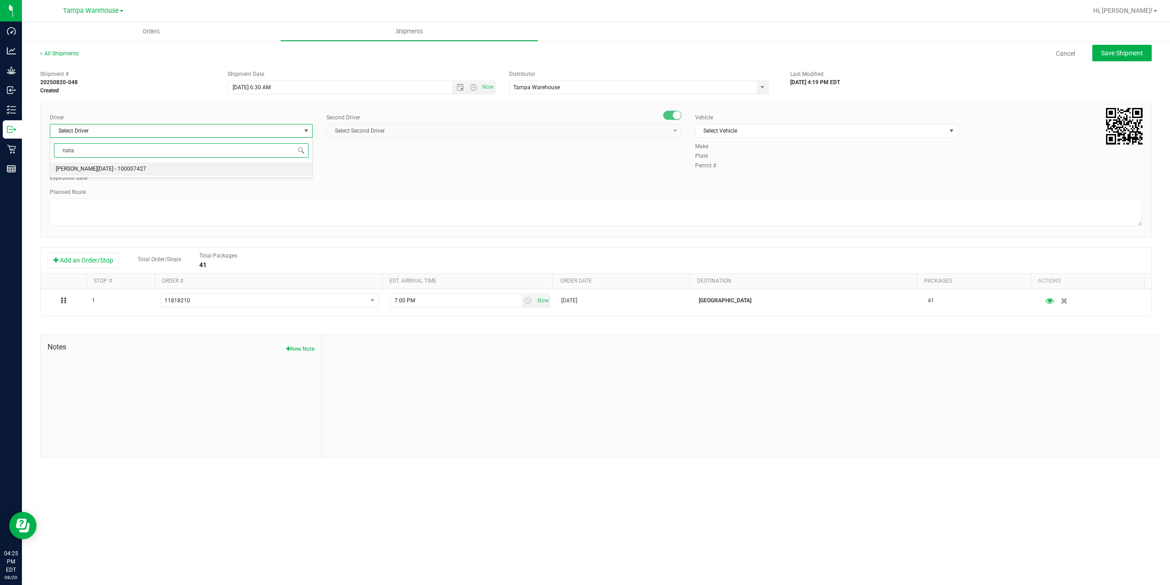
click at [170, 173] on li "Anthony Natale - 100007427" at bounding box center [181, 169] width 262 height 14
type input "nata"
click at [406, 133] on span "Select Second Driver" at bounding box center [498, 130] width 343 height 13
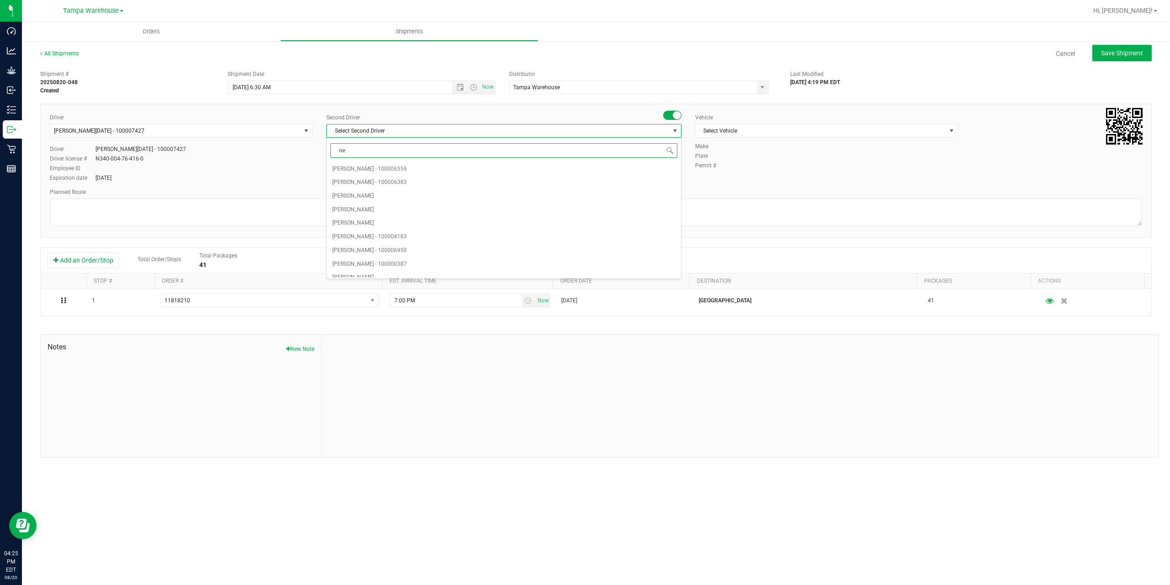
type input "ner"
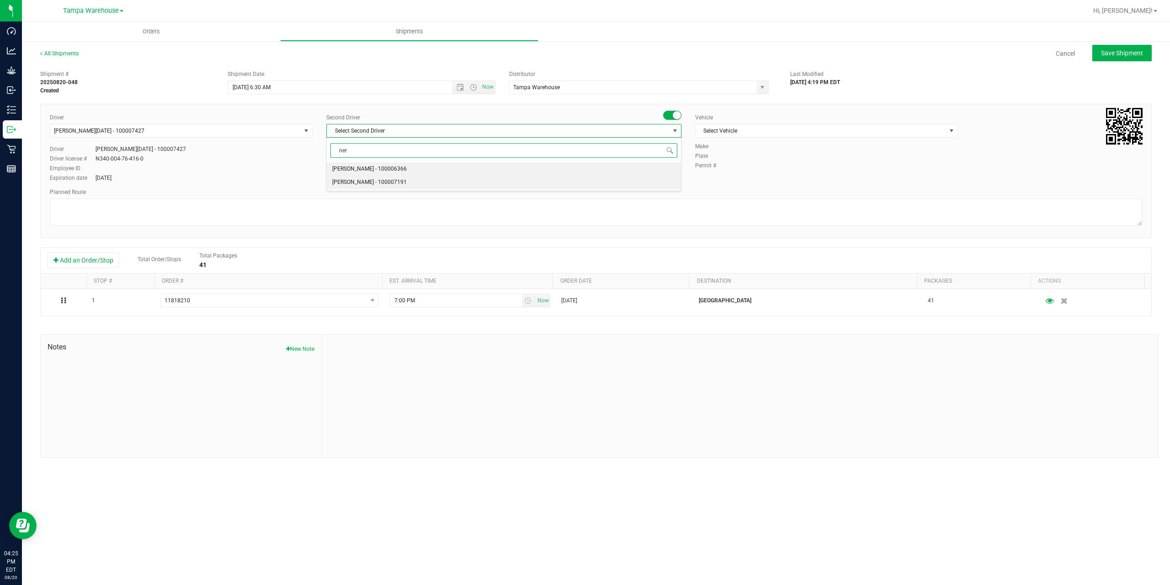
click at [378, 186] on span "Nicholas Pinero - 100007191" at bounding box center [369, 182] width 75 height 12
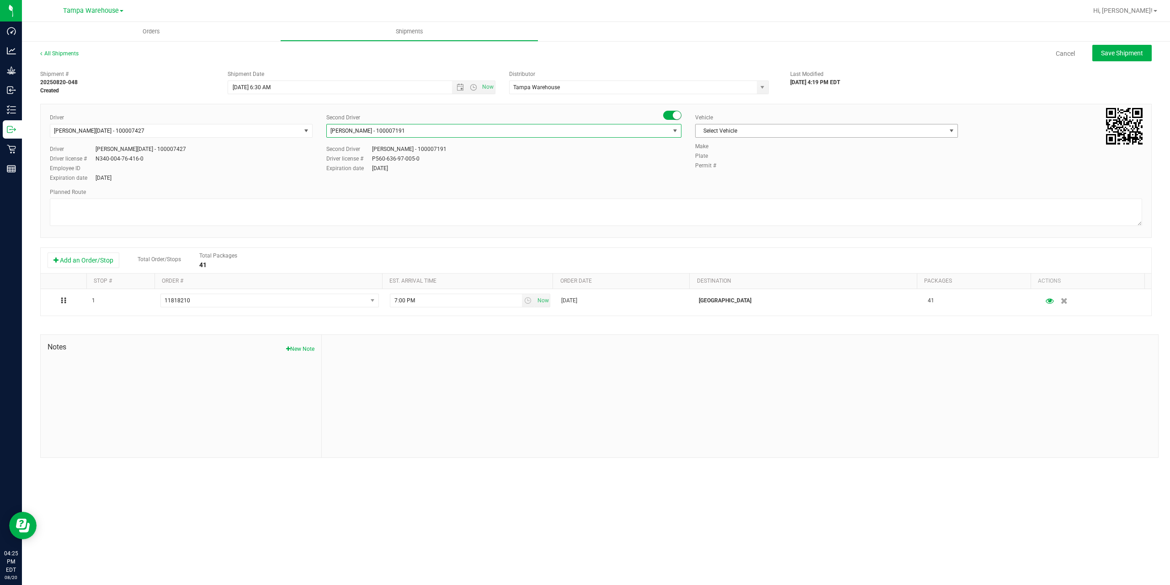
click at [790, 128] on span "Select Vehicle" at bounding box center [821, 130] width 250 height 13
click at [750, 220] on li "FL-EXPRESS-03" at bounding box center [827, 221] width 262 height 14
click at [693, 222] on textarea at bounding box center [596, 211] width 1092 height 27
paste textarea "Summerfield WC Ocala WC Brooksville WC New Port Richey WC Largo WC St. Pete WC …"
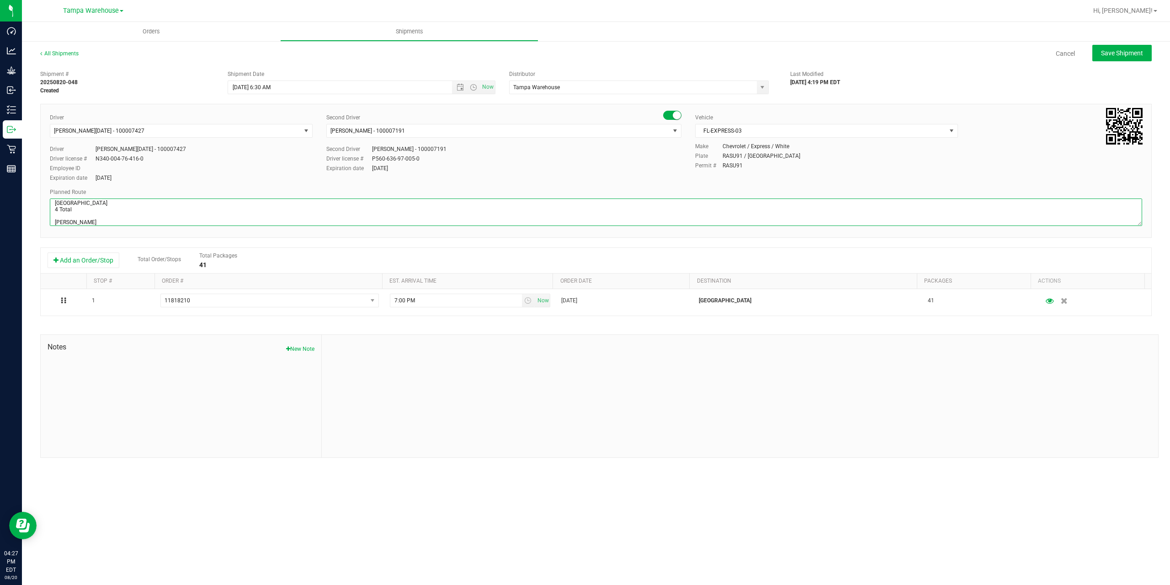
scroll to position [48, 0]
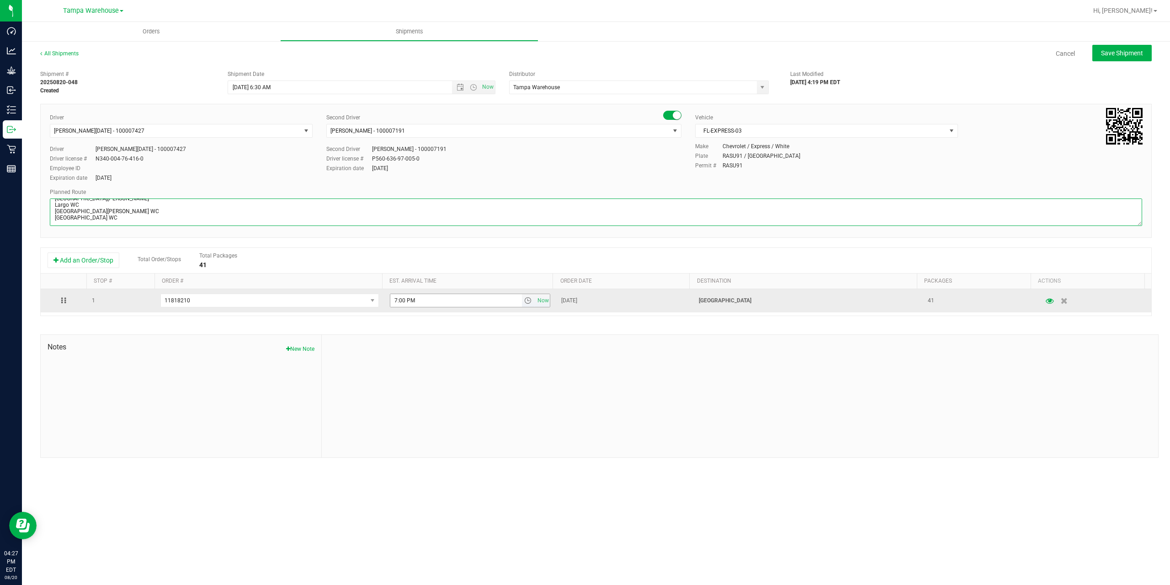
type textarea "South Tampa WC 4 Total Summerfield WC Ocala WC Brooksville WC New Port Richey W…"
click at [395, 301] on input "7:00 PM" at bounding box center [456, 300] width 132 height 13
type input "3:00 PM"
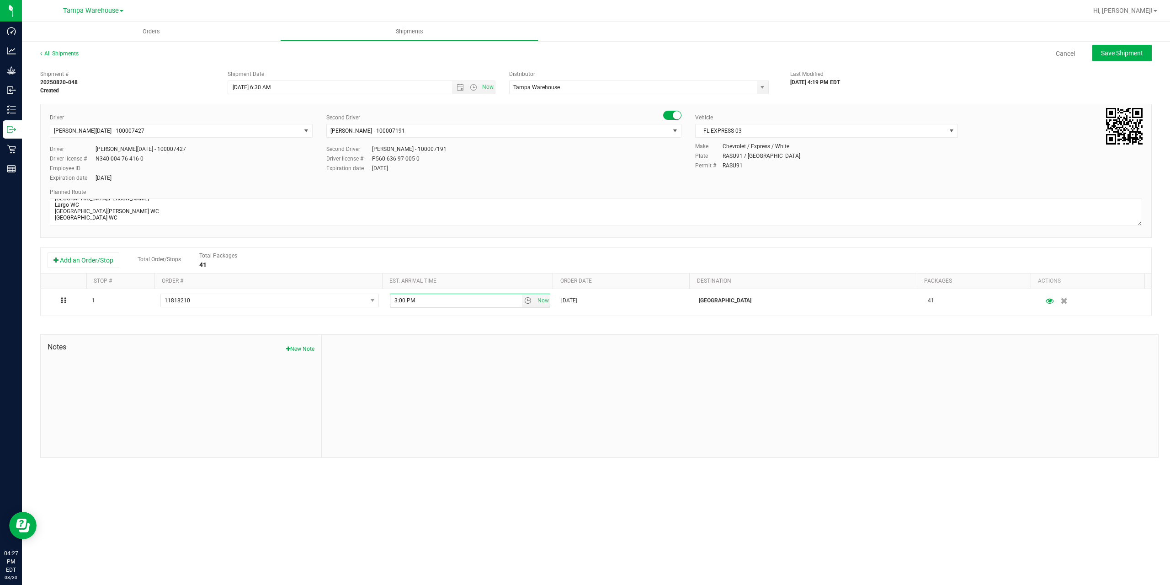
click at [453, 326] on div "Shipment # 20250820-048 Created Shipment Date 8/21/2025 6:30 AM Now Distributor…" at bounding box center [596, 262] width 1112 height 392
click at [1131, 55] on span "Save Shipment" at bounding box center [1122, 52] width 42 height 7
type input "8/21/2025 10:30 AM"
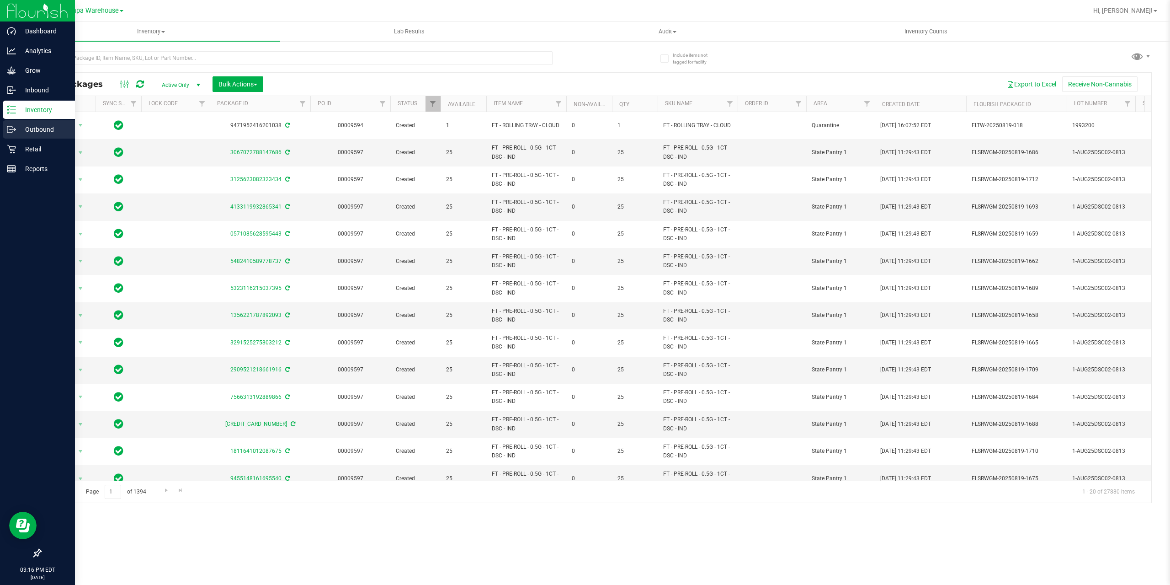
click at [0, 127] on link "Outbound" at bounding box center [37, 130] width 75 height 20
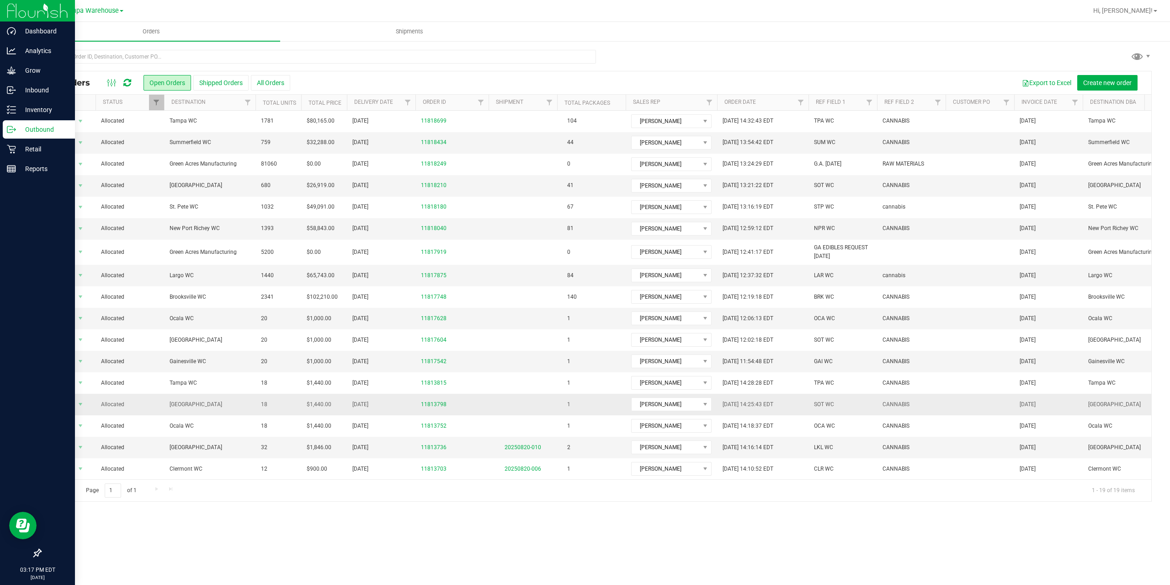
scroll to position [54, 0]
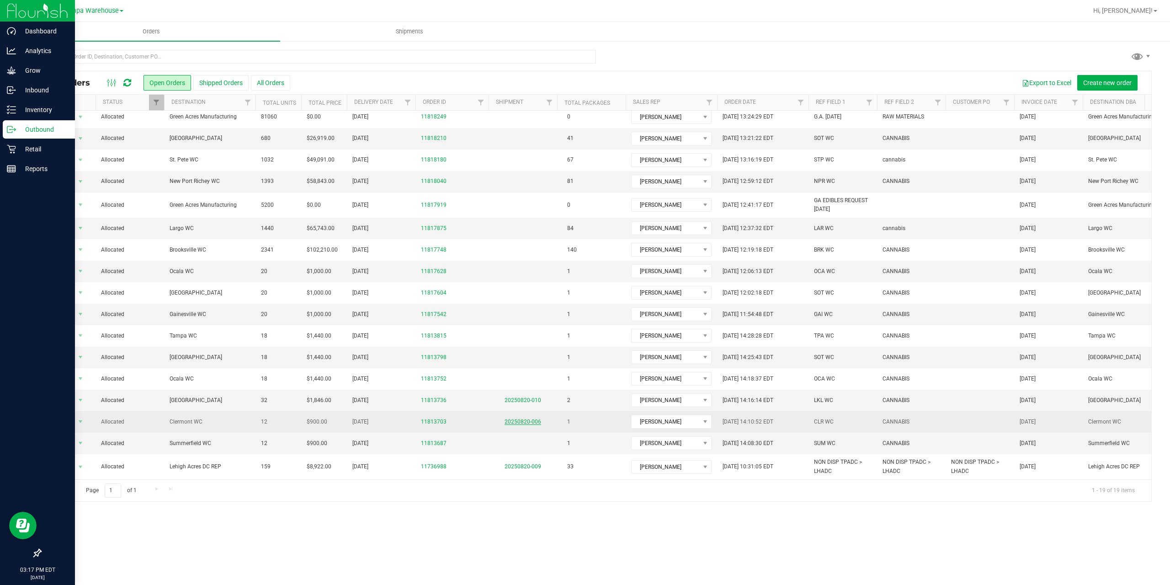
click at [512, 418] on link "20250820-006" at bounding box center [523, 421] width 37 height 6
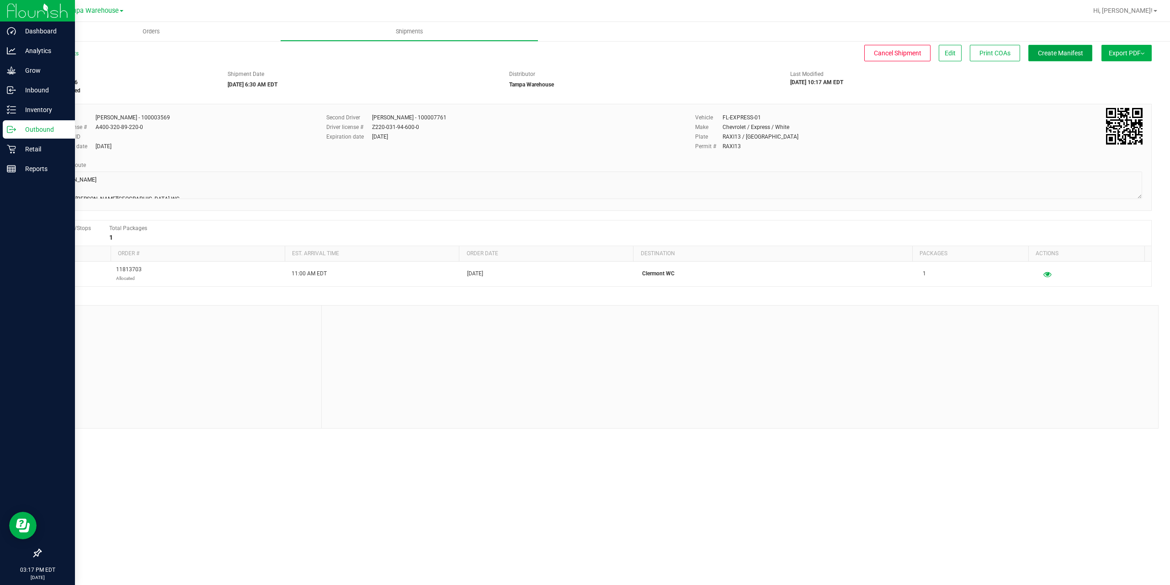
click at [1069, 57] on button "Create Manifest" at bounding box center [1060, 53] width 64 height 16
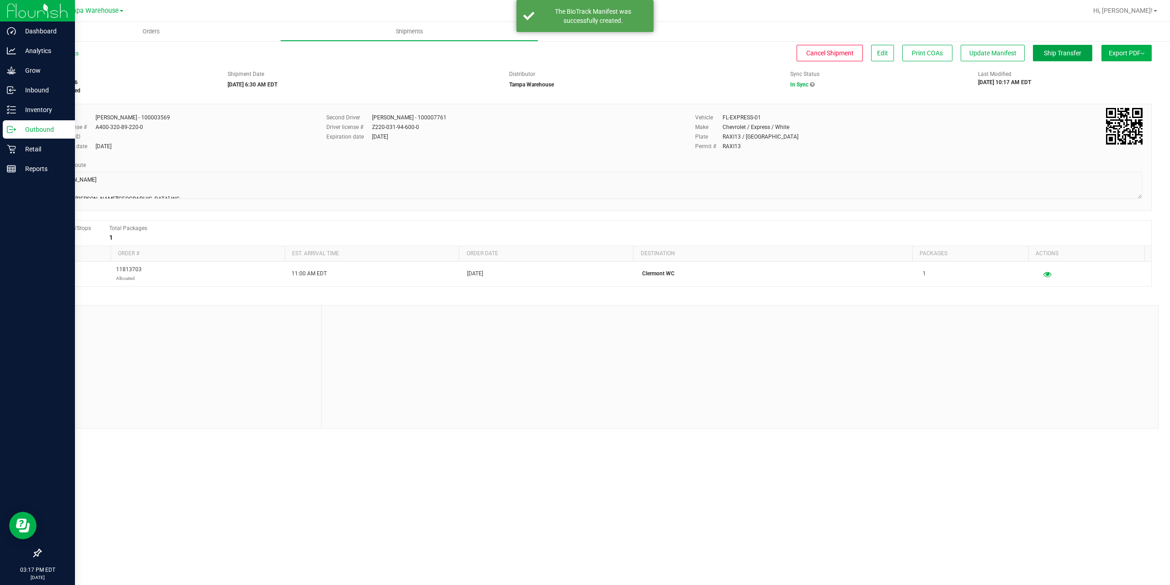
click at [1069, 57] on button "Ship Transfer" at bounding box center [1062, 53] width 59 height 16
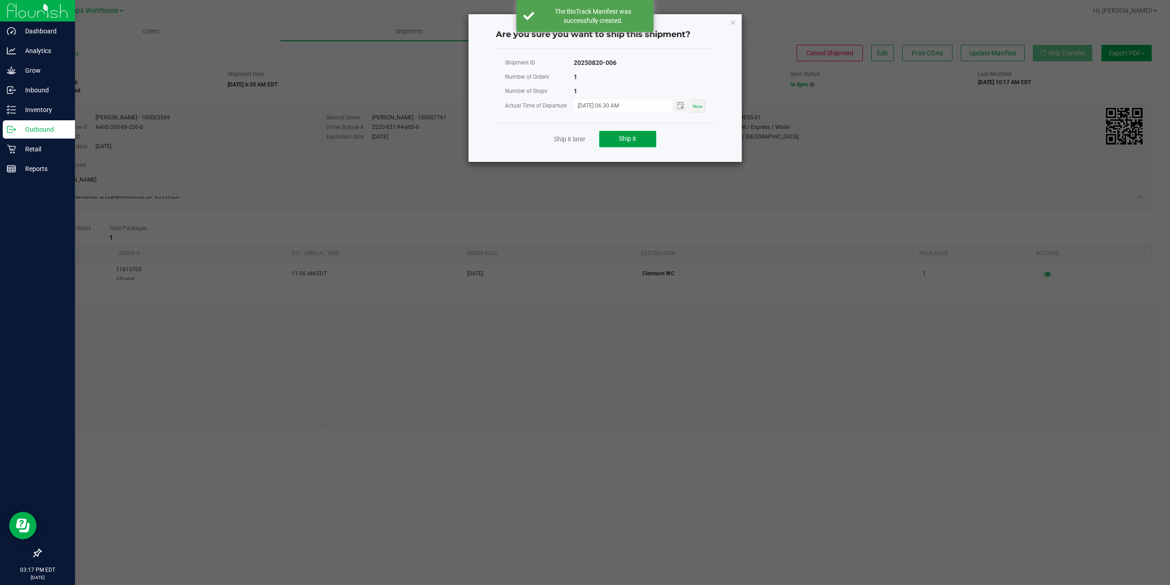
click at [633, 142] on span "Ship it" at bounding box center [627, 138] width 17 height 7
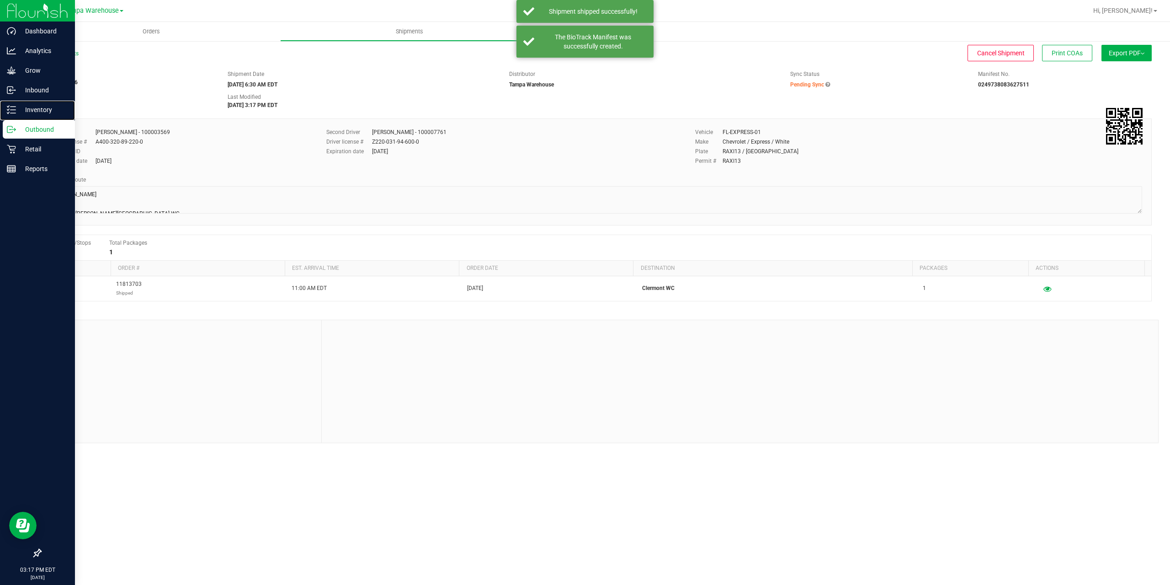
click at [10, 111] on icon at bounding box center [11, 109] width 9 height 9
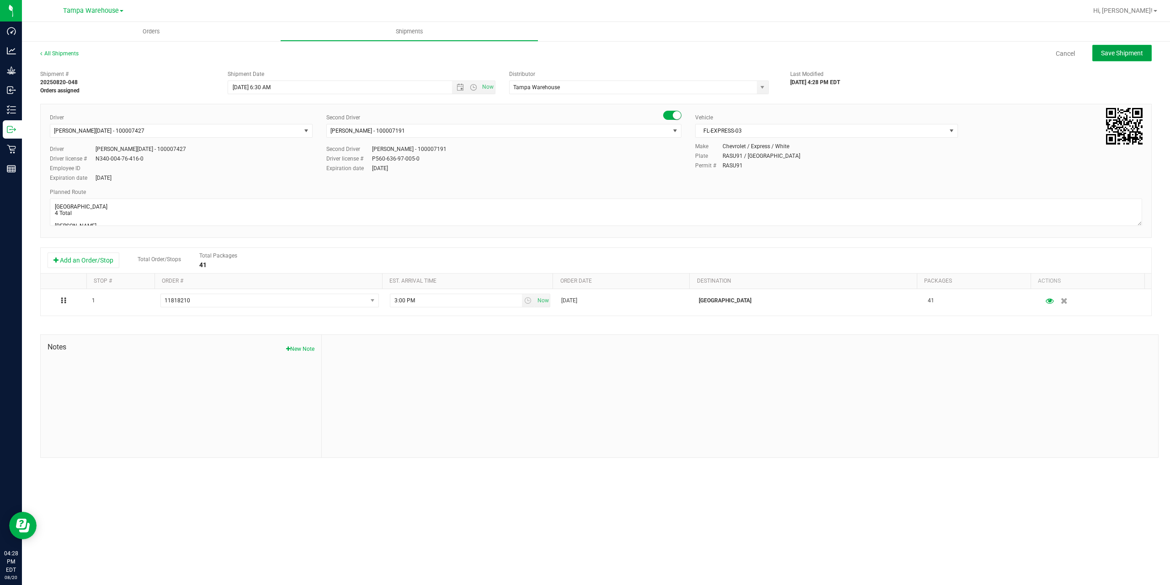
click at [1127, 54] on span "Save Shipment" at bounding box center [1122, 52] width 42 height 7
type input "[DATE] 10:30 AM"
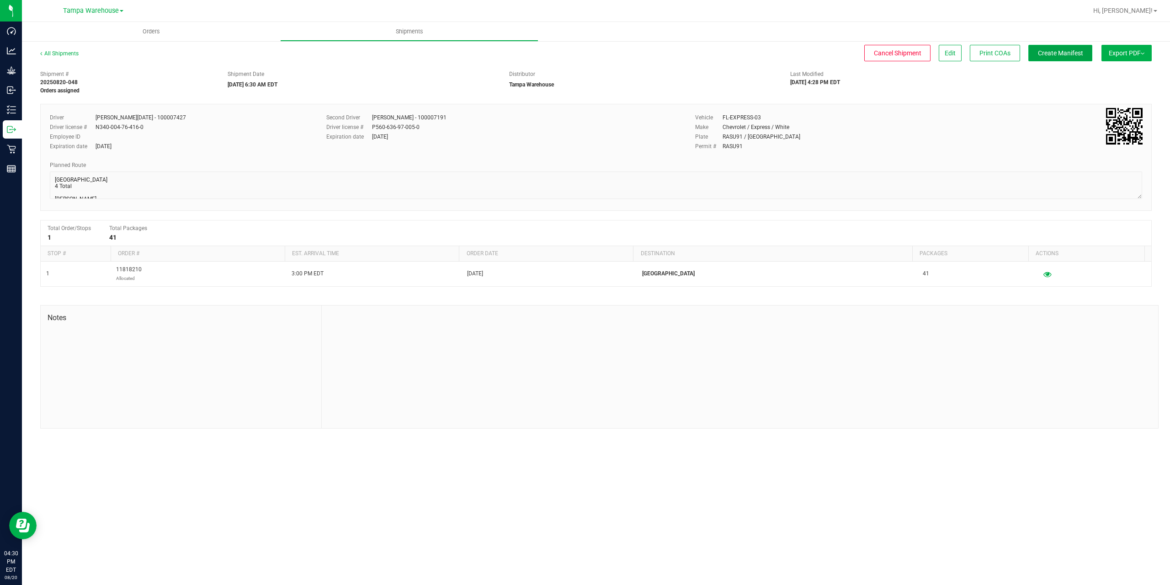
click at [1065, 57] on button "Create Manifest" at bounding box center [1060, 53] width 64 height 16
click at [1123, 55] on button "Export PDF" at bounding box center [1127, 53] width 50 height 16
click at [1121, 69] on li "Manifest by Package ID" at bounding box center [1124, 73] width 92 height 14
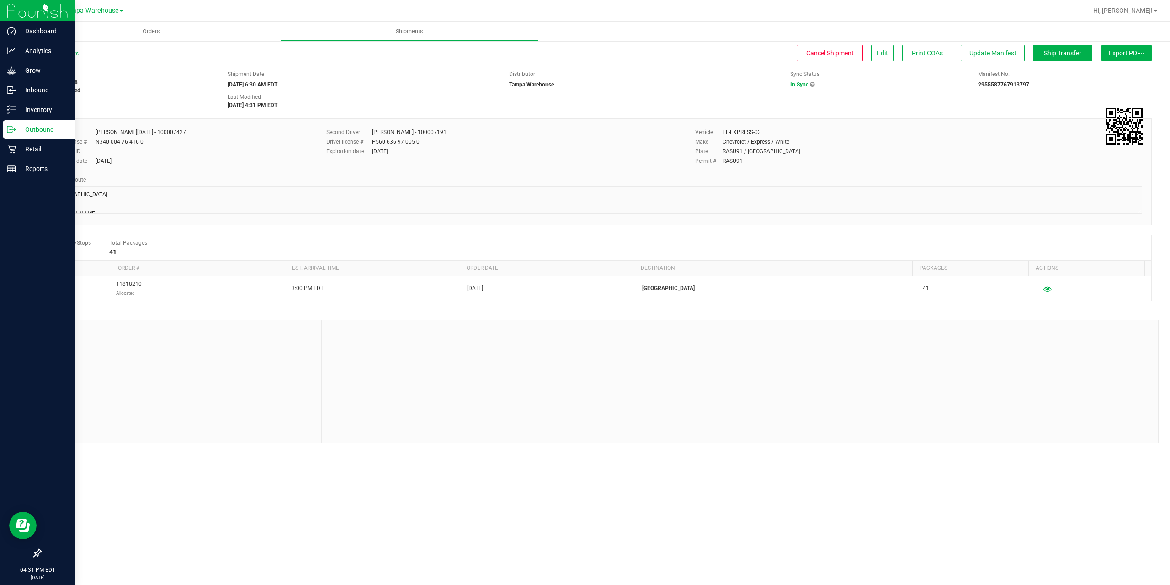
click at [9, 129] on icon at bounding box center [11, 129] width 9 height 9
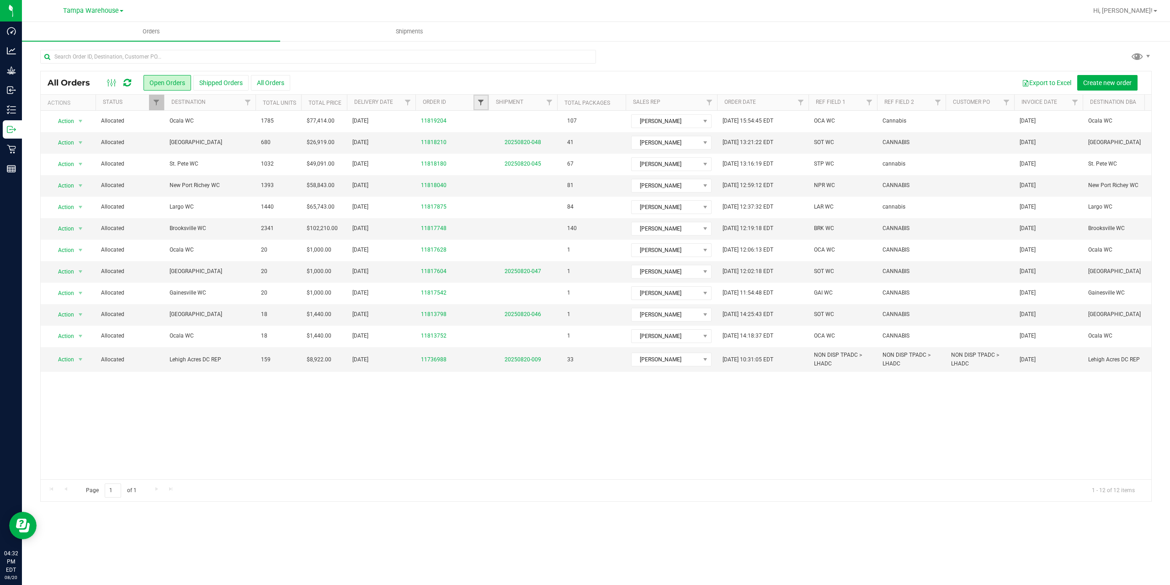
click at [481, 104] on span "Filter" at bounding box center [480, 102] width 7 height 7
type input "7748"
click at [508, 145] on button "Filter" at bounding box center [501, 147] width 44 height 20
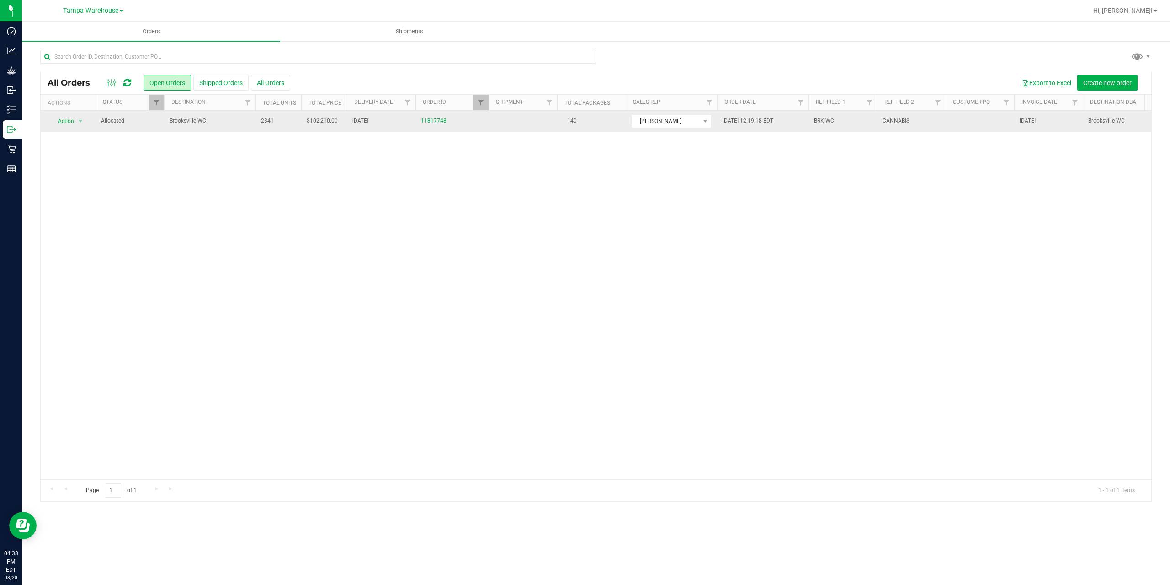
click at [217, 125] on span "Brooksville WC" at bounding box center [210, 121] width 80 height 9
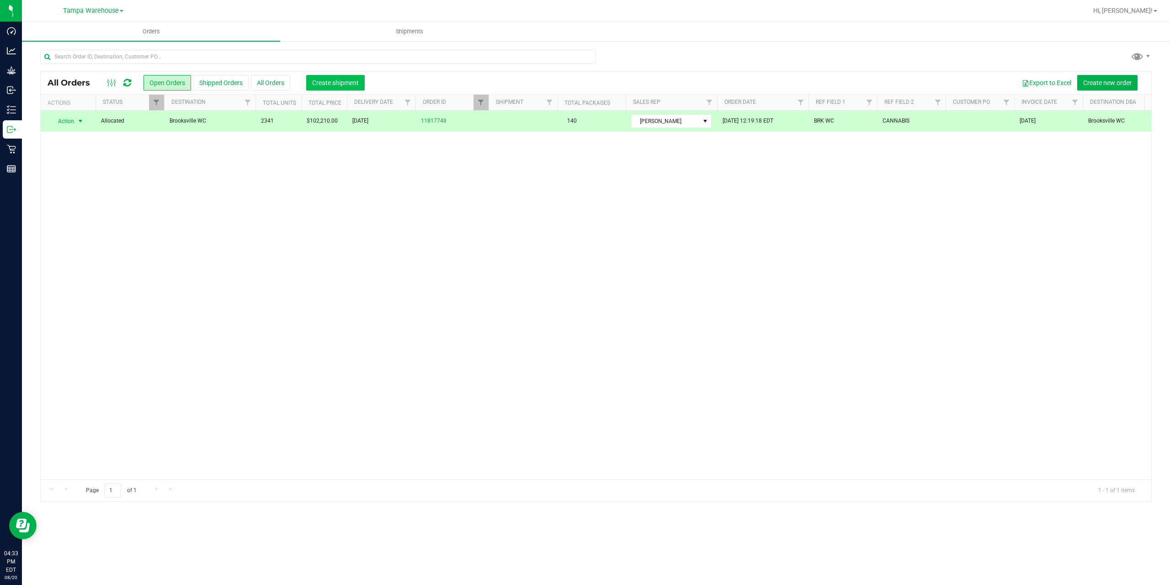
click at [350, 82] on span "Create shipment" at bounding box center [335, 82] width 47 height 7
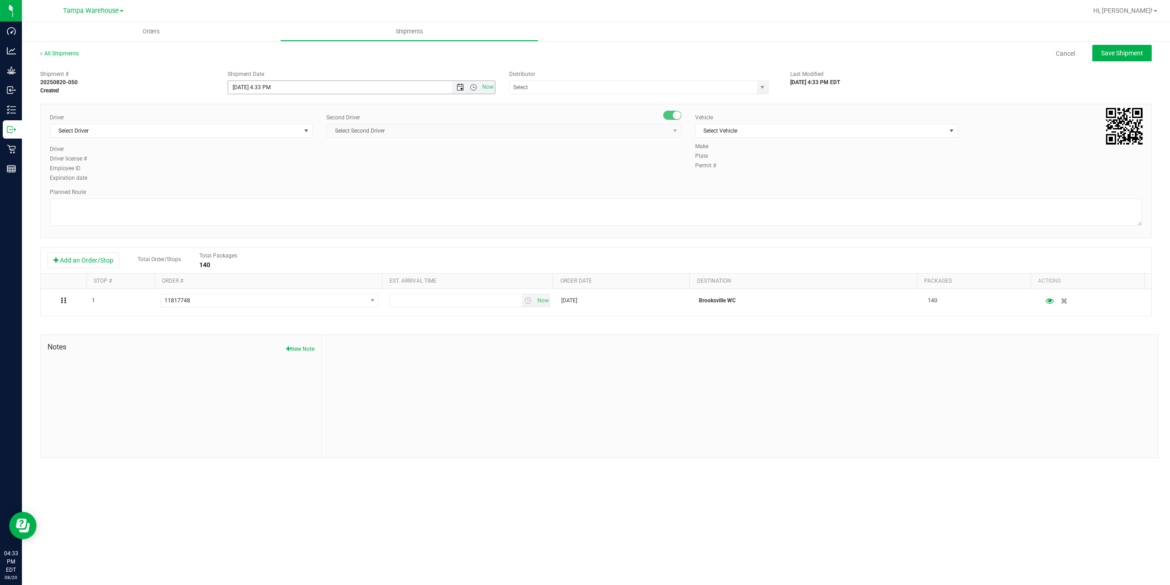
click at [459, 90] on span "Open the date view" at bounding box center [460, 87] width 7 height 7
click at [288, 181] on link "21" at bounding box center [289, 180] width 13 height 14
click at [473, 85] on span "Open the time view" at bounding box center [473, 87] width 7 height 7
click at [331, 168] on li "6:30 AM" at bounding box center [361, 164] width 266 height 12
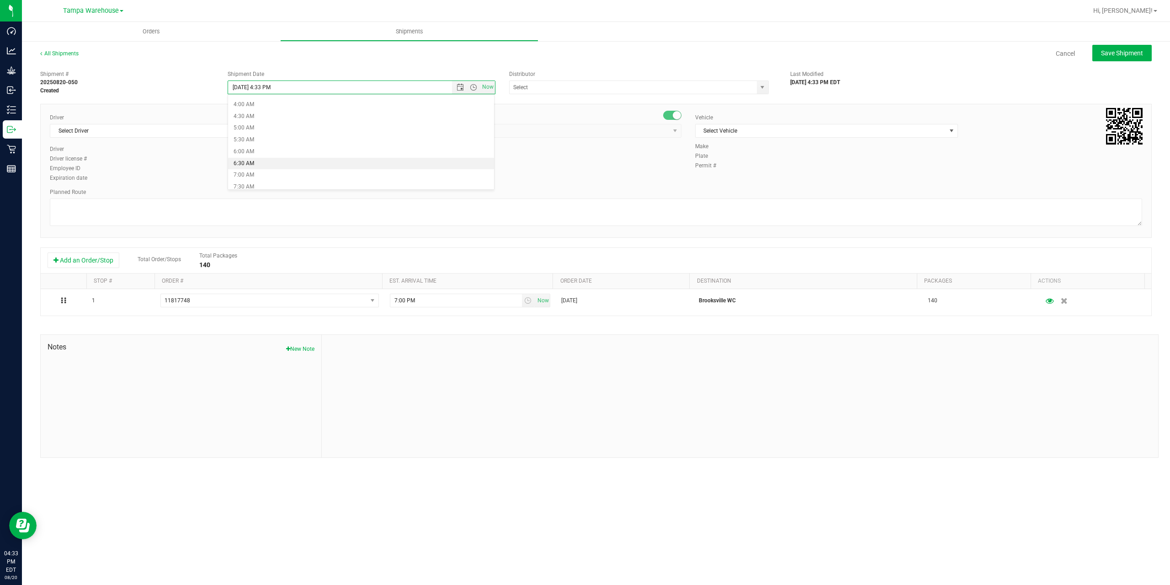
type input "8/21/2025 6:30 AM"
click at [558, 88] on input "text" at bounding box center [630, 87] width 240 height 13
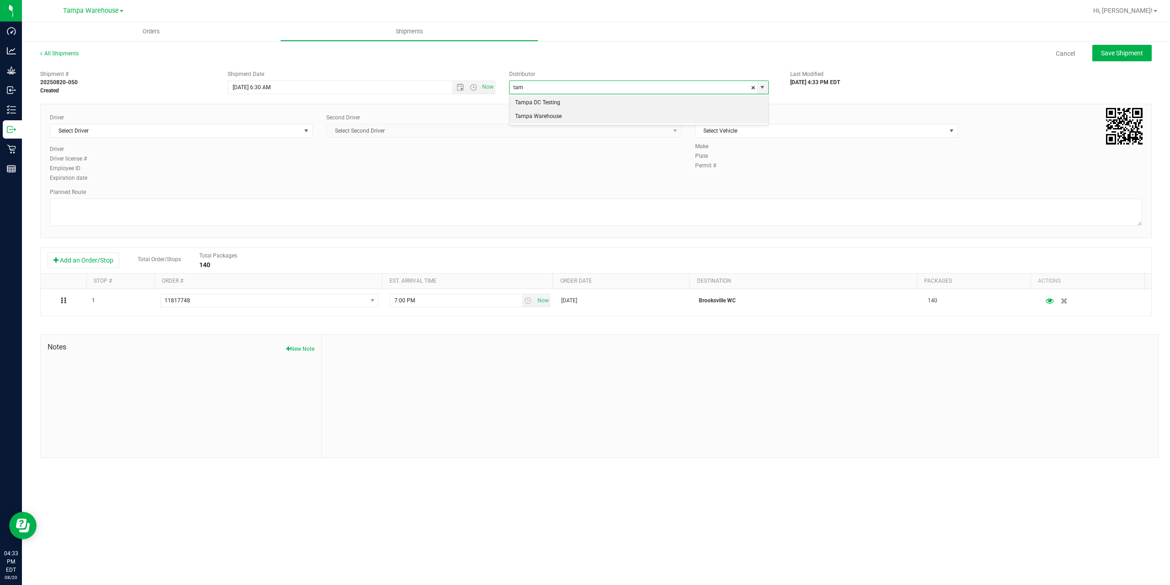
click at [540, 117] on li "Tampa Warehouse" at bounding box center [639, 117] width 259 height 14
type input "Tampa Warehouse"
click at [145, 130] on span "Select Driver" at bounding box center [175, 130] width 250 height 13
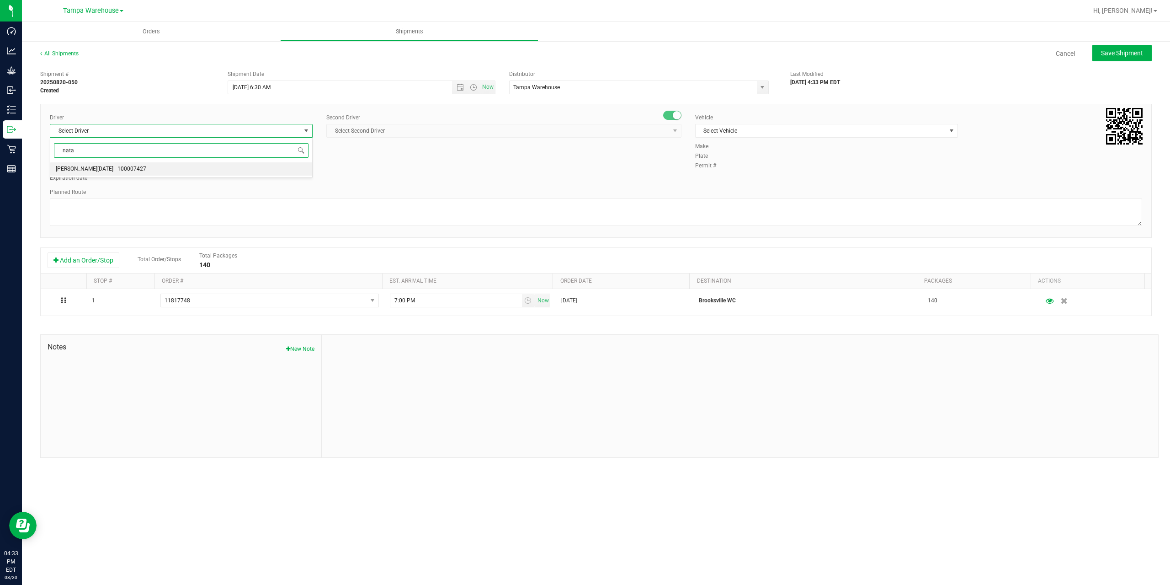
click at [106, 169] on span "Anthony Natale - 100007427" at bounding box center [101, 169] width 90 height 12
type input "nata"
click at [425, 134] on span "Select Second Driver" at bounding box center [498, 130] width 343 height 13
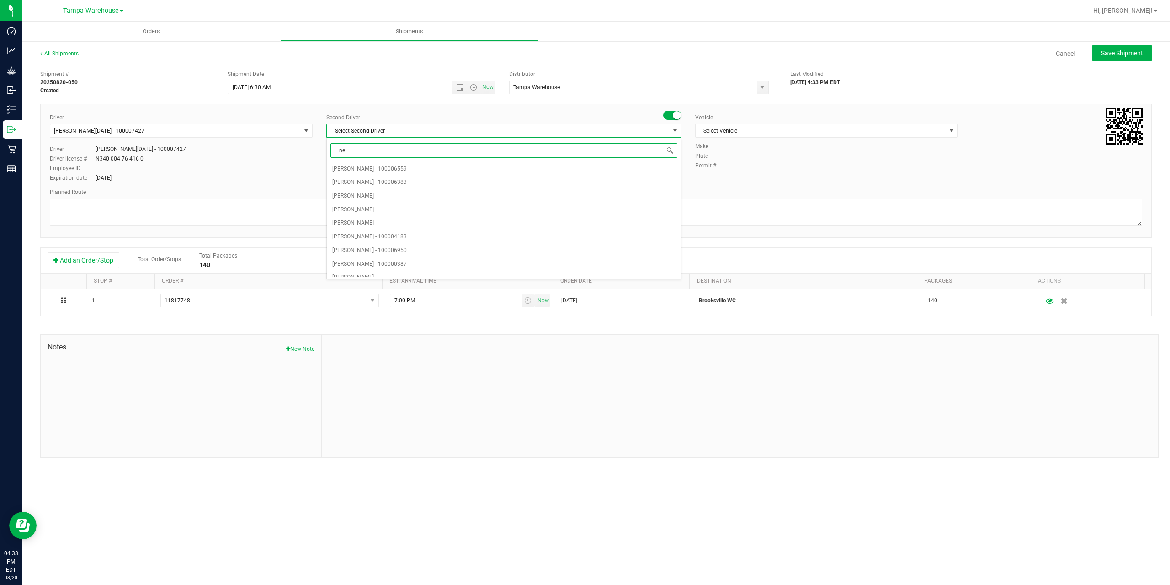
type input "ner"
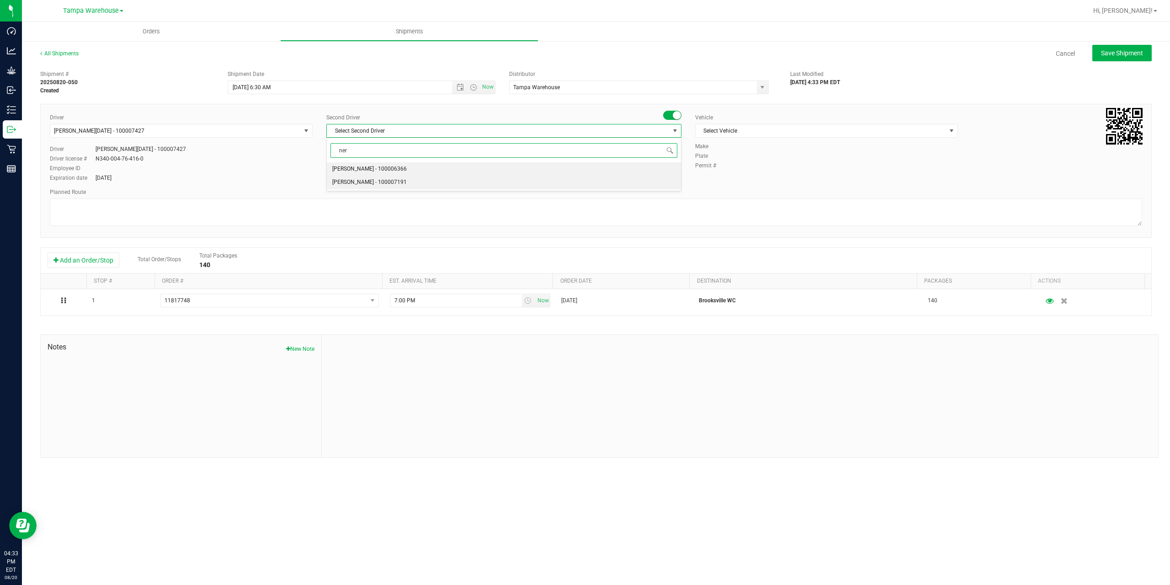
click at [365, 180] on span "Nicholas Pinero - 100007191" at bounding box center [369, 182] width 75 height 12
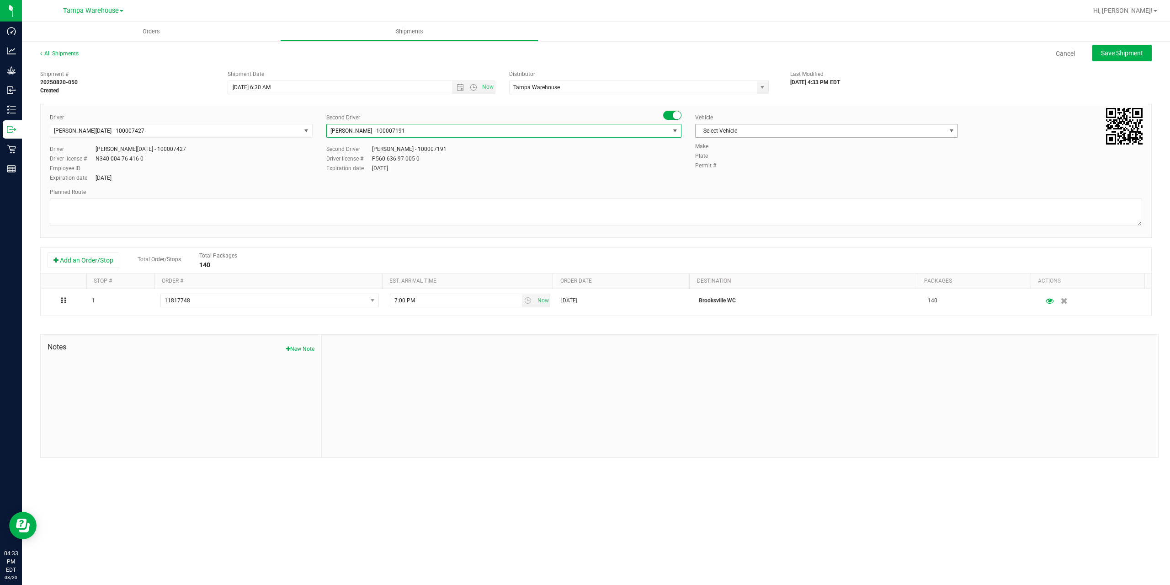
click at [735, 135] on span "Select Vehicle" at bounding box center [821, 130] width 250 height 13
click at [742, 266] on li "FL-EXPRESS-03" at bounding box center [827, 268] width 262 height 14
click at [627, 206] on textarea at bounding box center [596, 211] width 1092 height 27
paste textarea "Summerfield WC Ocala WC Brooksville WC New Port Richey WC Largo WC St. Pete WC …"
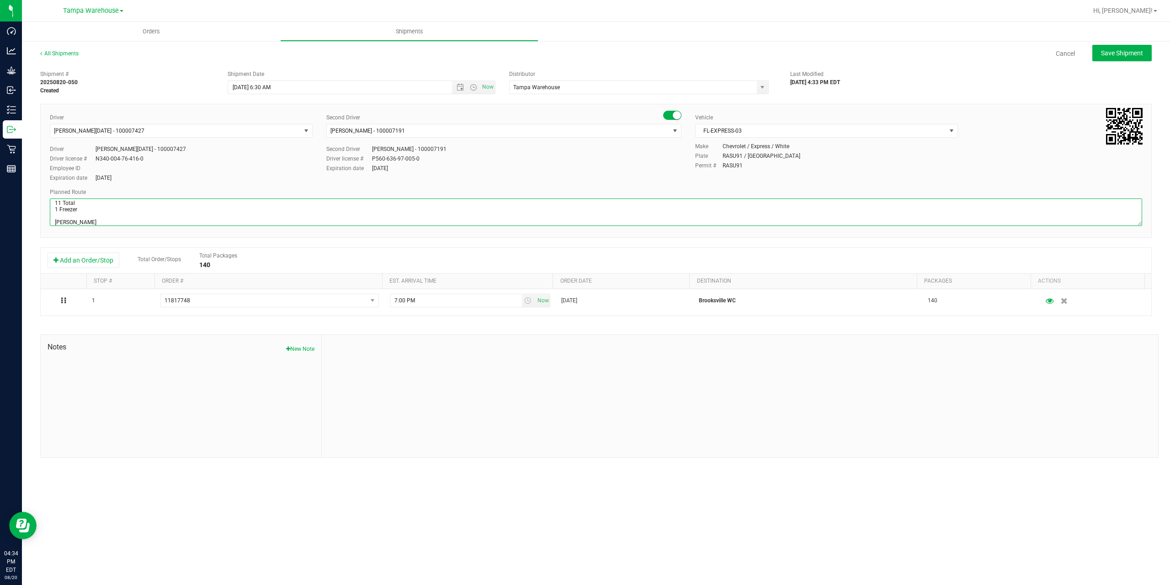
scroll to position [55, 0]
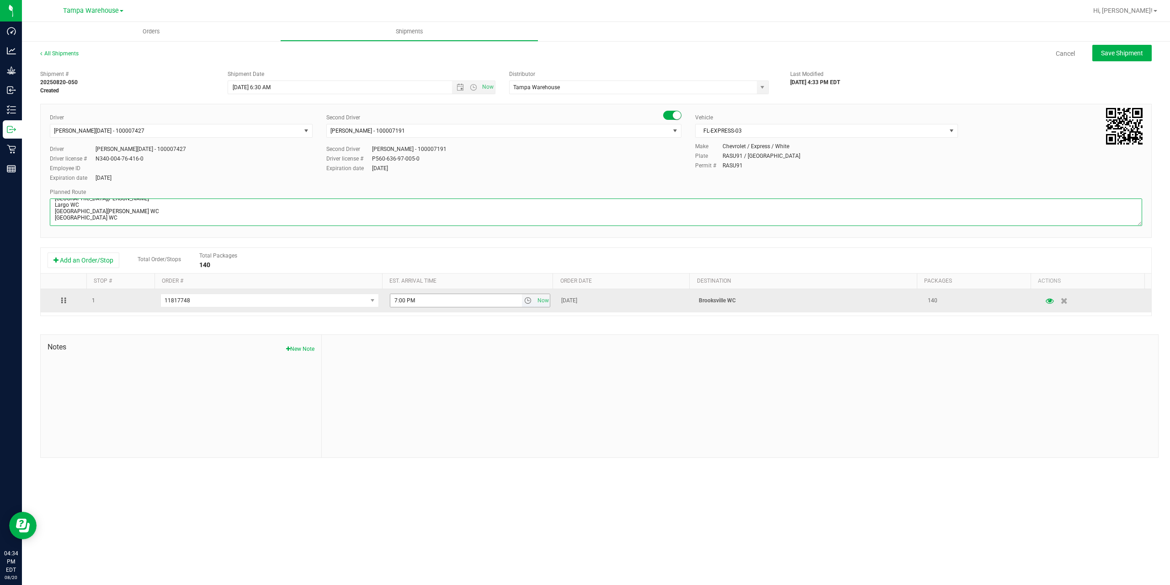
type textarea "Brooksville WC 11 Total 1 Freezer Summerfield WC Ocala WC Brooksville WC New Po…"
click at [394, 300] on input "7:00 PM" at bounding box center [456, 300] width 132 height 13
click at [524, 298] on span "select" at bounding box center [527, 300] width 7 height 7
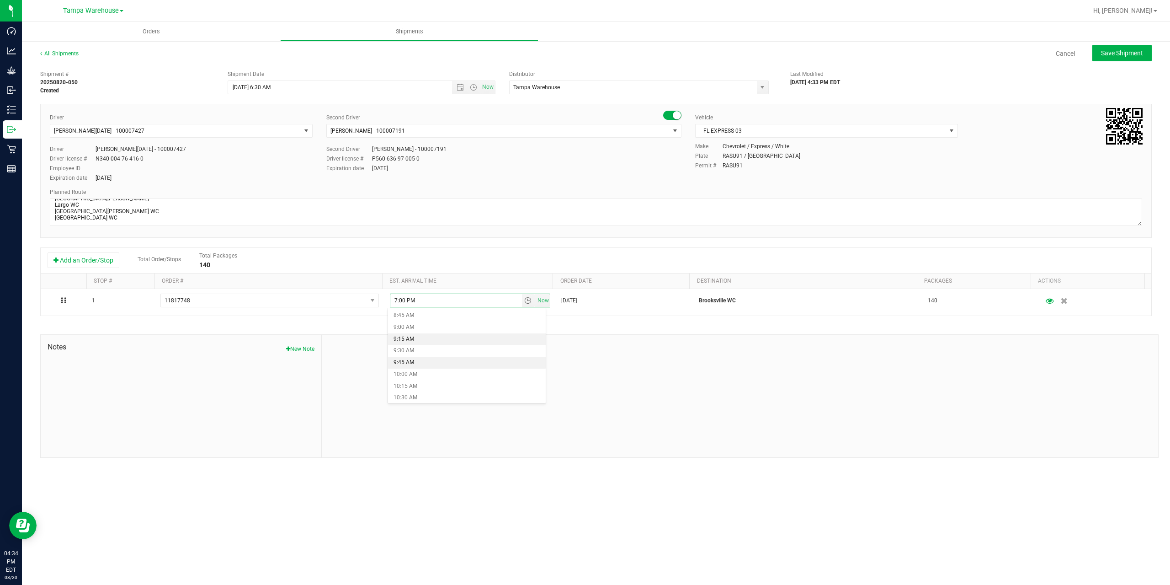
scroll to position [457, 0]
click at [420, 375] on li "11:00 AM" at bounding box center [467, 376] width 158 height 12
click at [482, 333] on div "Shipment # 20250820-050 Created Shipment Date 8/21/2025 6:30 AM Now Distributor…" at bounding box center [596, 262] width 1112 height 392
click at [1111, 53] on span "Save Shipment" at bounding box center [1122, 52] width 42 height 7
type input "8/21/2025 10:30 AM"
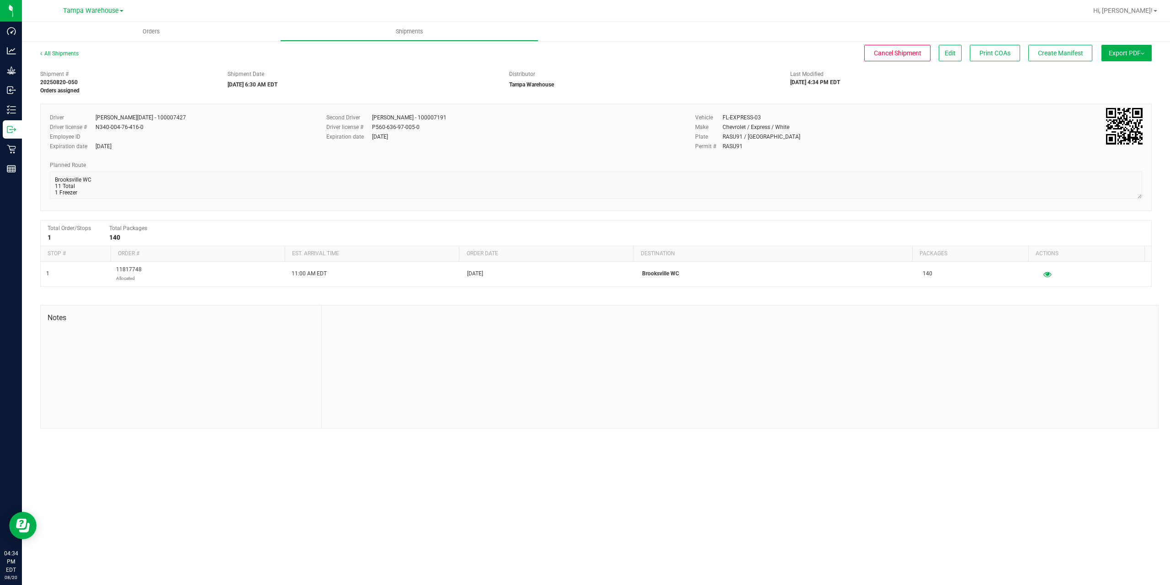
click at [1116, 55] on button "Export PDF" at bounding box center [1127, 53] width 50 height 16
click at [1108, 74] on span "Manifest by Package ID" at bounding box center [1113, 73] width 58 height 6
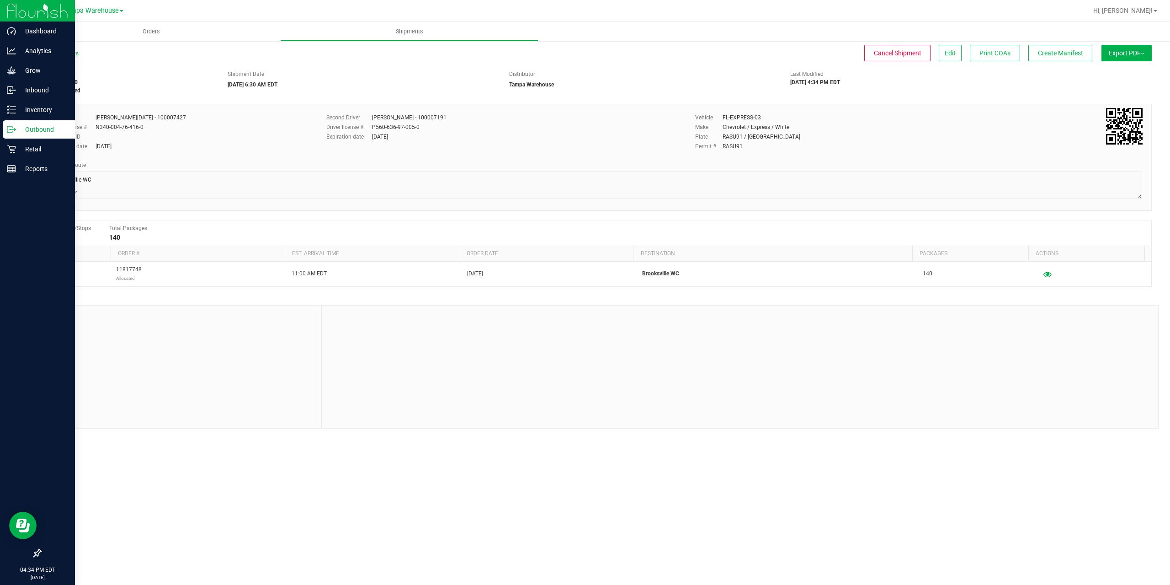
click at [15, 130] on icon at bounding box center [14, 129] width 1 height 1
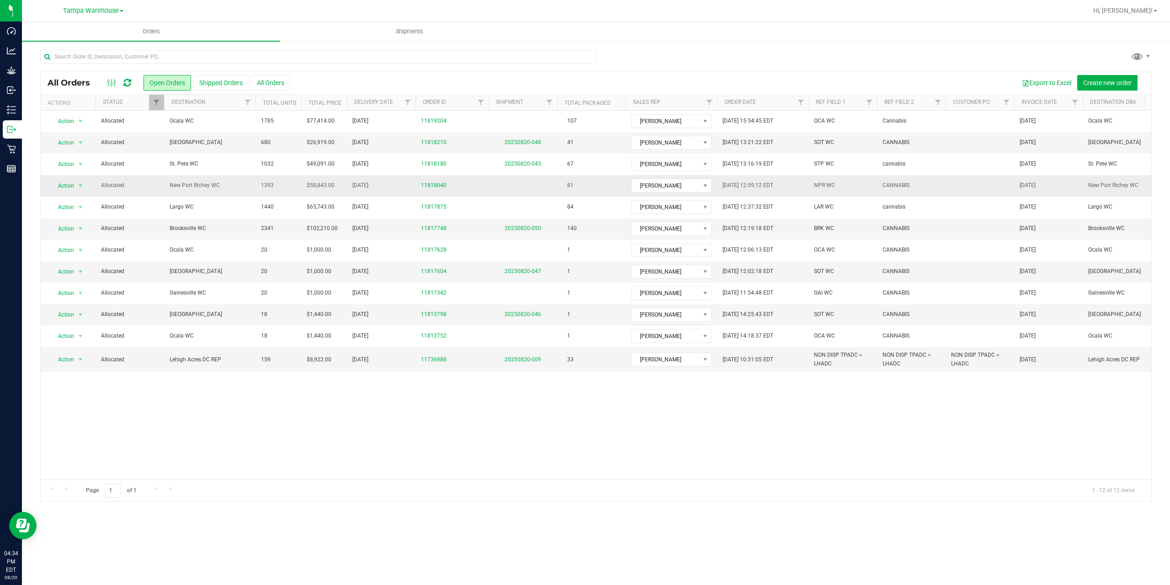
click at [224, 186] on span "New Port Richey WC" at bounding box center [210, 185] width 80 height 9
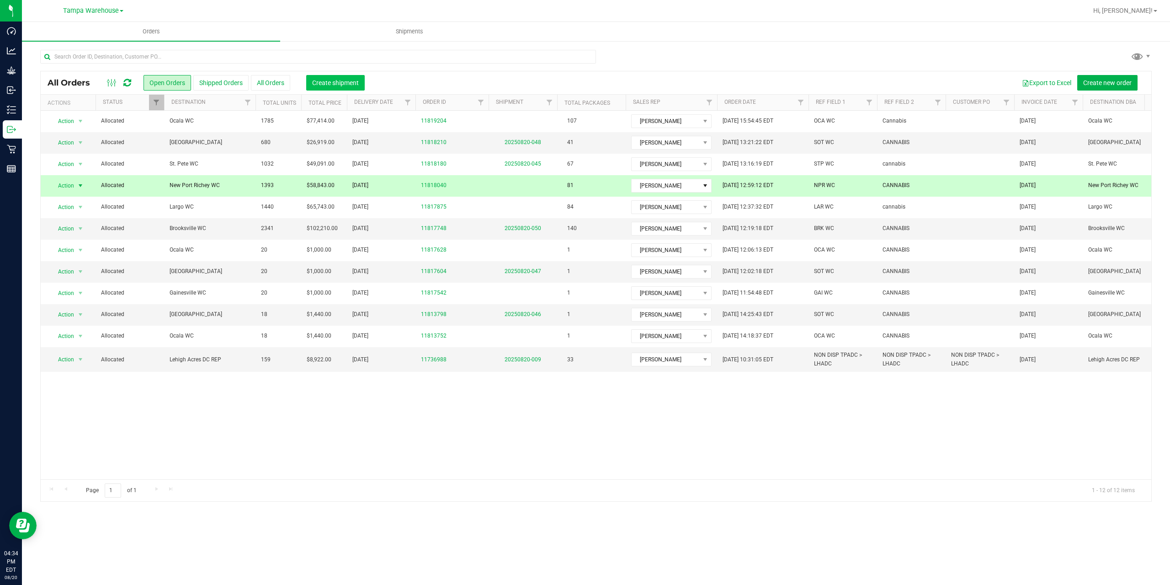
click at [330, 84] on span "Create shipment" at bounding box center [335, 82] width 47 height 7
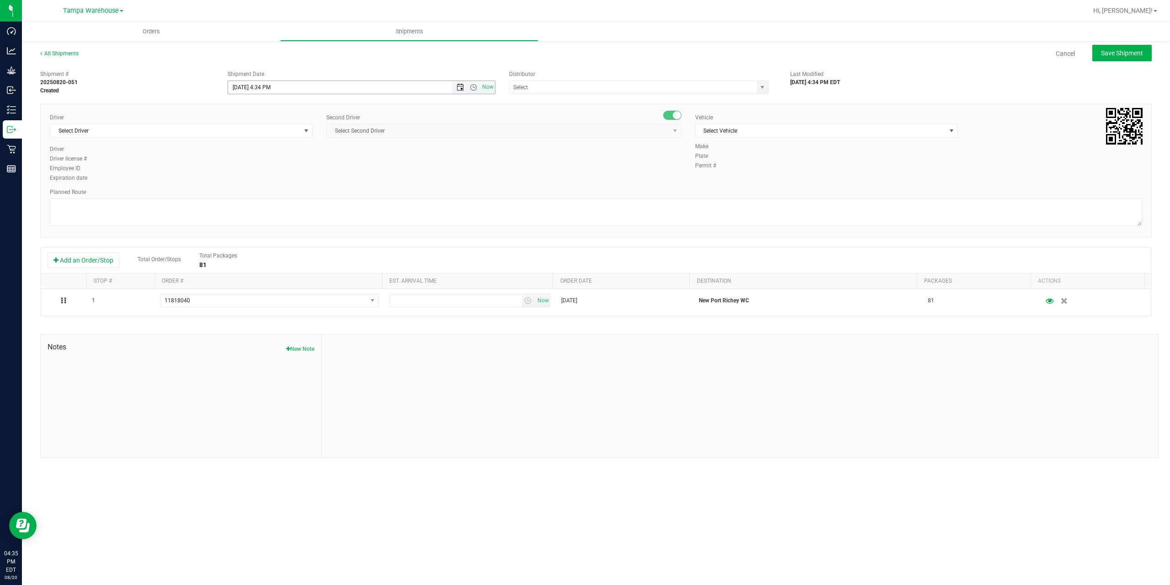
click at [459, 89] on span "Open the date view" at bounding box center [460, 87] width 7 height 7
click at [289, 180] on link "21" at bounding box center [289, 180] width 13 height 14
click at [473, 88] on span "Open the time view" at bounding box center [473, 87] width 7 height 7
click at [307, 156] on li "12:00 PM" at bounding box center [361, 155] width 266 height 12
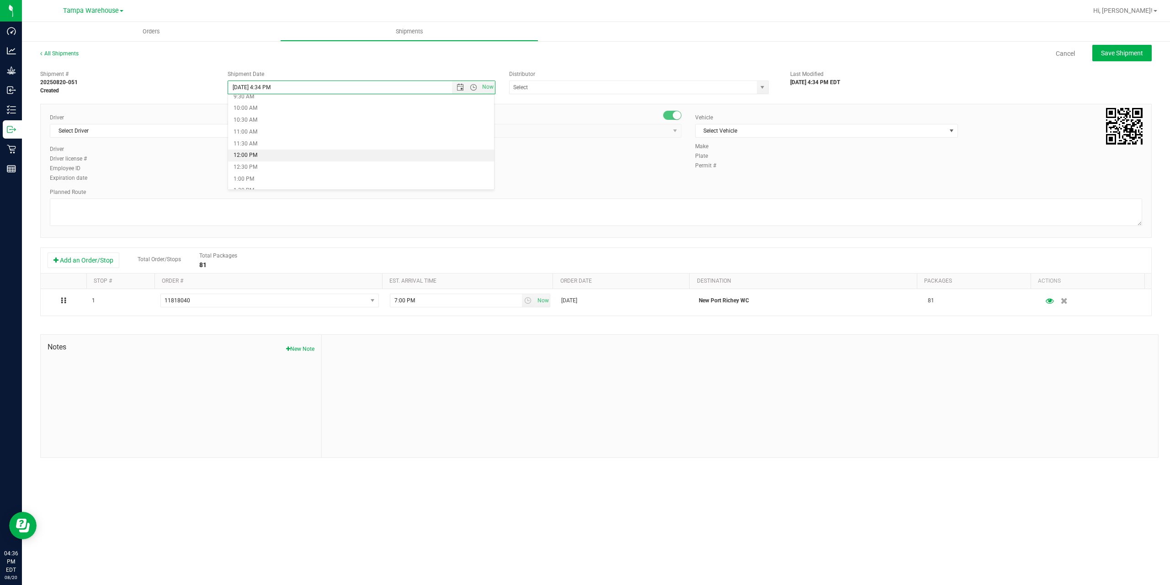
type input "8/21/2025 12:00 PM"
click at [525, 86] on input "text" at bounding box center [630, 87] width 240 height 13
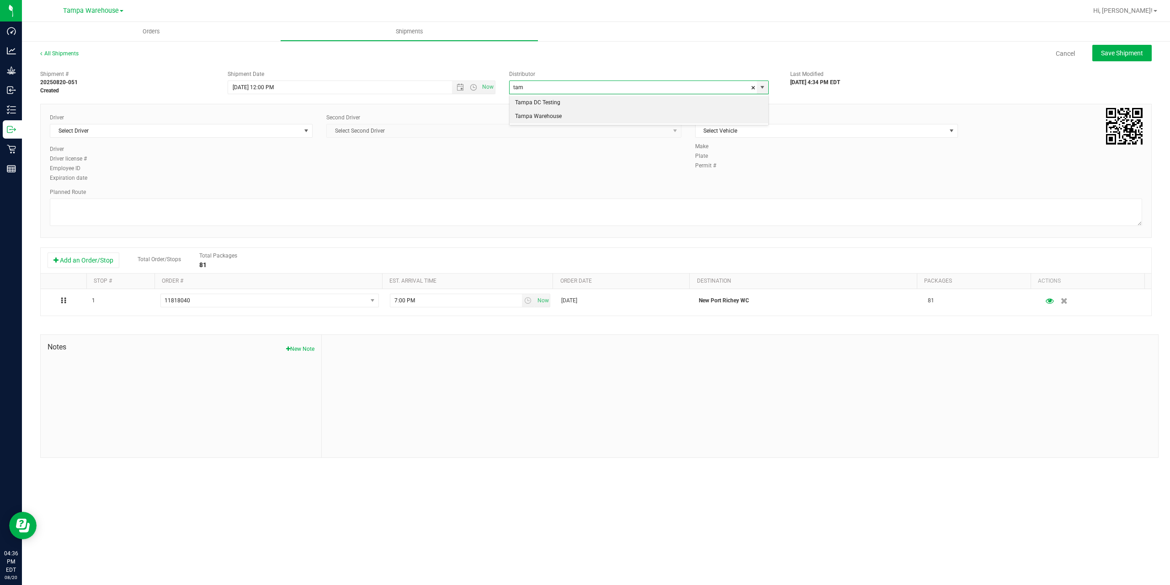
click at [545, 118] on li "Tampa Warehouse" at bounding box center [639, 117] width 259 height 14
type input "Tampa Warehouse"
click at [164, 132] on span "Select Driver" at bounding box center [175, 130] width 250 height 13
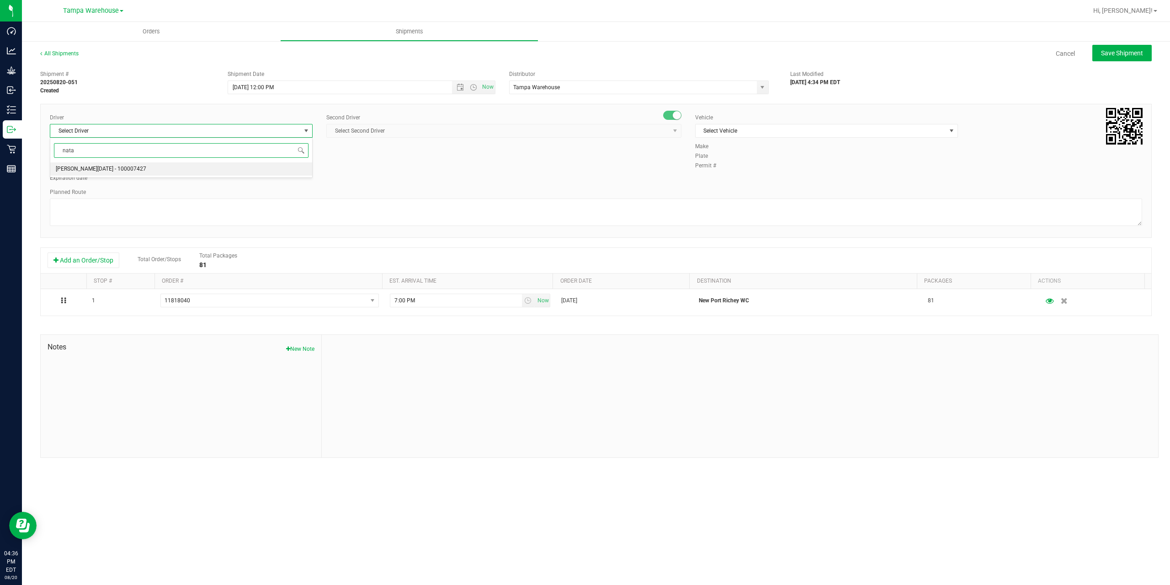
click at [179, 168] on li "Anthony Natale - 100007427" at bounding box center [181, 169] width 262 height 14
type input "nata"
click at [441, 129] on span "Select Second Driver" at bounding box center [498, 130] width 343 height 13
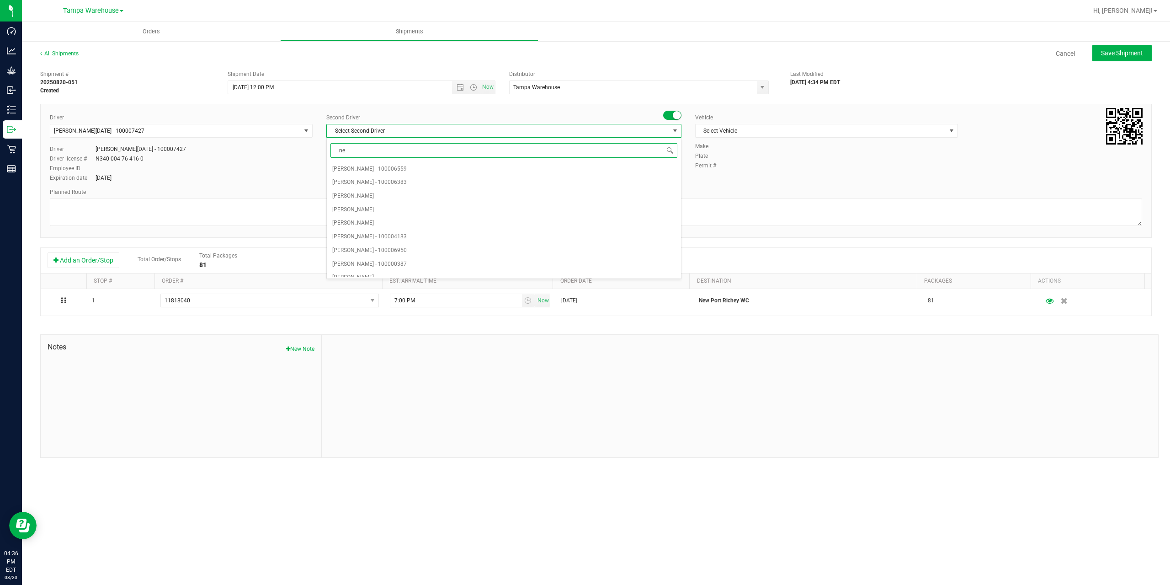
type input "ner"
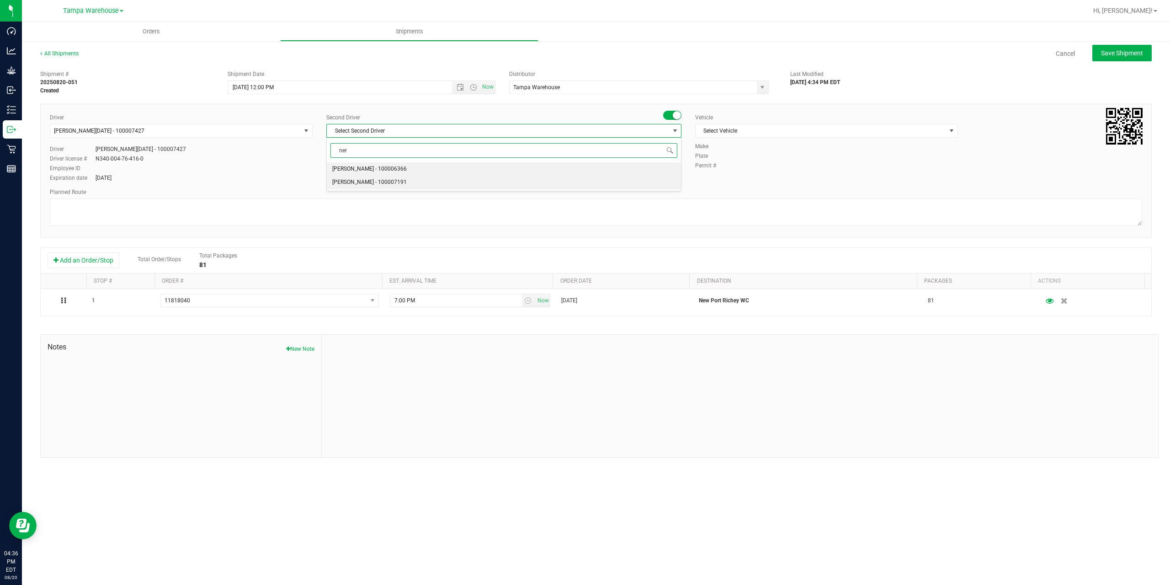
click at [385, 181] on span "Nicholas Pinero - 100007191" at bounding box center [369, 182] width 75 height 12
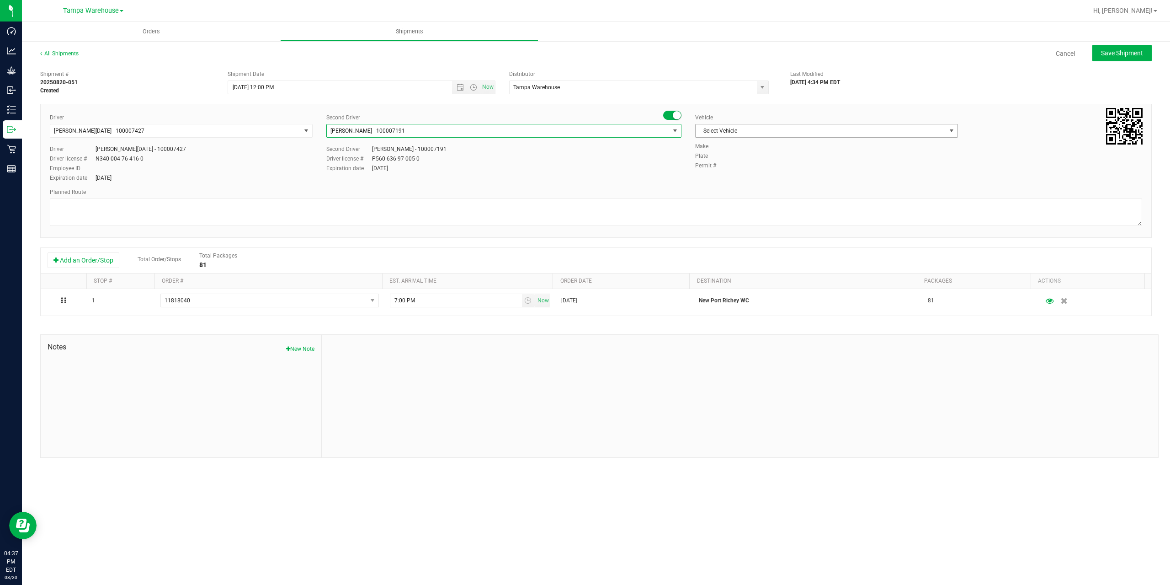
click at [788, 131] on span "Select Vehicle" at bounding box center [821, 130] width 250 height 13
click at [757, 218] on li "FL-EXPRESS-03" at bounding box center [827, 221] width 262 height 14
click at [744, 212] on textarea at bounding box center [596, 211] width 1092 height 27
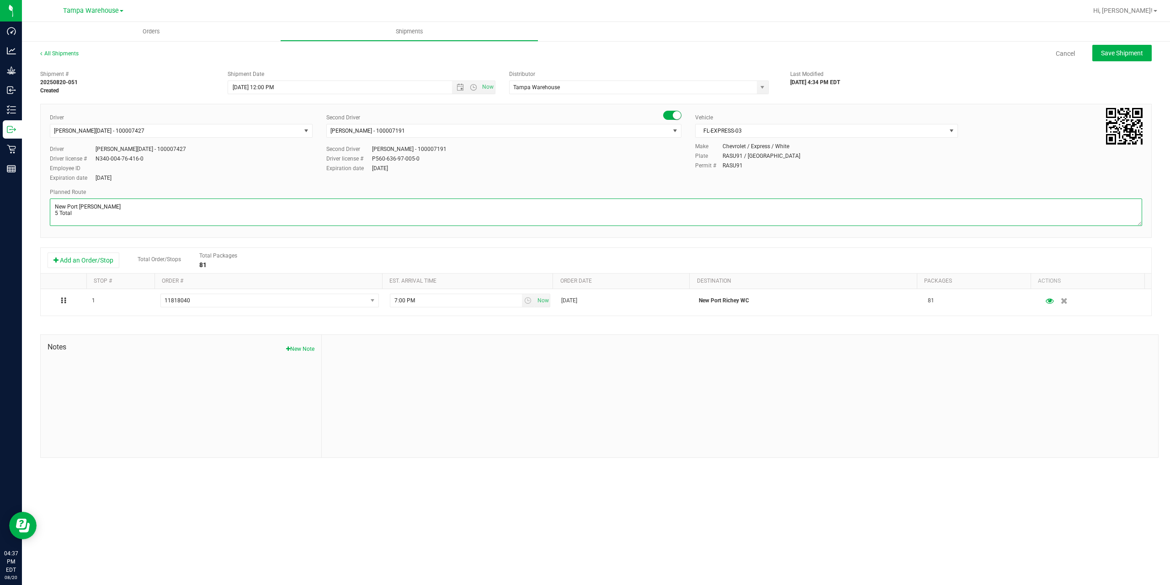
paste textarea "Summerfield WC Ocala WC Brooksville WC New Port Richey WC Largo WC St. Pete WC …"
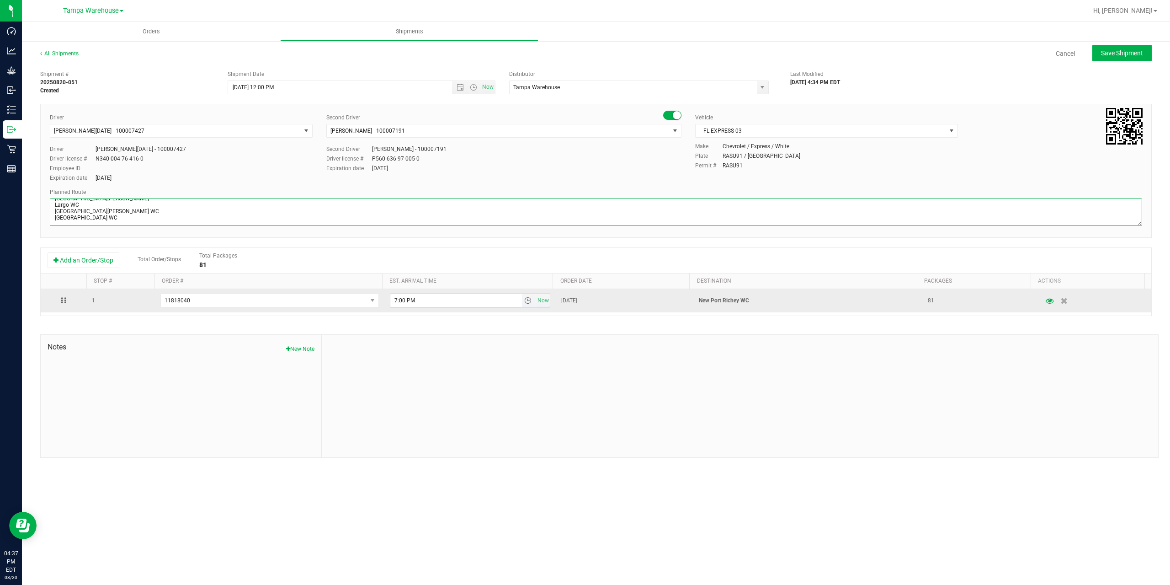
click at [524, 299] on span "select" at bounding box center [527, 300] width 7 height 7
type textarea "New Port Richey WC 5 Total Summerfield WC Ocala WC Brooksville WC New Port Rich…"
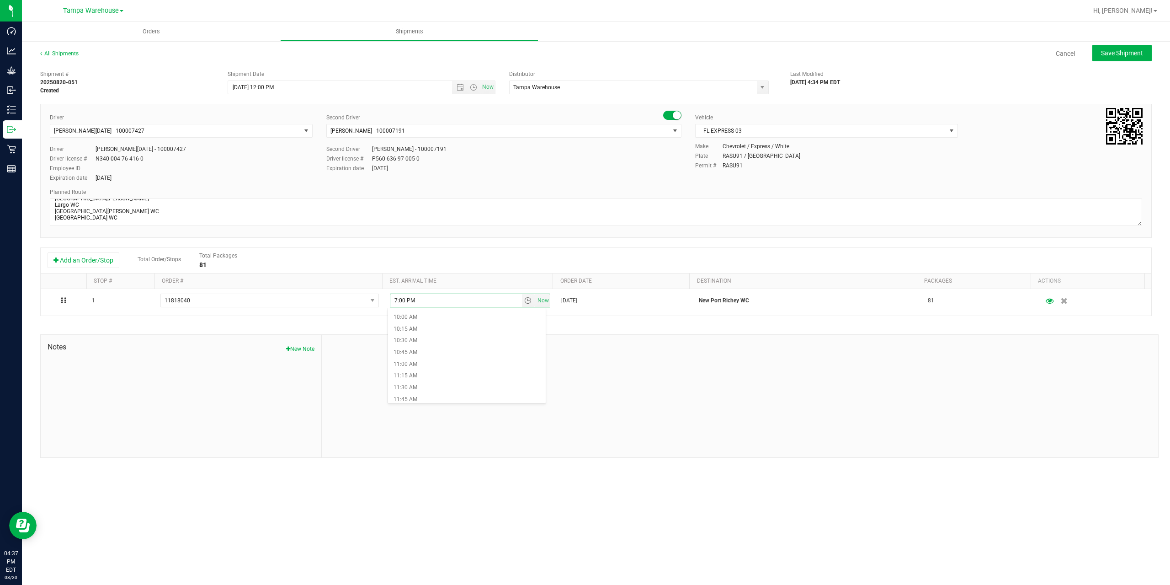
scroll to position [503, 0]
click at [423, 375] on li "12:00 PM" at bounding box center [467, 377] width 158 height 12
click at [1135, 52] on span "Save Shipment" at bounding box center [1122, 52] width 42 height 7
type input "8/21/2025 4:00 PM"
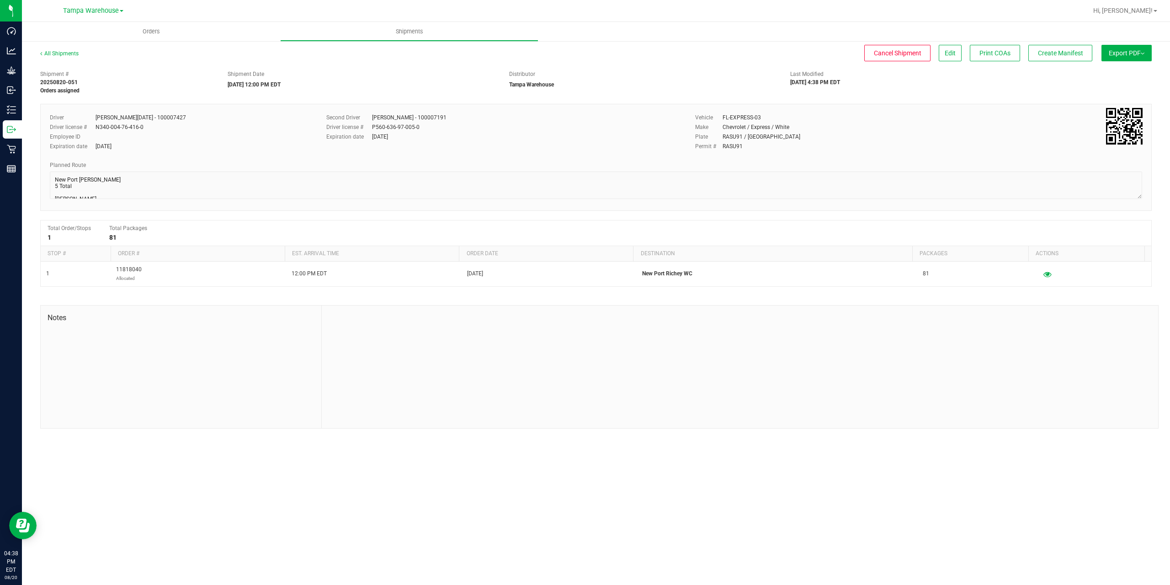
click at [1127, 54] on button "Export PDF" at bounding box center [1127, 53] width 50 height 16
click at [1117, 75] on span "Manifest by Package ID" at bounding box center [1113, 73] width 58 height 6
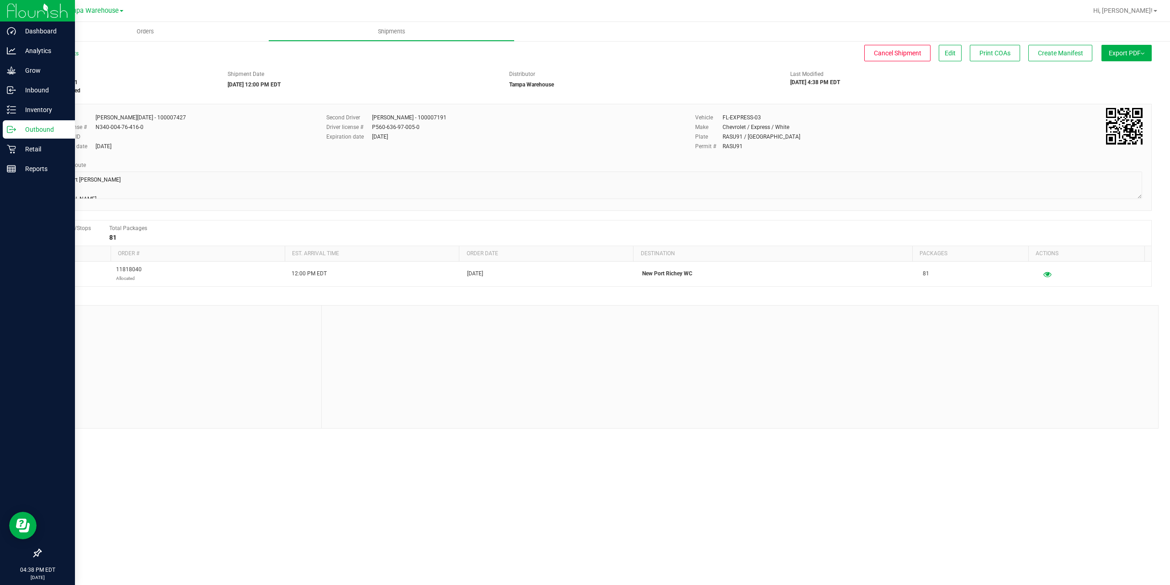
click at [27, 127] on p "Outbound" at bounding box center [43, 129] width 55 height 11
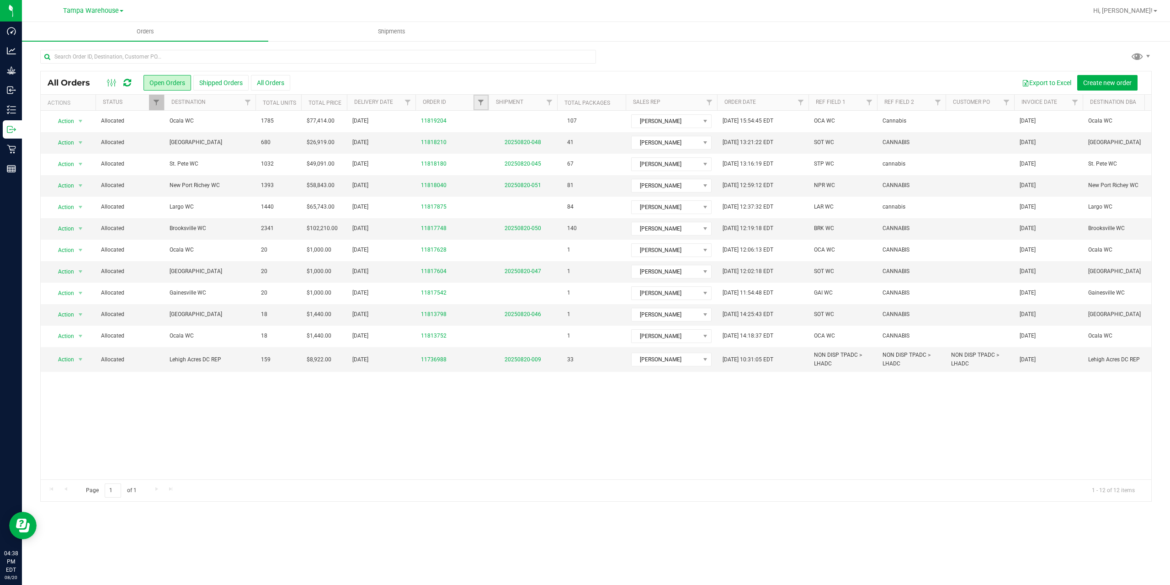
click at [482, 106] on link "Filter" at bounding box center [481, 103] width 15 height 16
type input "7875"
click at [495, 144] on button "Filter" at bounding box center [501, 147] width 44 height 20
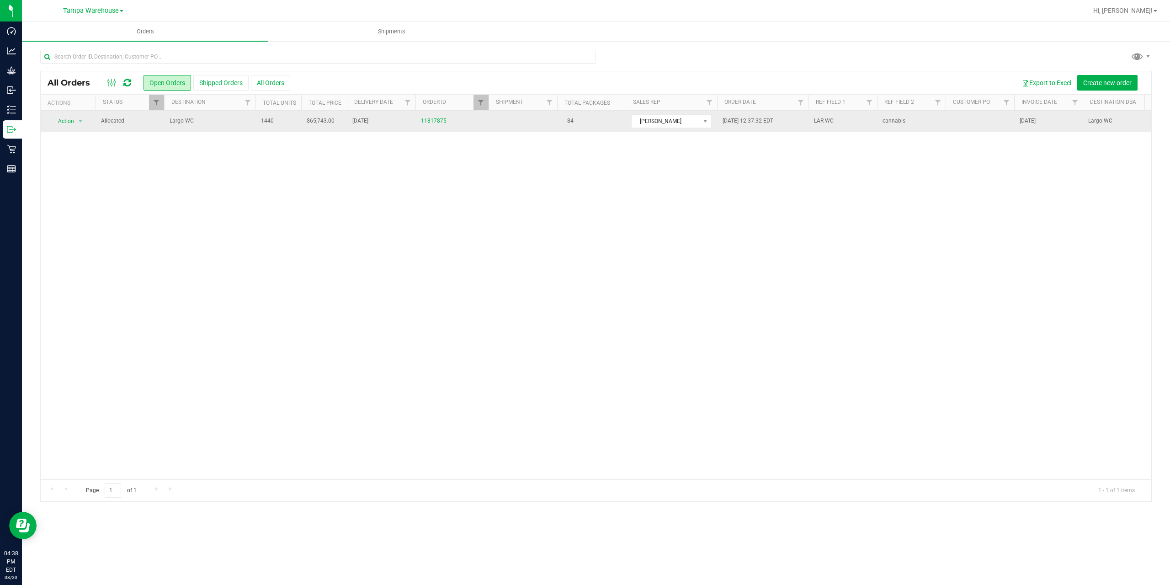
click at [240, 125] on span "Largo WC" at bounding box center [210, 121] width 80 height 9
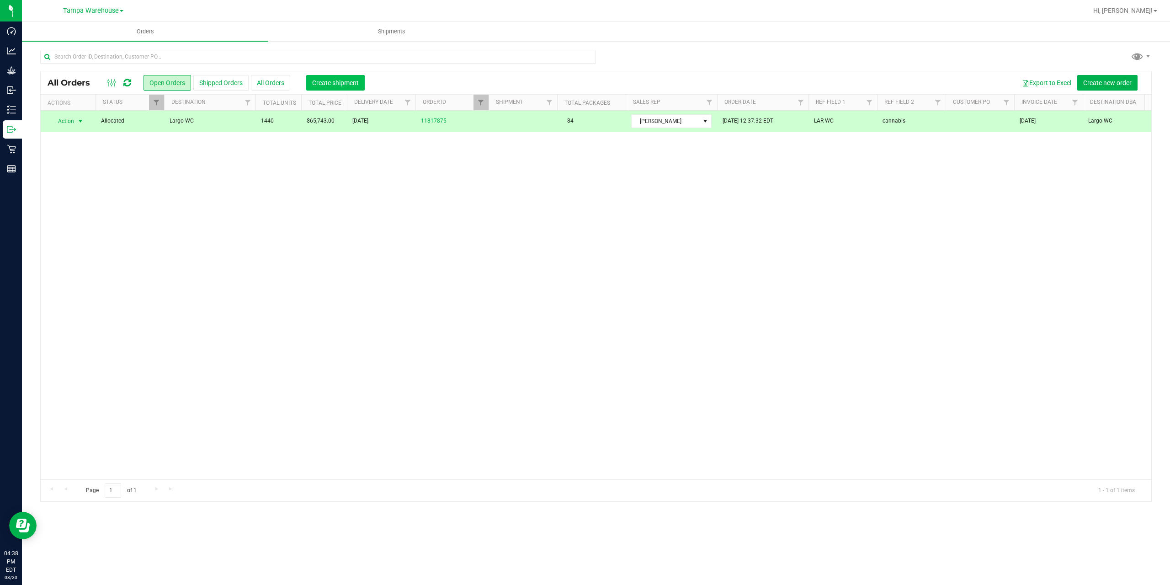
click at [349, 84] on span "Create shipment" at bounding box center [335, 82] width 47 height 7
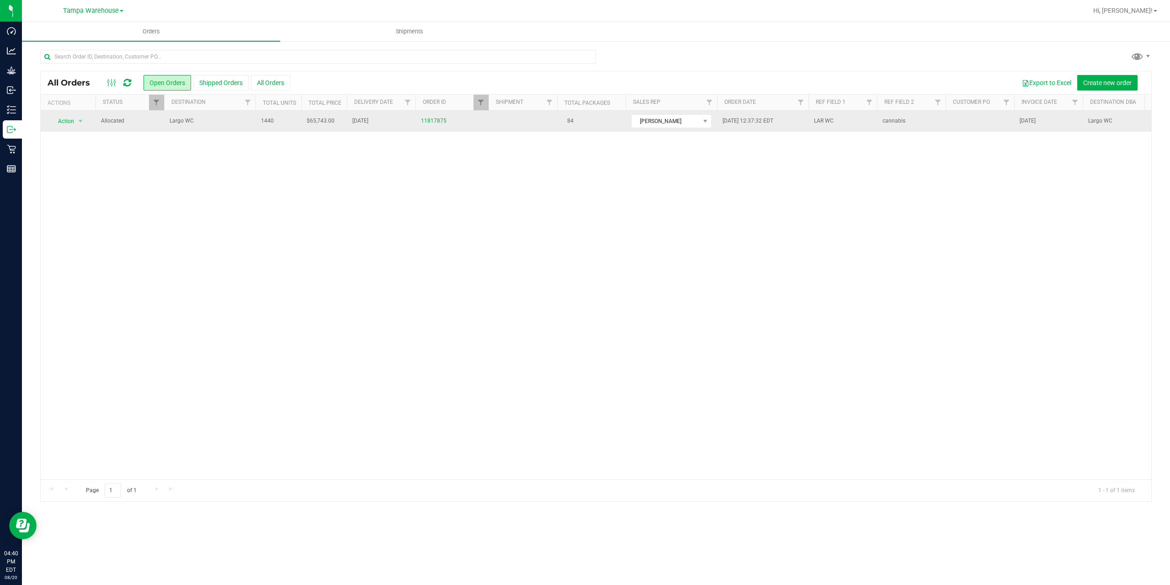
click at [210, 122] on span "Largo WC" at bounding box center [210, 121] width 80 height 9
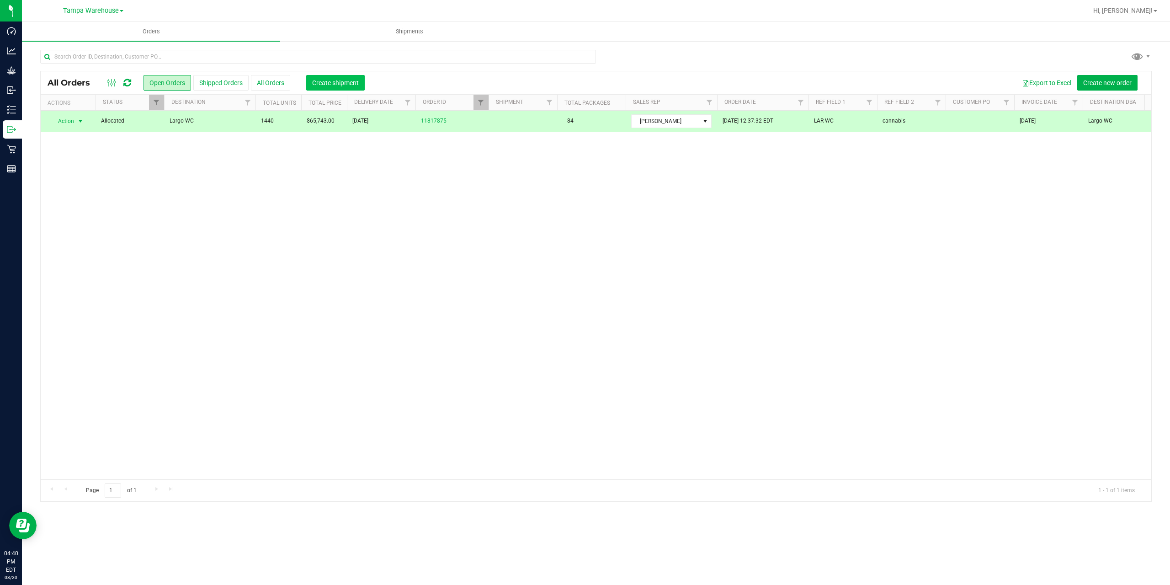
click at [324, 86] on span "Create shipment" at bounding box center [335, 82] width 47 height 7
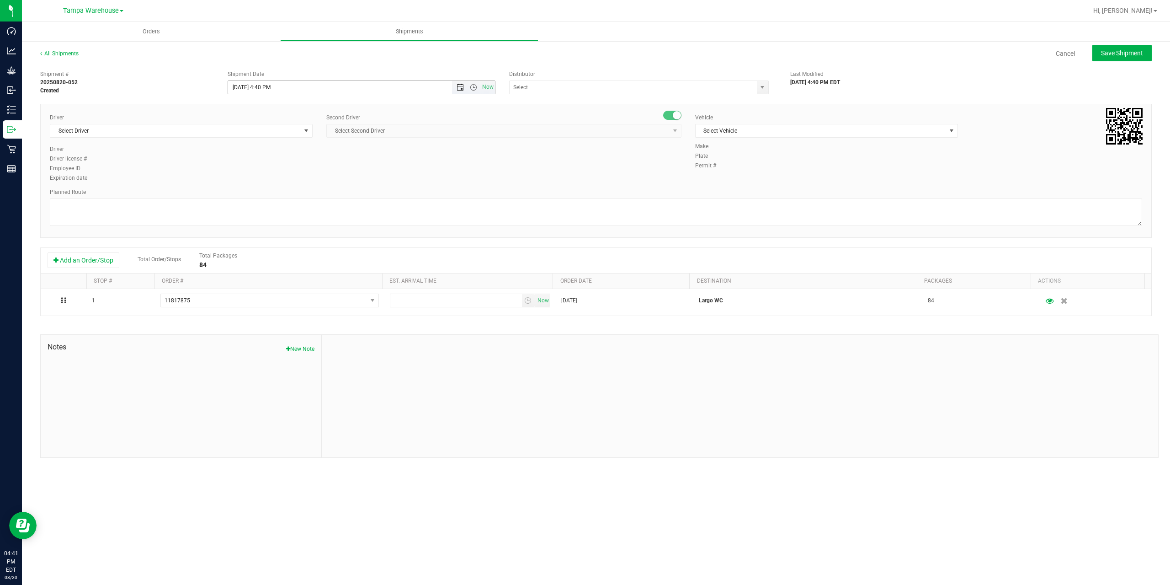
click at [461, 88] on span "Open the date view" at bounding box center [460, 87] width 7 height 7
click at [289, 182] on link "21" at bounding box center [289, 180] width 13 height 14
click at [475, 88] on span "Open the time view" at bounding box center [473, 87] width 7 height 7
click at [291, 161] on li "6:30 AM" at bounding box center [361, 164] width 266 height 12
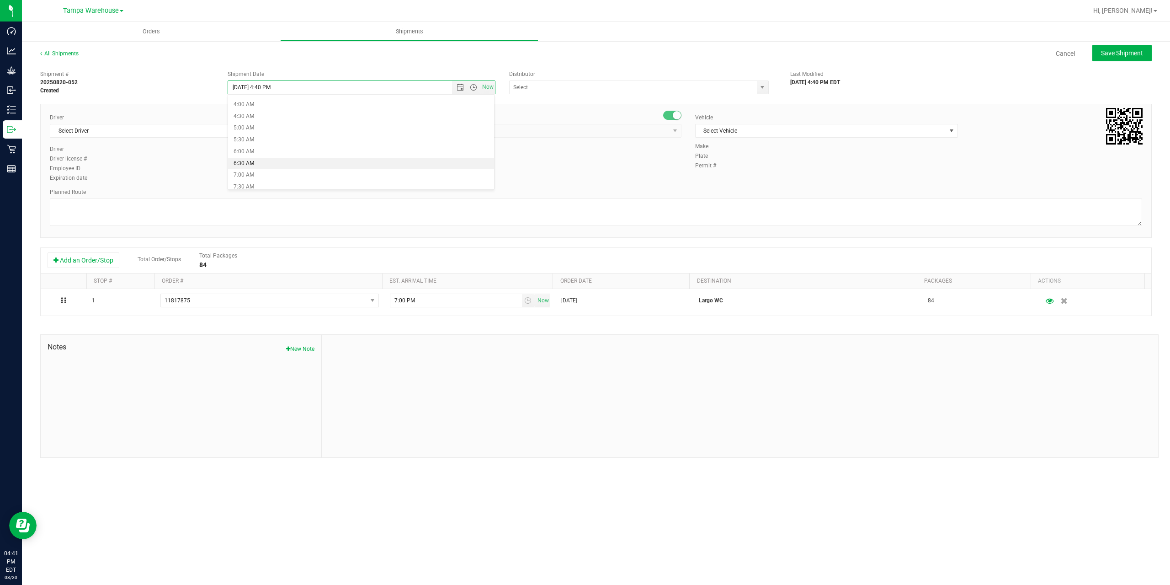
type input "8/21/2025 6:30 AM"
click at [601, 88] on input "text" at bounding box center [630, 87] width 240 height 13
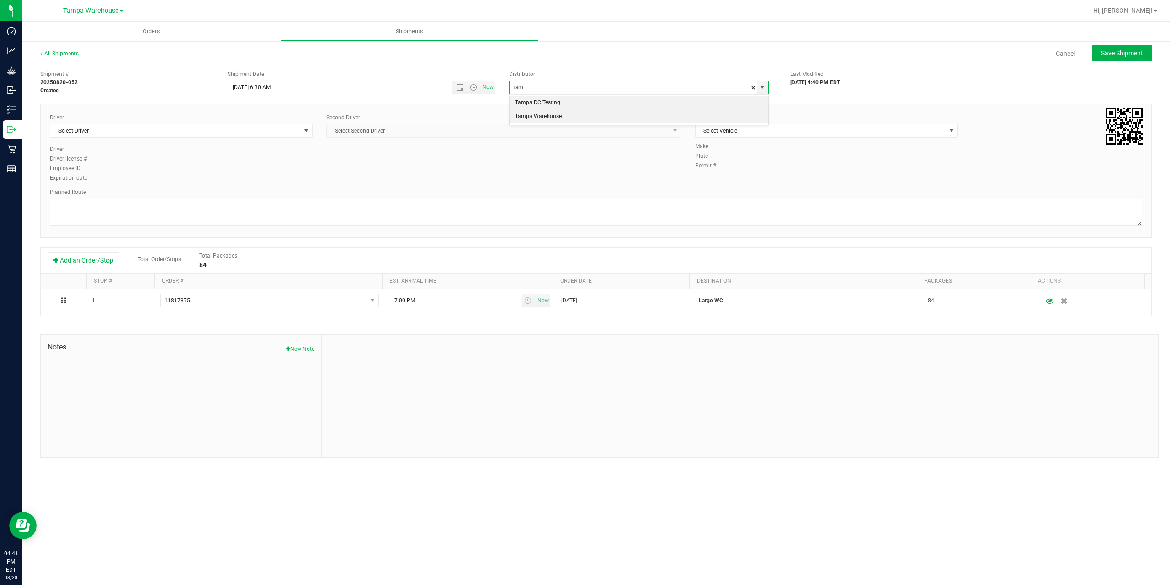
click at [553, 116] on li "Tampa Warehouse" at bounding box center [639, 117] width 259 height 14
type input "Tampa Warehouse"
click at [218, 128] on span "Select Driver" at bounding box center [175, 130] width 250 height 13
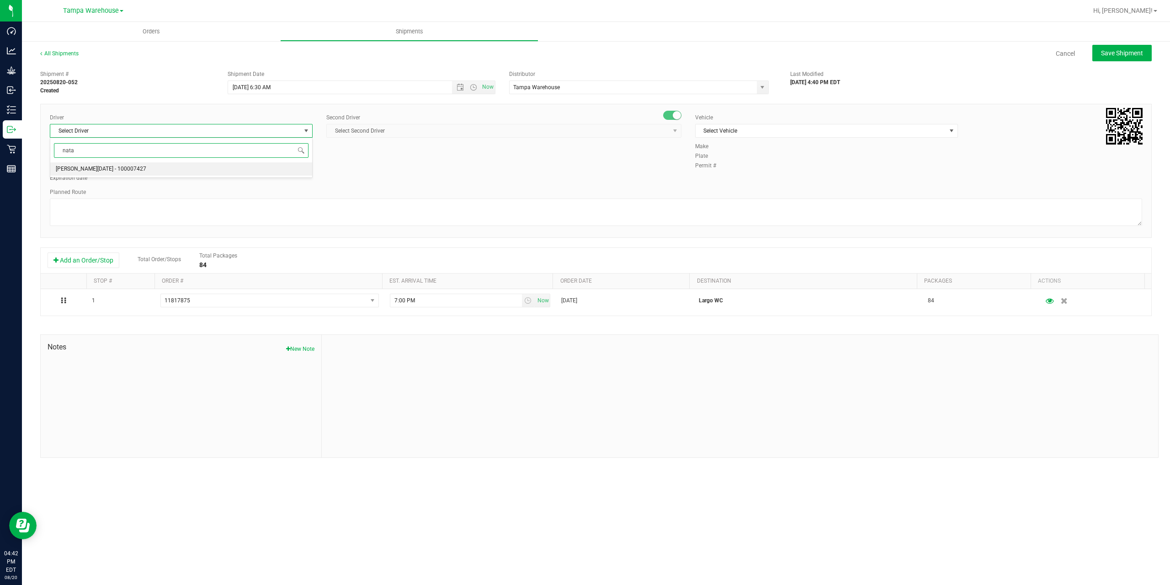
click at [215, 167] on li "Anthony Natale - 100007427" at bounding box center [181, 169] width 262 height 14
type input "nata"
click at [420, 136] on span "Select Second Driver" at bounding box center [498, 130] width 343 height 13
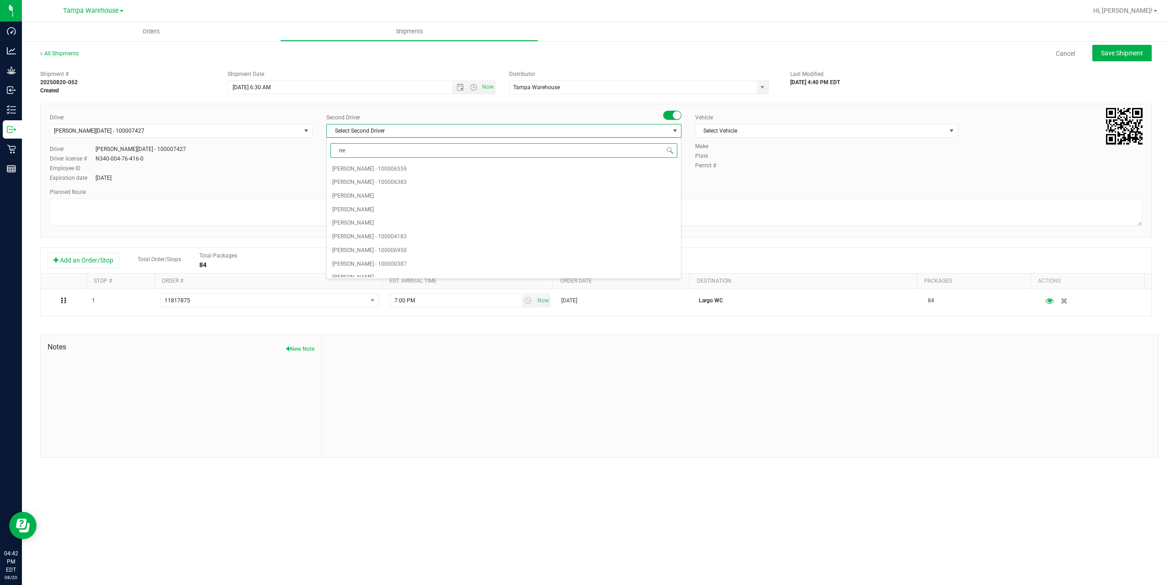
type input "ner"
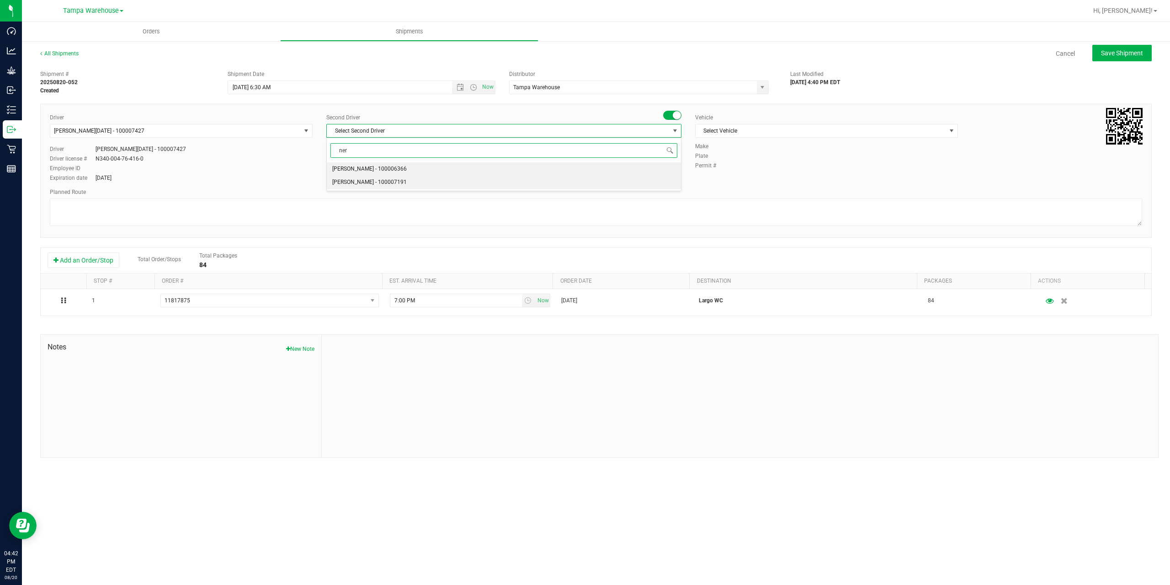
click at [392, 182] on span "Nicholas Pinero - 100007191" at bounding box center [369, 182] width 75 height 12
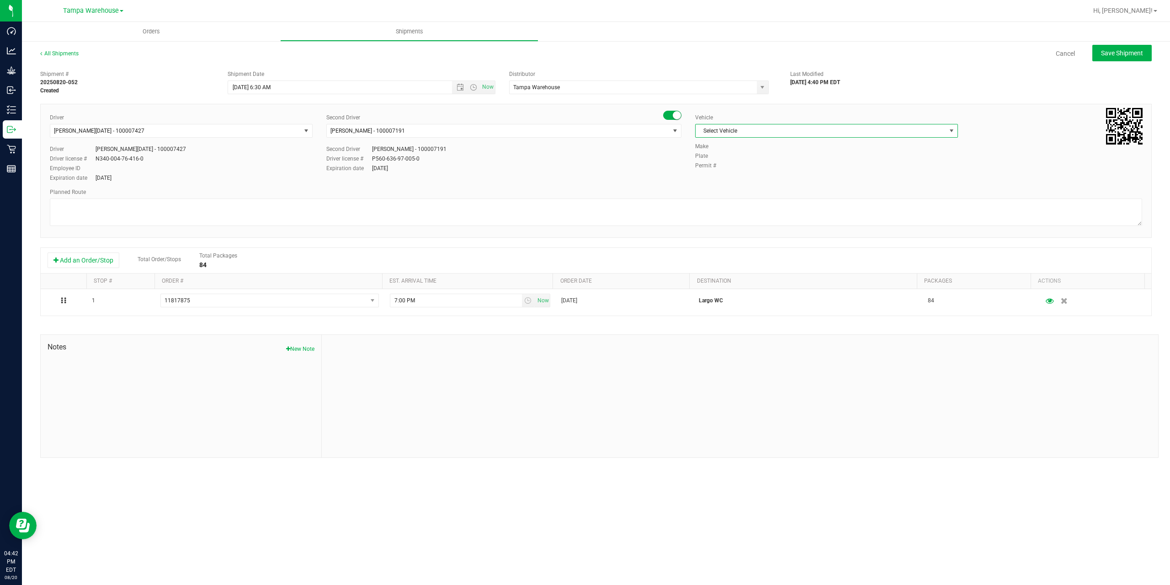
click at [753, 133] on span "Select Vehicle" at bounding box center [821, 130] width 250 height 13
click at [742, 161] on li "FL-EXPRESS-03" at bounding box center [827, 167] width 262 height 14
click at [560, 220] on textarea at bounding box center [596, 211] width 1092 height 27
paste textarea "Summerfield WC Ocala WC Brooksville WC New Port Richey WC Largo WC St. Pete WC …"
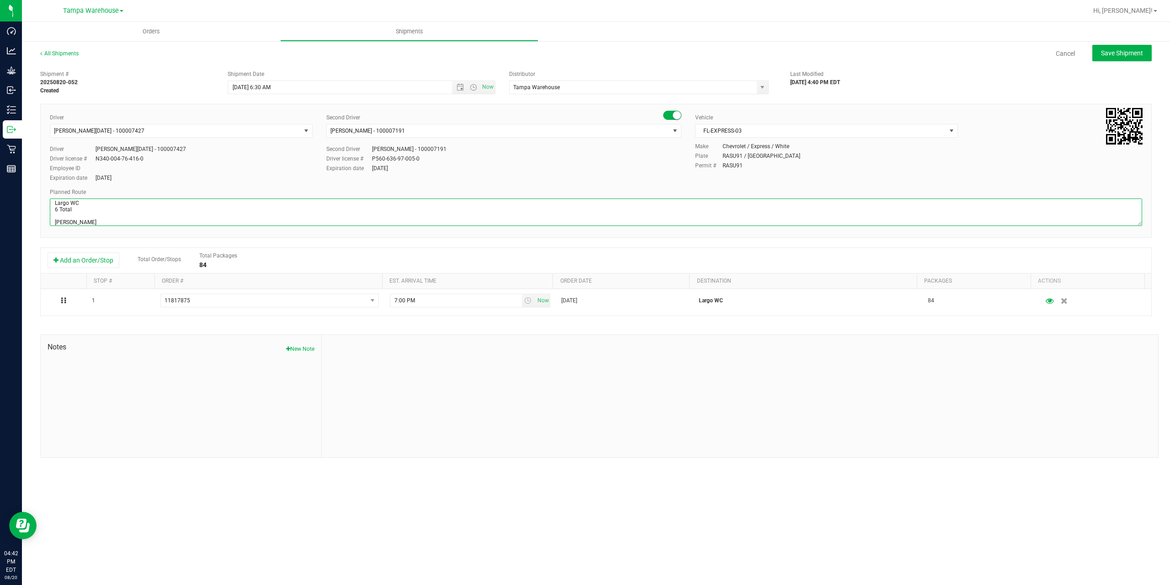
scroll to position [48, 0]
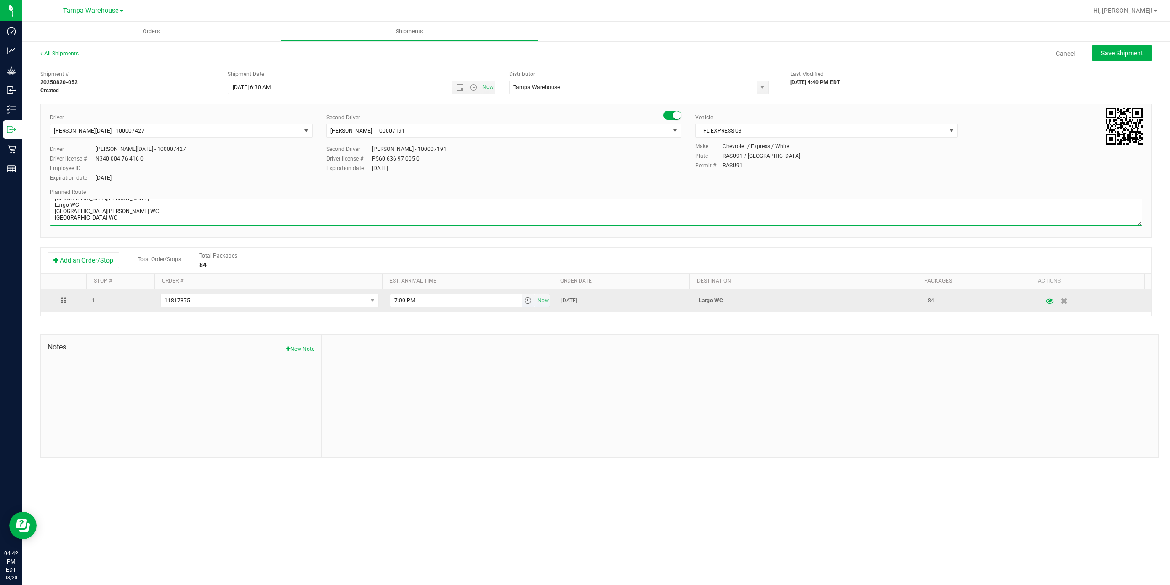
click at [527, 303] on span "select" at bounding box center [527, 300] width 7 height 7
type textarea "Largo WC 6 Total Summerfield WC Ocala WC Brooksville WC New Port Richey WC Larg…"
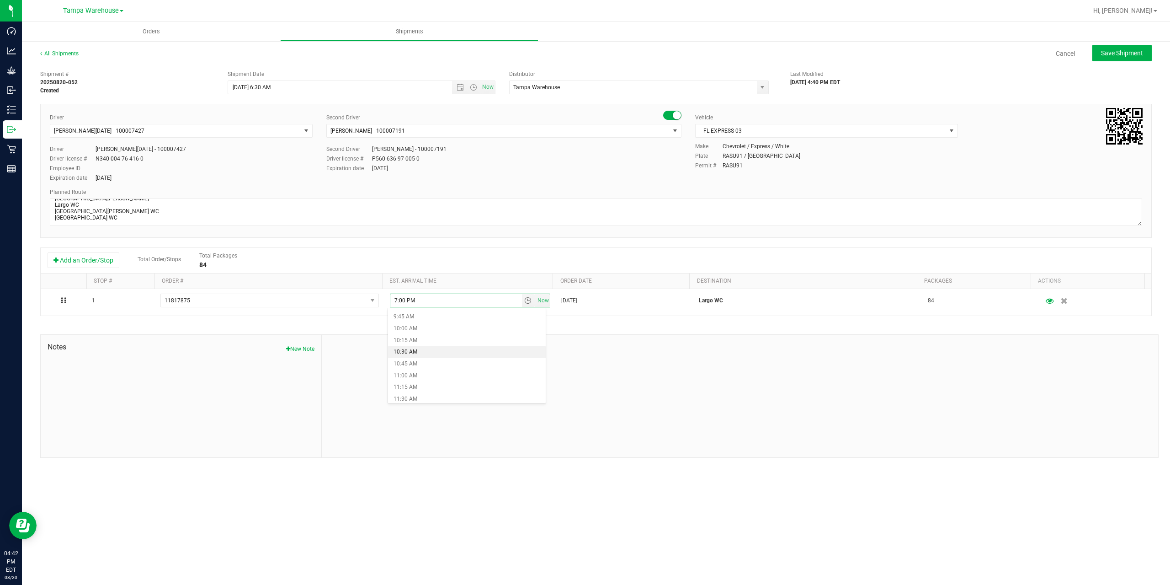
scroll to position [548, 0]
click at [422, 376] on li "1:00 PM" at bounding box center [467, 378] width 158 height 12
click at [370, 321] on div "Shipment # 20250820-052 Created Shipment Date 8/21/2025 6:30 AM Now Distributor…" at bounding box center [596, 262] width 1112 height 392
click at [1126, 51] on span "Save Shipment" at bounding box center [1122, 52] width 42 height 7
type input "8/21/2025 10:30 AM"
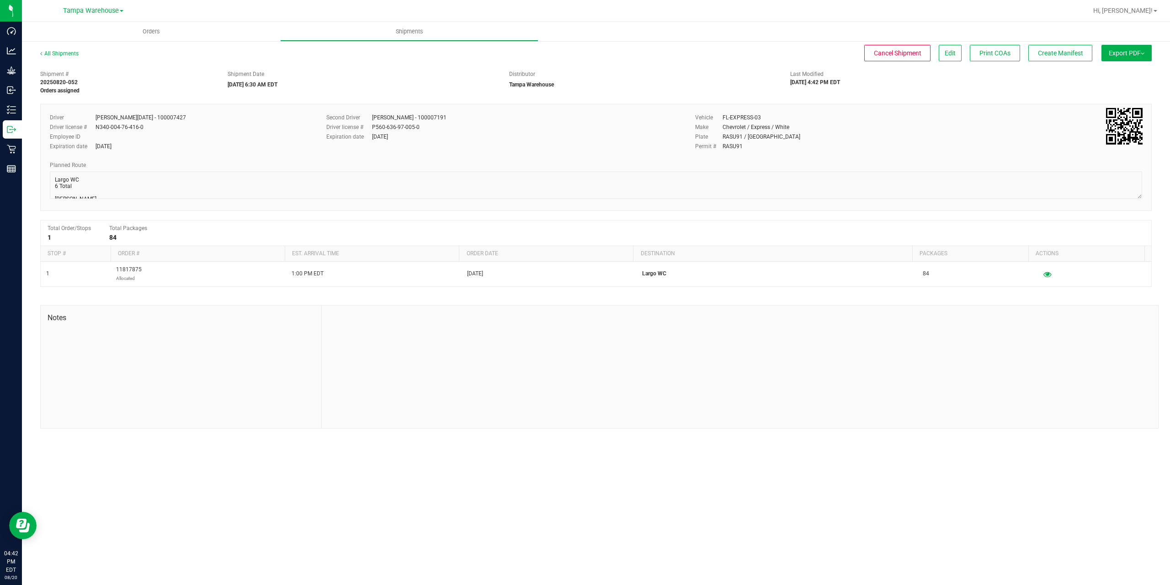
click at [1123, 58] on button "Export PDF" at bounding box center [1127, 53] width 50 height 16
click at [1112, 75] on span "Manifest by Package ID" at bounding box center [1113, 73] width 58 height 6
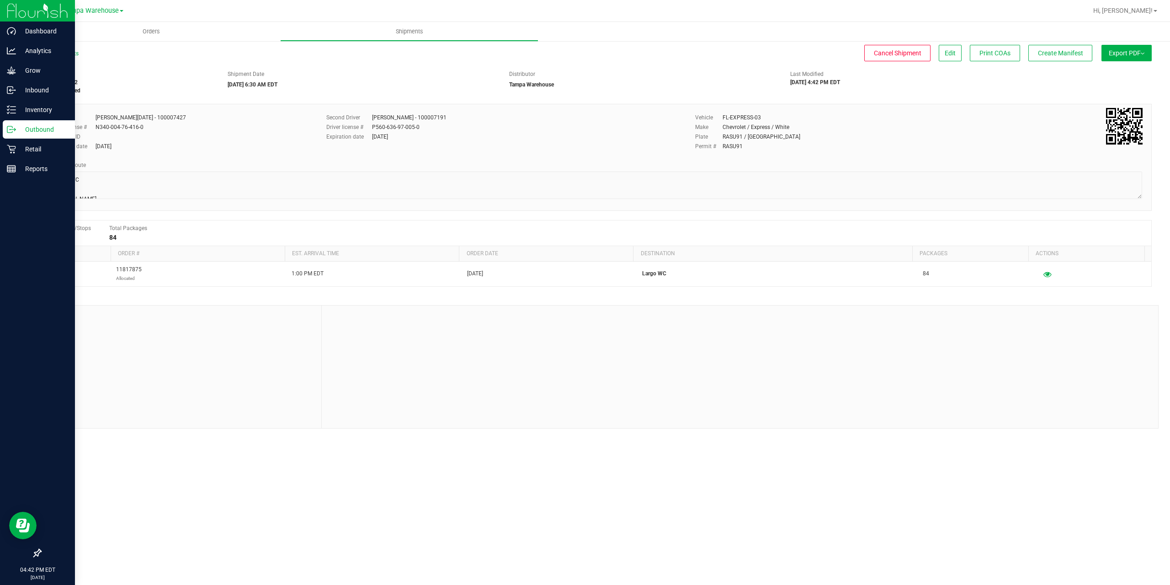
click at [9, 130] on icon at bounding box center [11, 129] width 9 height 9
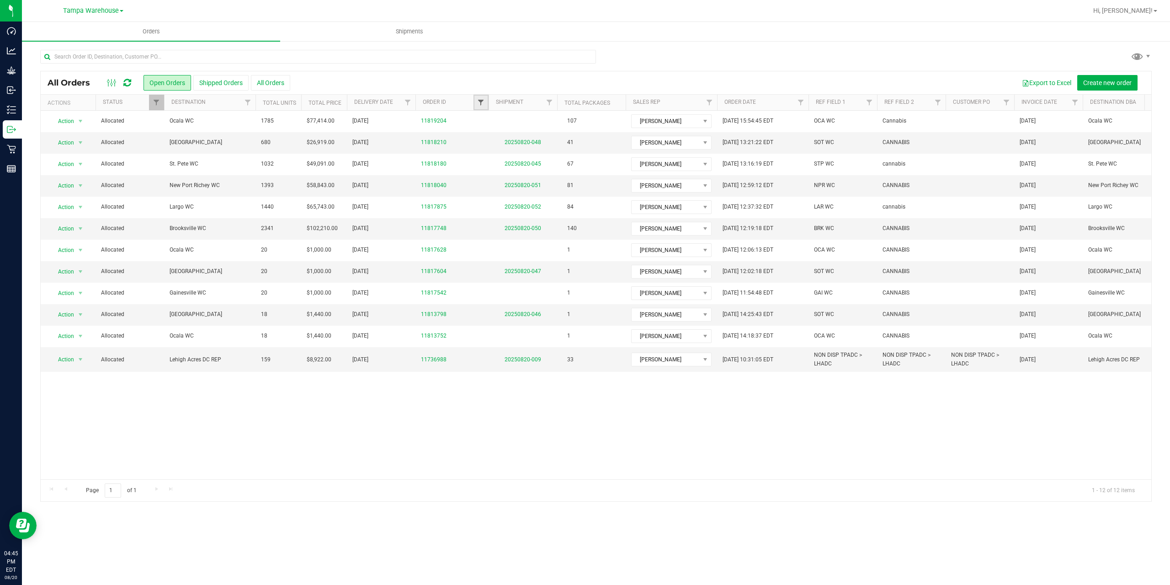
click at [480, 101] on span "Filter" at bounding box center [480, 102] width 7 height 7
type input "7628"
click at [505, 144] on button "Filter" at bounding box center [501, 147] width 44 height 20
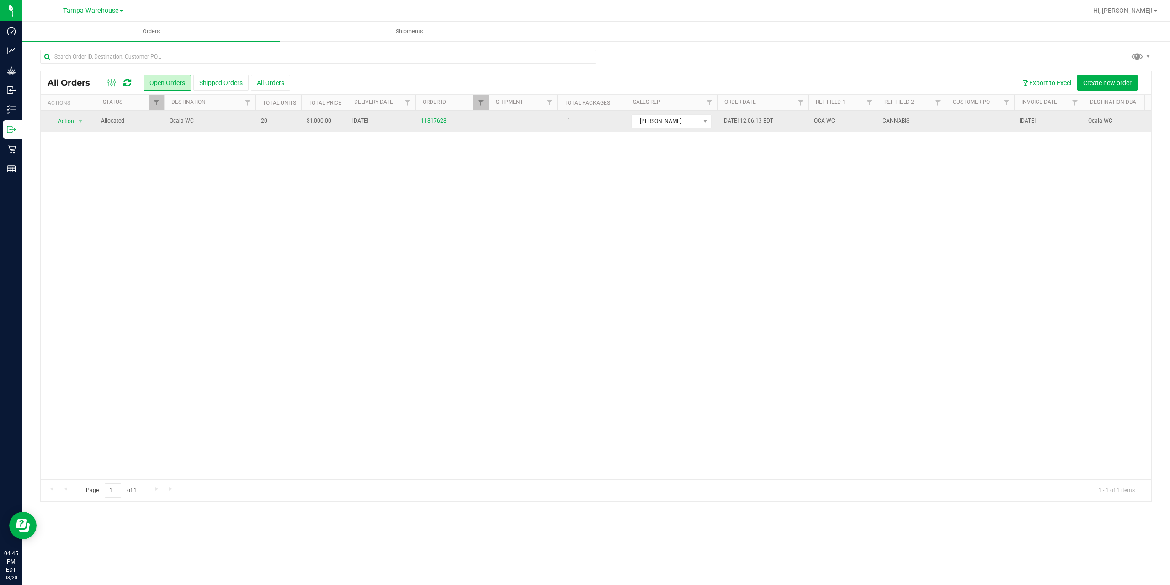
click at [223, 121] on span "Ocala WC" at bounding box center [210, 121] width 80 height 9
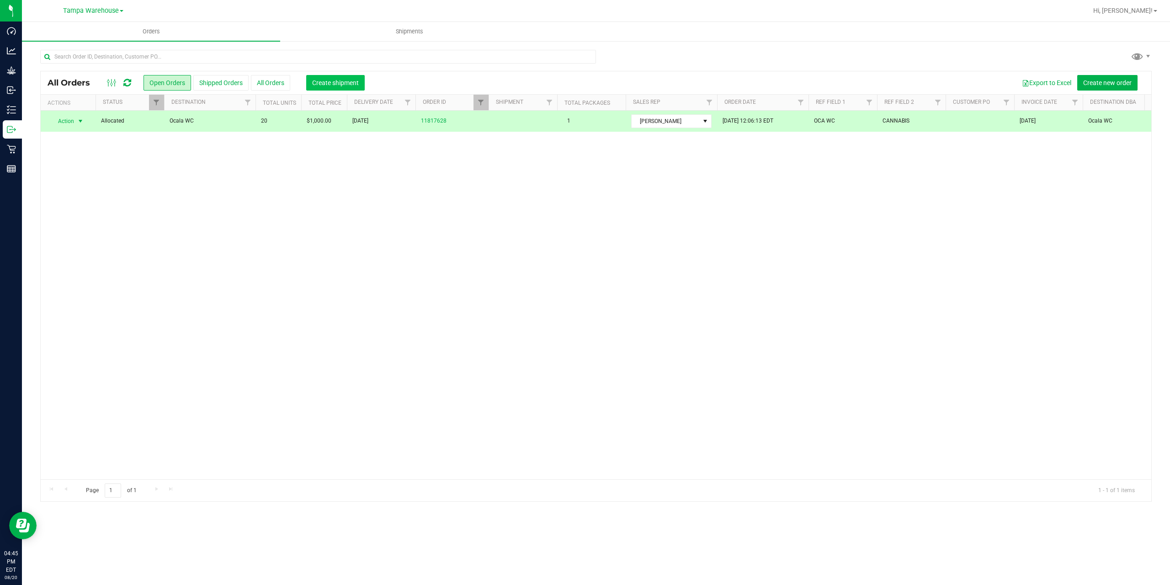
click at [337, 81] on span "Create shipment" at bounding box center [335, 82] width 47 height 7
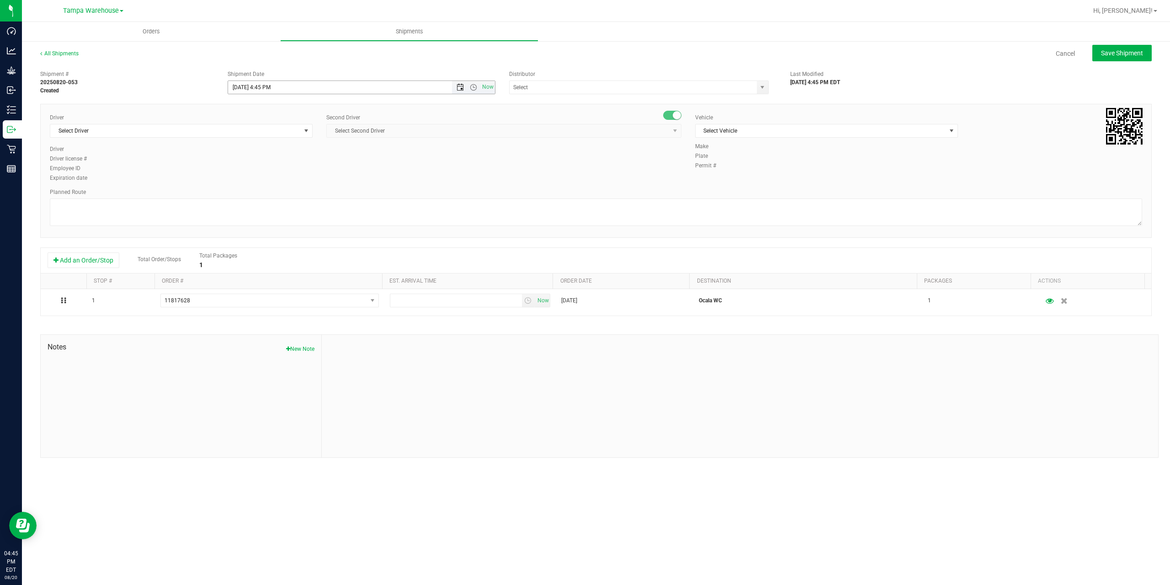
click at [456, 86] on span "Open the date view" at bounding box center [460, 87] width 16 height 7
click at [292, 178] on link "21" at bounding box center [289, 180] width 13 height 14
click at [472, 87] on span "Open the time view" at bounding box center [473, 87] width 7 height 7
click at [318, 118] on li "6:30 AM" at bounding box center [361, 118] width 266 height 12
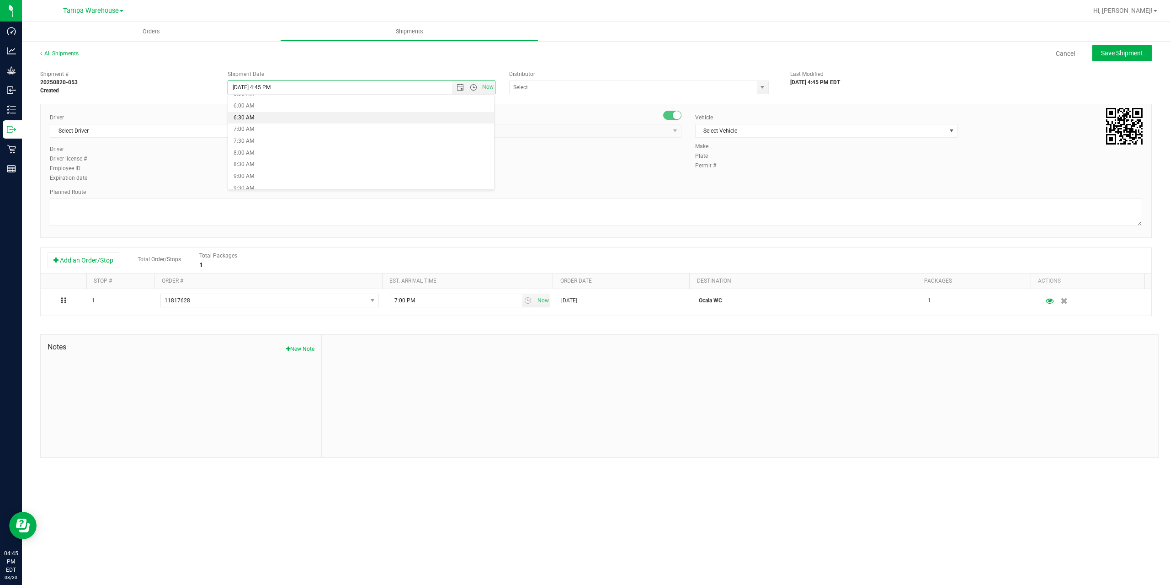
type input "8/21/2025 6:30 AM"
click at [664, 85] on input "text" at bounding box center [630, 87] width 240 height 13
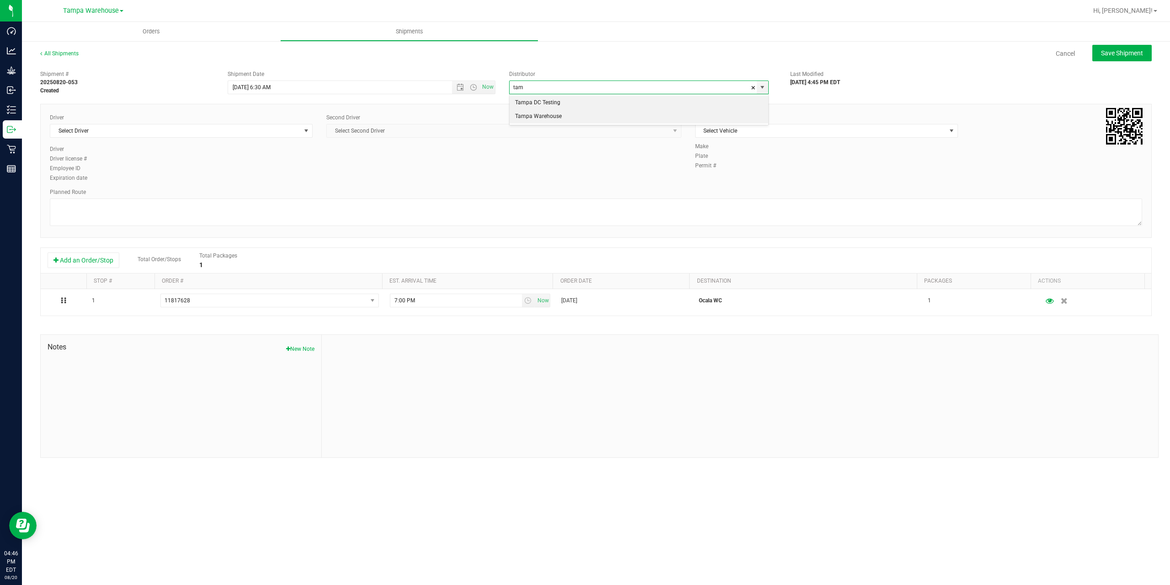
click at [625, 113] on li "Tampa Warehouse" at bounding box center [639, 117] width 259 height 14
type input "Tampa Warehouse"
click at [239, 133] on span "Select Driver" at bounding box center [175, 130] width 250 height 13
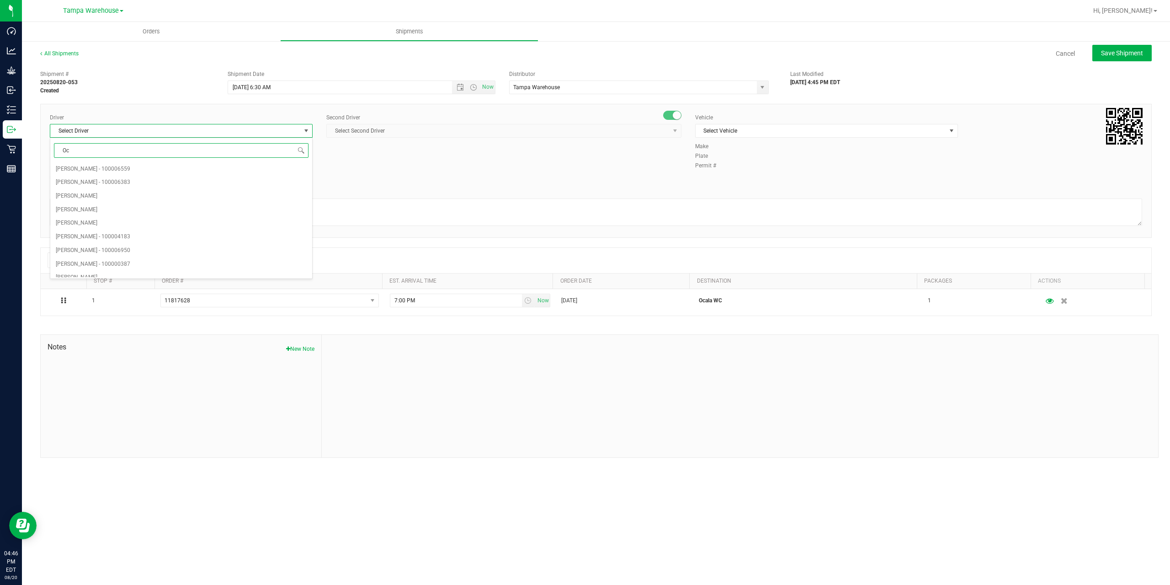
type input "O"
click at [208, 167] on li "Anthony Natale - 100007427" at bounding box center [181, 169] width 262 height 14
type input "nata"
click at [396, 133] on span "Select Second Driver" at bounding box center [498, 130] width 343 height 13
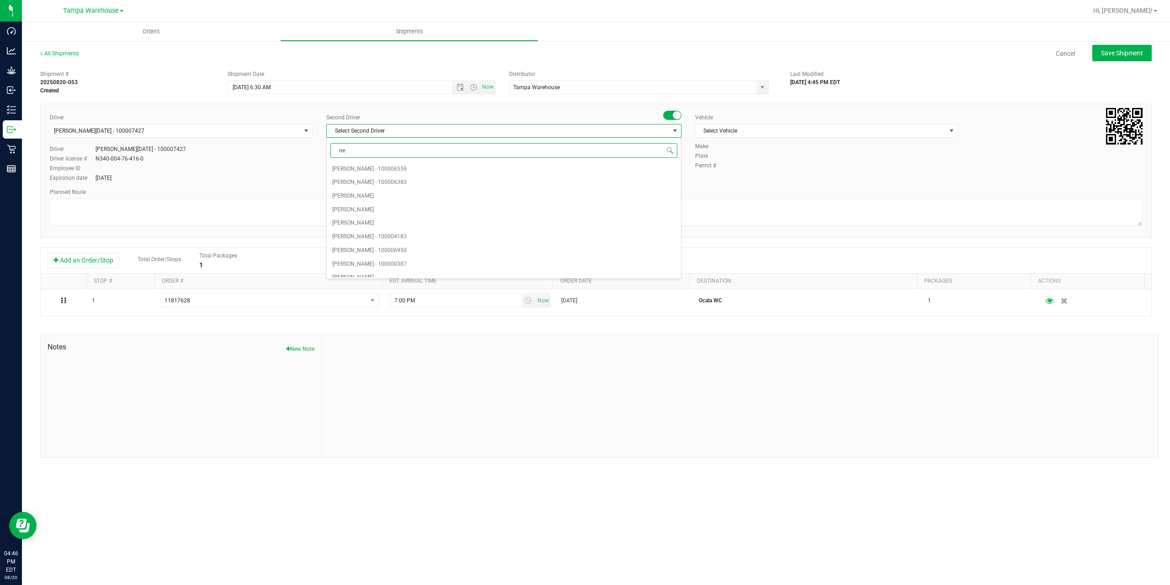
type input "ner"
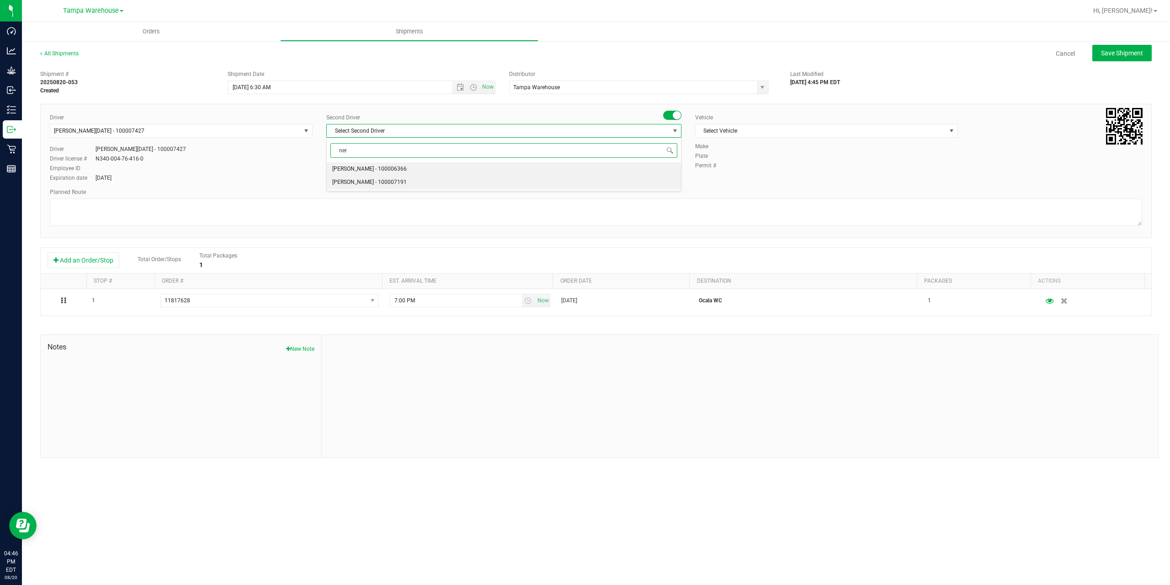
click at [378, 181] on span "Nicholas Pinero - 100007191" at bounding box center [369, 182] width 75 height 12
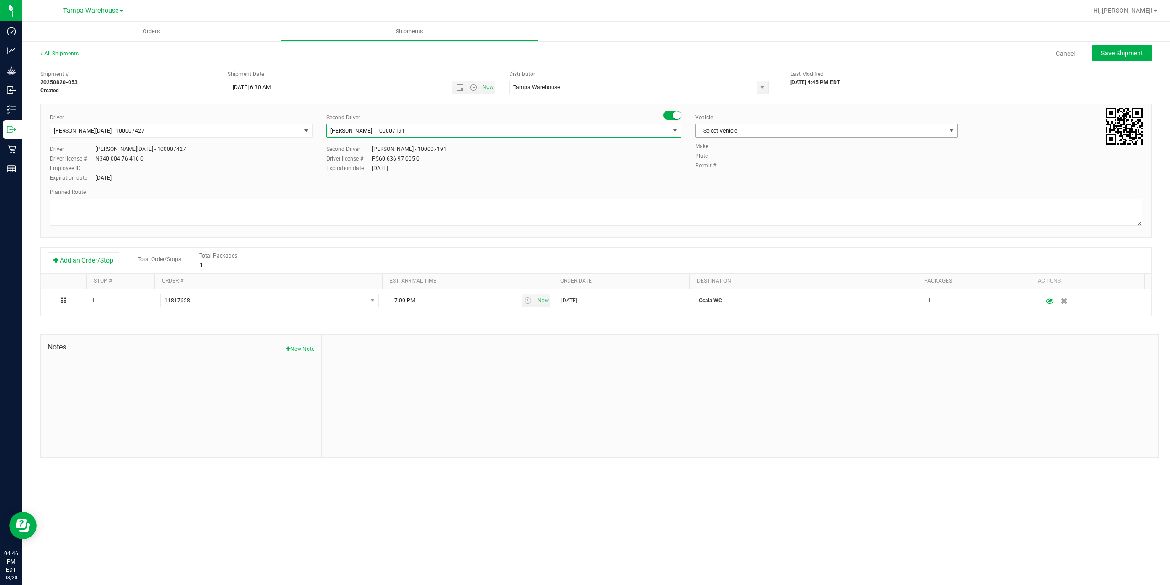
click at [762, 129] on span "Select Vehicle" at bounding box center [821, 130] width 250 height 13
click at [763, 268] on li "FL-EXPRESS-03" at bounding box center [827, 268] width 262 height 14
click at [725, 216] on textarea at bounding box center [596, 211] width 1092 height 27
paste textarea "Summerfield WC Ocala WC Brooksville WC New Port Richey WC Largo WC St. Pete WC …"
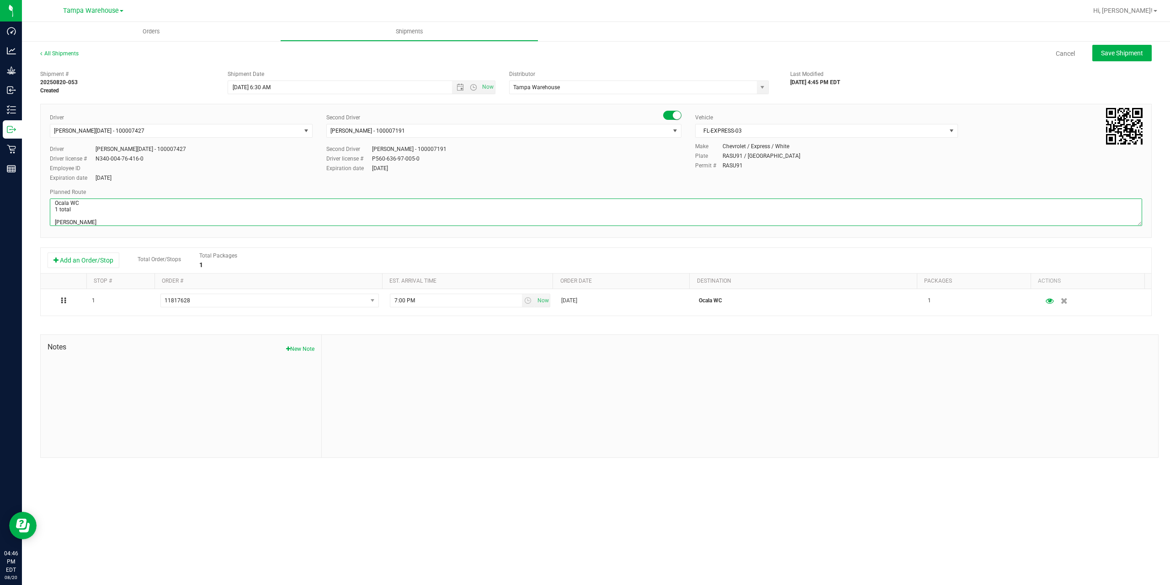
scroll to position [48, 0]
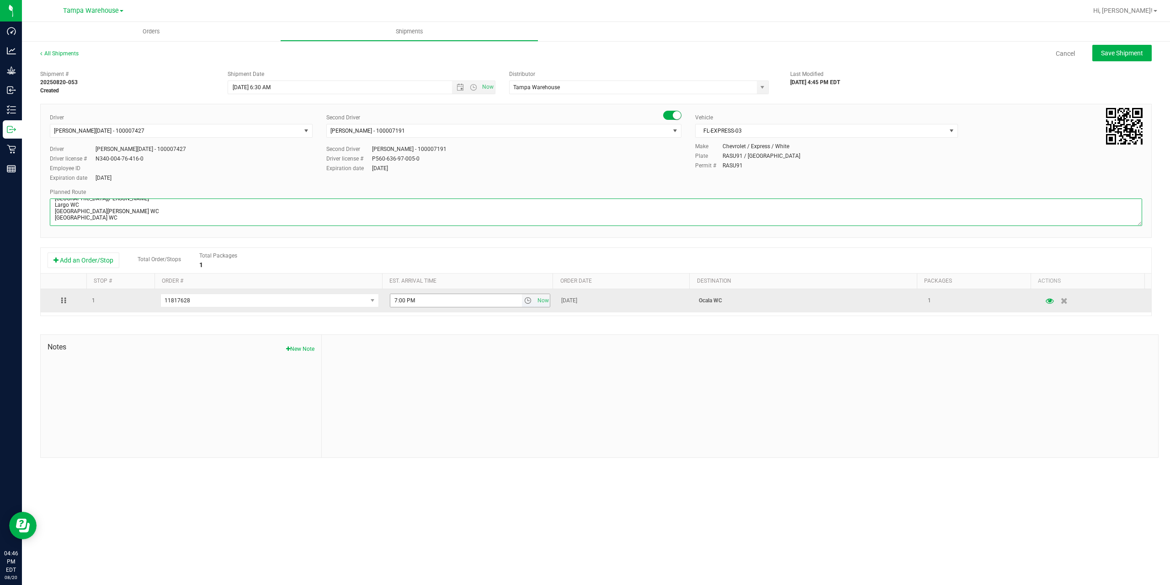
click at [523, 305] on span "select" at bounding box center [528, 300] width 13 height 13
type textarea "Ocala WC 1 total Summerfield WC Ocala WC Brooksville WC New Port Richey WC Larg…"
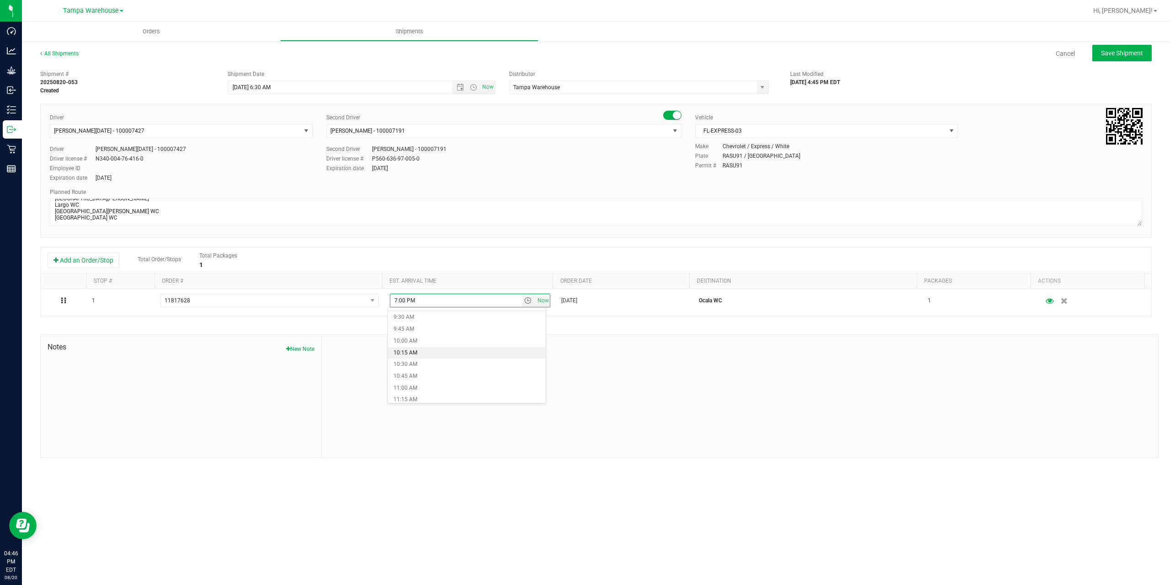
scroll to position [457, 0]
click at [432, 325] on li "10:00 AM" at bounding box center [467, 329] width 158 height 12
click at [965, 172] on div "Driver Anthony Natale - 100007427 Select Driver Anthony Natale - 100007427 Driv…" at bounding box center [596, 148] width 1106 height 70
click at [1134, 48] on button "Save Shipment" at bounding box center [1121, 53] width 59 height 16
type input "8/21/2025 10:30 AM"
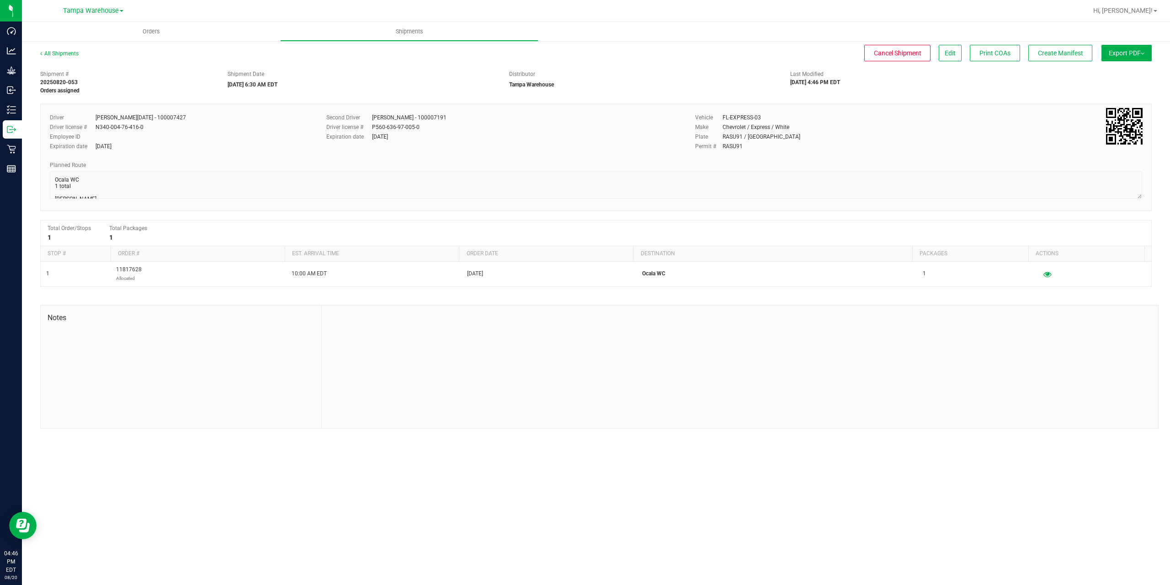
click at [1131, 55] on button "Export PDF" at bounding box center [1127, 53] width 50 height 16
click at [1118, 75] on span "Manifest by Package ID" at bounding box center [1113, 73] width 58 height 6
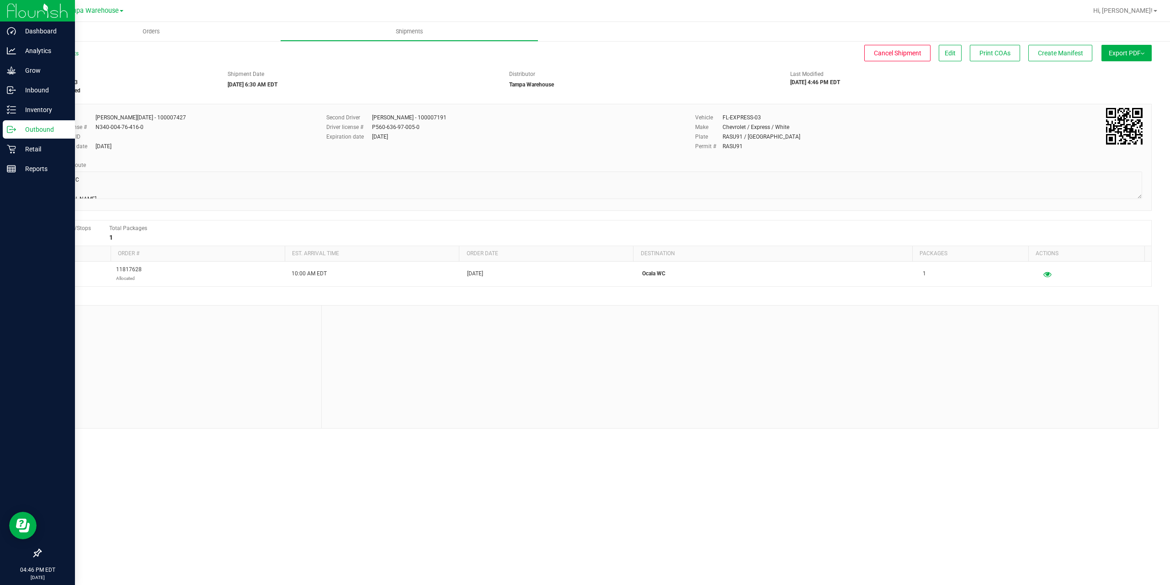
click at [21, 132] on p "Outbound" at bounding box center [43, 129] width 55 height 11
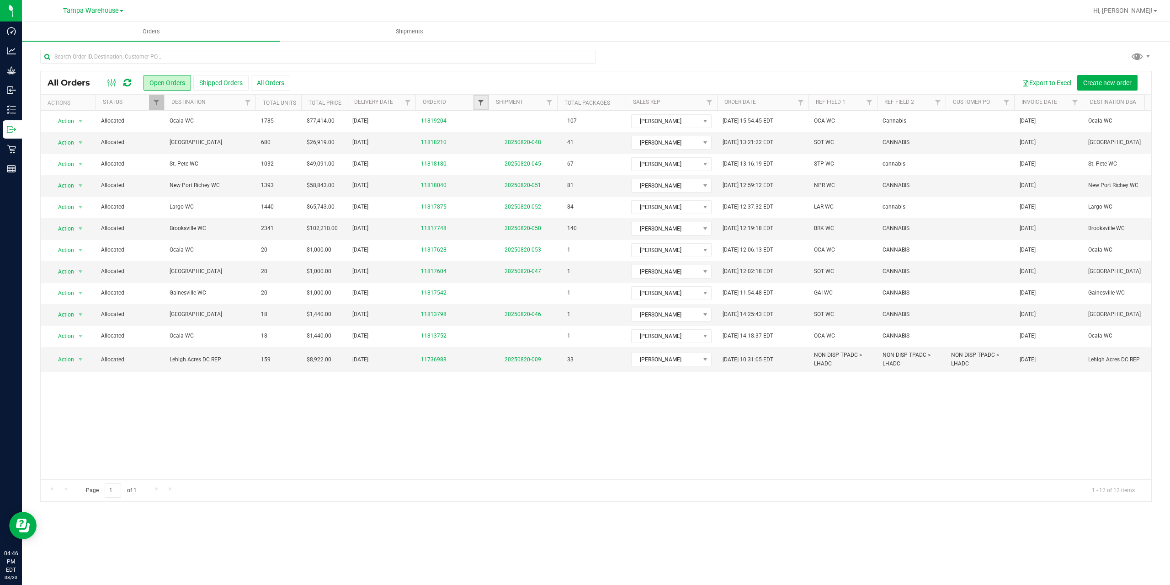
click at [483, 105] on span "Filter" at bounding box center [480, 102] width 7 height 7
type input "3752"
click at [500, 143] on button "Filter" at bounding box center [501, 147] width 44 height 20
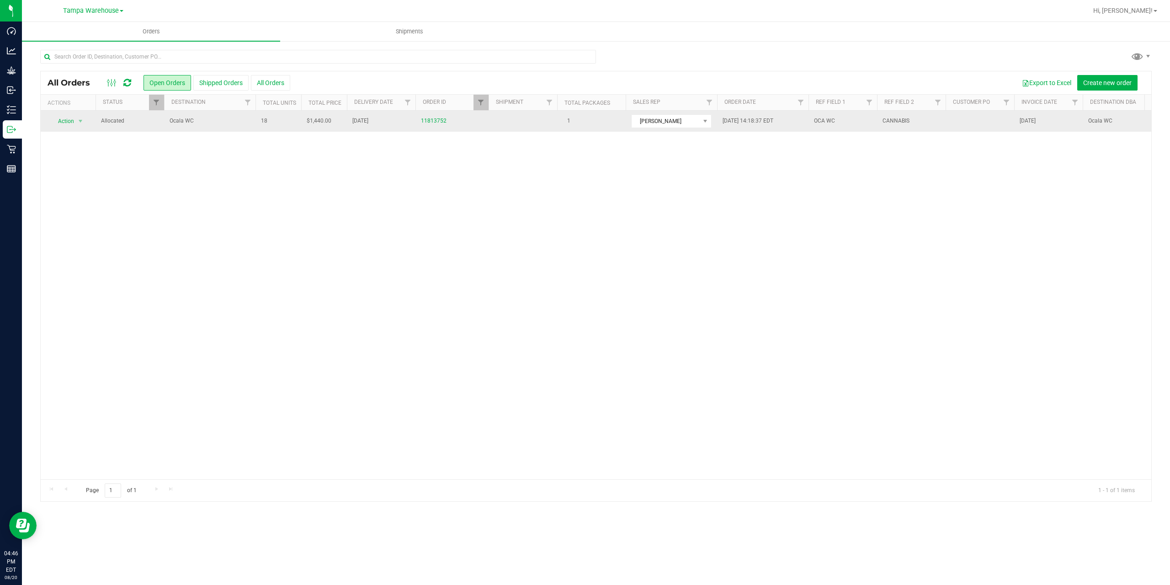
click at [214, 125] on span "Ocala WC" at bounding box center [210, 121] width 80 height 9
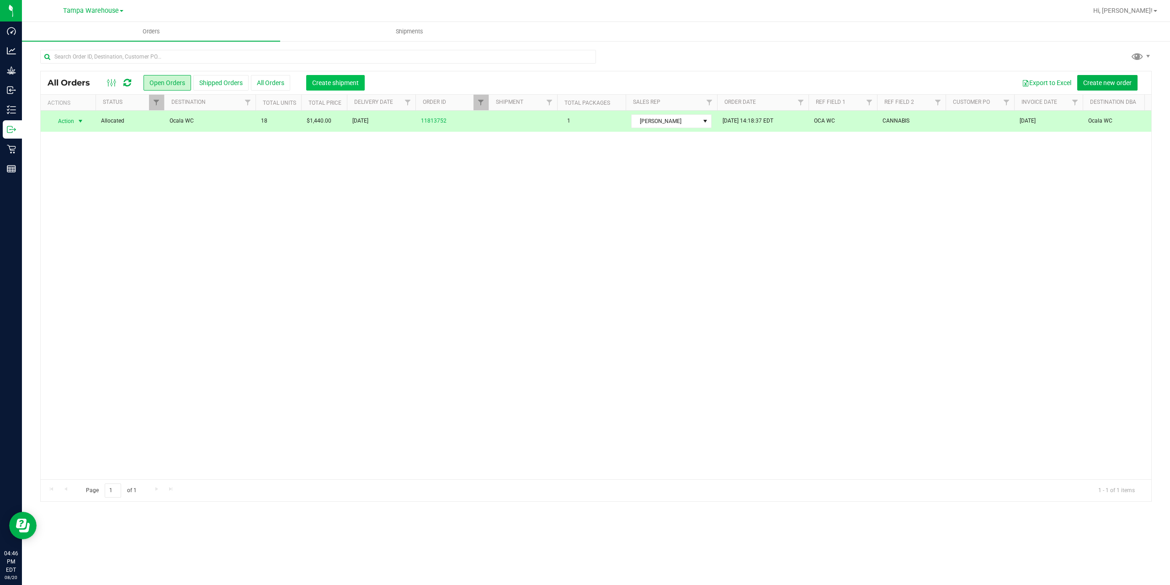
click at [324, 87] on button "Create shipment" at bounding box center [335, 83] width 59 height 16
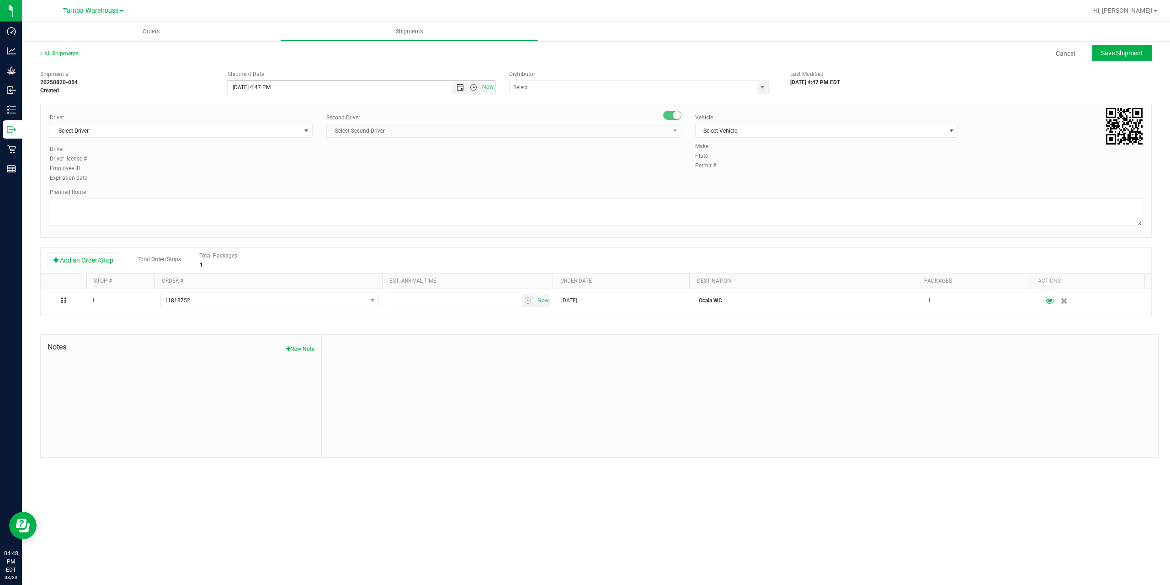
click at [460, 85] on span "Open the date view" at bounding box center [460, 87] width 7 height 7
click at [292, 181] on link "21" at bounding box center [289, 180] width 13 height 14
click at [471, 89] on span "Open the time view" at bounding box center [473, 87] width 7 height 7
click at [266, 117] on li "6:30 AM" at bounding box center [361, 118] width 266 height 12
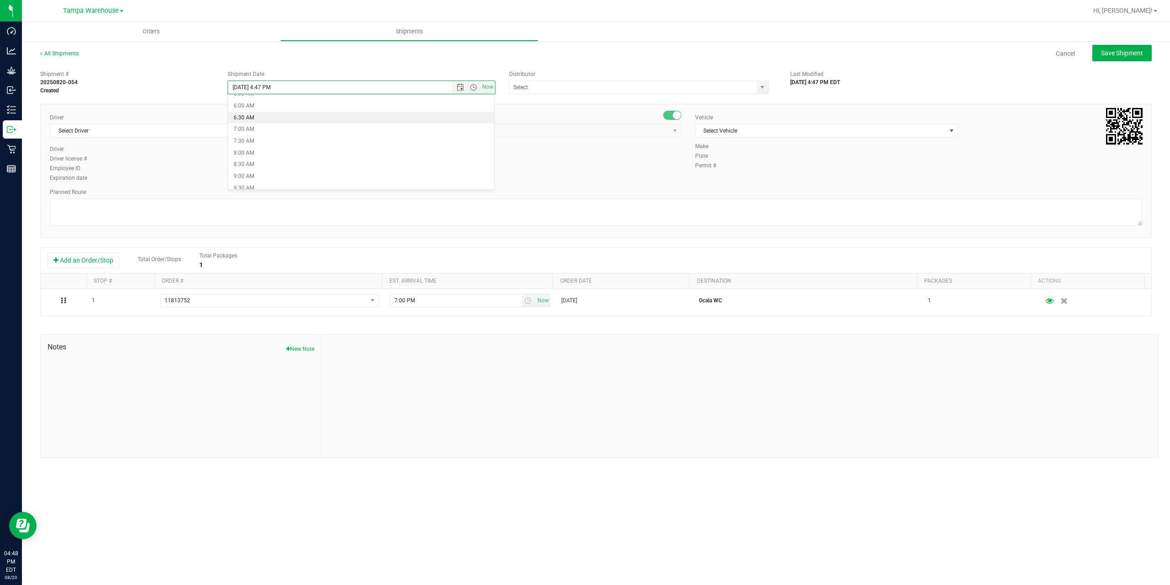
type input "8/21/2025 6:30 AM"
click at [527, 87] on input "text" at bounding box center [630, 87] width 240 height 13
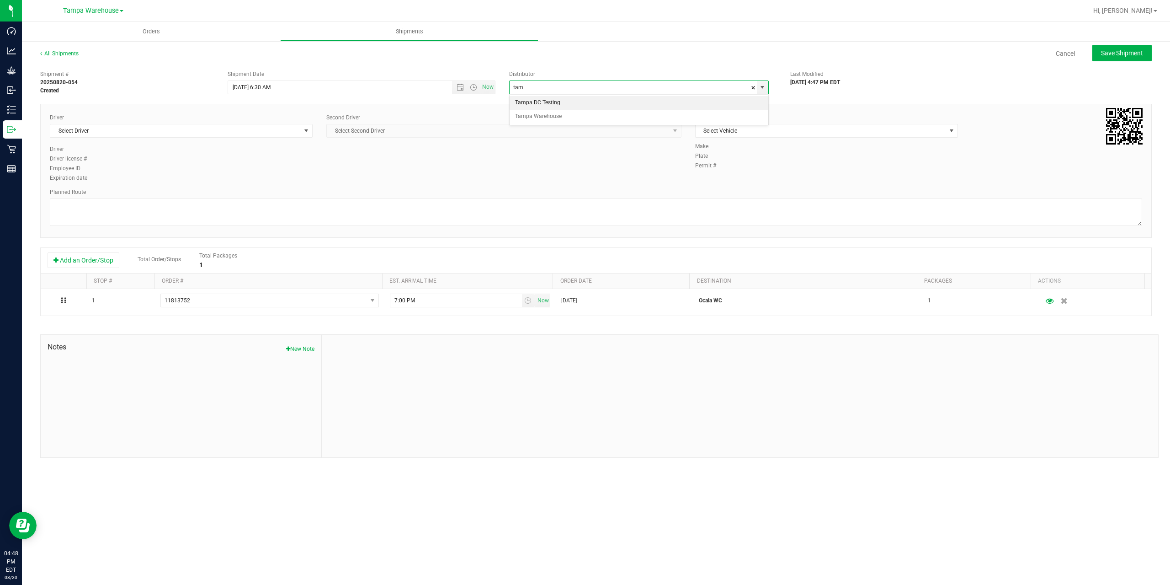
click at [531, 124] on div "Tampa DC Testing Tampa Warehouse No data found." at bounding box center [639, 109] width 260 height 31
click at [530, 117] on li "Tampa Warehouse" at bounding box center [639, 117] width 259 height 14
type input "Tampa Warehouse"
click at [220, 127] on span "Select Driver" at bounding box center [175, 130] width 250 height 13
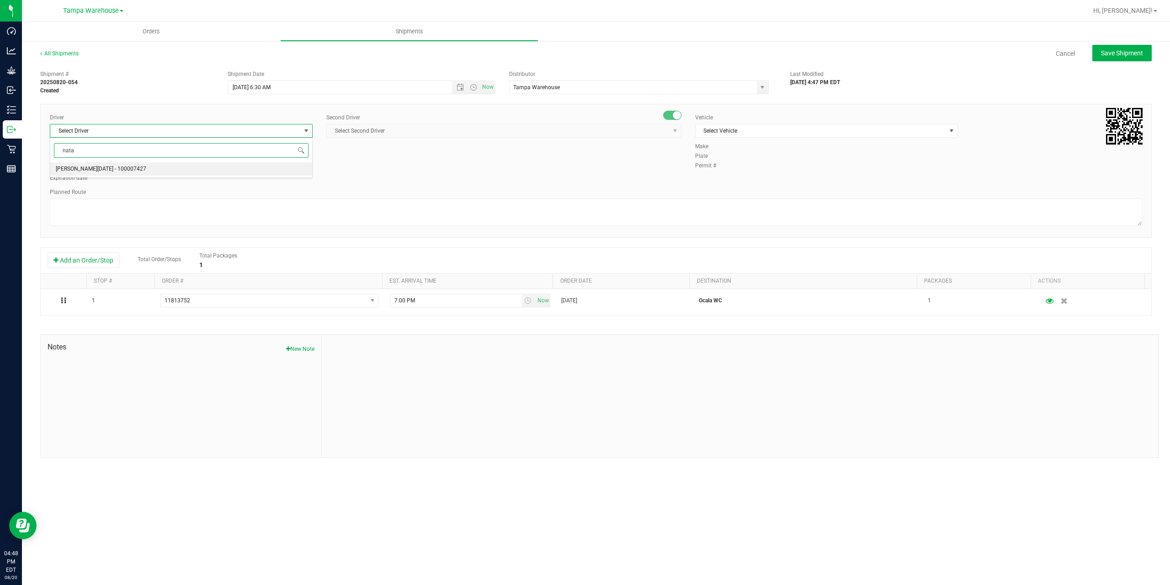
click at [93, 168] on span "Anthony Natale - 100007427" at bounding box center [101, 169] width 90 height 12
type input "nata"
click at [356, 127] on span "Select Second Driver" at bounding box center [498, 130] width 343 height 13
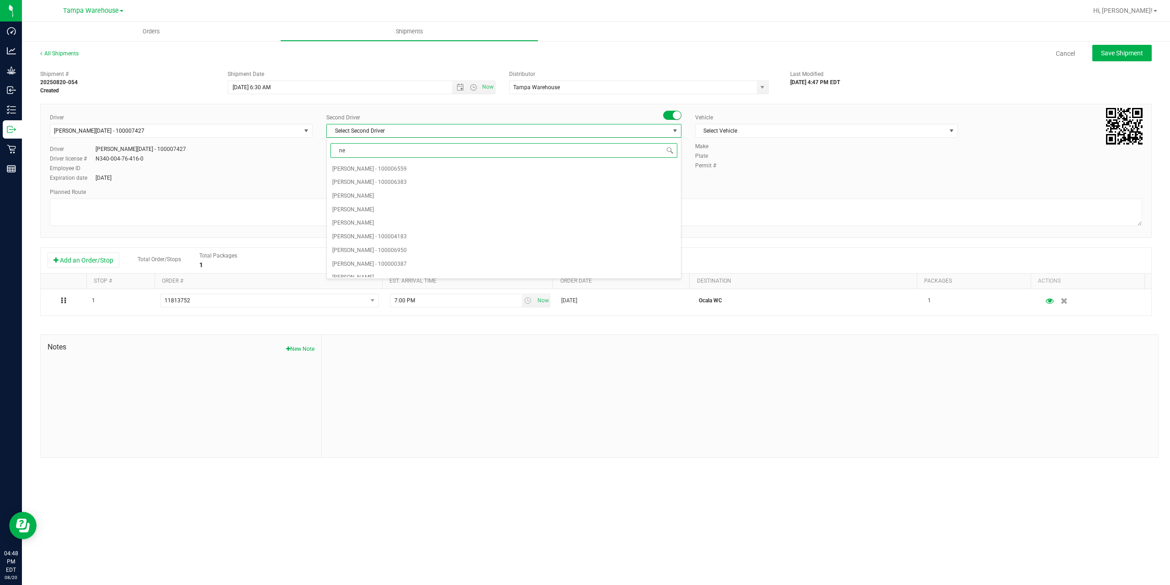
type input "ner"
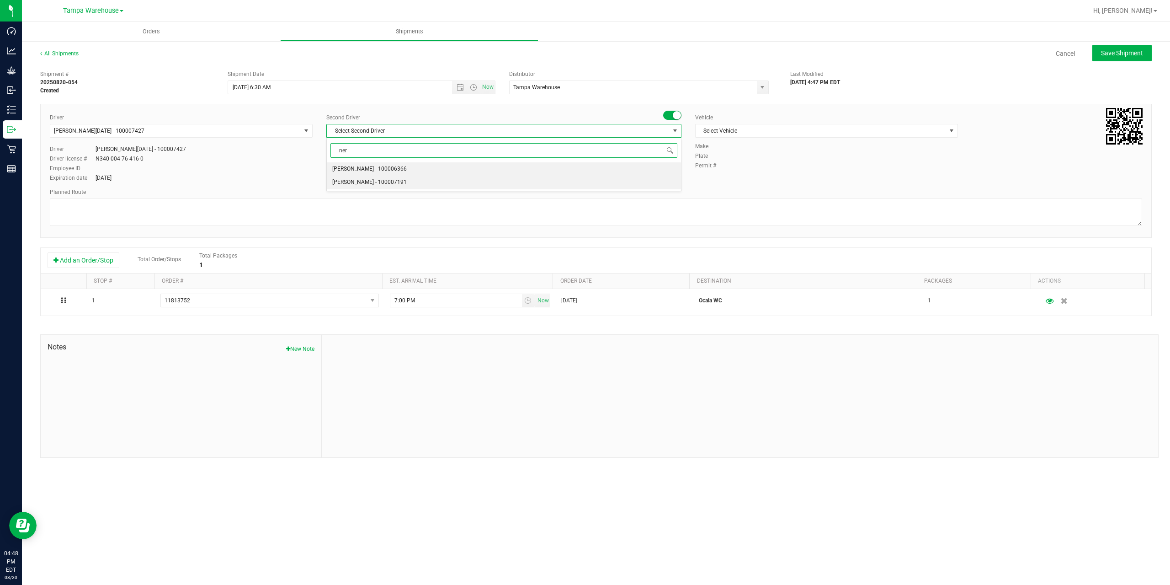
click at [372, 180] on span "Nicholas Pinero - 100007191" at bounding box center [369, 182] width 75 height 12
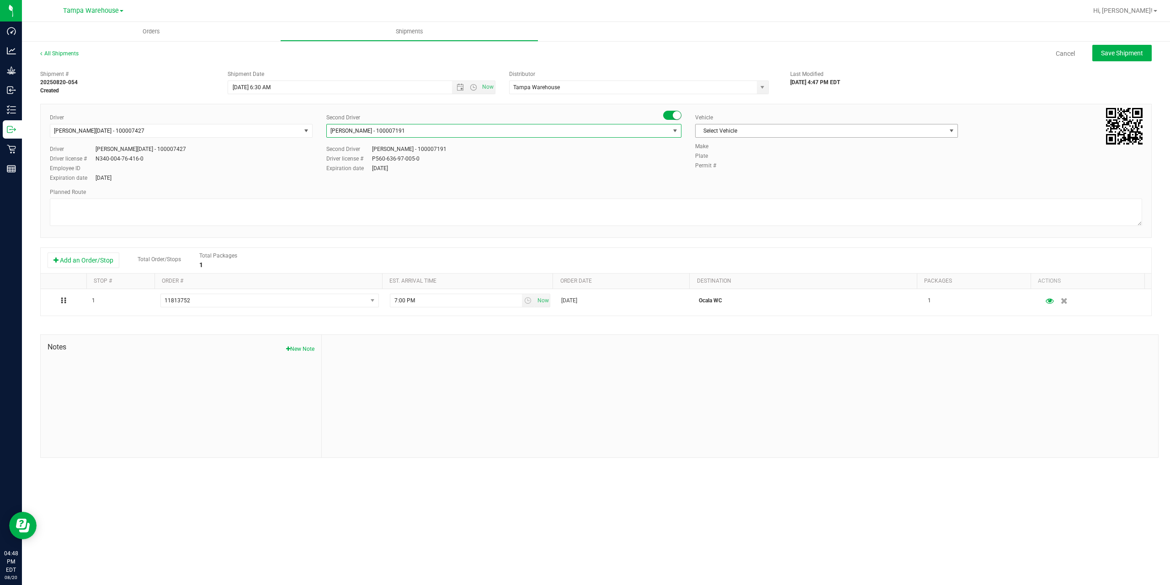
click at [760, 130] on span "Select Vehicle" at bounding box center [821, 130] width 250 height 13
click at [750, 264] on li "FL-EXPRESS-03" at bounding box center [827, 268] width 262 height 14
click at [688, 210] on textarea at bounding box center [596, 211] width 1092 height 27
paste textarea "Summerfield WC Ocala WC Brooksville WC New Port Richey WC Largo WC St. Pete WC …"
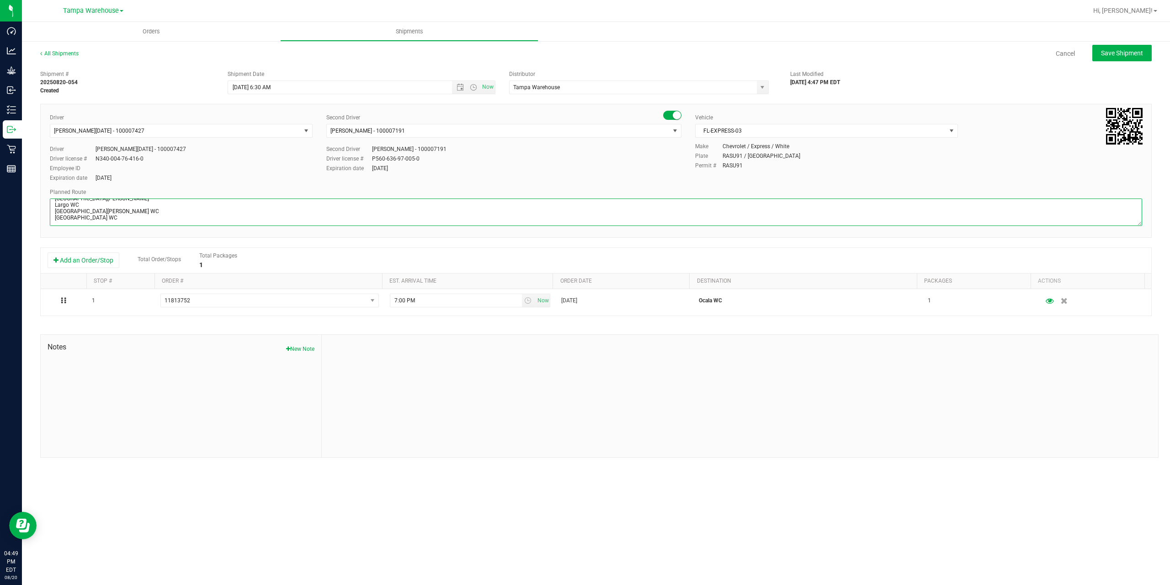
scroll to position [0, 0]
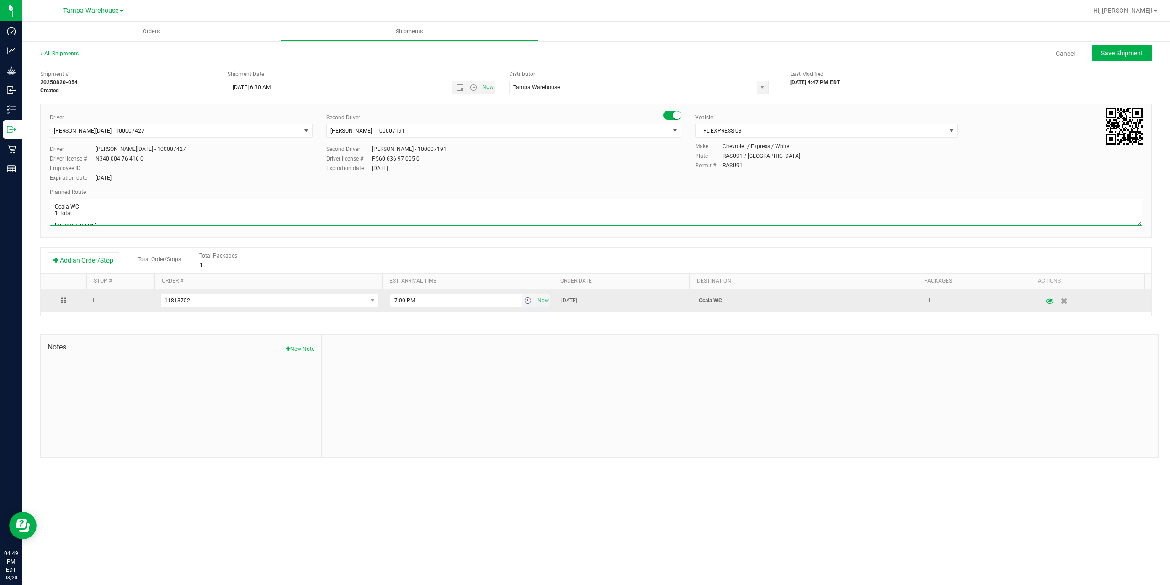
click at [527, 300] on span "select" at bounding box center [527, 300] width 7 height 7
type textarea "Ocala WC 1 Total [PERSON_NAME] Ocala WC [GEOGRAPHIC_DATA] WC [GEOGRAPHIC_DATA][…"
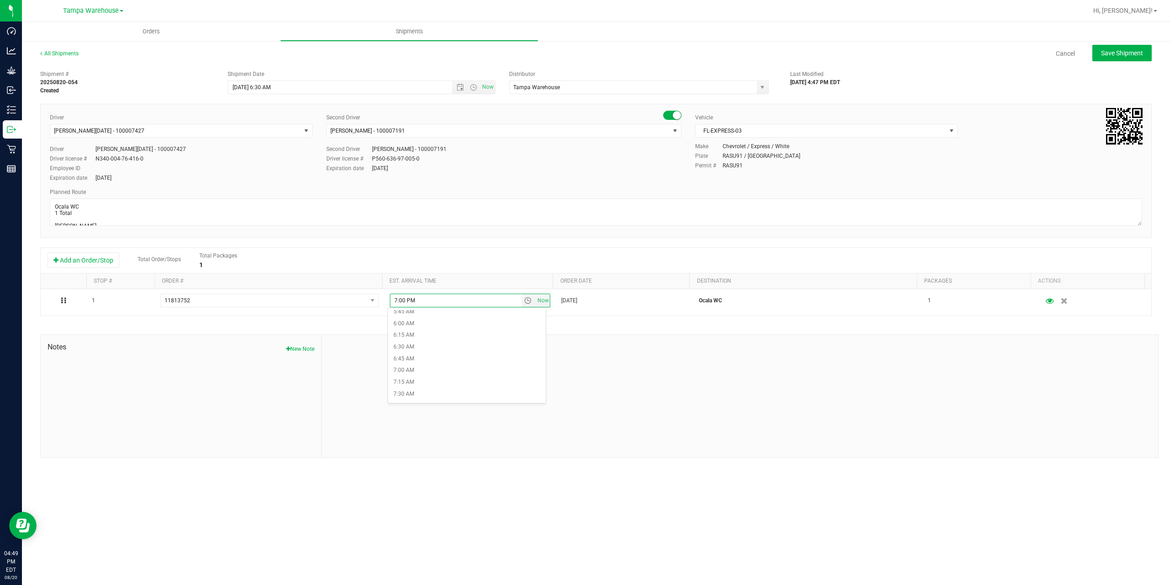
scroll to position [457, 0]
click at [458, 327] on li "10:00 AM" at bounding box center [467, 329] width 158 height 12
click at [518, 311] on td "10:00 AM Now" at bounding box center [470, 300] width 172 height 23
click at [531, 322] on div "Shipment # 20250820-054 Created Shipment Date 8/21/2025 6:30 AM Now Distributor…" at bounding box center [596, 262] width 1112 height 392
click at [1110, 48] on button "Save Shipment" at bounding box center [1121, 53] width 59 height 16
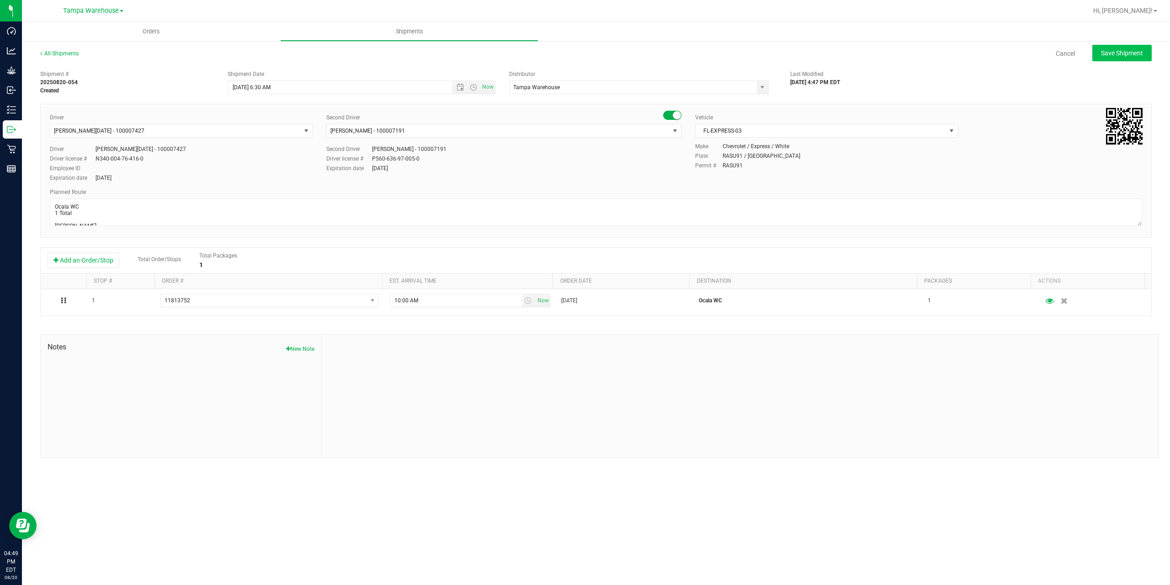
type input "8/21/2025 10:30 AM"
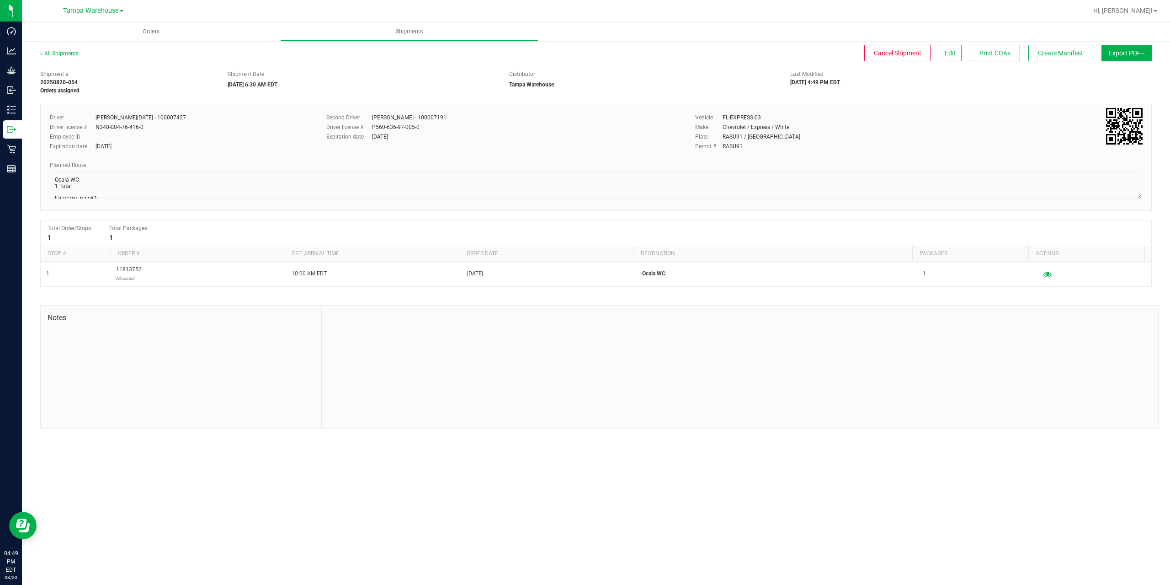
click at [1119, 52] on button "Export PDF" at bounding box center [1127, 53] width 50 height 16
click at [1117, 71] on span "Manifest by Package ID" at bounding box center [1113, 73] width 58 height 6
click at [0, 0] on p "Outbound" at bounding box center [0, 0] width 0 height 0
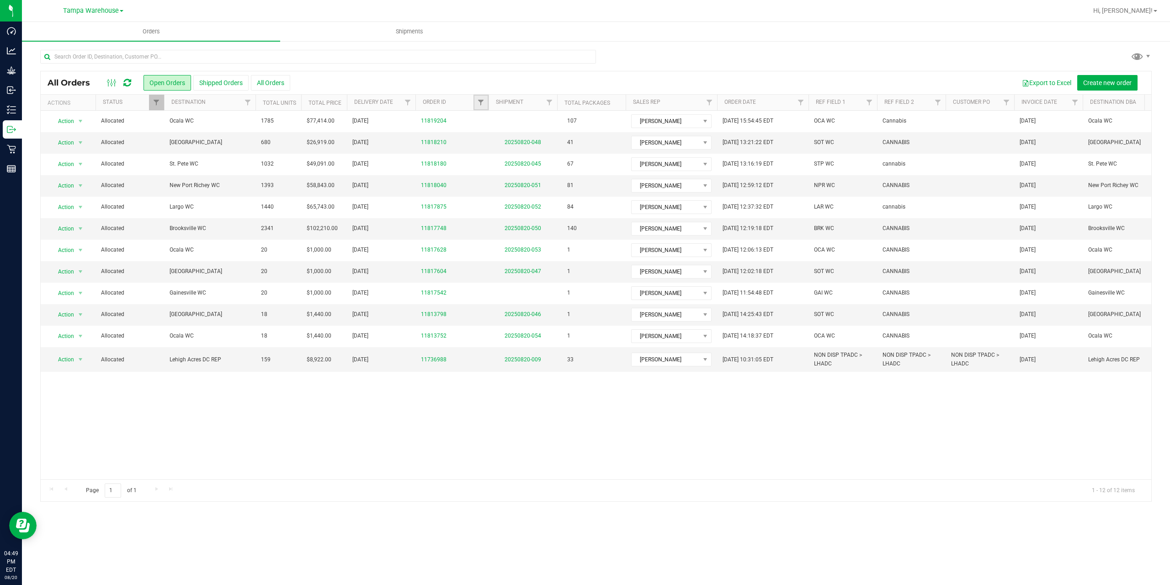
click at [482, 106] on link "Filter" at bounding box center [481, 103] width 15 height 16
click at [473, 434] on div "Action Action Cancel order Clone order Edit order Mark as fully paid Order audi…" at bounding box center [596, 295] width 1111 height 368
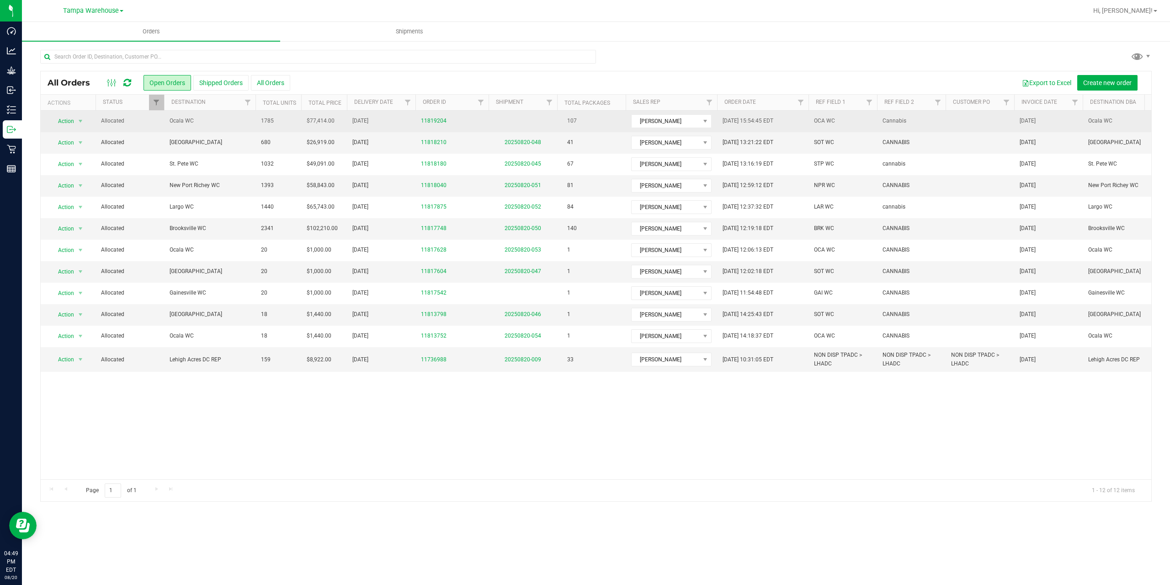
click at [224, 124] on span "Ocala WC" at bounding box center [210, 121] width 80 height 9
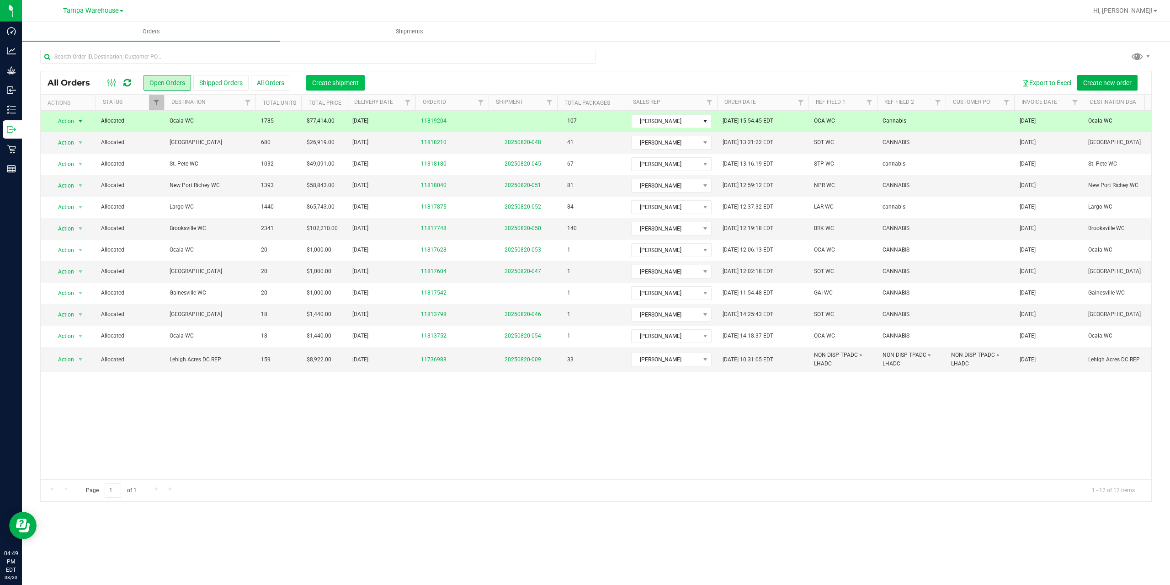
click at [320, 88] on button "Create shipment" at bounding box center [335, 83] width 59 height 16
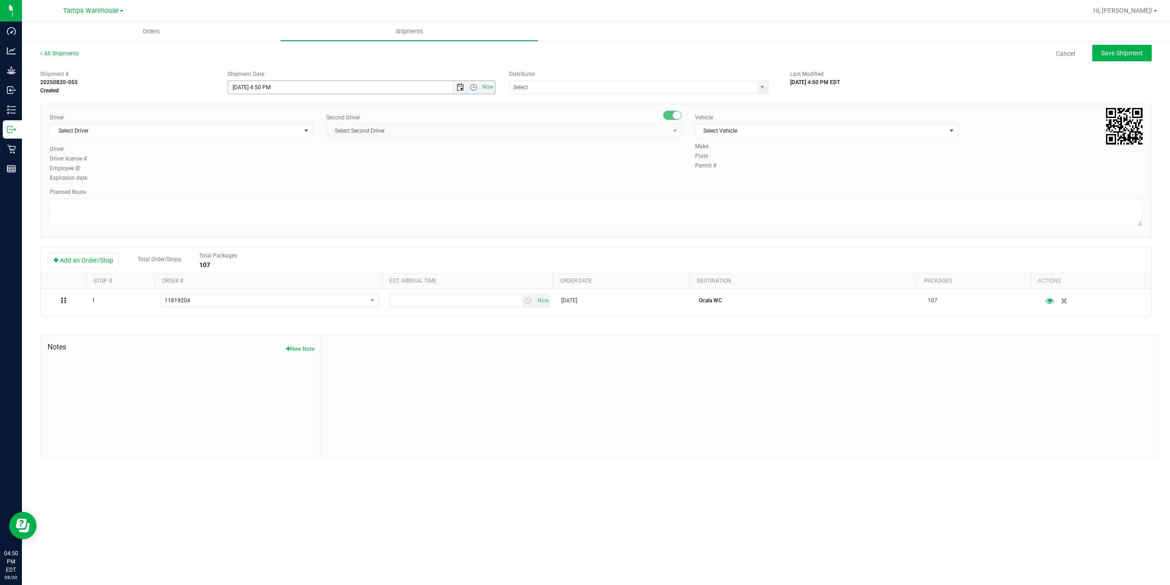
click at [461, 88] on span "Open the date view" at bounding box center [460, 87] width 7 height 7
click at [293, 181] on link "21" at bounding box center [289, 180] width 13 height 14
click at [474, 89] on span "Open the time view" at bounding box center [473, 87] width 7 height 7
click at [276, 163] on li "6:30 AM" at bounding box center [361, 164] width 266 height 12
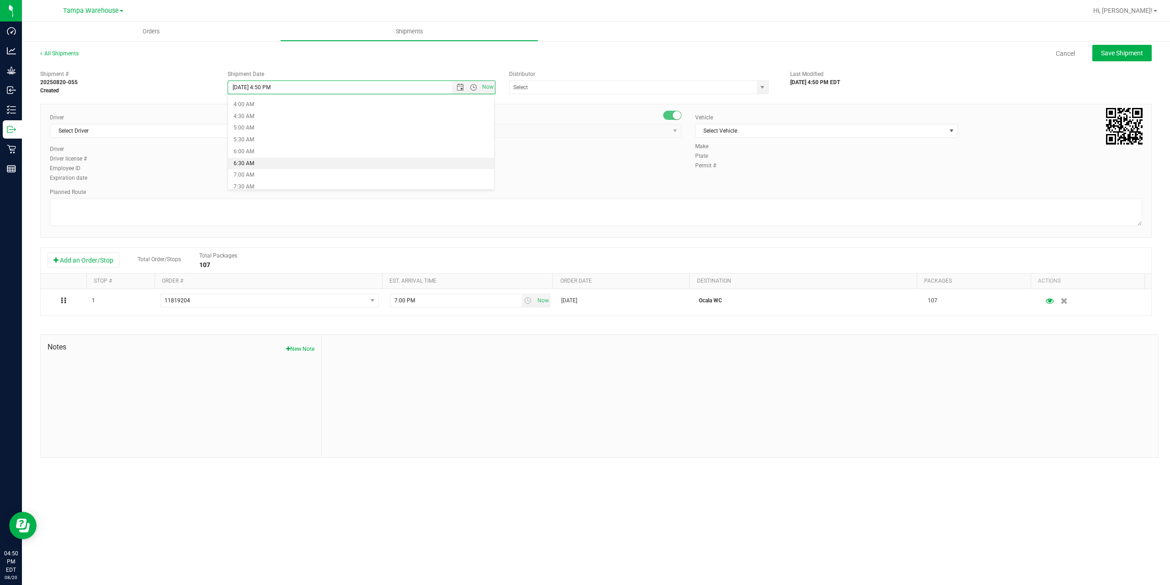
type input "8/21/2025 6:30 AM"
click at [539, 89] on input "text" at bounding box center [630, 87] width 240 height 13
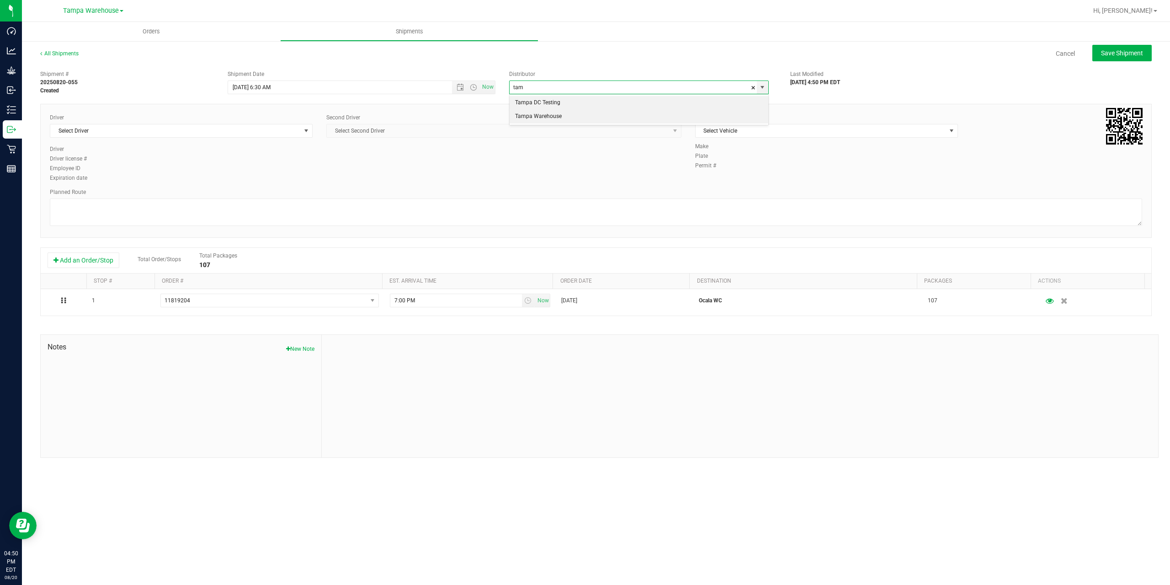
click at [539, 118] on li "Tampa Warehouse" at bounding box center [639, 117] width 259 height 14
type input "Tampa Warehouse"
click at [230, 137] on span "Select Driver" at bounding box center [181, 131] width 263 height 14
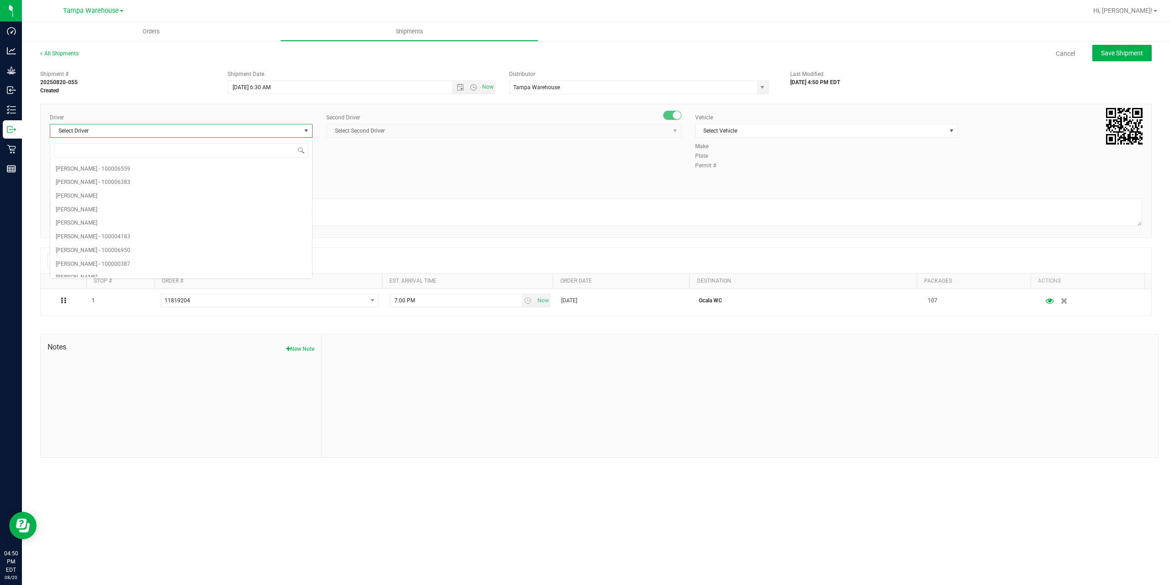
click at [238, 128] on span "Select Driver" at bounding box center [175, 130] width 250 height 13
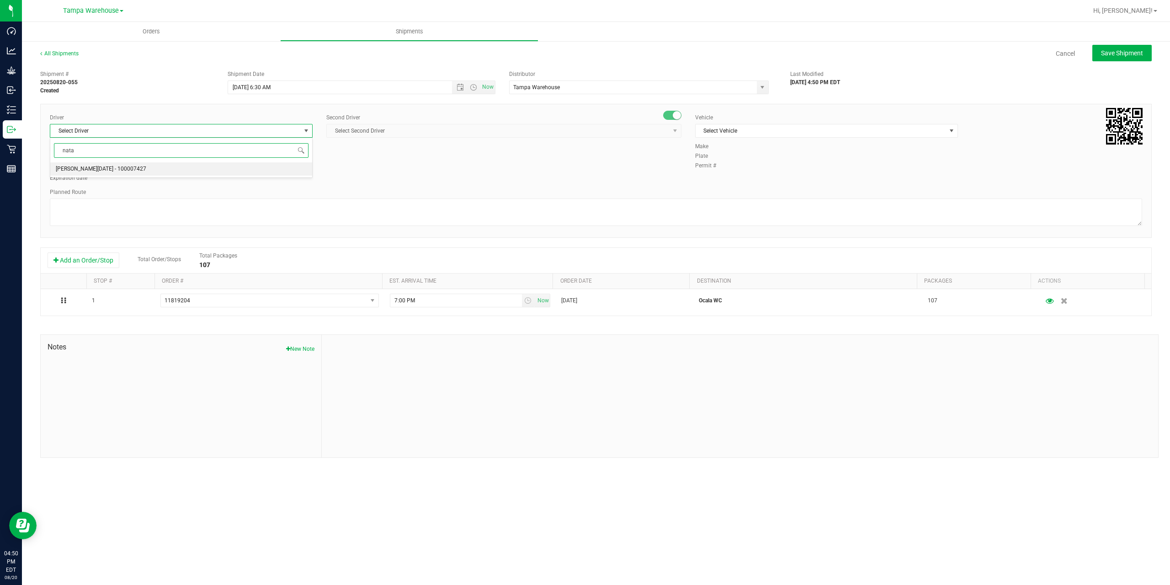
click at [131, 167] on li "Anthony Natale - 100007427" at bounding box center [181, 169] width 262 height 14
type input "nata"
click at [428, 133] on span "Select Second Driver" at bounding box center [498, 130] width 343 height 13
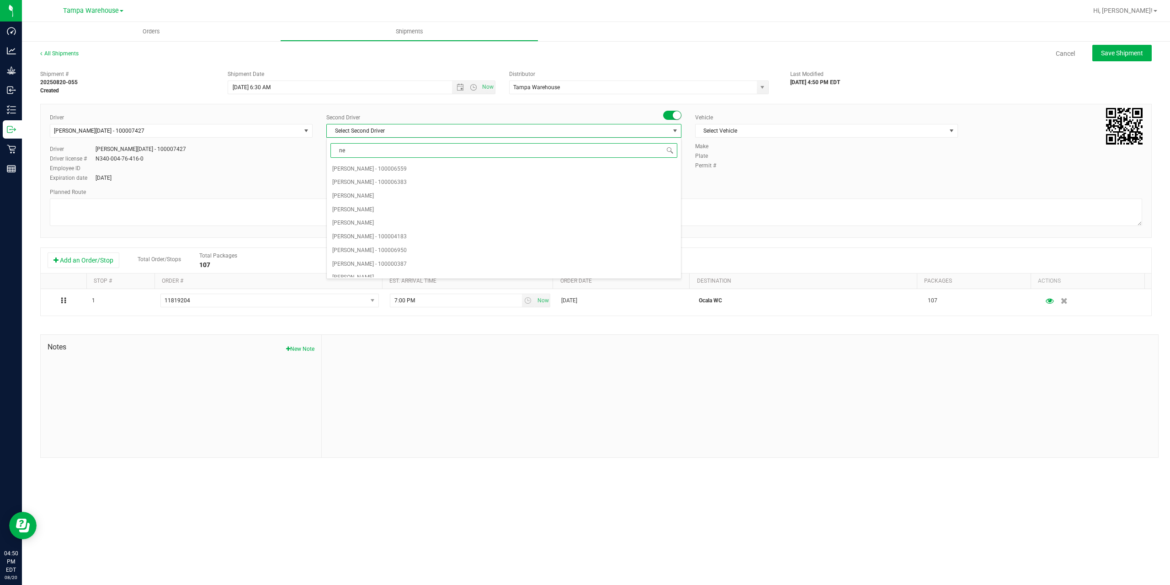
type input "ner"
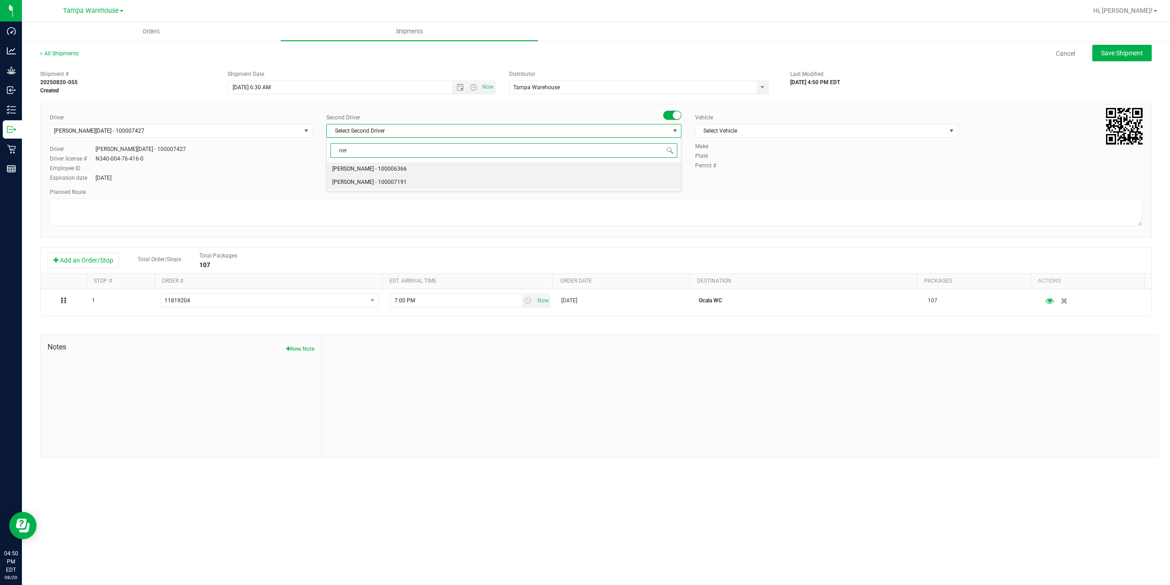
click at [373, 183] on span "Nicholas Pinero - 100007191" at bounding box center [369, 182] width 75 height 12
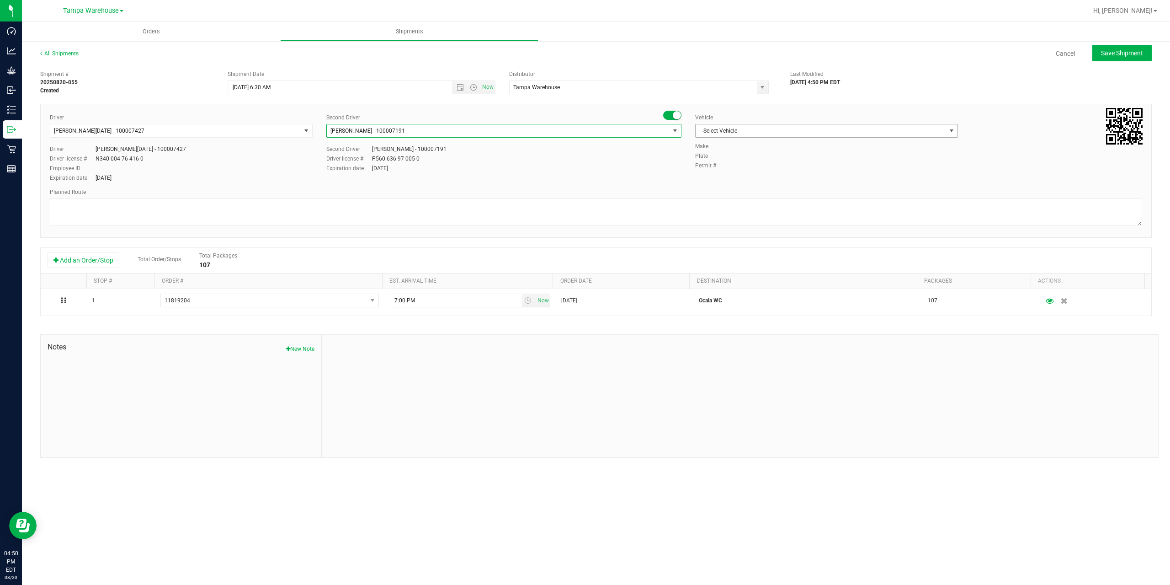
click at [789, 126] on span "Select Vehicle" at bounding box center [821, 130] width 250 height 13
click at [751, 175] on li "FL-EXPRESS-03" at bounding box center [827, 177] width 262 height 14
click at [703, 201] on textarea at bounding box center [596, 211] width 1092 height 27
paste textarea "Summerfield WC Ocala WC Brooksville WC New Port Richey WC Largo WC St. Pete WC …"
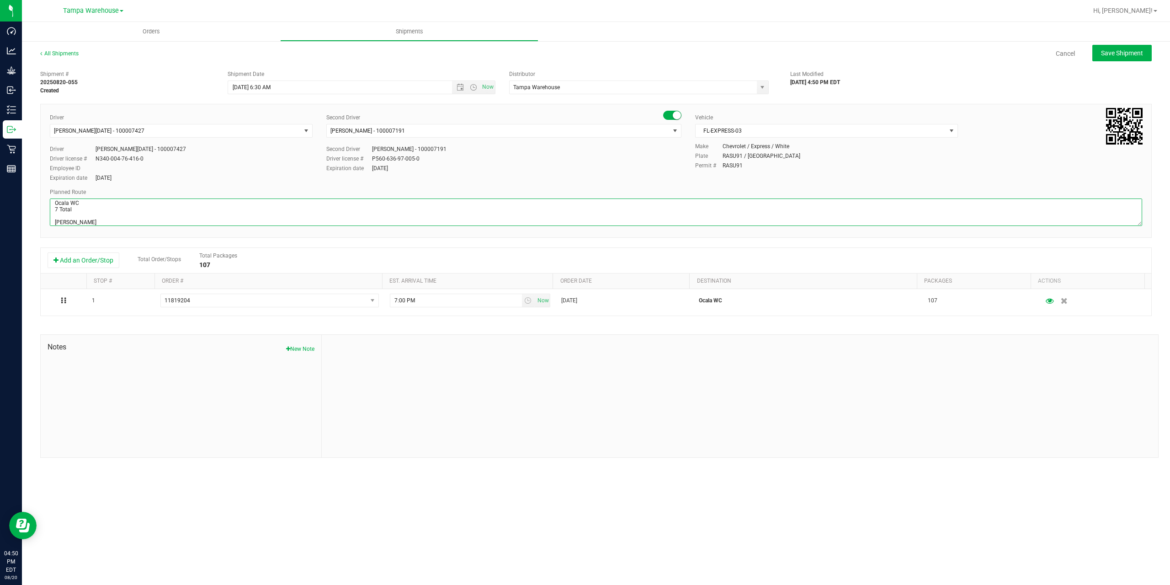
scroll to position [48, 0]
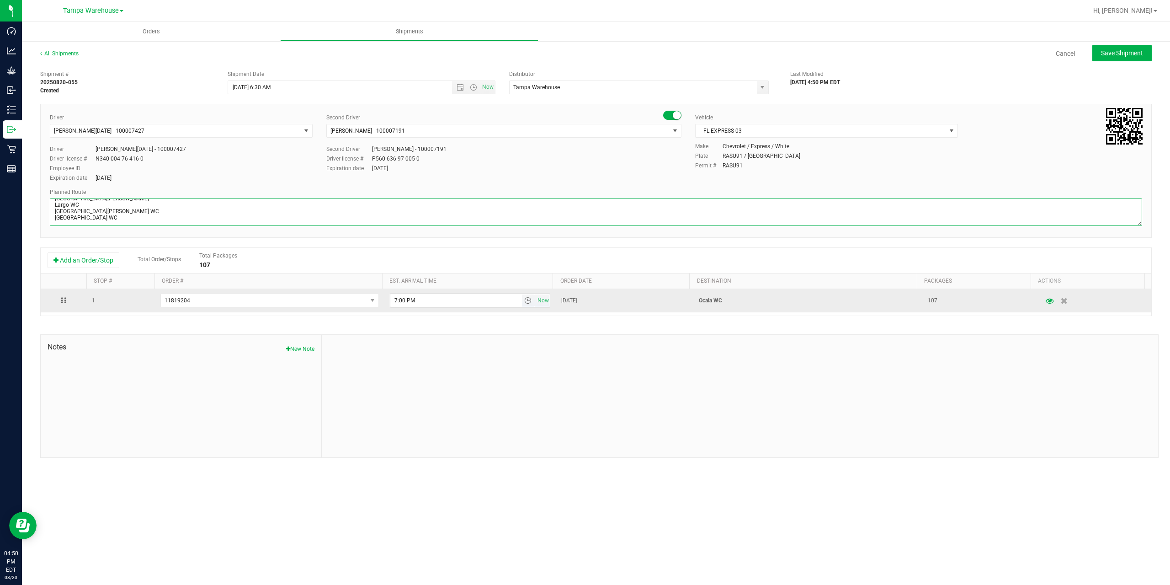
click at [525, 300] on span "select" at bounding box center [527, 300] width 7 height 7
type textarea "Ocala WC 7 Total [PERSON_NAME] Ocala WC [GEOGRAPHIC_DATA] WC [GEOGRAPHIC_DATA][…"
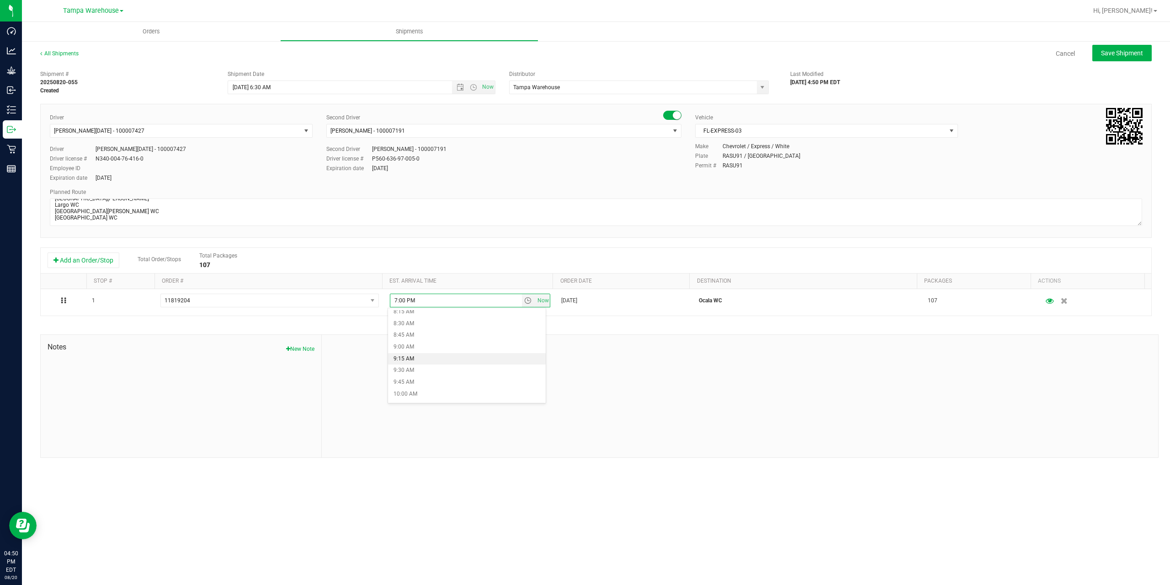
scroll to position [411, 0]
click at [431, 375] on li "10:00 AM" at bounding box center [467, 374] width 158 height 12
click at [486, 338] on div at bounding box center [740, 396] width 836 height 122
click at [1113, 55] on span "Save Shipment" at bounding box center [1122, 52] width 42 height 7
type input "8/21/2025 10:30 AM"
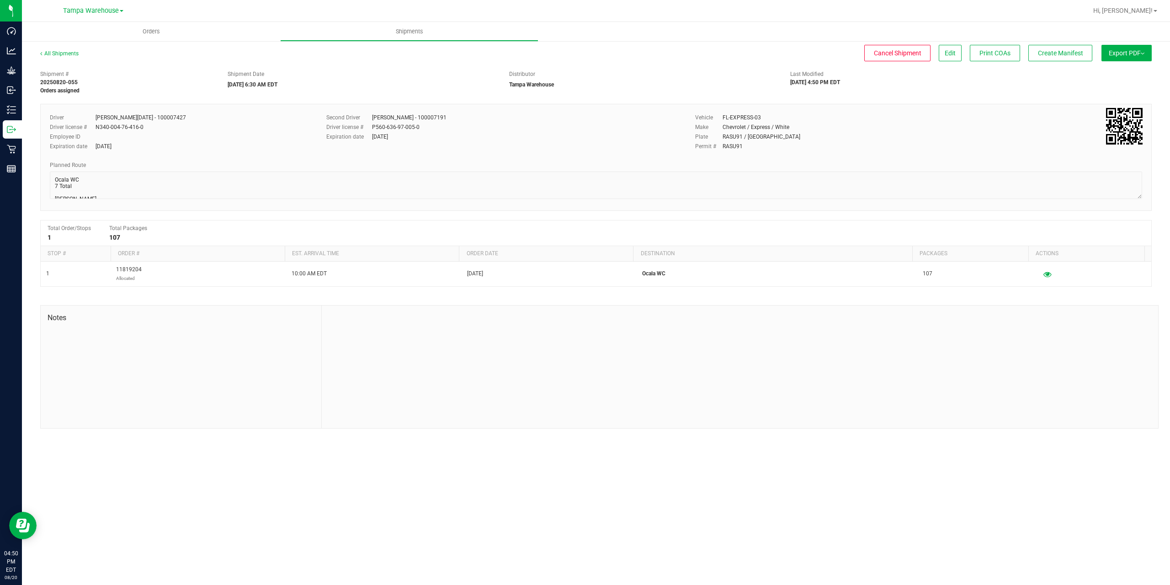
click at [1113, 55] on button "Export PDF" at bounding box center [1127, 53] width 50 height 16
click at [1120, 70] on span "Manifest by Package ID" at bounding box center [1113, 73] width 58 height 6
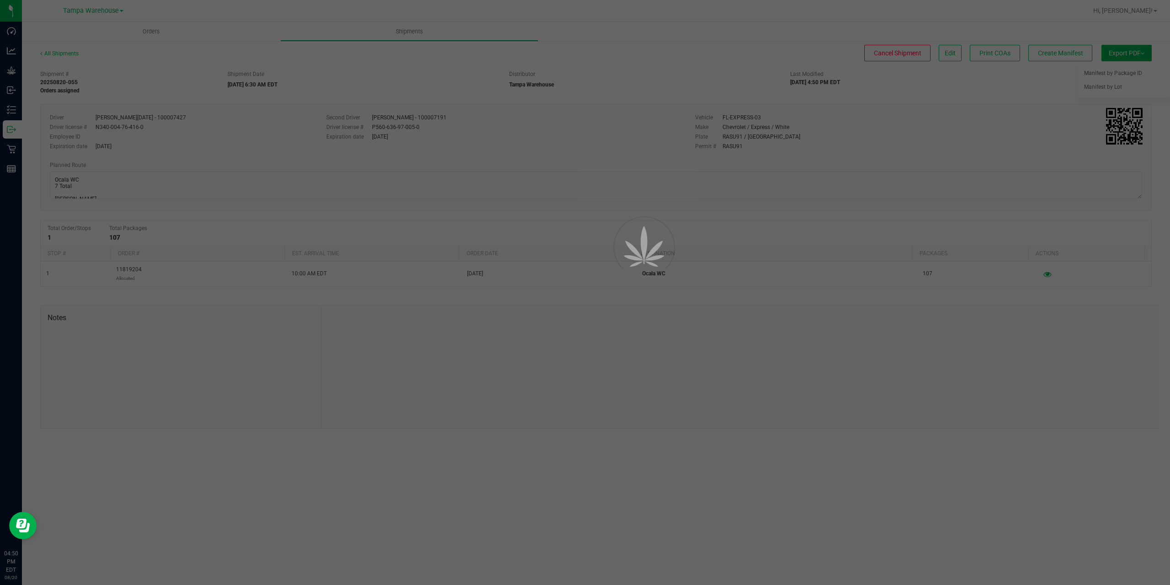
click at [14, 131] on div at bounding box center [585, 292] width 1170 height 585
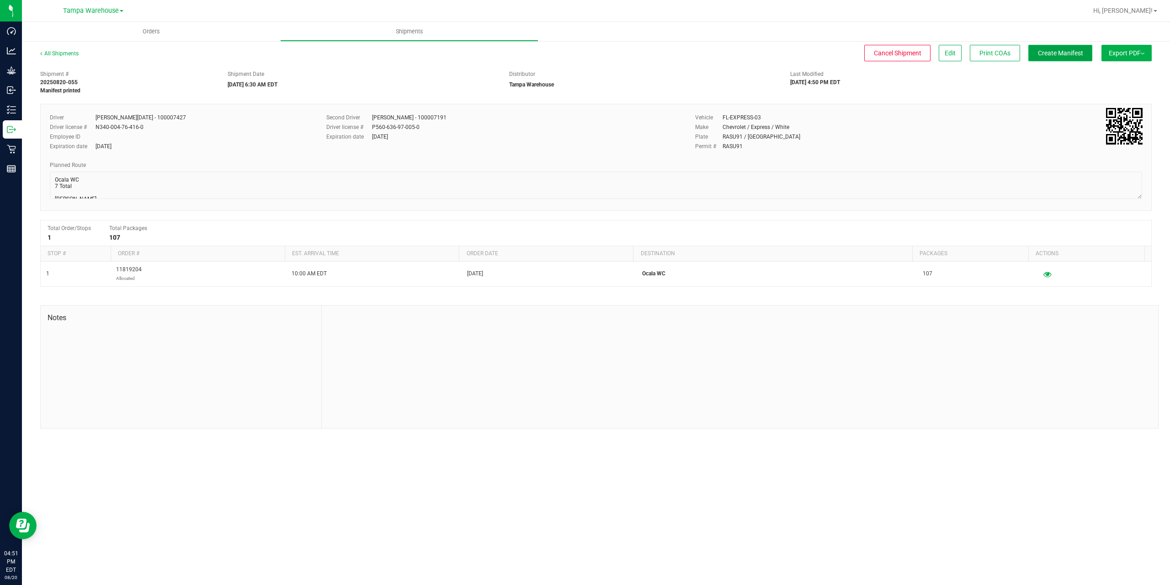
click at [1065, 55] on span "Create Manifest" at bounding box center [1060, 52] width 45 height 7
click at [1072, 55] on span "Ship Transfer" at bounding box center [1062, 52] width 37 height 7
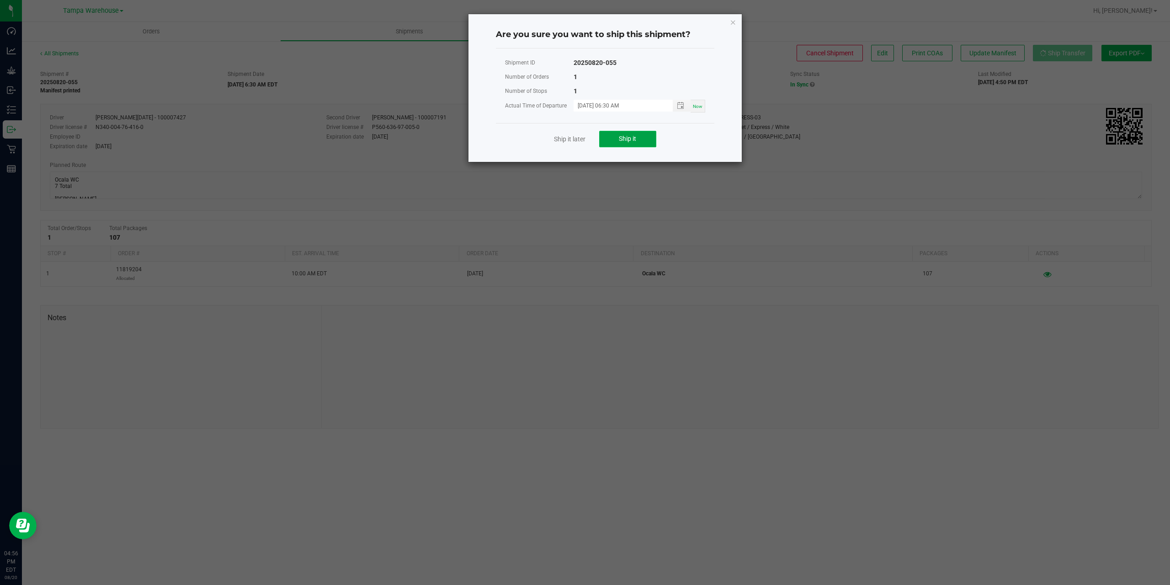
click at [641, 144] on button "Ship it" at bounding box center [627, 139] width 57 height 16
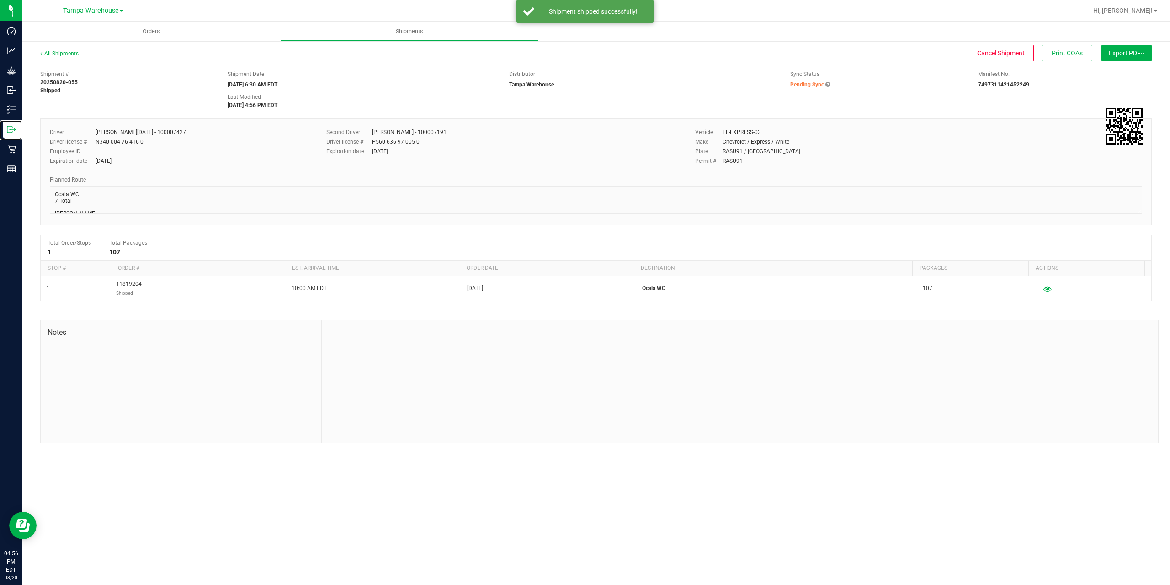
click at [0, 0] on p "Outbound" at bounding box center [0, 0] width 0 height 0
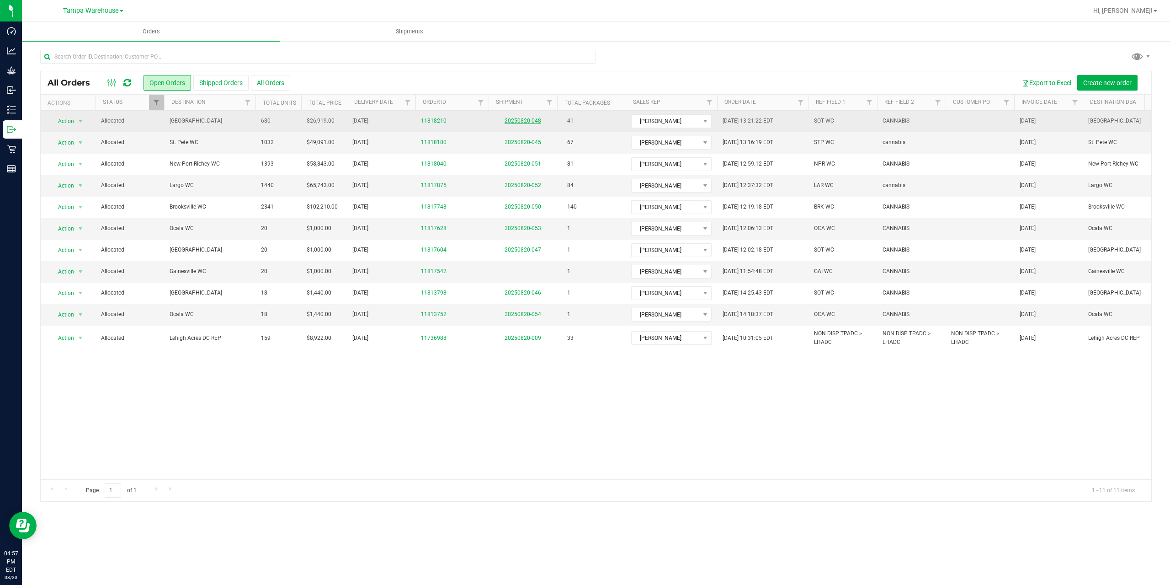
click at [522, 118] on link "20250820-048" at bounding box center [523, 120] width 37 height 6
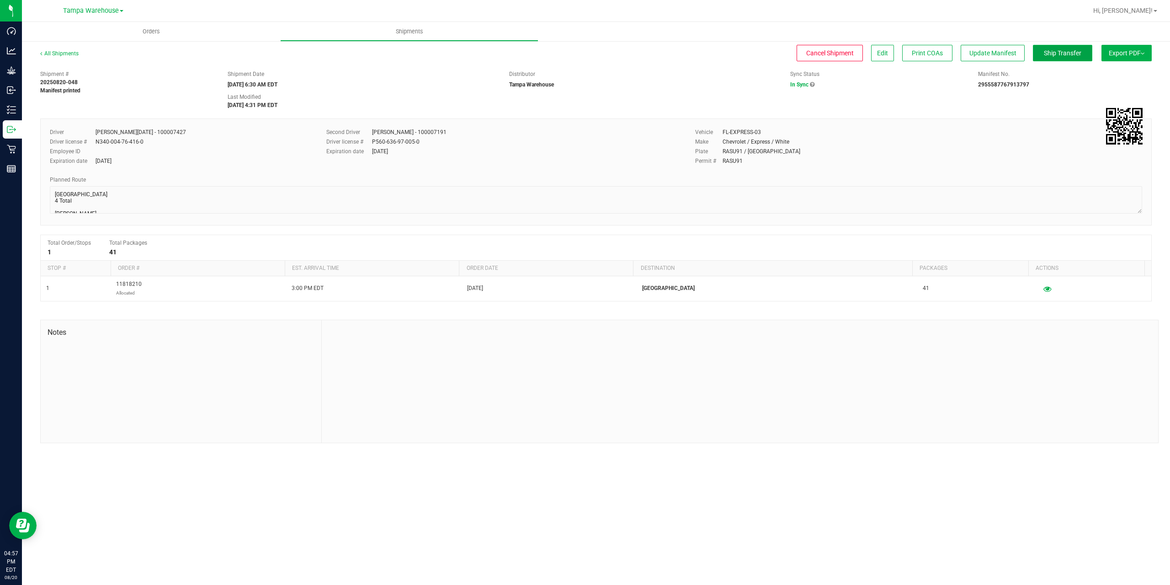
click at [1044, 55] on span "Ship Transfer" at bounding box center [1062, 52] width 37 height 7
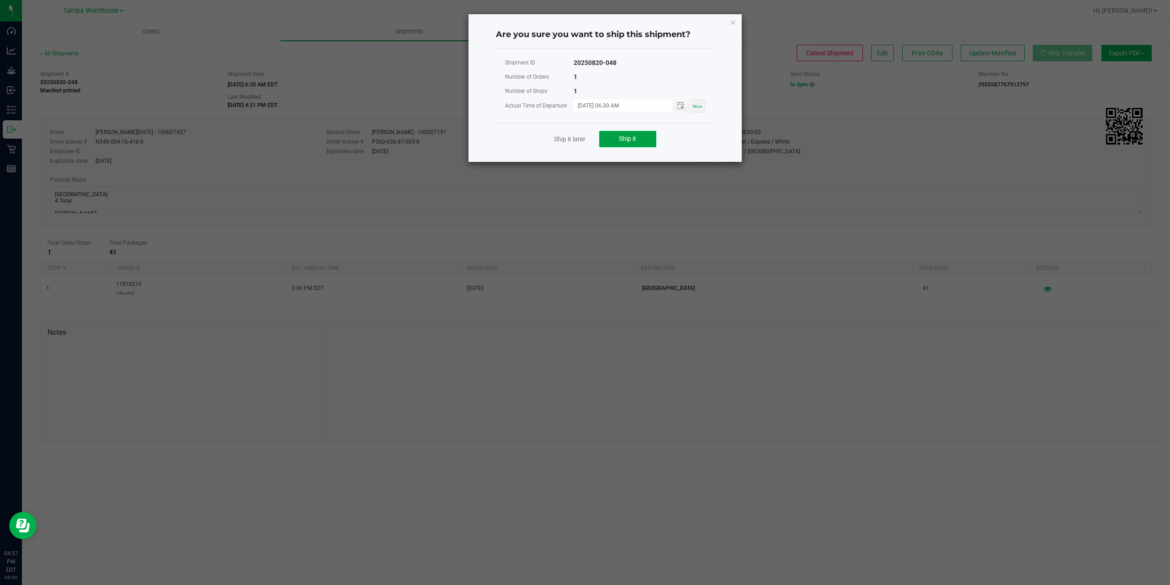
click at [617, 143] on button "Ship it" at bounding box center [627, 139] width 57 height 16
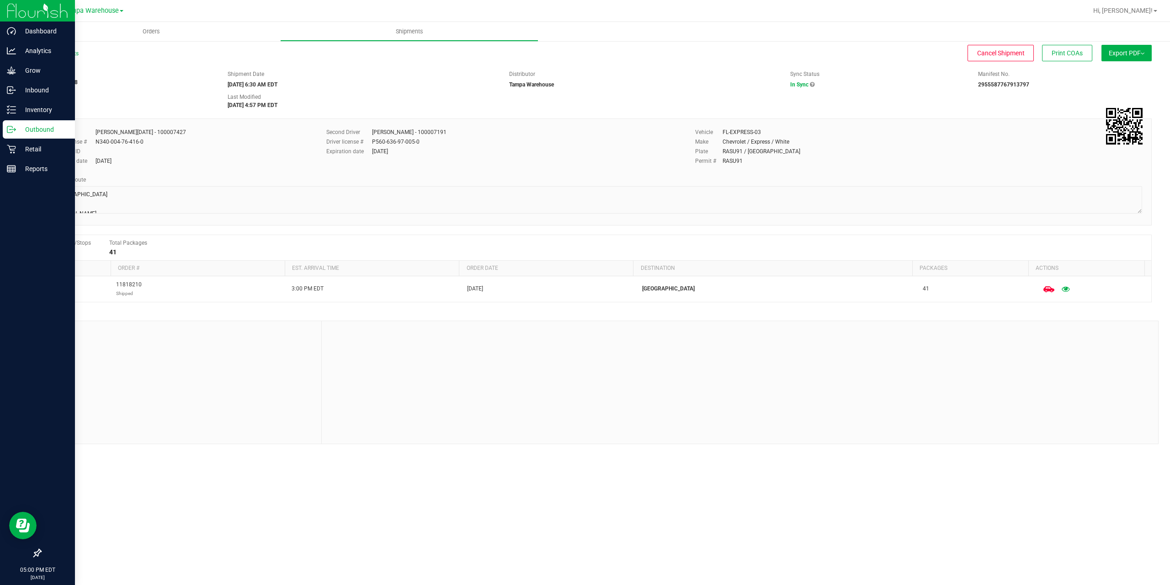
click at [39, 133] on p "Outbound" at bounding box center [43, 129] width 55 height 11
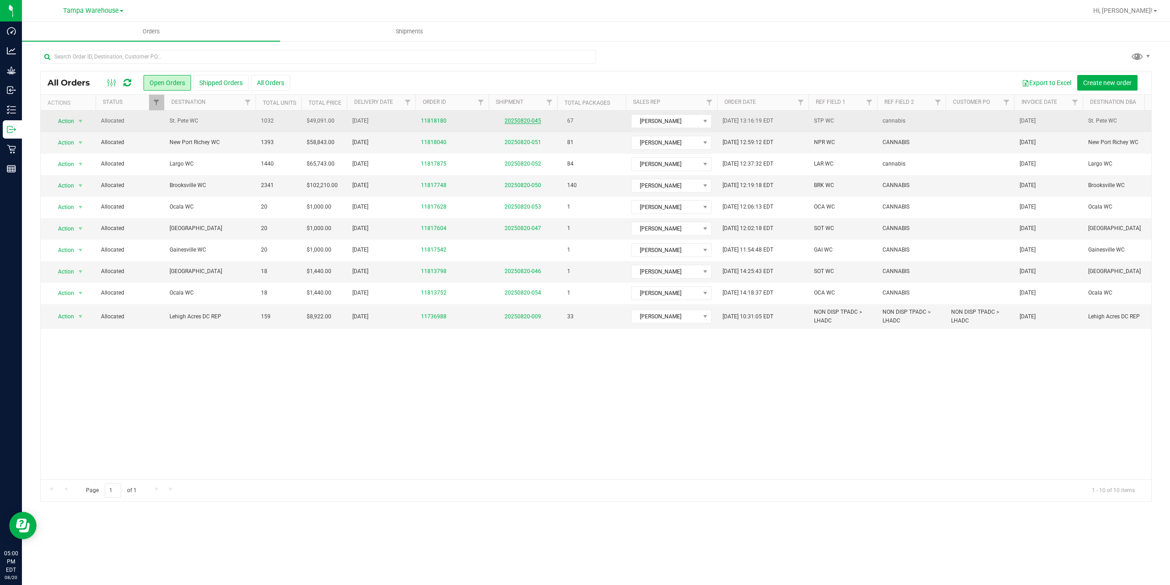
click at [533, 119] on link "20250820-045" at bounding box center [523, 120] width 37 height 6
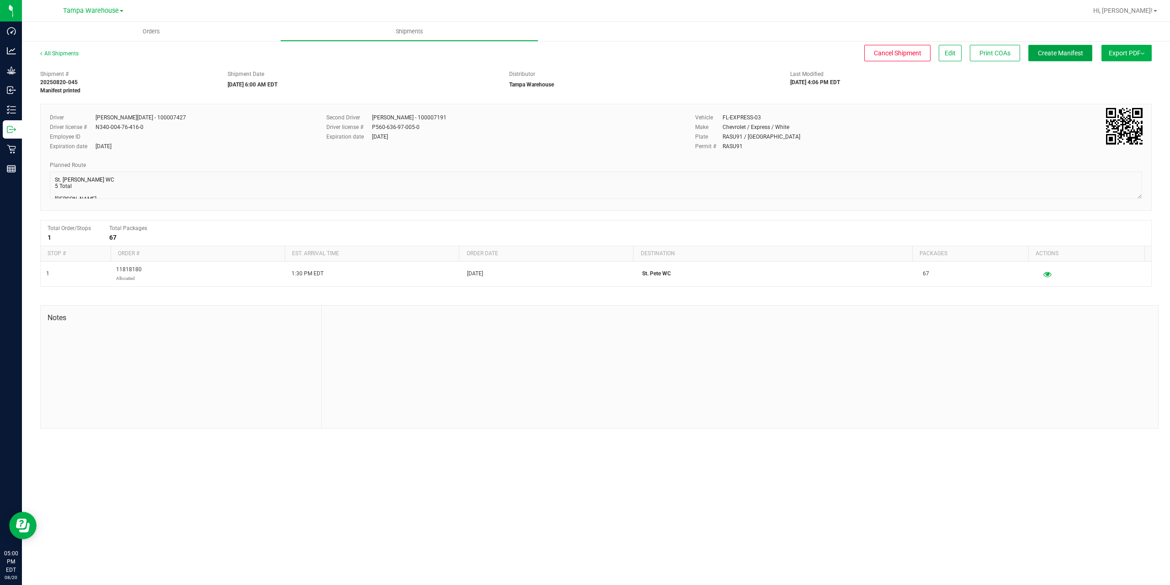
click at [1060, 53] on span "Create Manifest" at bounding box center [1060, 52] width 45 height 7
click at [1063, 53] on span "Ship Transfer" at bounding box center [1062, 52] width 37 height 7
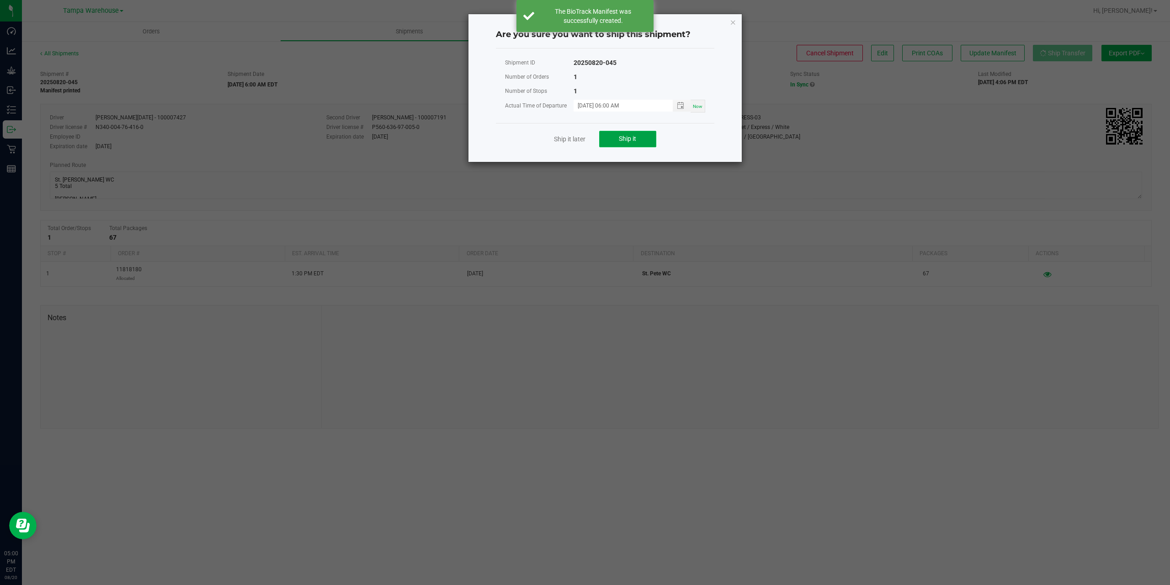
click at [627, 139] on span "Ship it" at bounding box center [627, 138] width 17 height 7
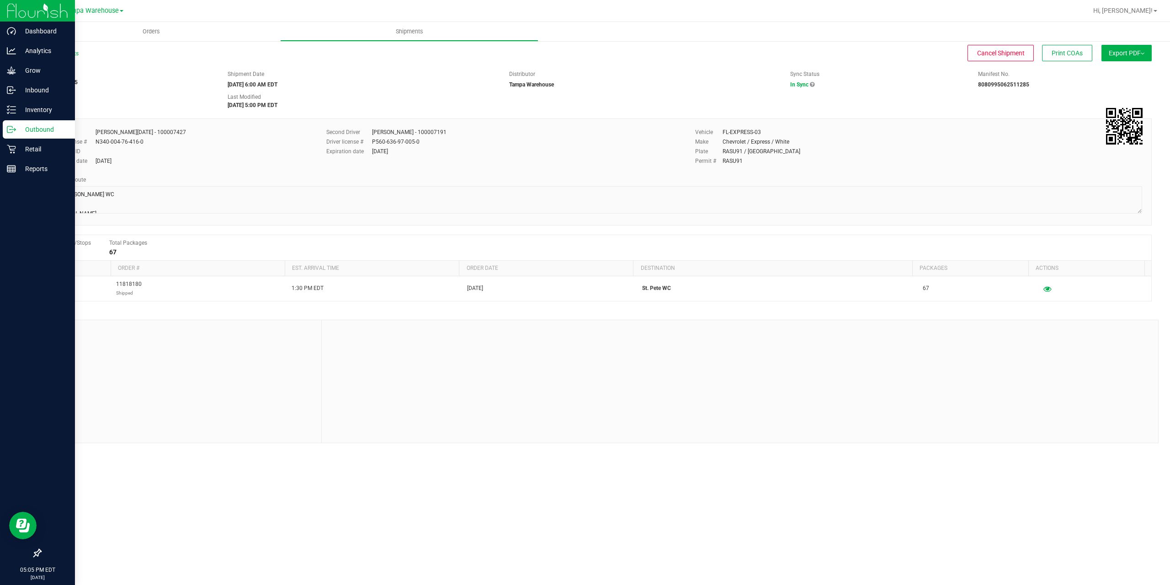
click at [20, 121] on div "Outbound" at bounding box center [39, 129] width 72 height 18
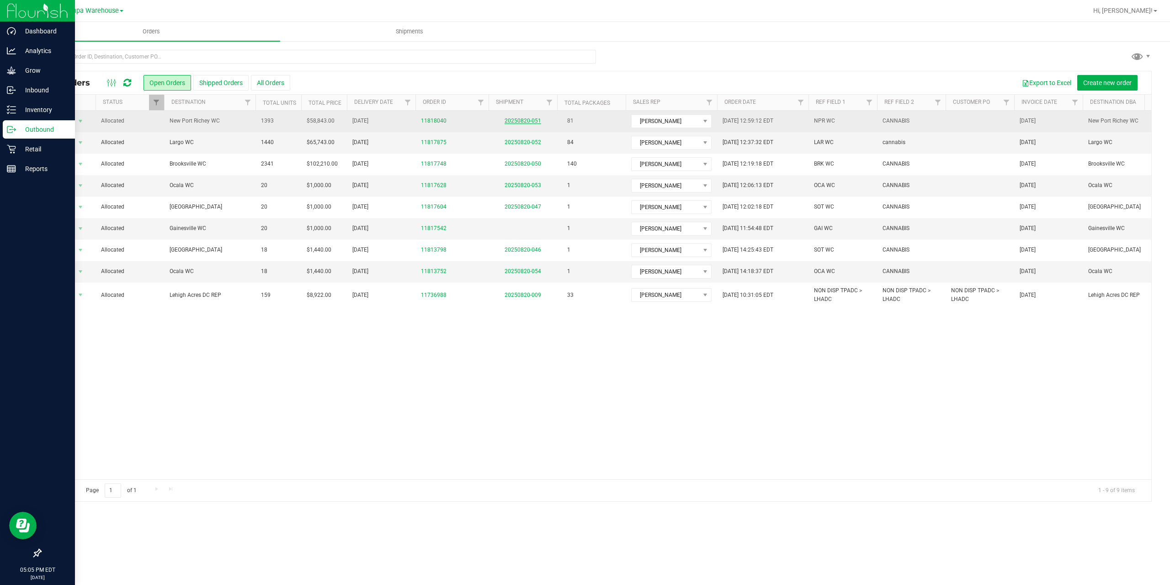
click at [516, 121] on link "20250820-051" at bounding box center [523, 120] width 37 height 6
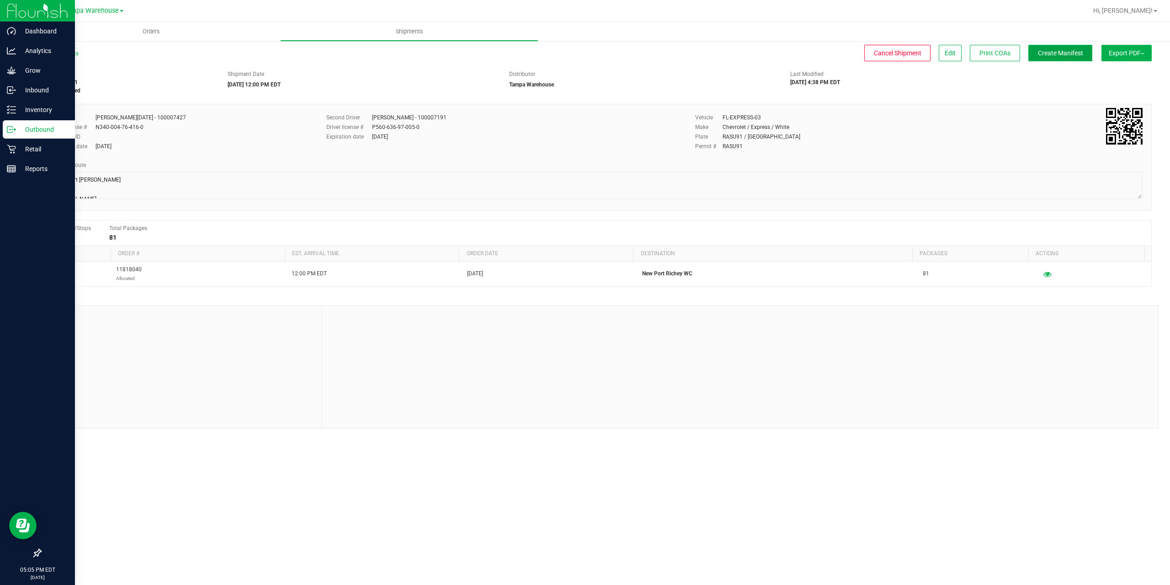
click at [1083, 49] on button "Create Manifest" at bounding box center [1060, 53] width 64 height 16
click at [1083, 49] on button "Ship Transfer" at bounding box center [1062, 53] width 59 height 16
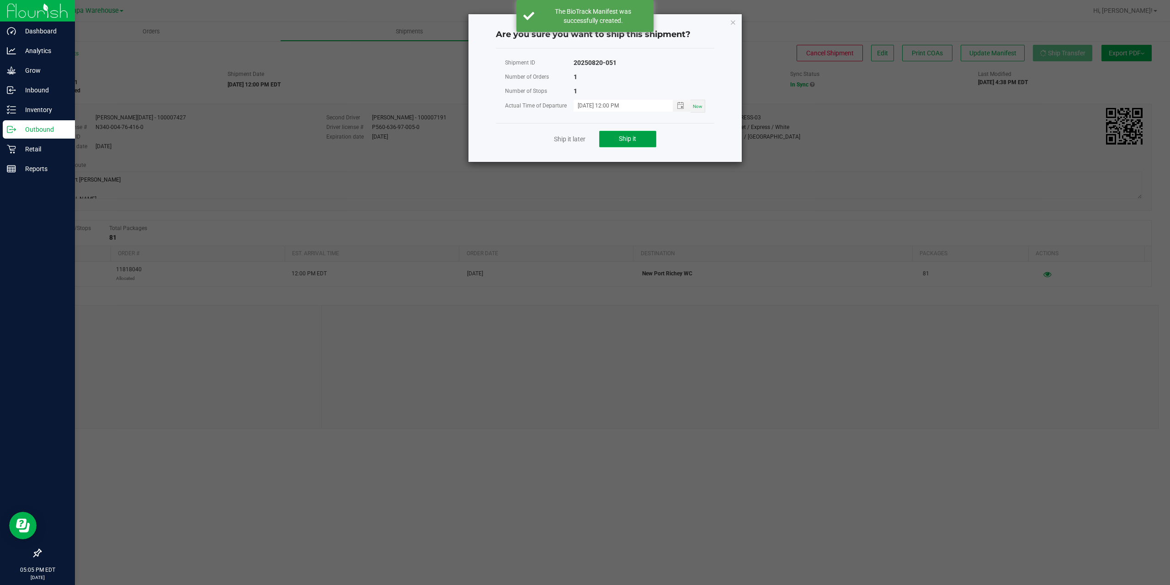
click at [626, 141] on span "Ship it" at bounding box center [627, 138] width 17 height 7
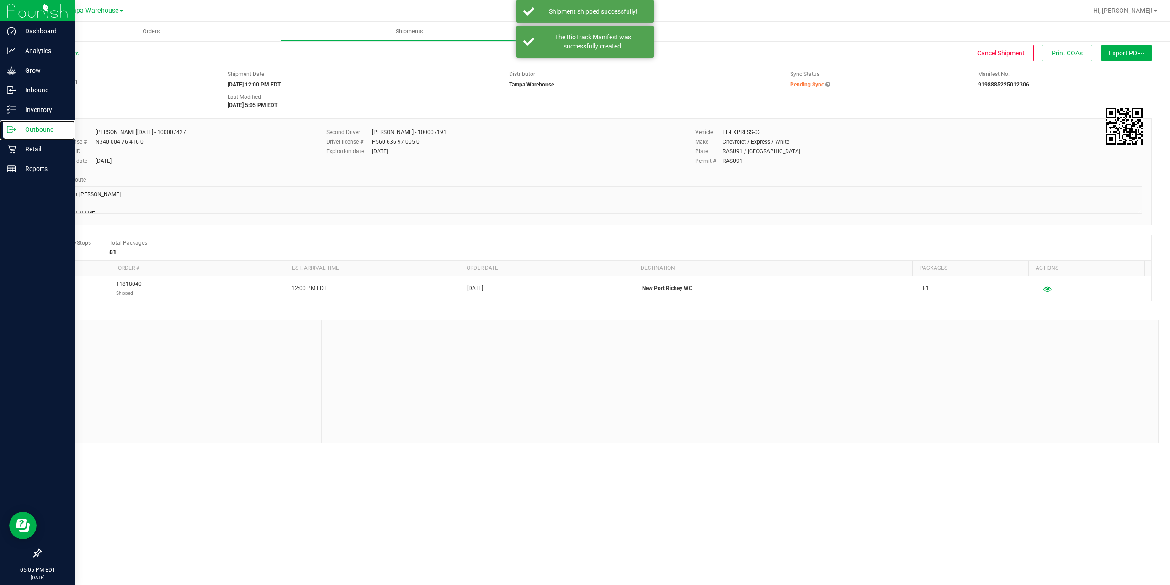
click at [18, 131] on p "Outbound" at bounding box center [43, 129] width 55 height 11
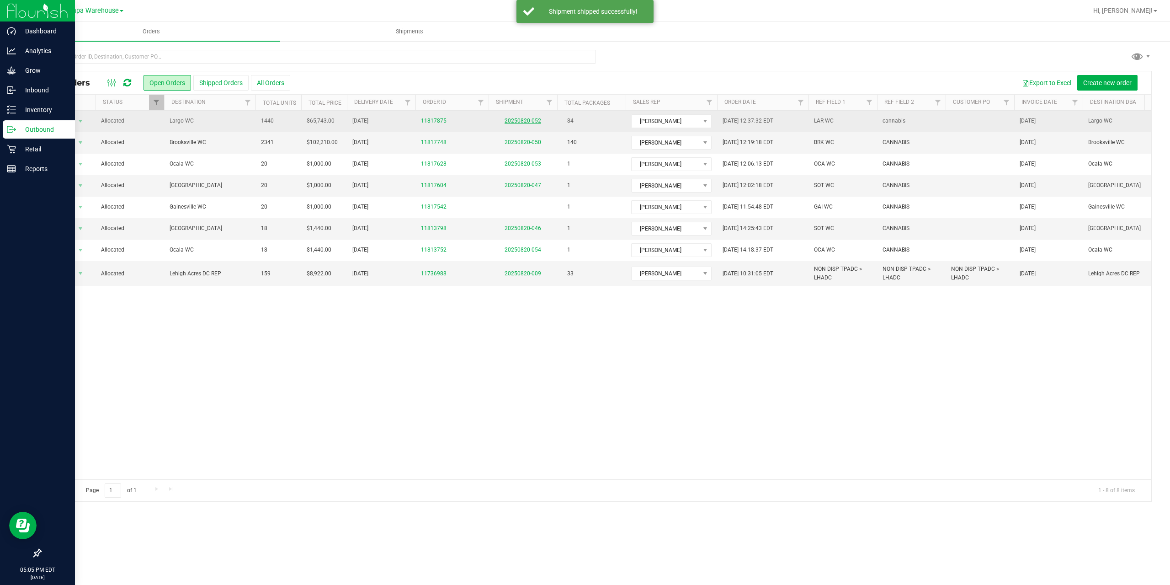
click at [513, 122] on link "20250820-052" at bounding box center [523, 120] width 37 height 6
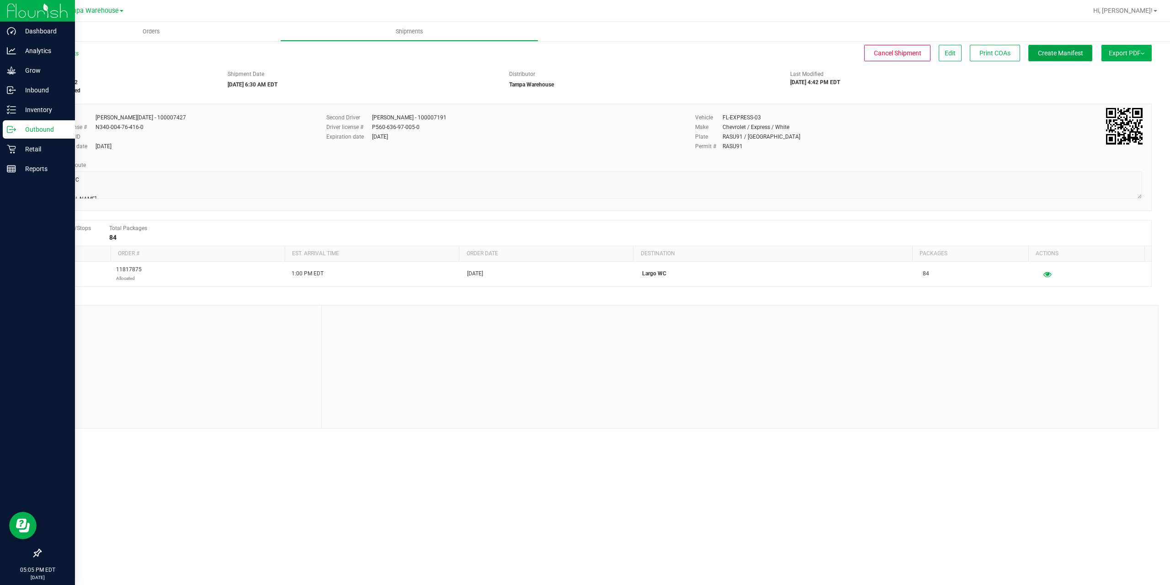
click at [1042, 57] on span "Create Manifest" at bounding box center [1060, 52] width 45 height 7
click at [1055, 55] on span "Ship Transfer" at bounding box center [1062, 52] width 37 height 7
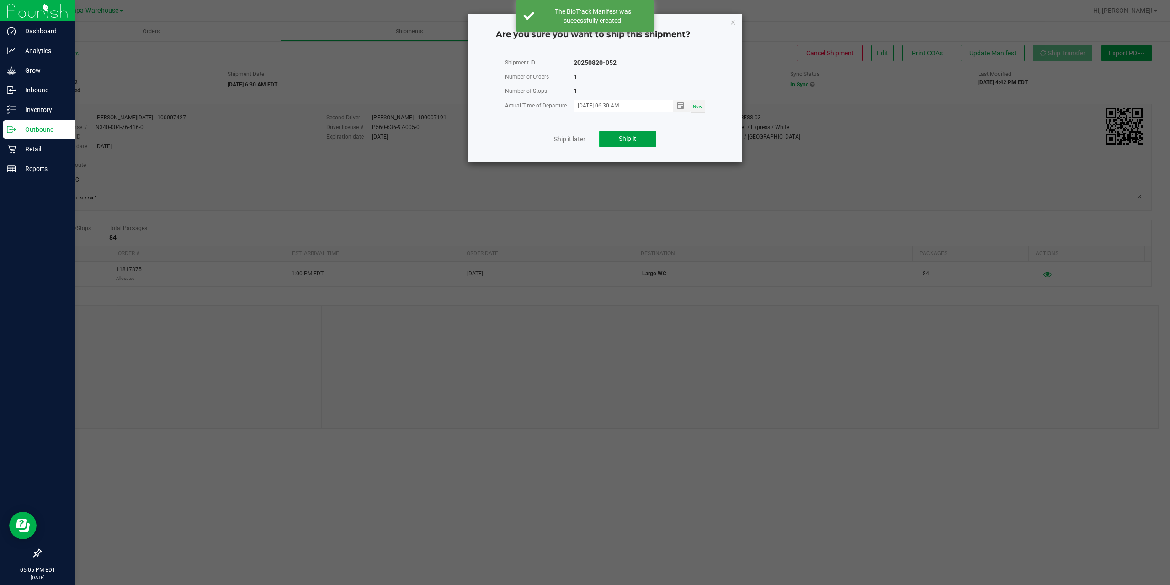
click at [644, 136] on button "Ship it" at bounding box center [627, 139] width 57 height 16
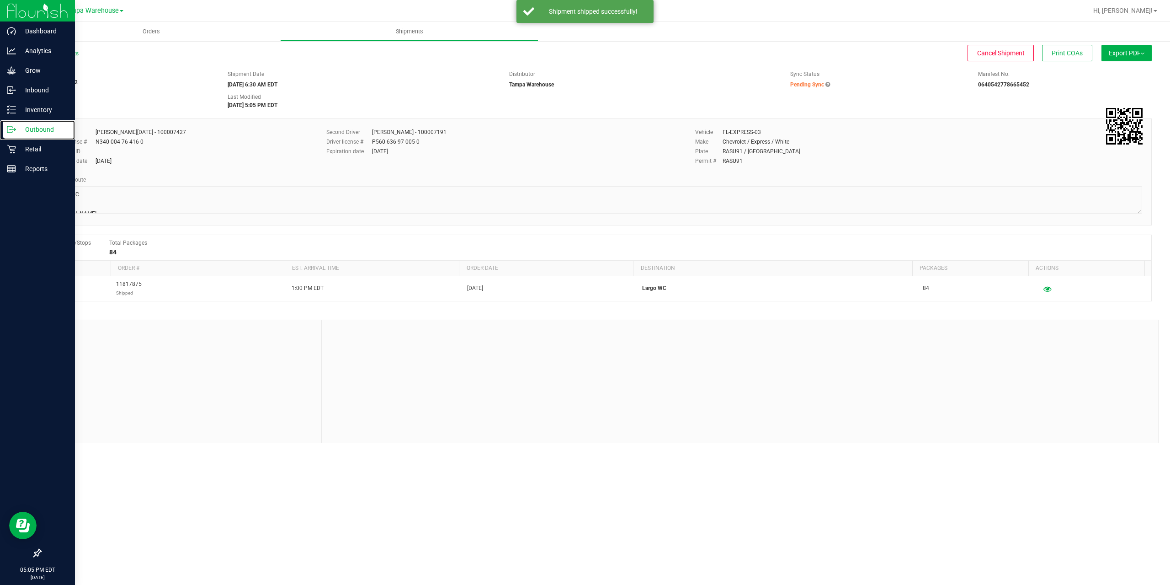
click at [17, 130] on p "Outbound" at bounding box center [43, 129] width 55 height 11
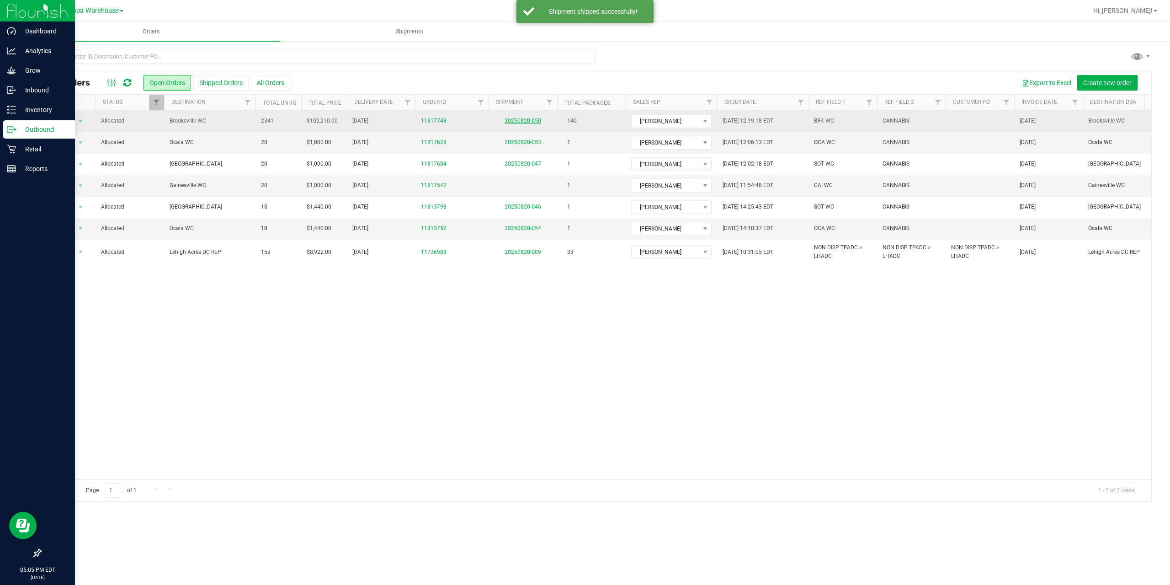
click at [522, 121] on link "20250820-050" at bounding box center [523, 120] width 37 height 6
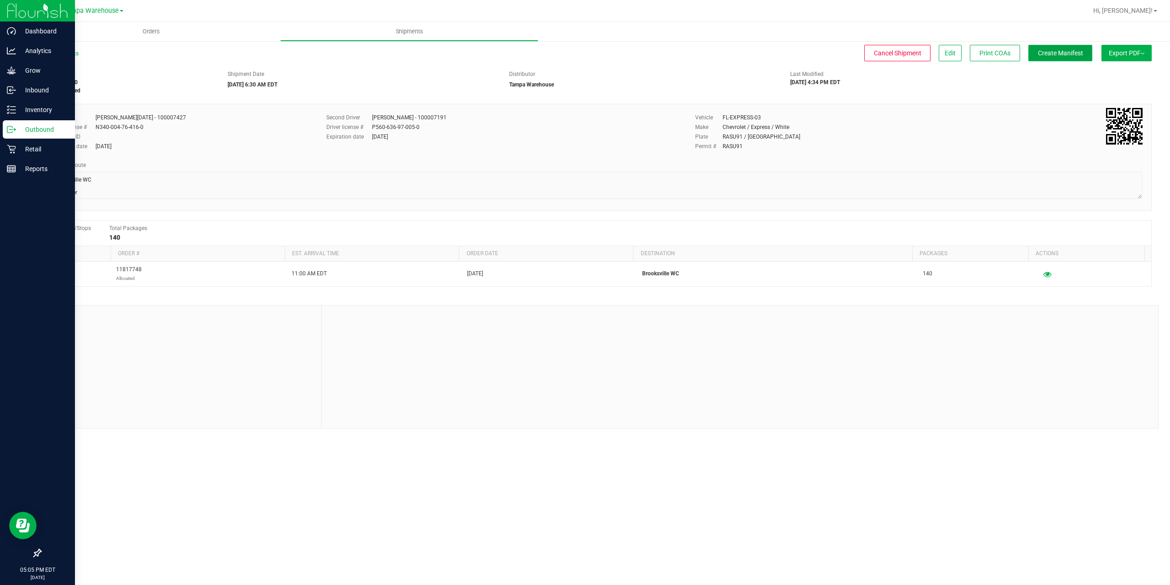
click at [1068, 52] on span "Create Manifest" at bounding box center [1060, 52] width 45 height 7
click at [1068, 52] on span "Ship Transfer" at bounding box center [1062, 52] width 37 height 7
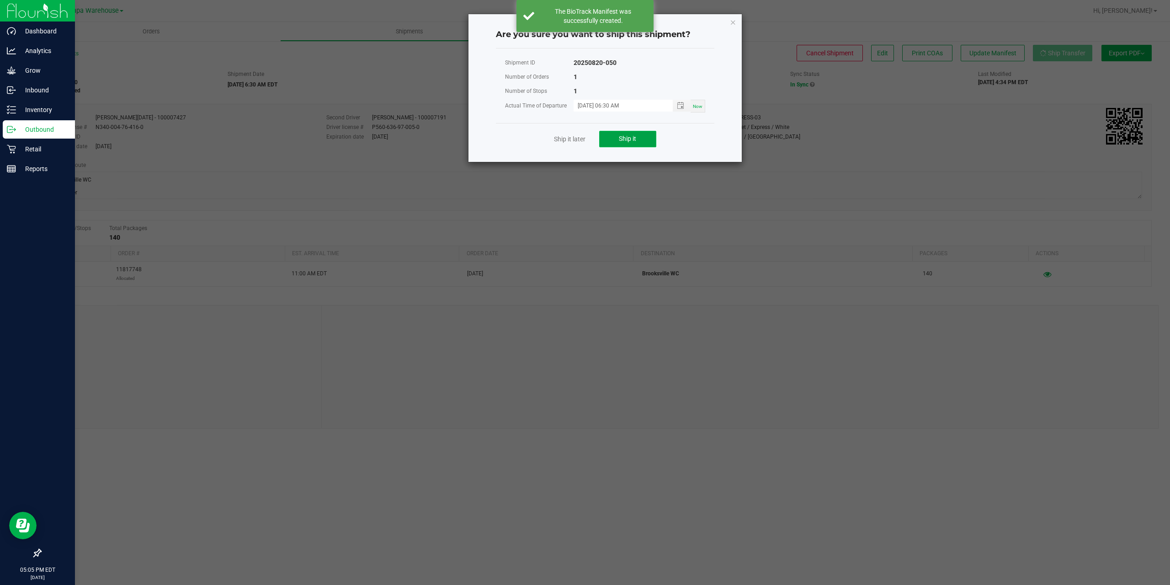
click at [612, 135] on button "Ship it" at bounding box center [627, 139] width 57 height 16
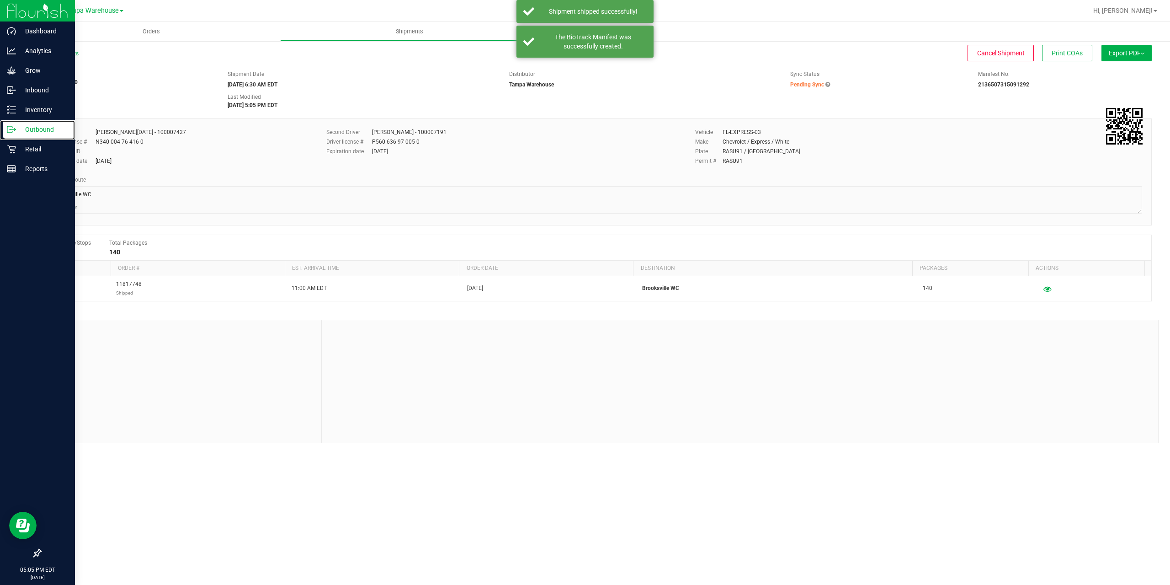
click at [15, 131] on icon at bounding box center [11, 129] width 9 height 9
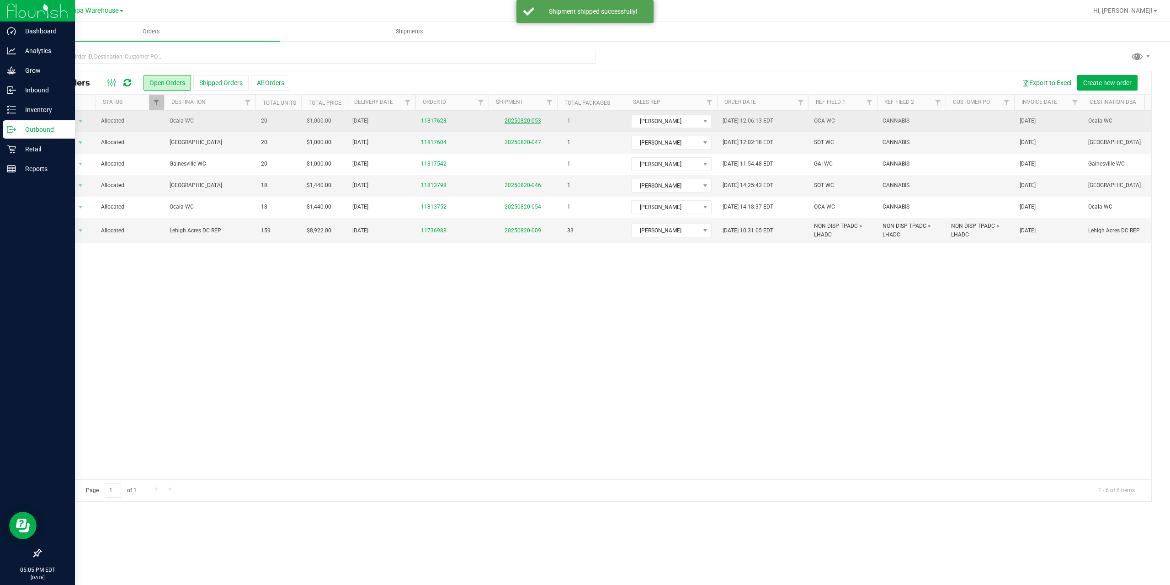
click at [519, 122] on link "20250820-053" at bounding box center [523, 120] width 37 height 6
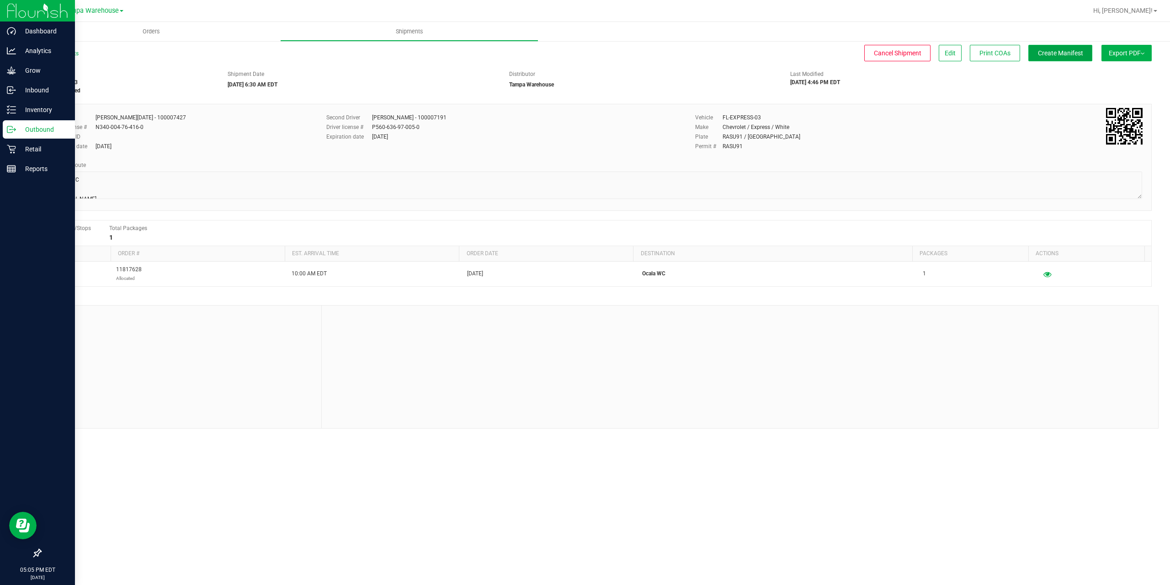
click at [1060, 55] on span "Create Manifest" at bounding box center [1060, 52] width 45 height 7
click at [1045, 59] on button "Ship Transfer" at bounding box center [1062, 53] width 59 height 16
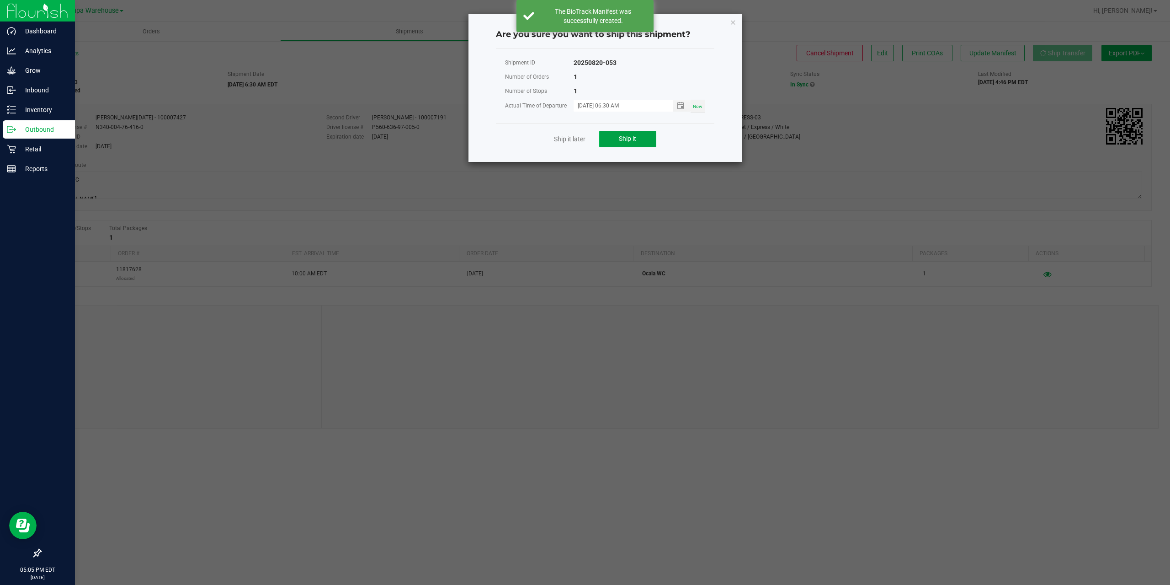
click at [614, 134] on button "Ship it" at bounding box center [627, 139] width 57 height 16
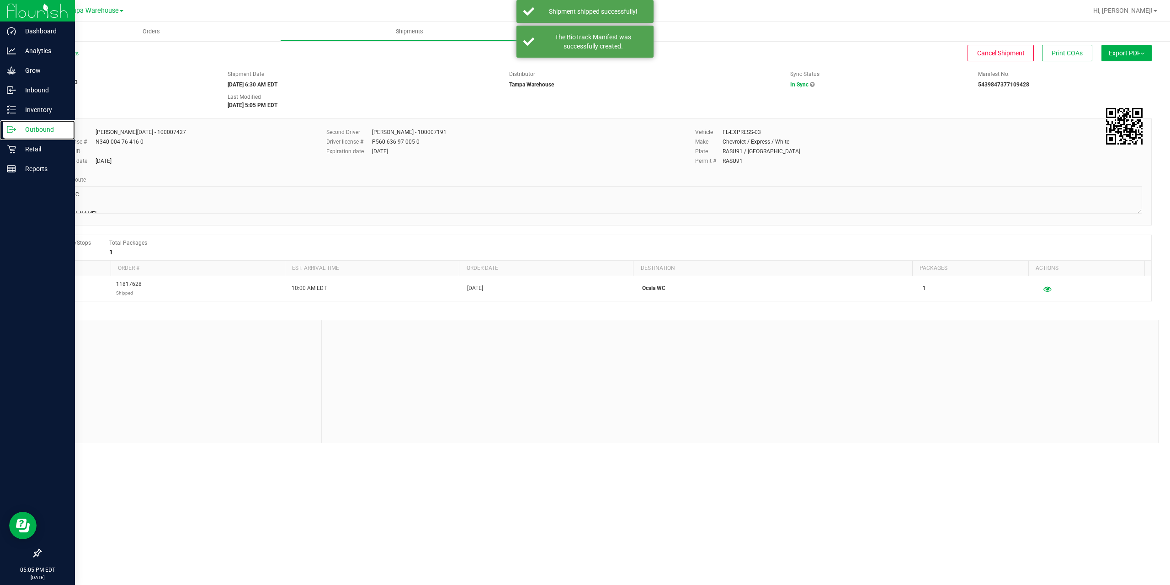
click at [7, 130] on icon at bounding box center [9, 129] width 5 height 6
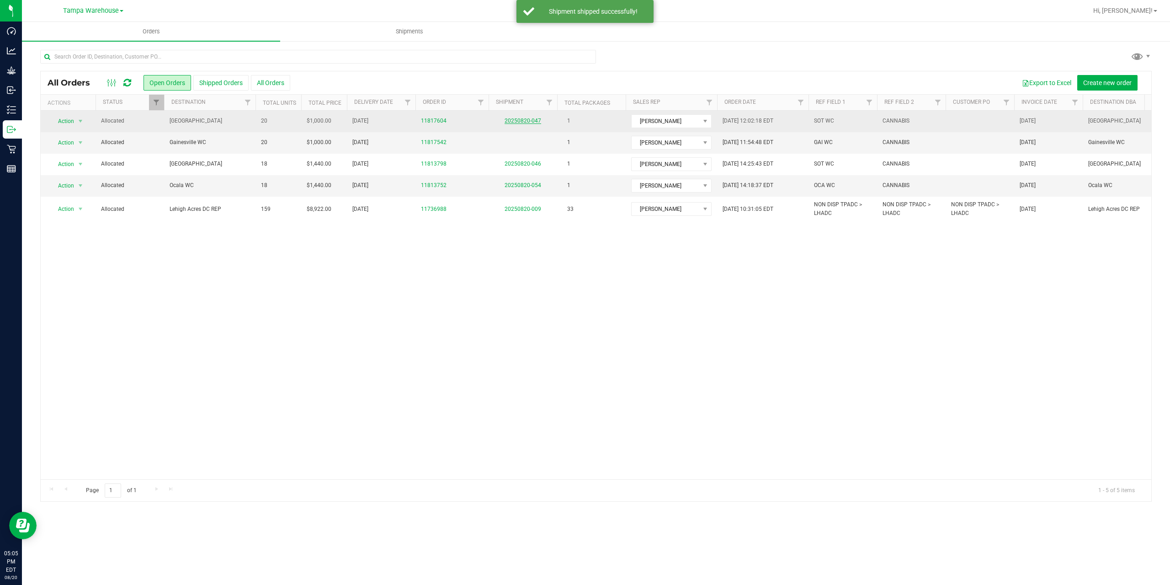
click at [532, 122] on link "20250820-047" at bounding box center [523, 120] width 37 height 6
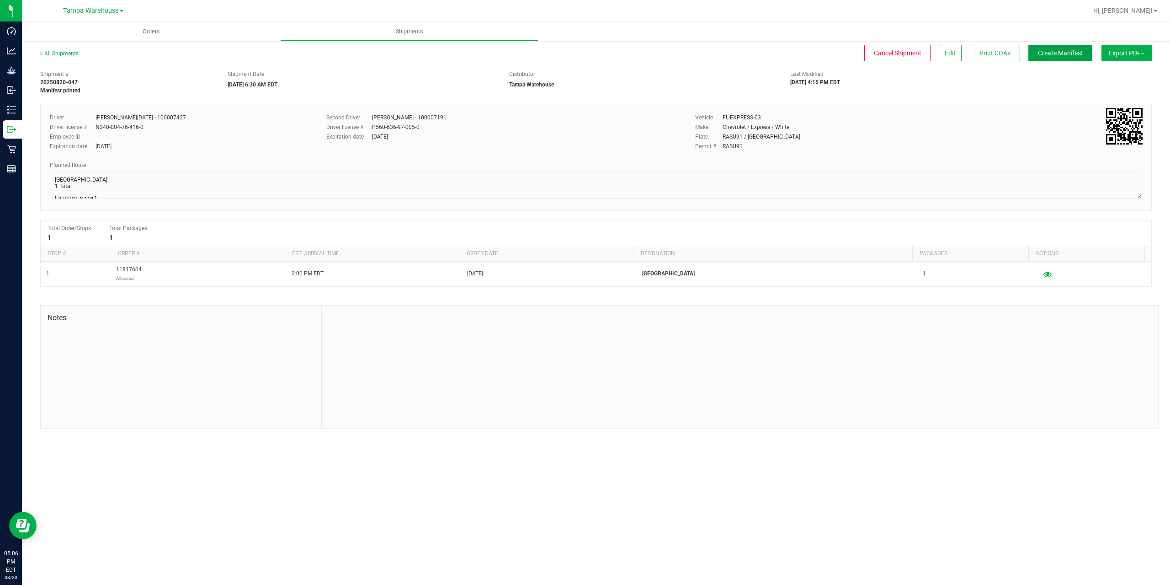
click at [1039, 55] on span "Create Manifest" at bounding box center [1060, 52] width 45 height 7
click at [1075, 59] on button "Ship Transfer" at bounding box center [1062, 53] width 59 height 16
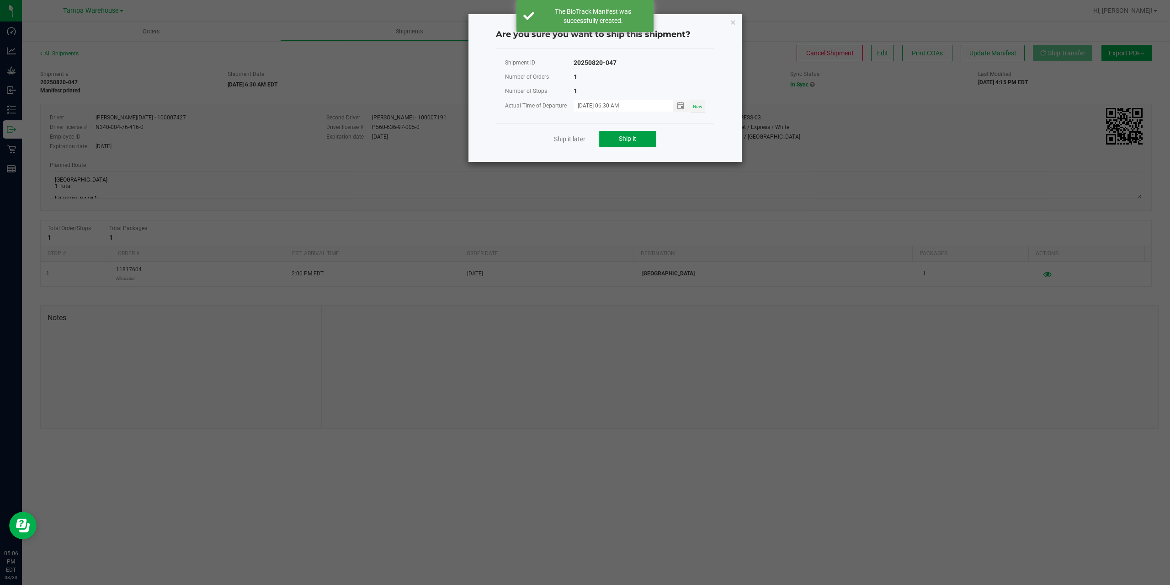
click at [638, 134] on button "Ship it" at bounding box center [627, 139] width 57 height 16
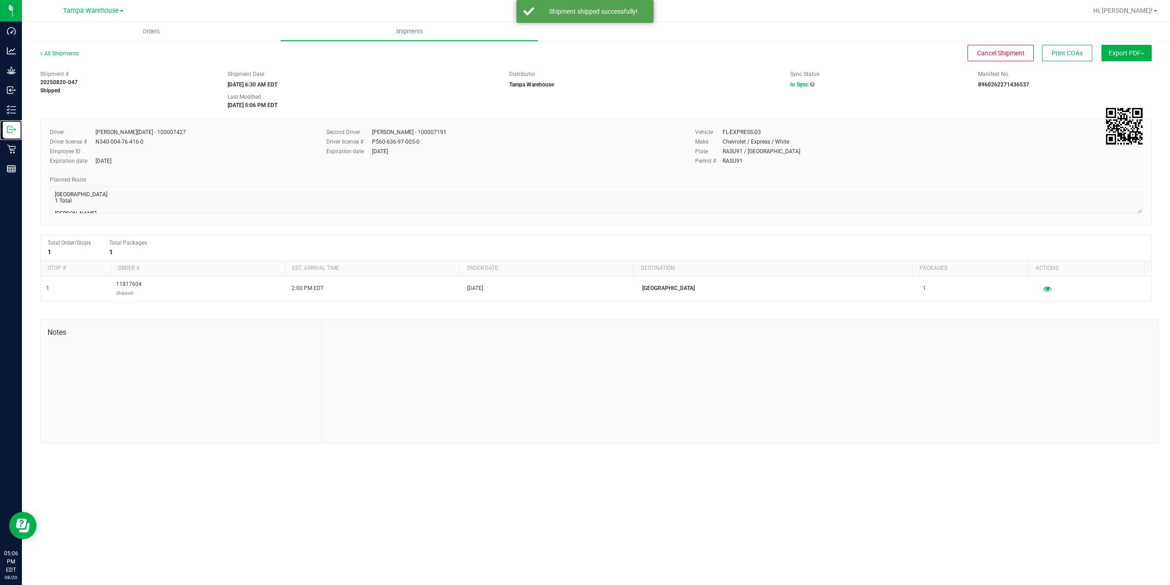
click at [0, 0] on p "Outbound" at bounding box center [0, 0] width 0 height 0
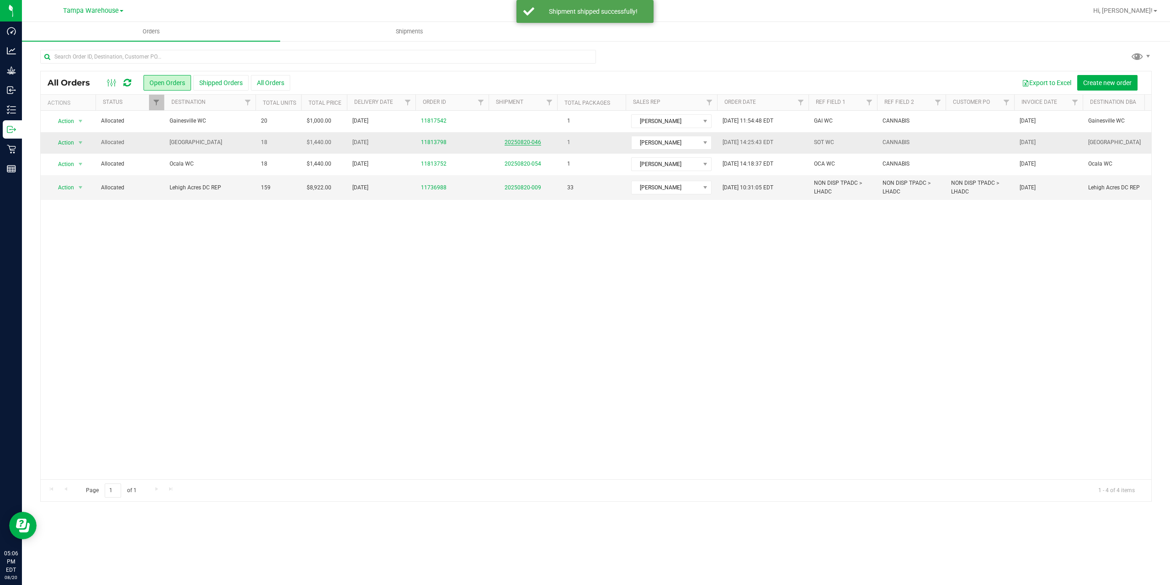
click at [530, 144] on link "20250820-046" at bounding box center [523, 142] width 37 height 6
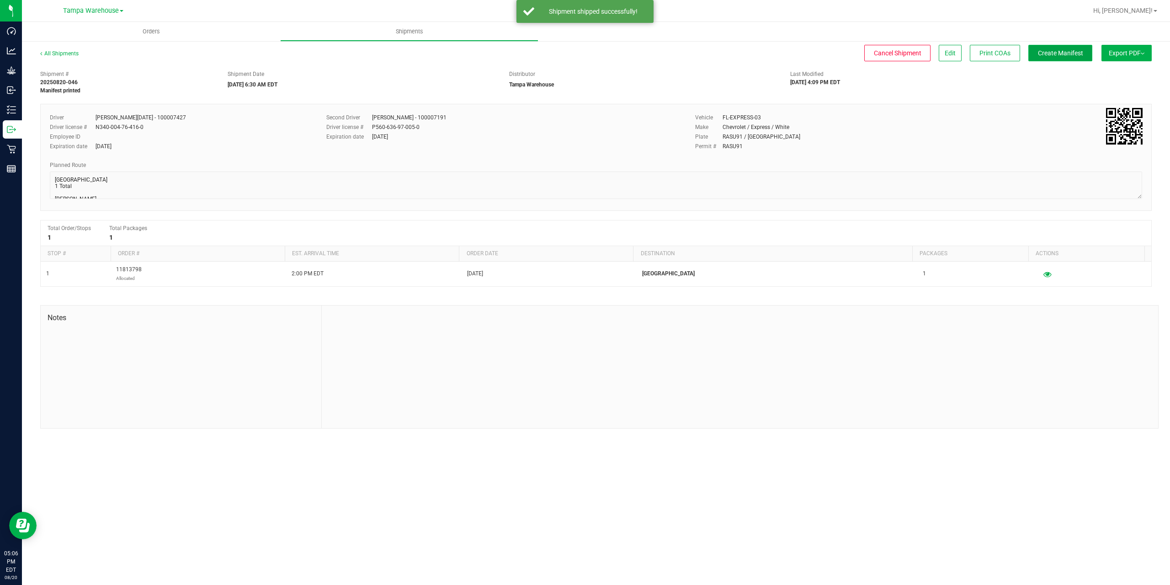
click at [1069, 56] on span "Create Manifest" at bounding box center [1060, 52] width 45 height 7
click at [1080, 56] on button "Ship Transfer" at bounding box center [1062, 53] width 59 height 16
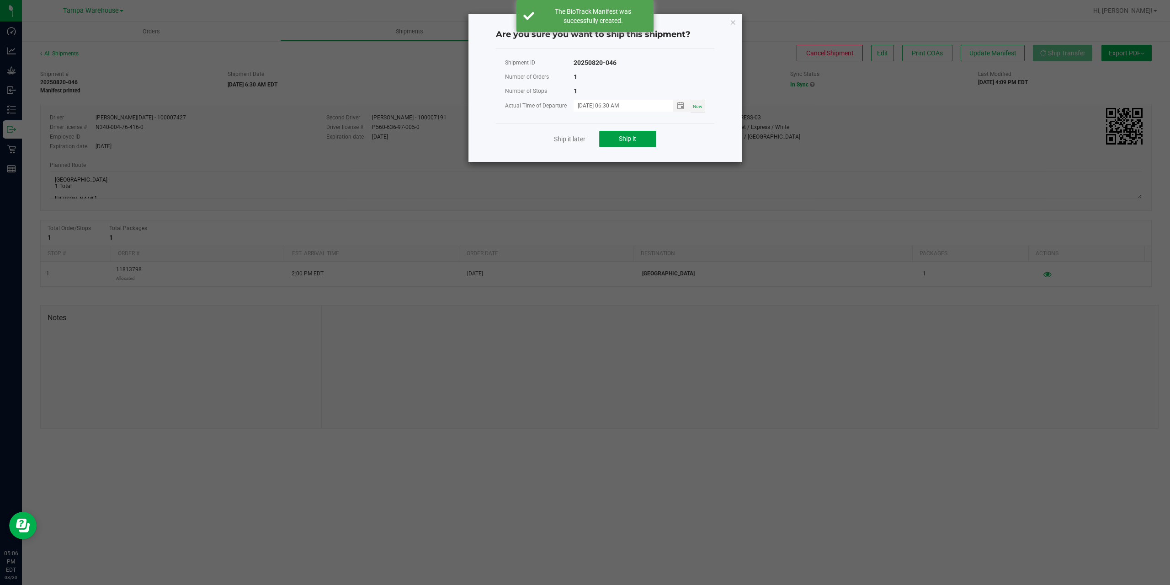
click at [637, 136] on button "Ship it" at bounding box center [627, 139] width 57 height 16
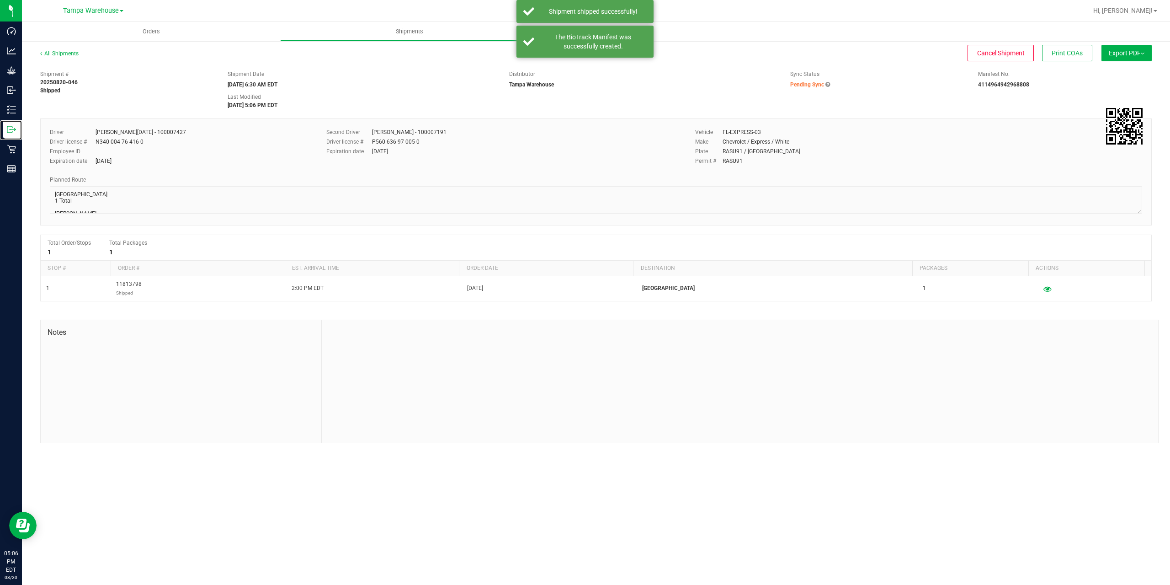
click at [0, 0] on p "Outbound" at bounding box center [0, 0] width 0 height 0
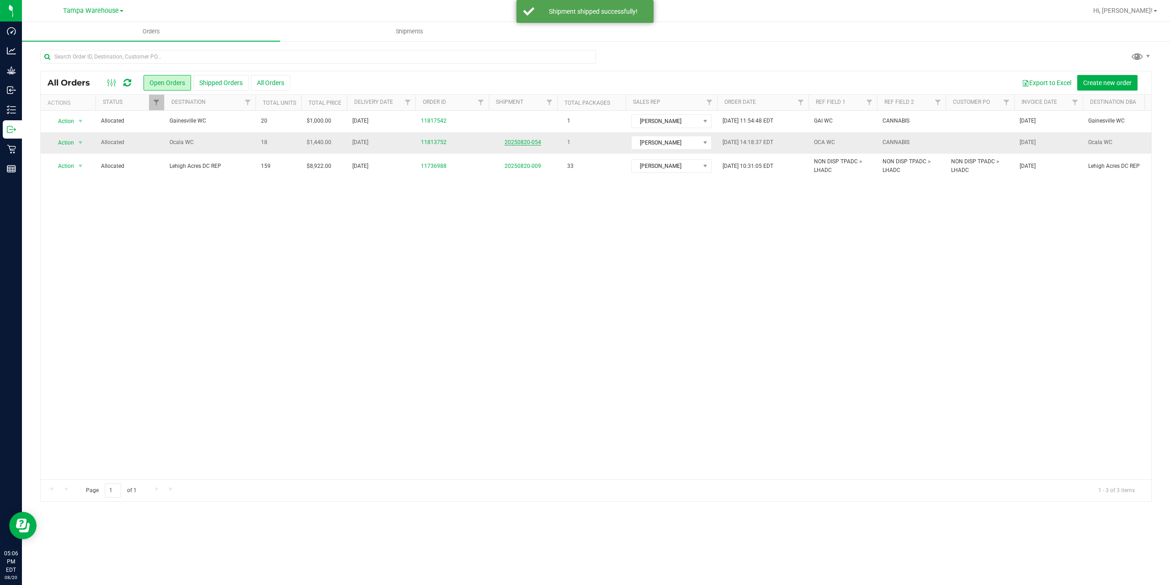
click at [519, 143] on link "20250820-054" at bounding box center [523, 142] width 37 height 6
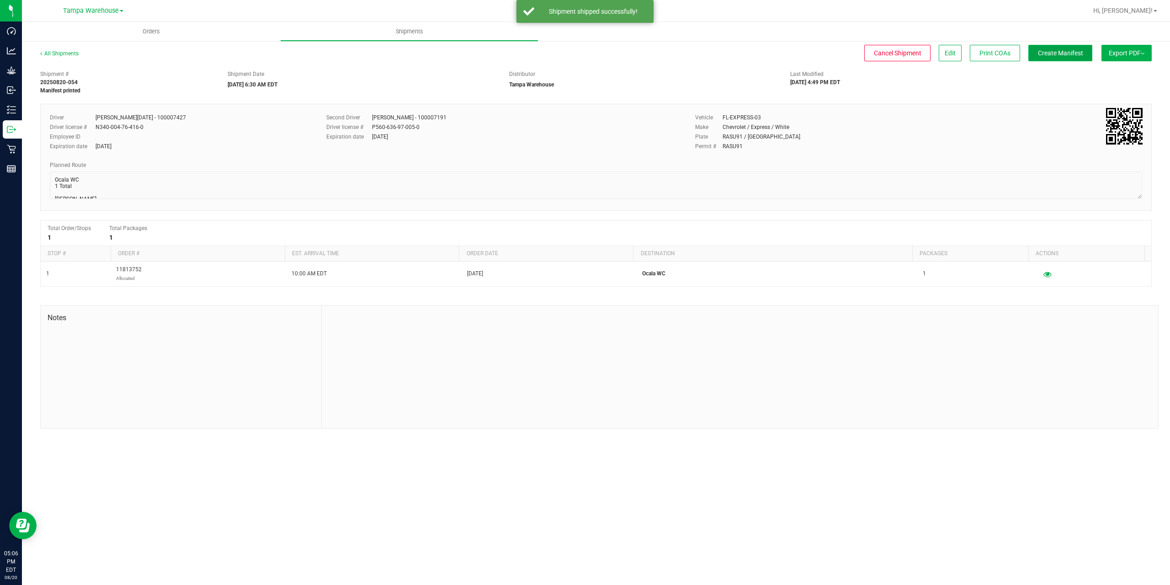
click at [1046, 59] on button "Create Manifest" at bounding box center [1060, 53] width 64 height 16
click at [1070, 58] on button "Ship Transfer" at bounding box center [1062, 53] width 59 height 16
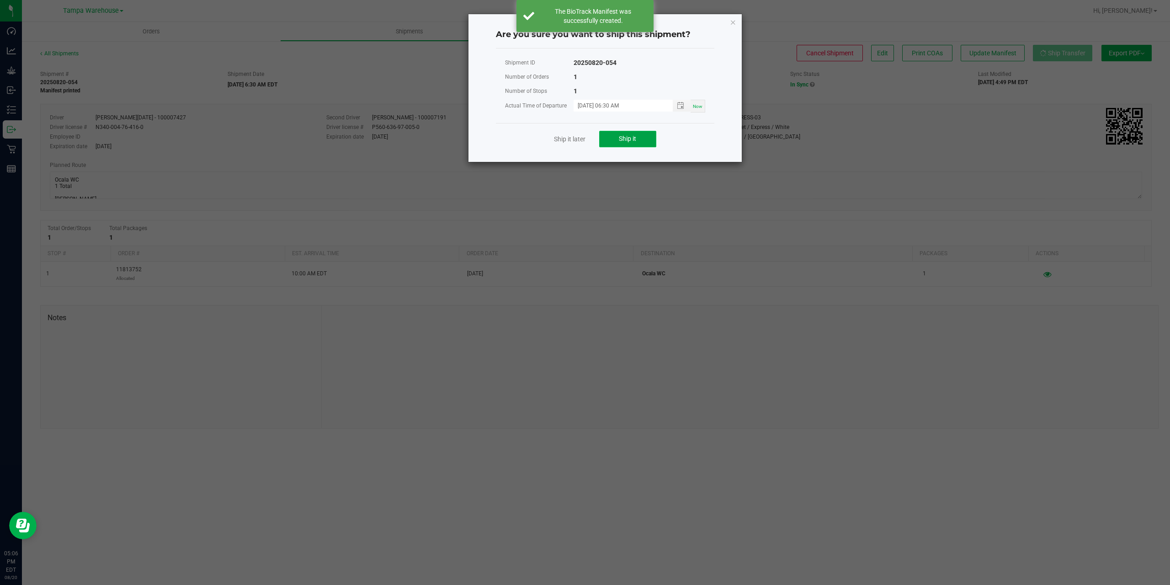
click at [623, 137] on span "Ship it" at bounding box center [627, 138] width 17 height 7
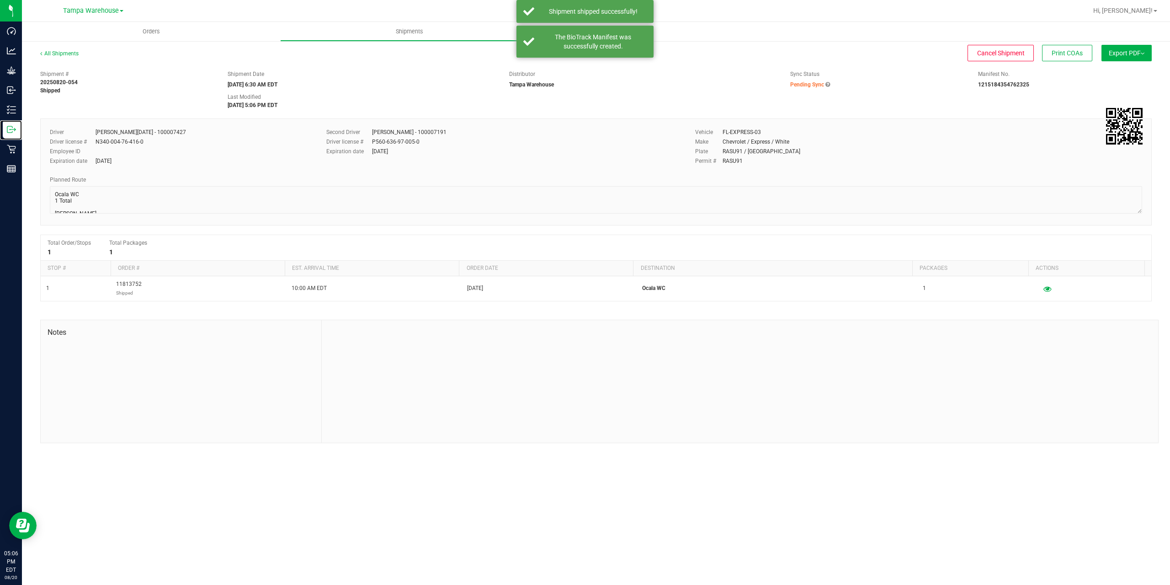
click at [7, 129] on icon at bounding box center [9, 129] width 5 height 6
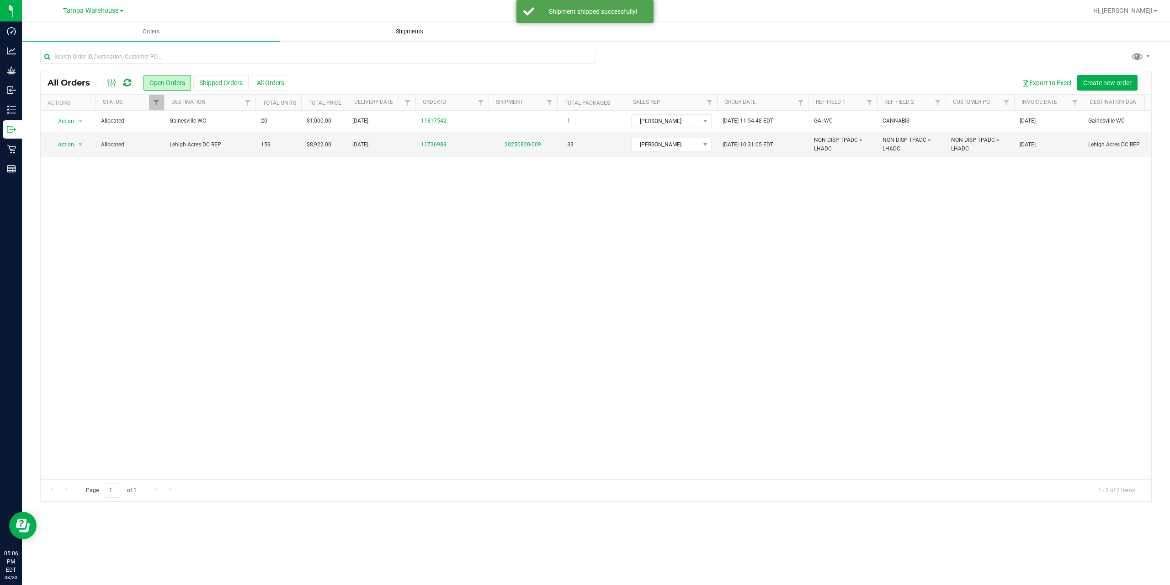
click at [404, 32] on span "Shipments" at bounding box center [409, 31] width 52 height 8
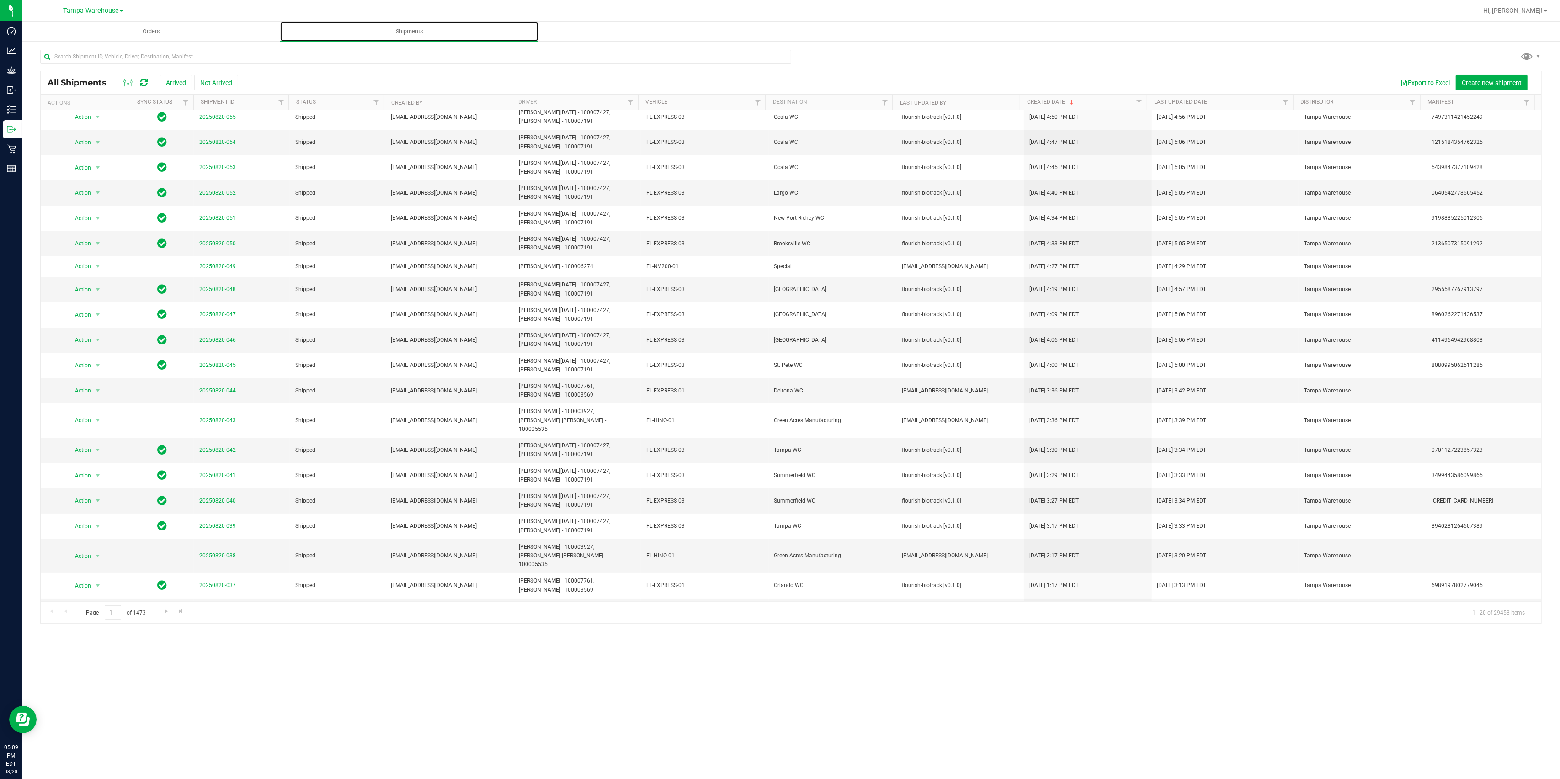
scroll to position [5, 0]
click at [161, 584] on link "Go to the next page" at bounding box center [166, 612] width 13 height 12
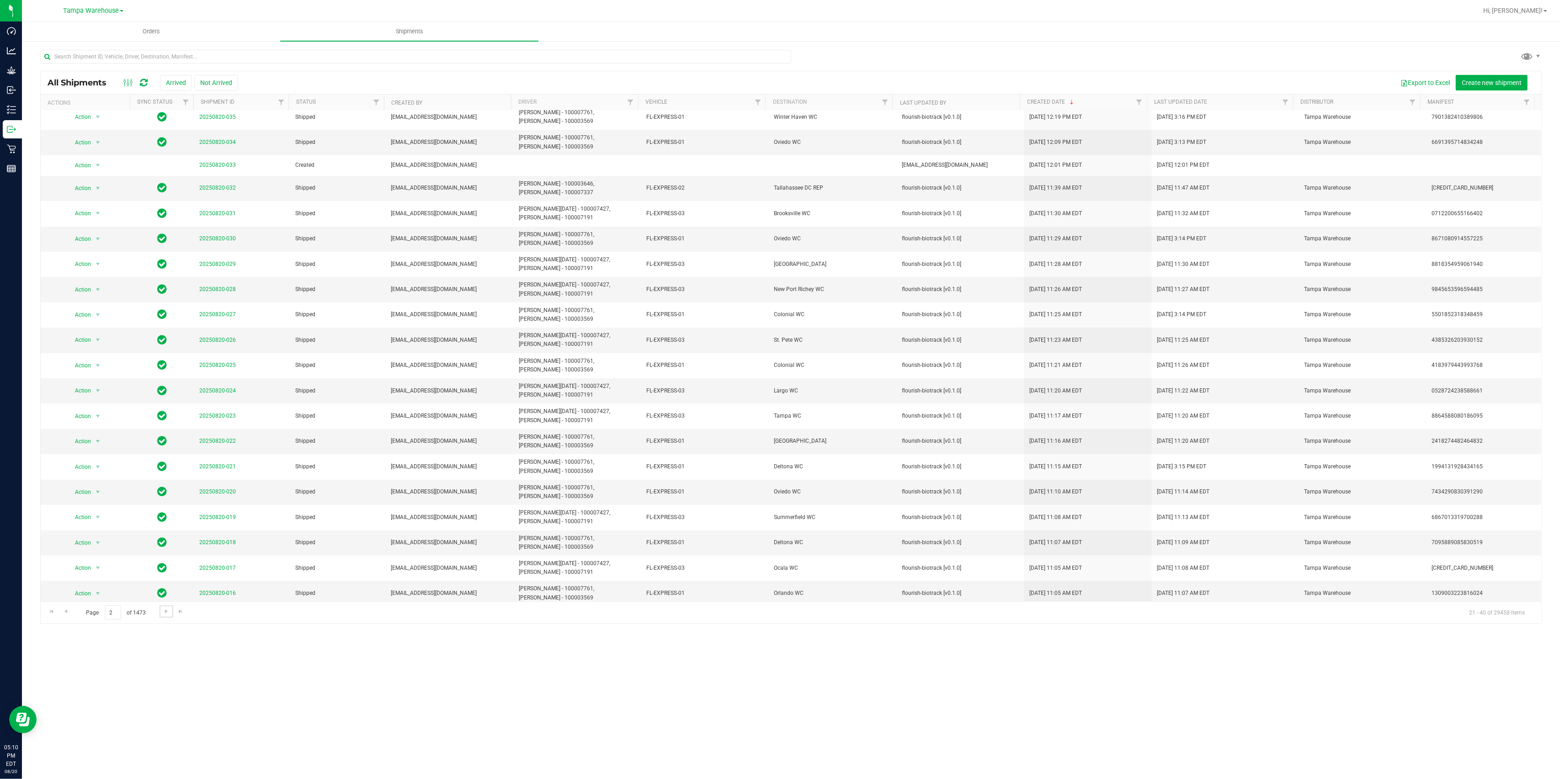
scroll to position [7, 0]
click at [169, 584] on span "Go to the next page" at bounding box center [166, 611] width 7 height 7
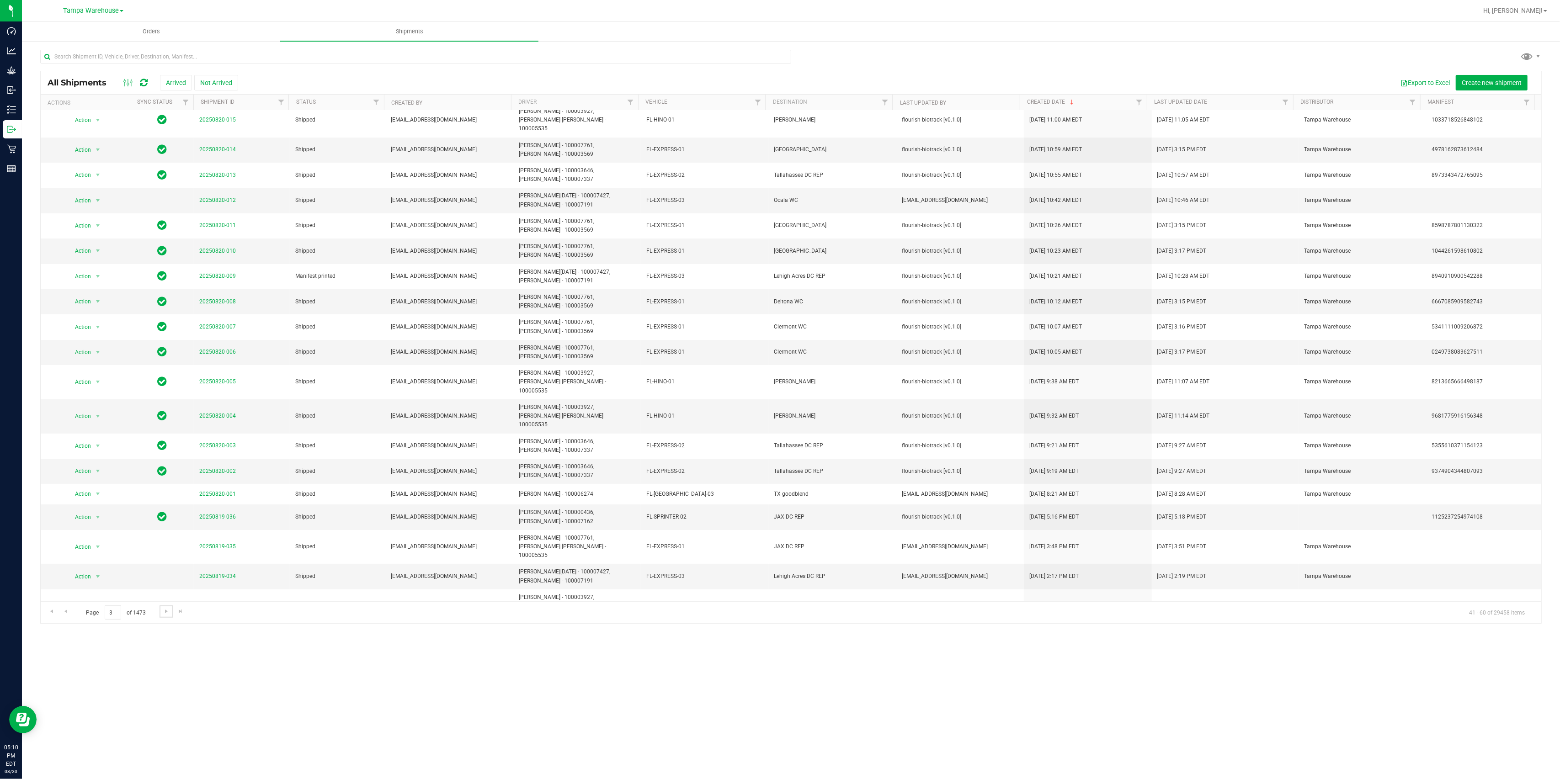
scroll to position [0, 0]
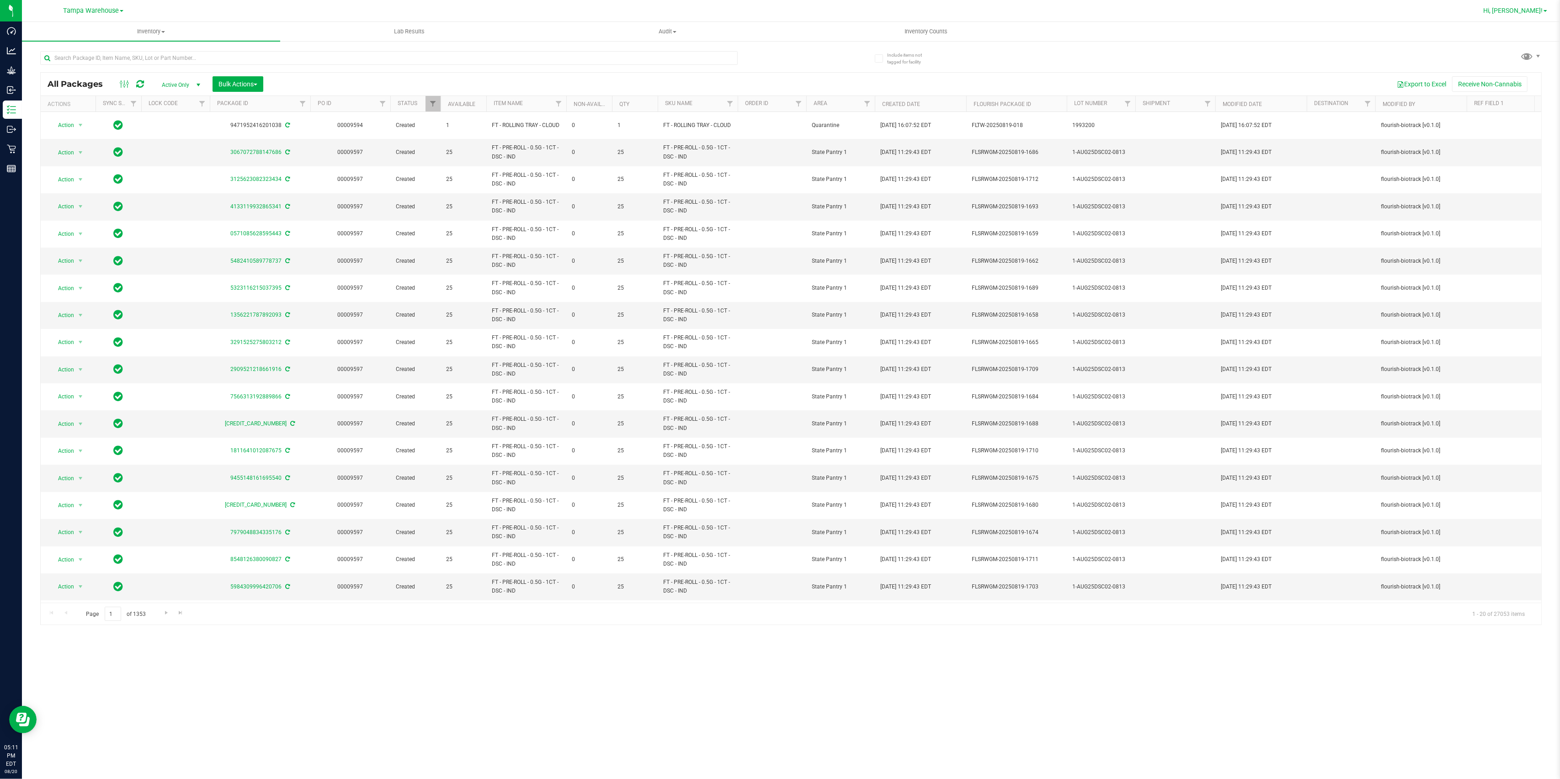
click at [1520, 10] on span "Hi, [PERSON_NAME]!" at bounding box center [1512, 10] width 59 height 7
click at [1518, 97] on span "Sign Out" at bounding box center [1512, 97] width 27 height 9
